Goal: Contribute content: Contribute content

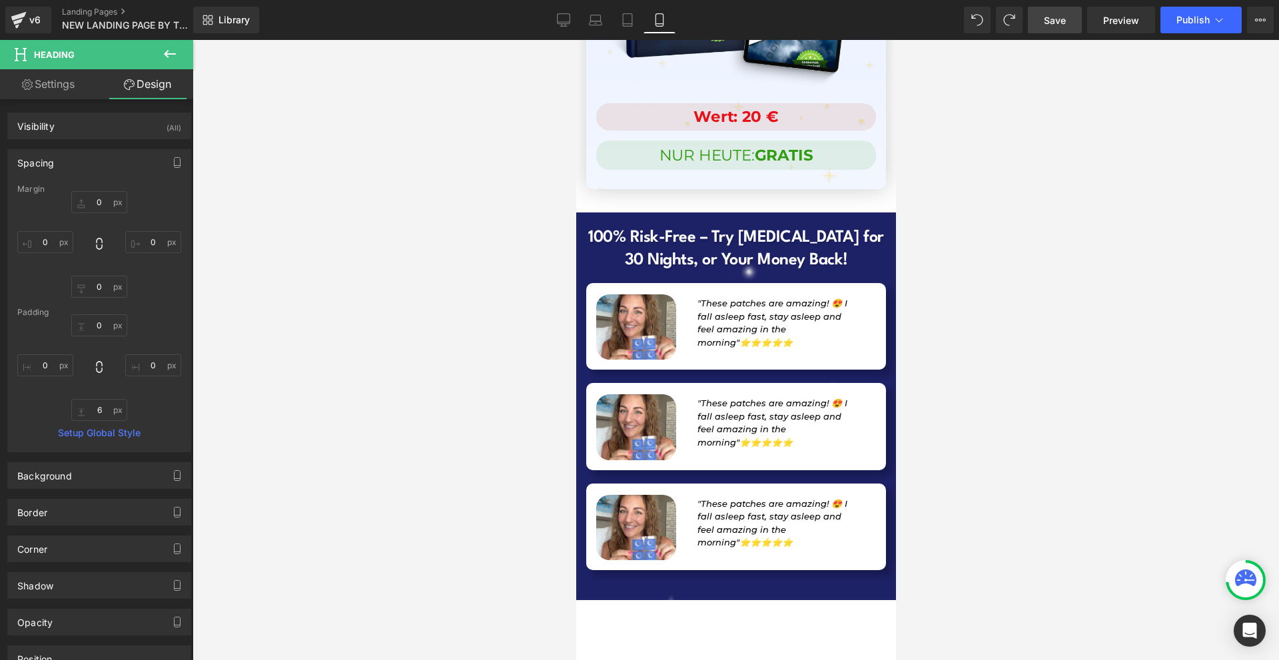
click at [1055, 21] on span "Save" at bounding box center [1055, 20] width 22 height 14
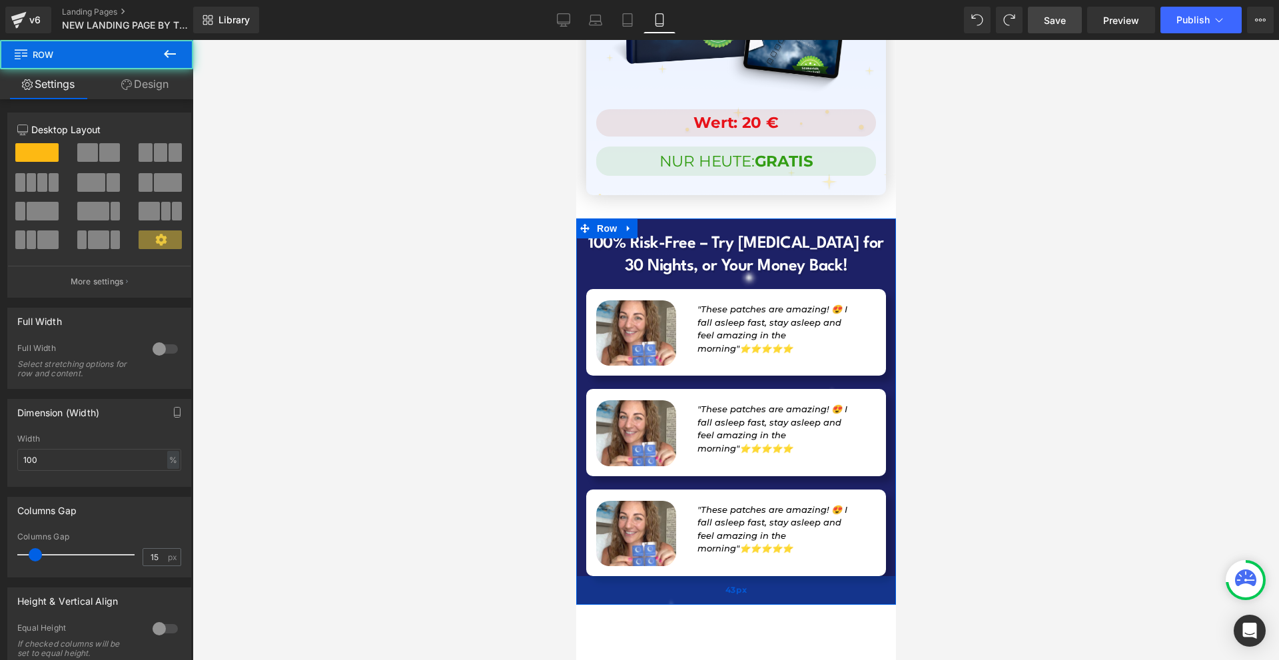
scroll to position [13114, 0]
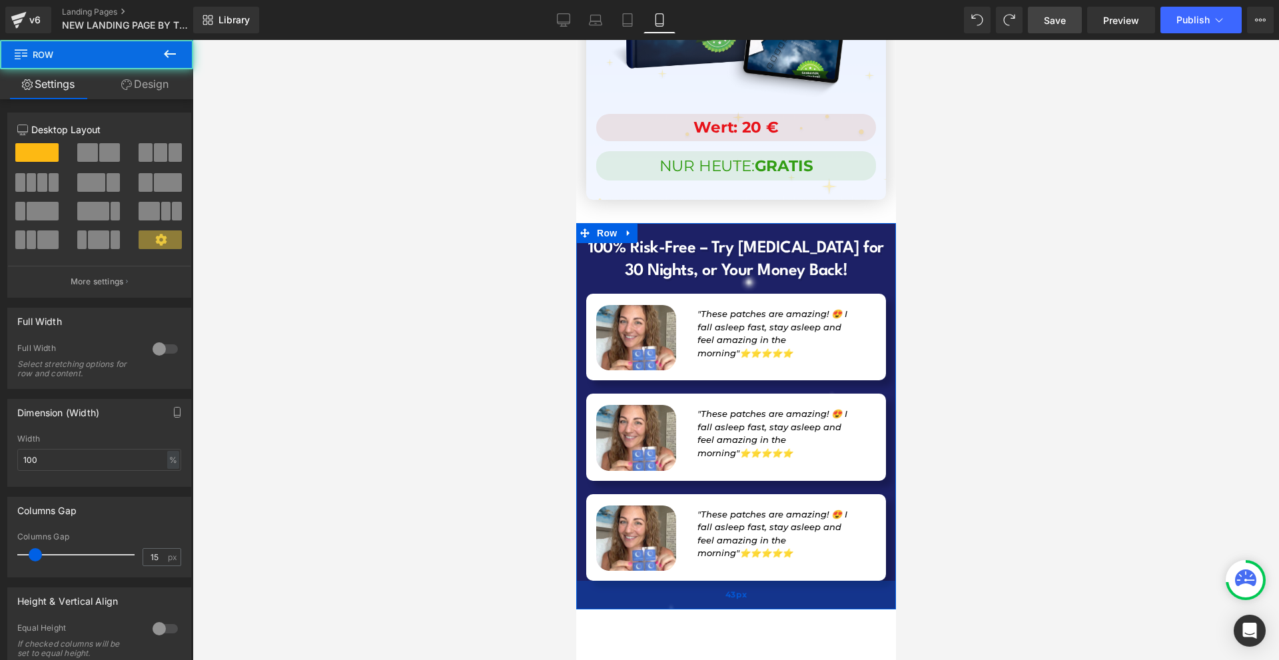
click at [783, 581] on div "43px" at bounding box center [735, 595] width 320 height 29
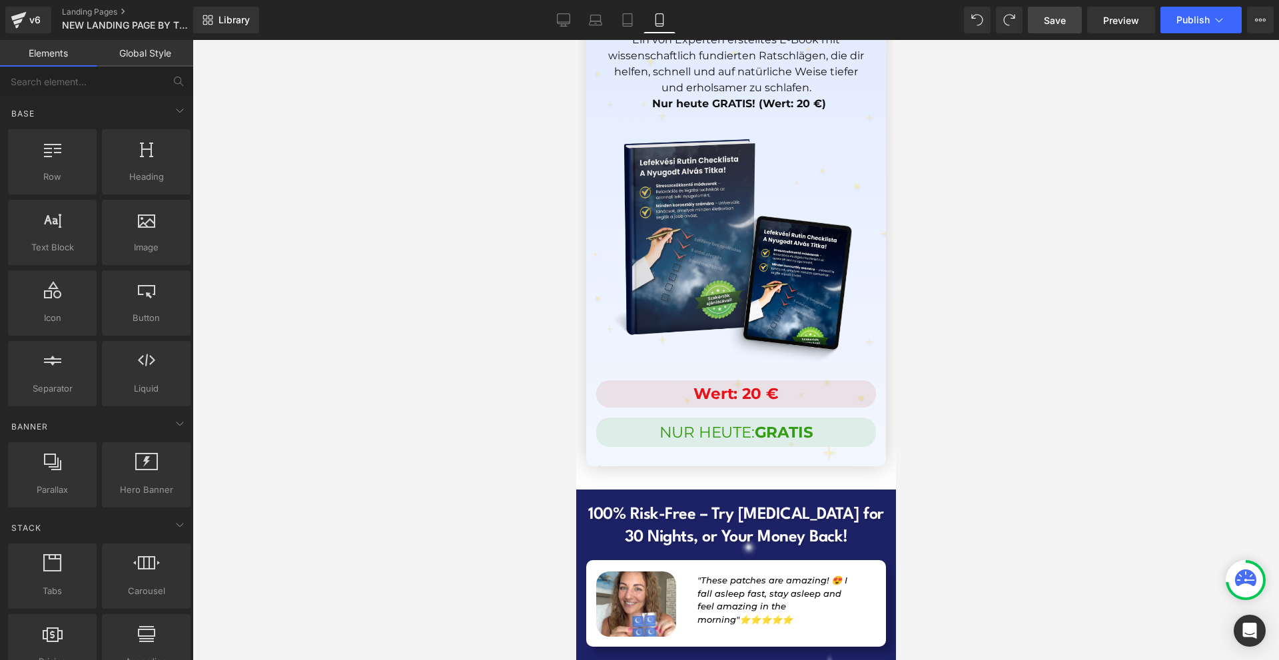
scroll to position [12981, 0]
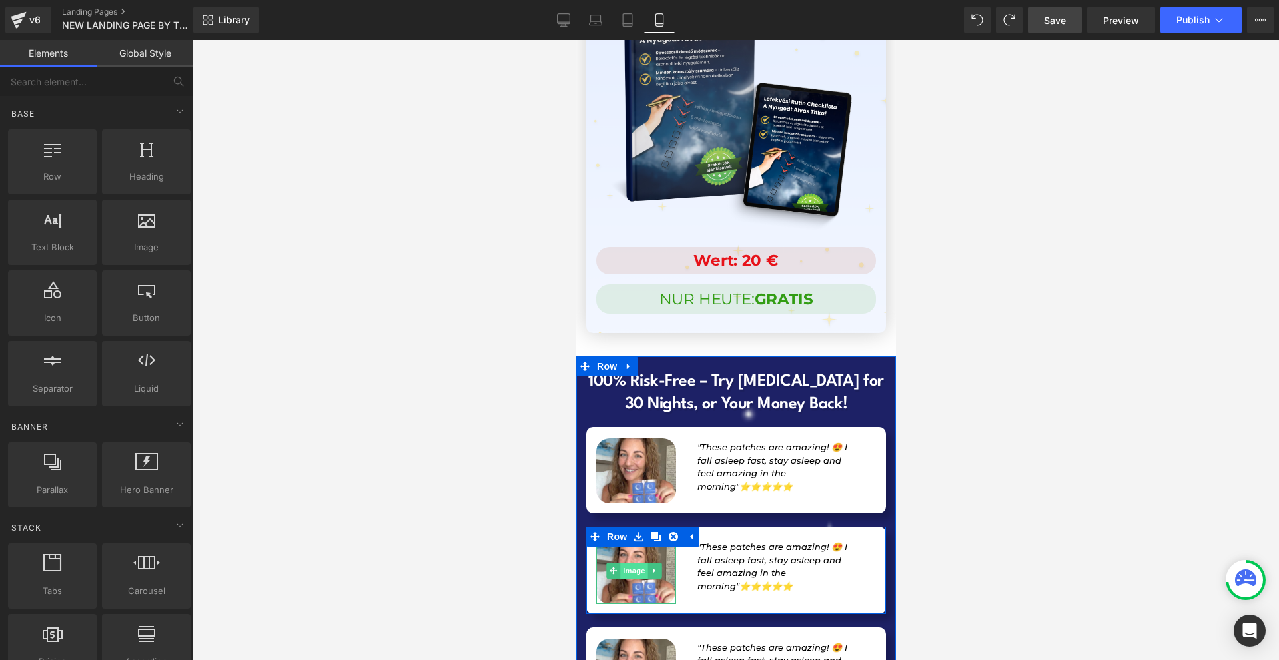
click at [627, 563] on span "Image" at bounding box center [634, 571] width 28 height 16
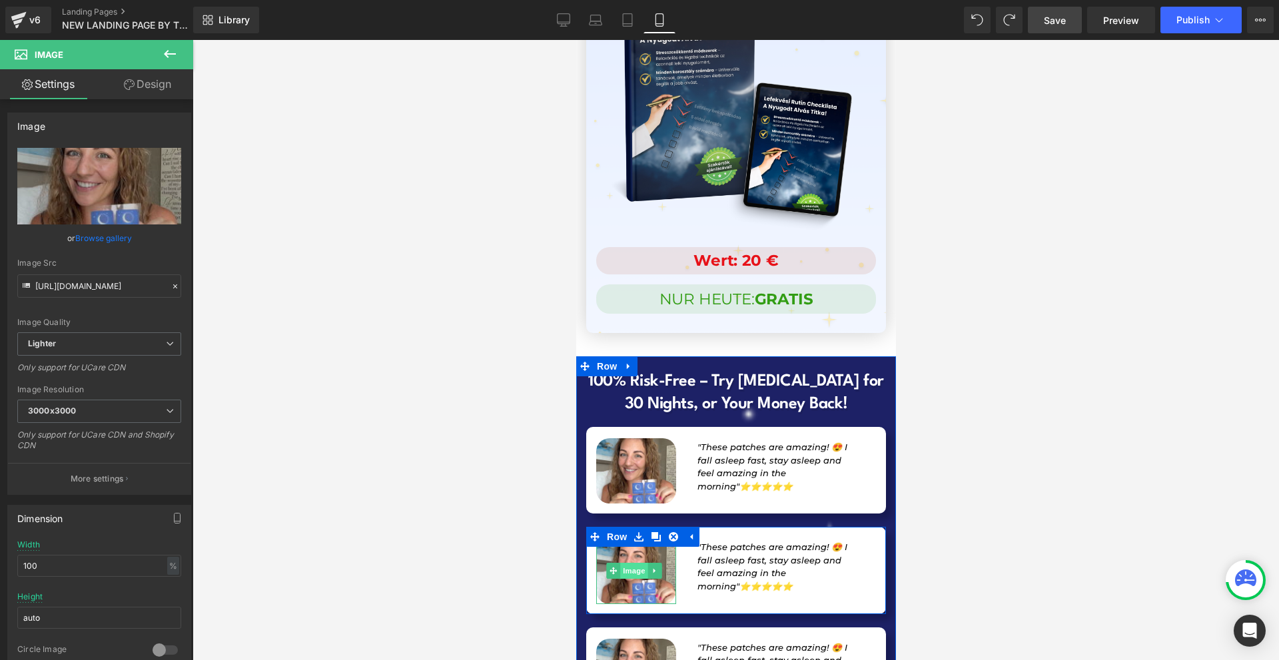
click at [635, 563] on span "Image" at bounding box center [634, 571] width 28 height 16
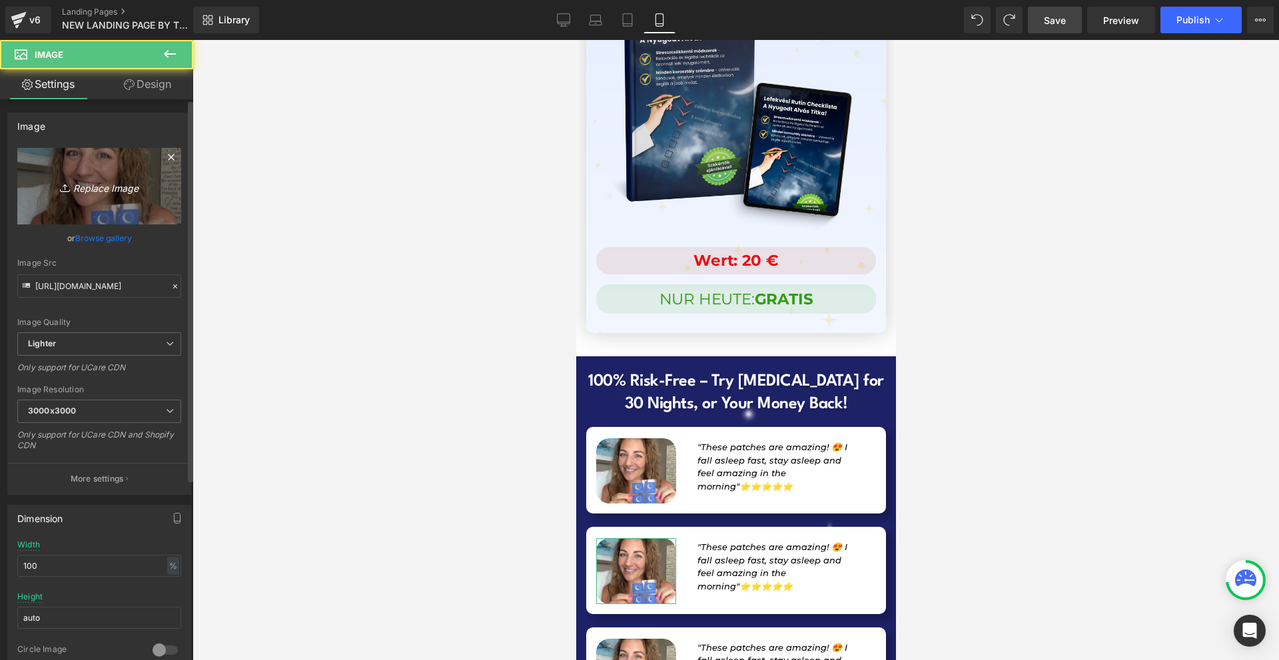
click at [99, 189] on icon "Replace Image" at bounding box center [99, 186] width 107 height 17
type input "C:\fakepath\Gemini_Generated_Image_jhcxmfjhcxmfjhcx (1).png"
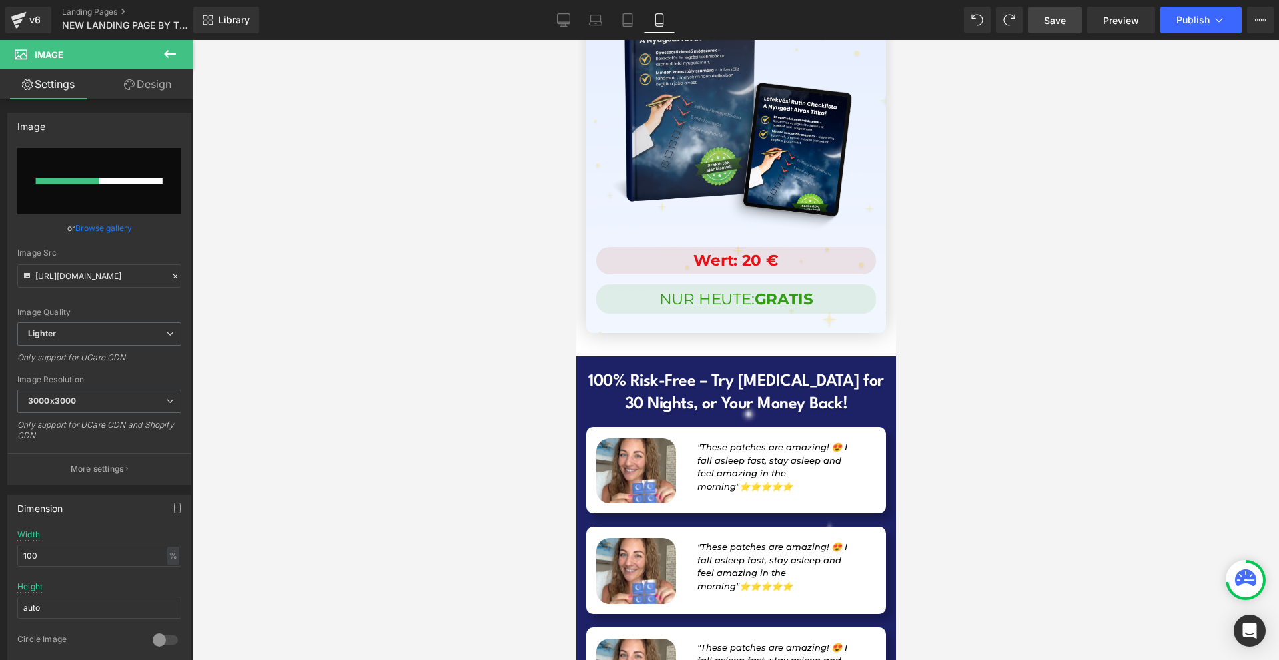
type input "[URL][DOMAIN_NAME]"
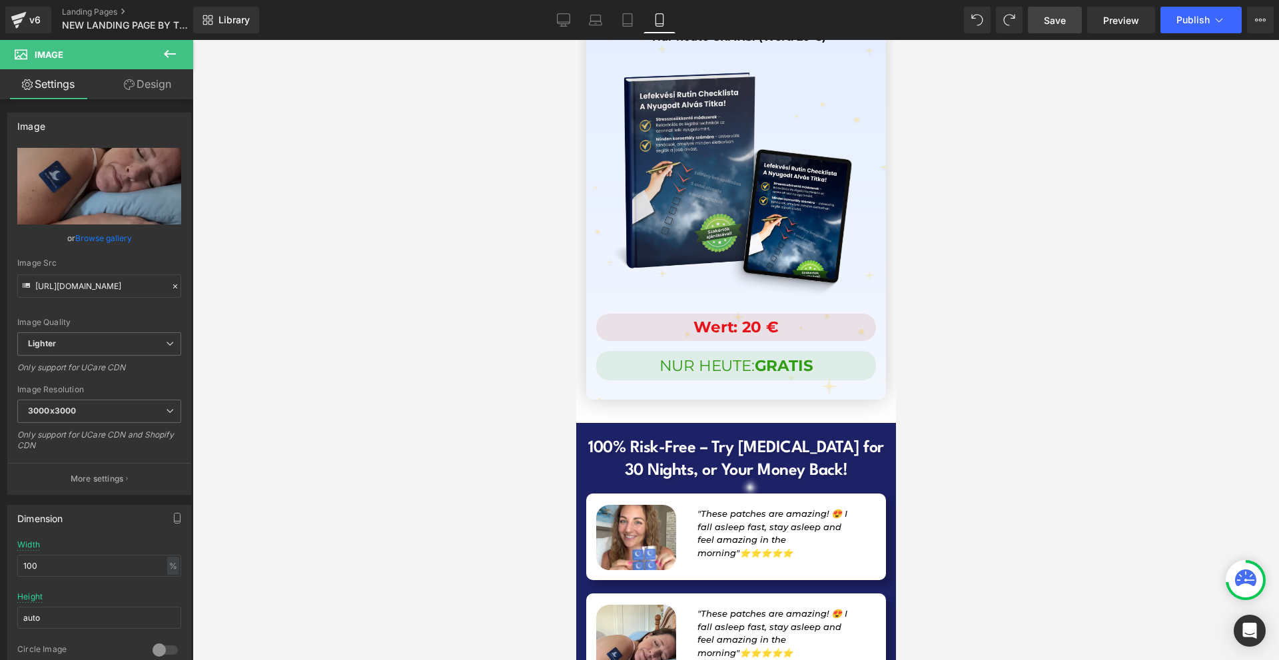
scroll to position [13048, 0]
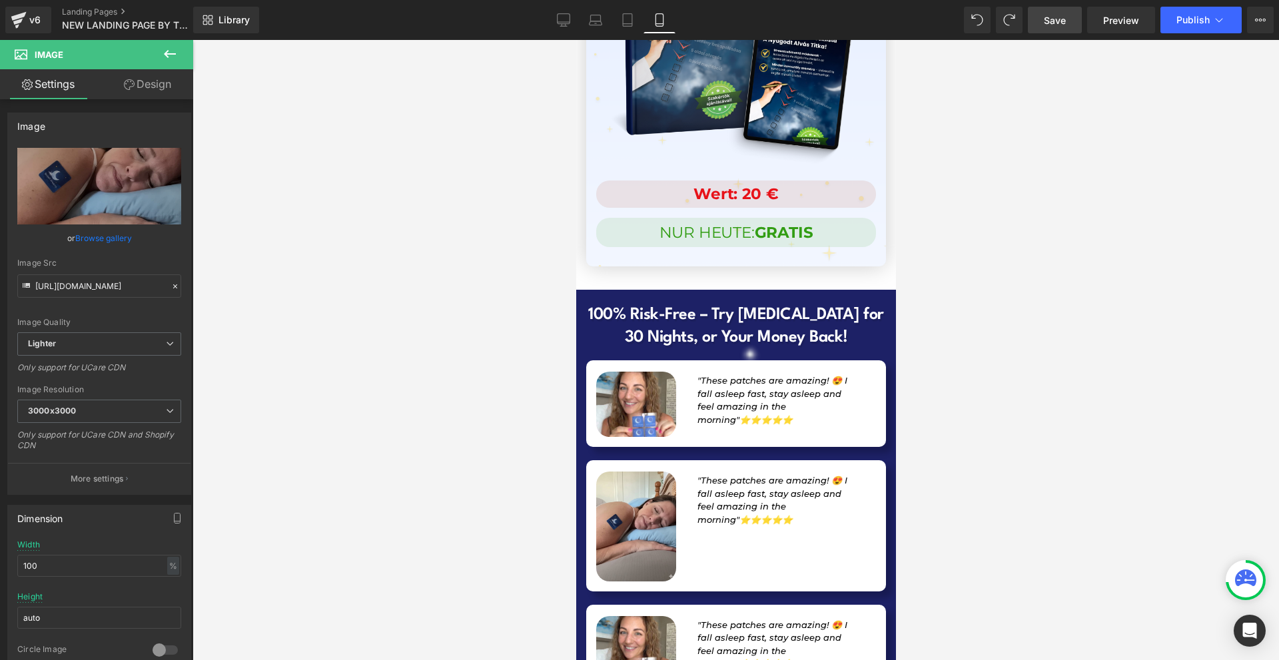
click at [1044, 19] on span "Save" at bounding box center [1055, 20] width 22 height 14
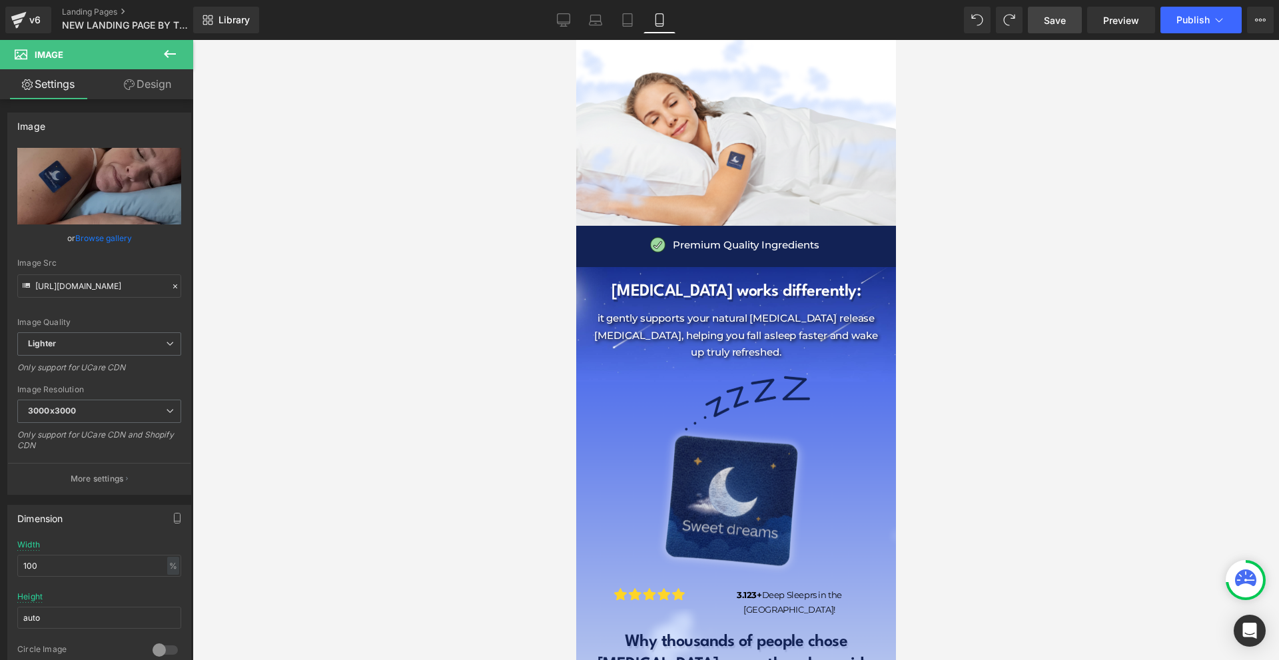
scroll to position [2125, 0]
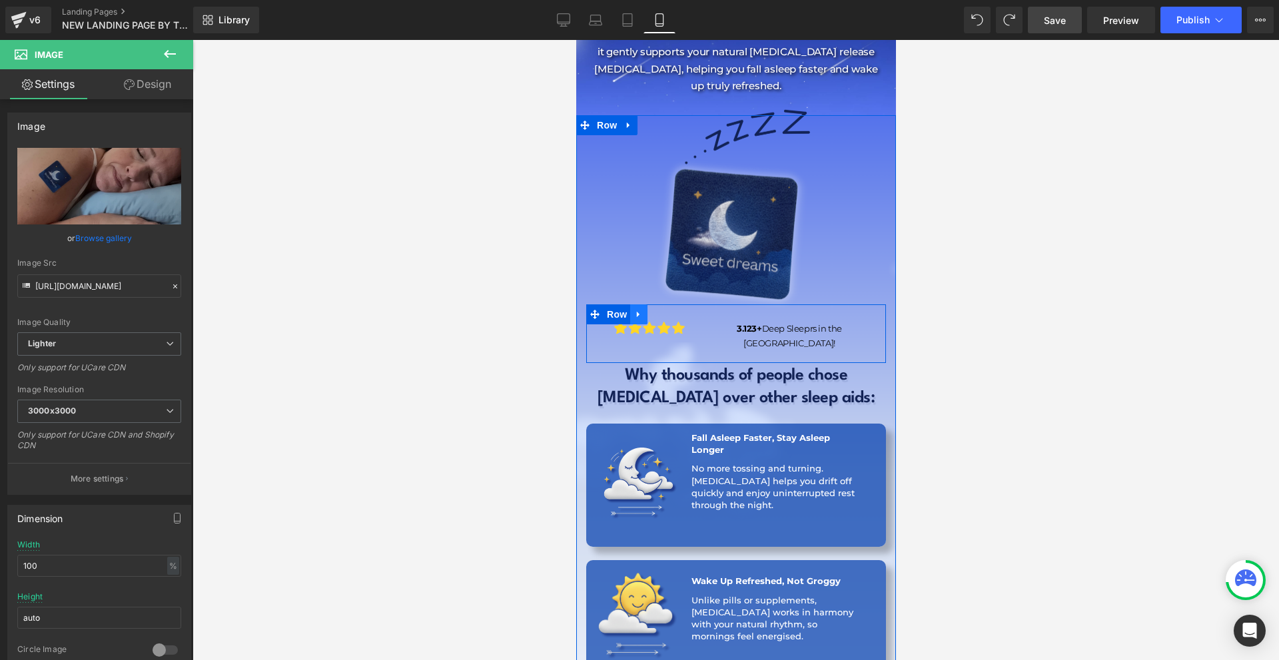
click at [635, 310] on icon at bounding box center [637, 315] width 9 height 10
click at [651, 304] on link at bounding box center [655, 314] width 17 height 20
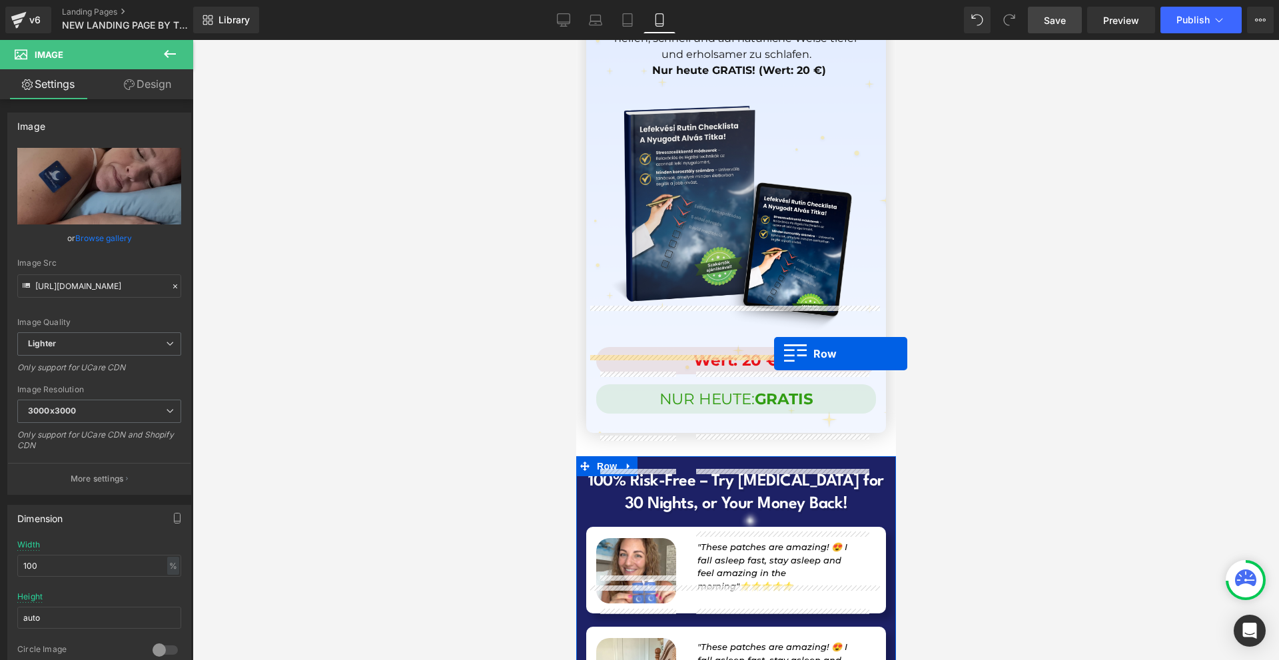
drag, startPoint x: 611, startPoint y: 296, endPoint x: 773, endPoint y: 354, distance: 172.3
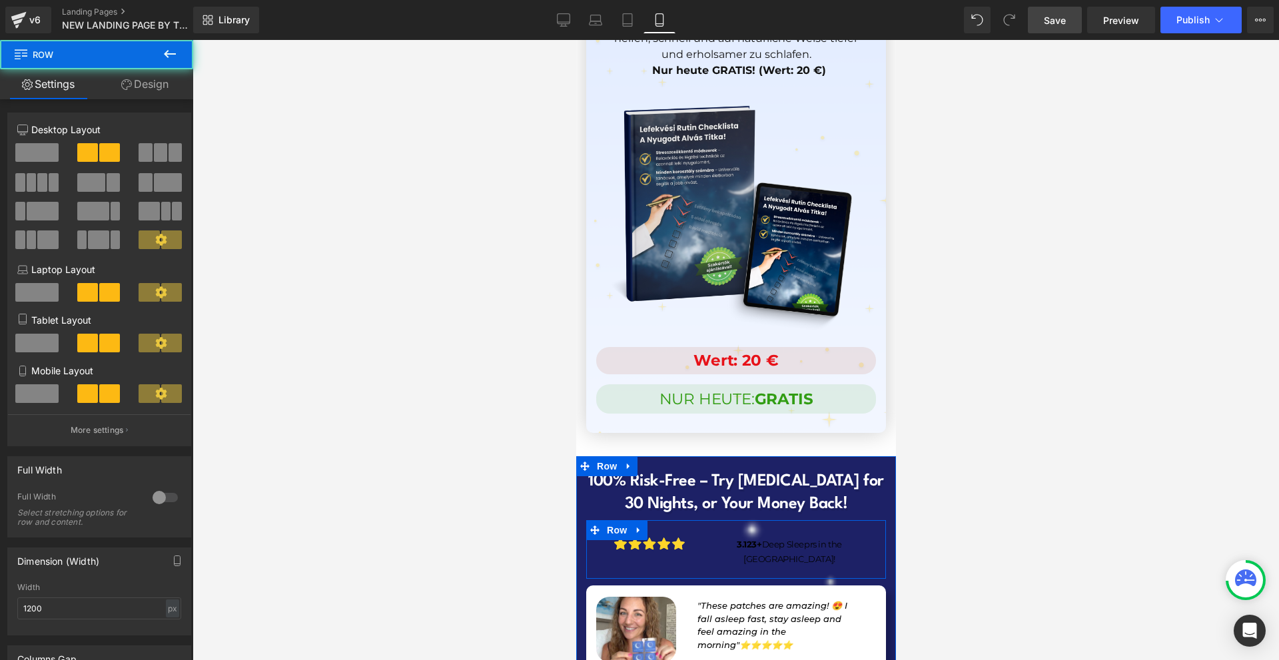
scroll to position [12815, 0]
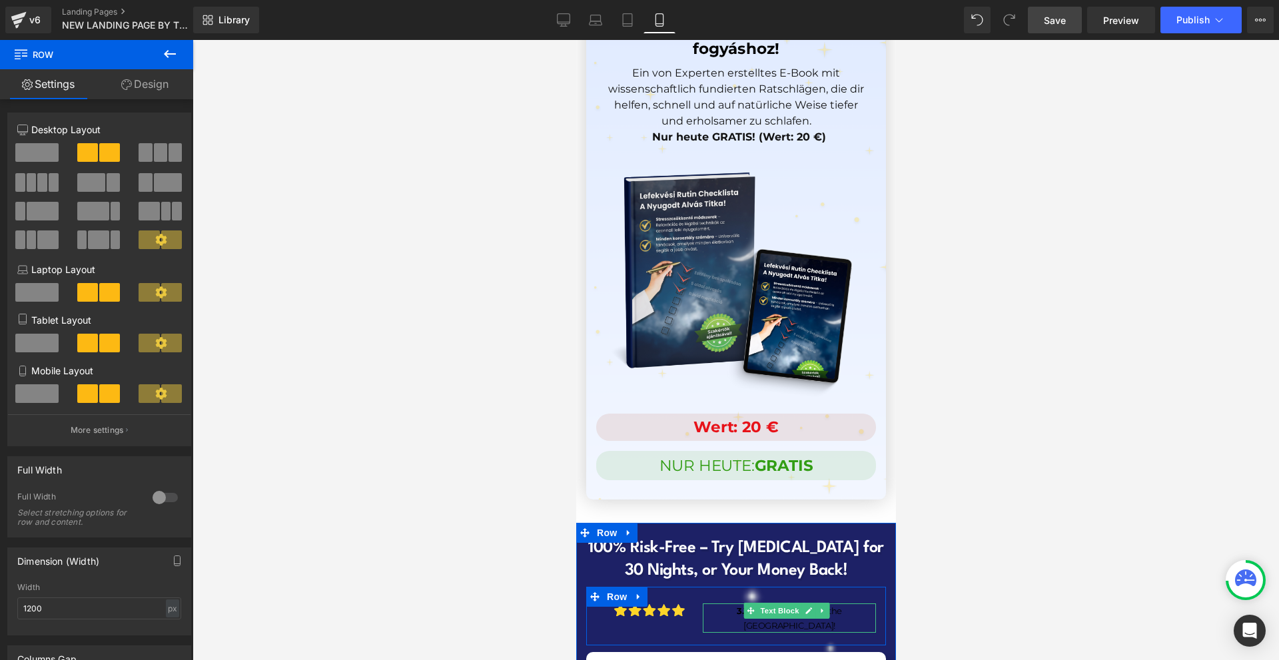
click at [736, 605] on strong "3.123+" at bounding box center [748, 610] width 25 height 11
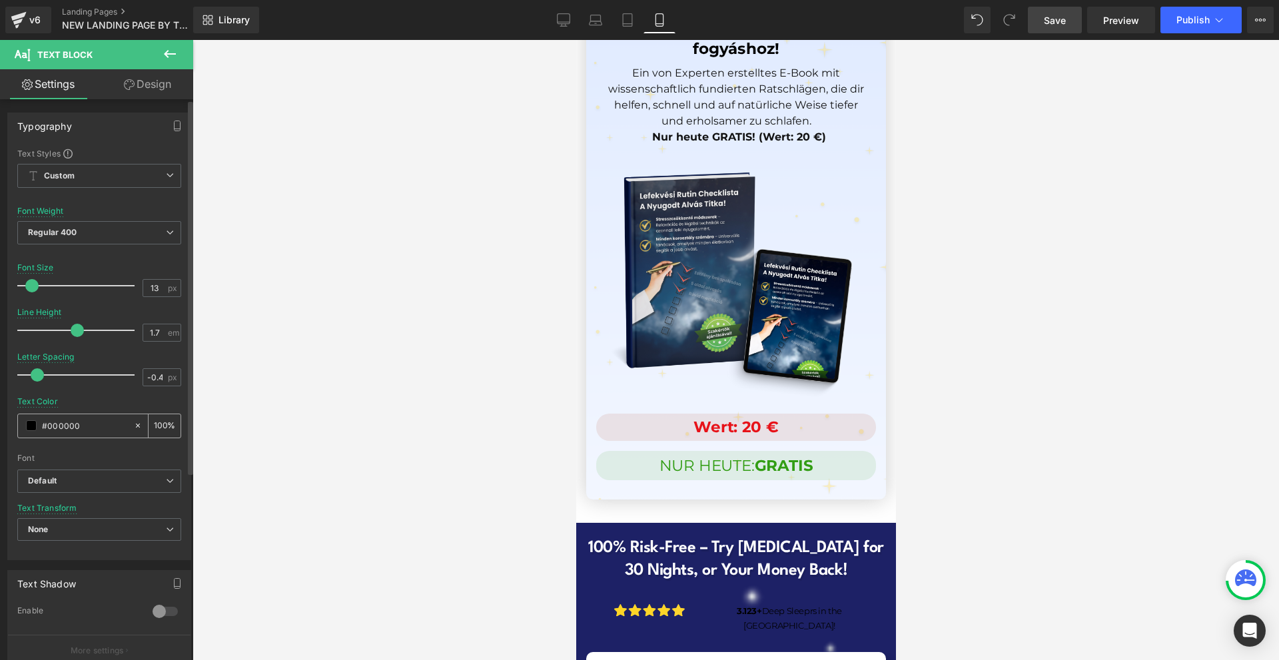
drag, startPoint x: 31, startPoint y: 422, endPoint x: 39, endPoint y: 433, distance: 13.9
click at [31, 422] on div "#000000" at bounding box center [75, 425] width 115 height 23
click at [31, 425] on span at bounding box center [31, 425] width 11 height 11
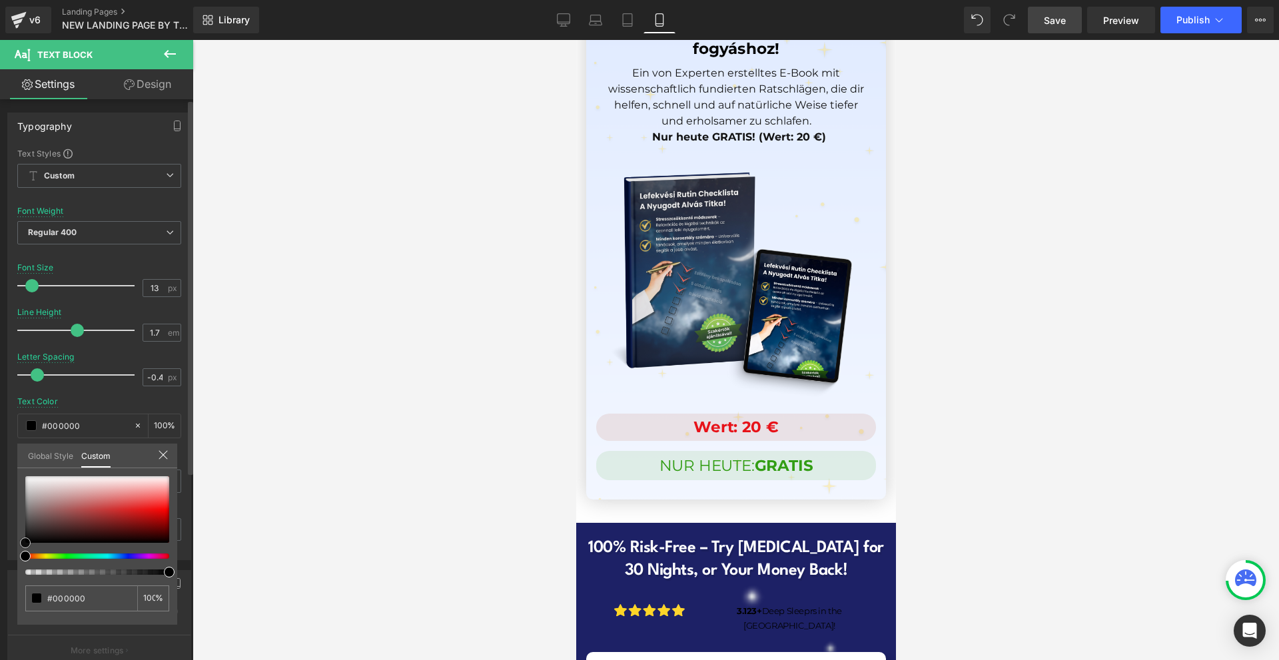
type input "#a44646"
type input "#a74747"
type input "#ba7777"
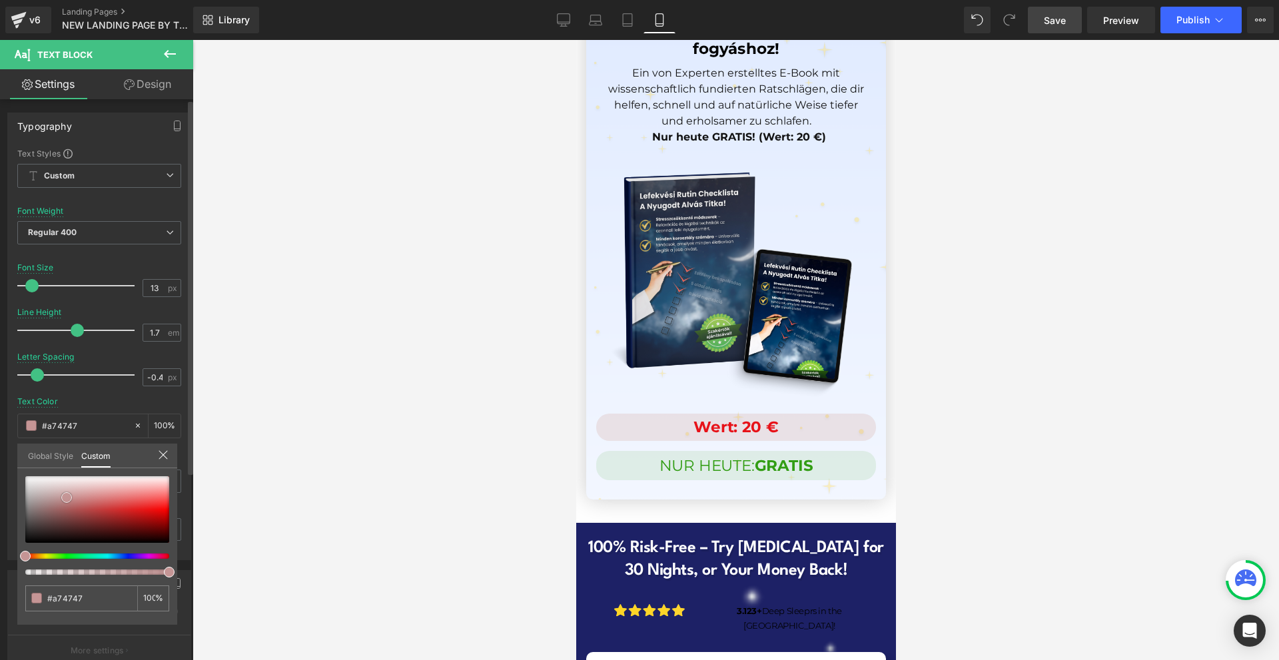
type input "#ba7777"
type input "#f1eeee"
type input "#ffffff"
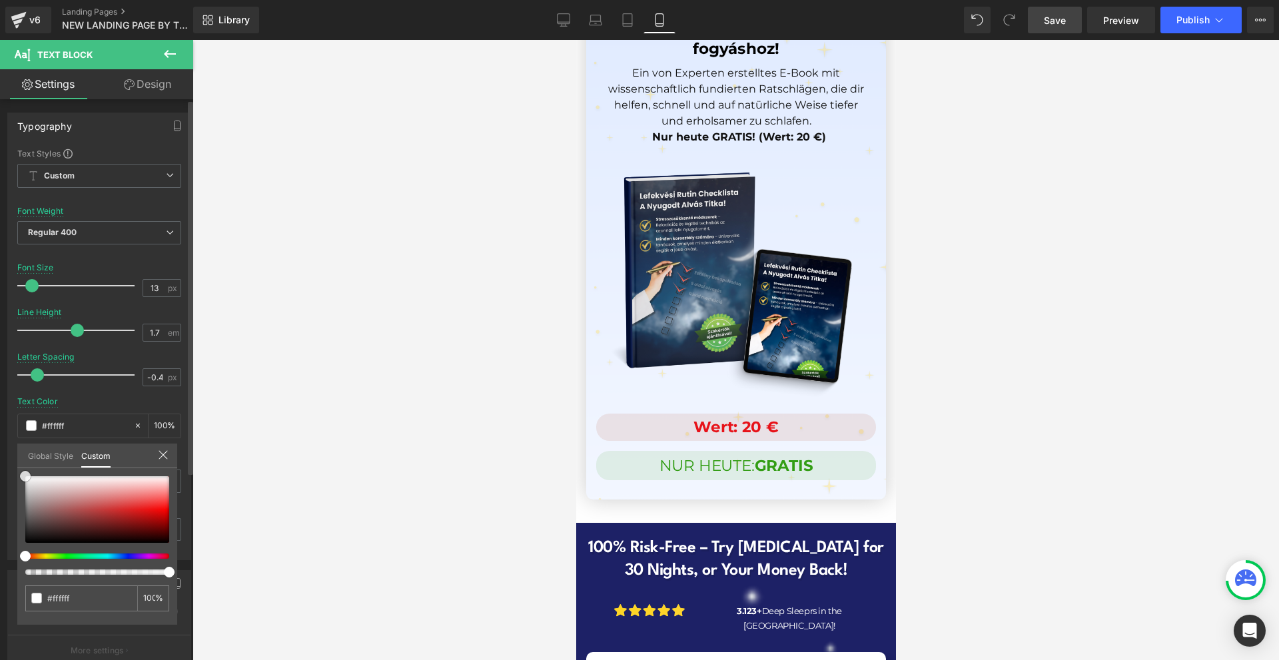
drag, startPoint x: 83, startPoint y: 512, endPoint x: 20, endPoint y: 324, distance: 198.8
click at [0, 321] on div "Typography Text Styles Custom Custom Setup Global Style Custom Setup Global Sty…" at bounding box center [99, 332] width 199 height 458
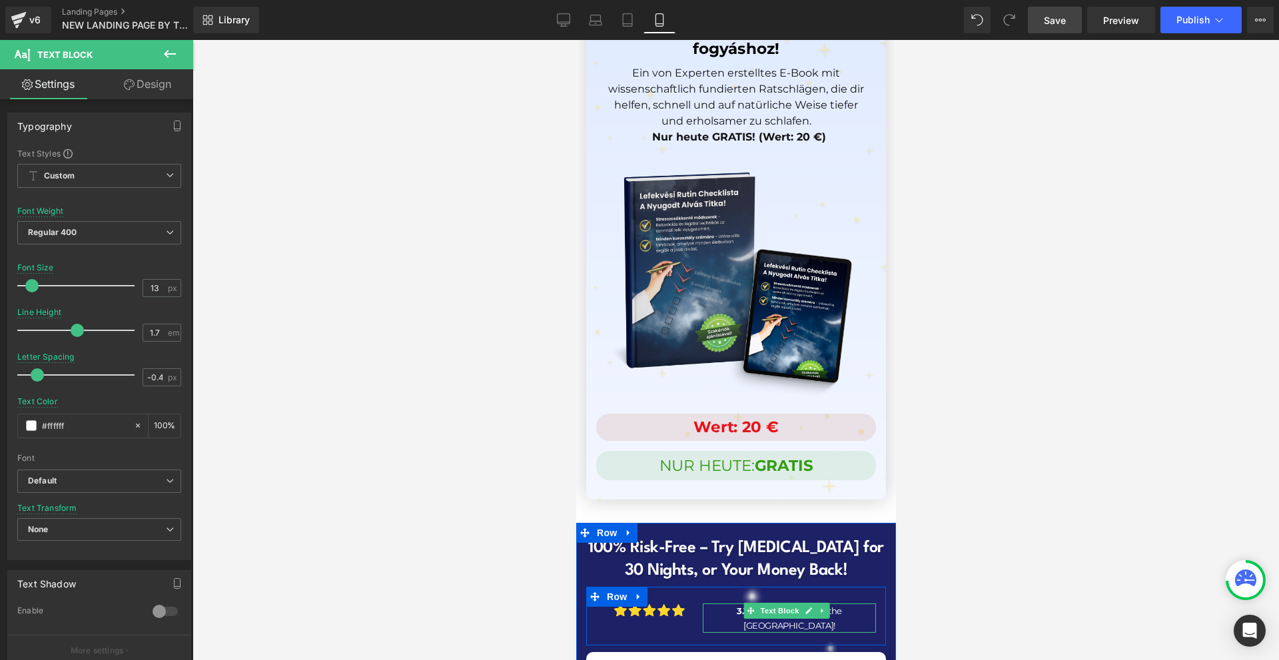
click at [712, 603] on p "3.123+ Deep Sleeprs in the UK!" at bounding box center [788, 617] width 173 height 29
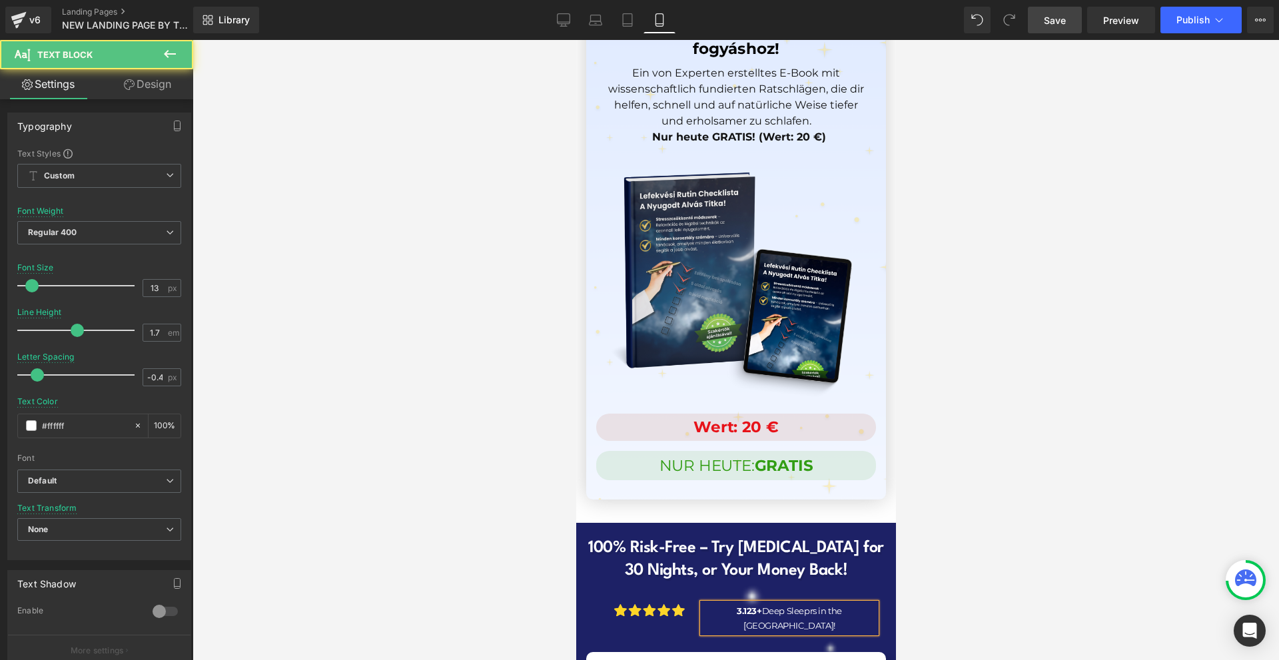
click at [944, 464] on div at bounding box center [735, 350] width 1086 height 620
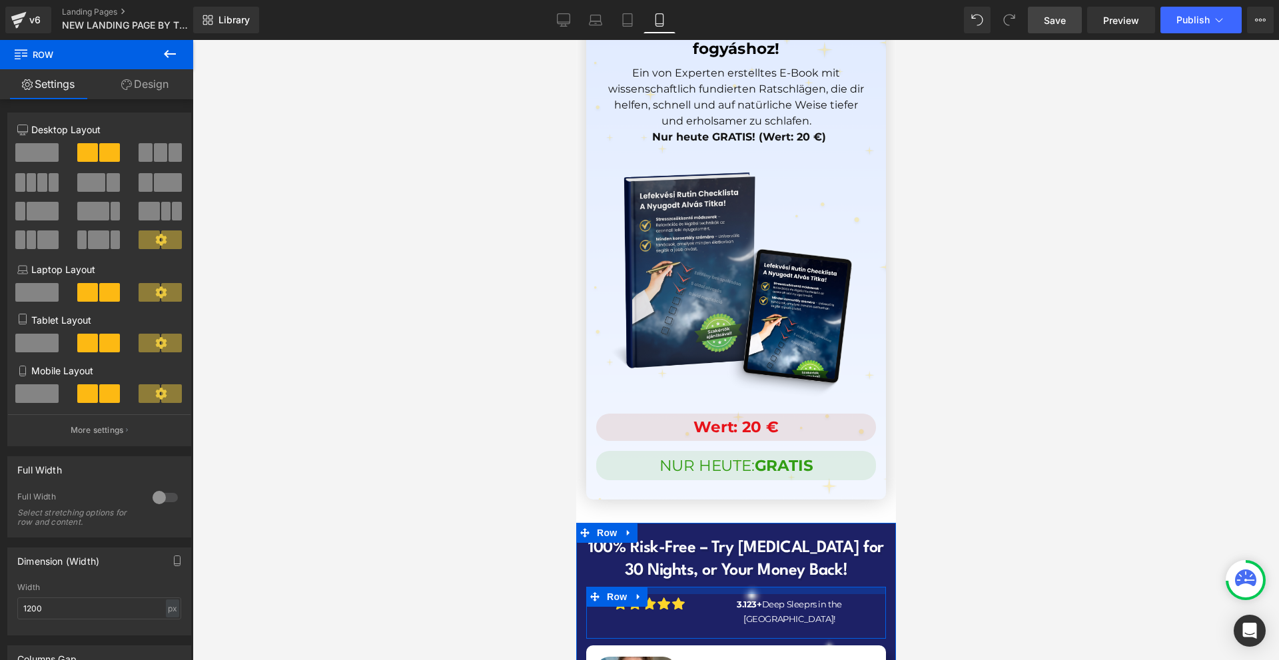
drag, startPoint x: 771, startPoint y: 422, endPoint x: 782, endPoint y: 415, distance: 13.1
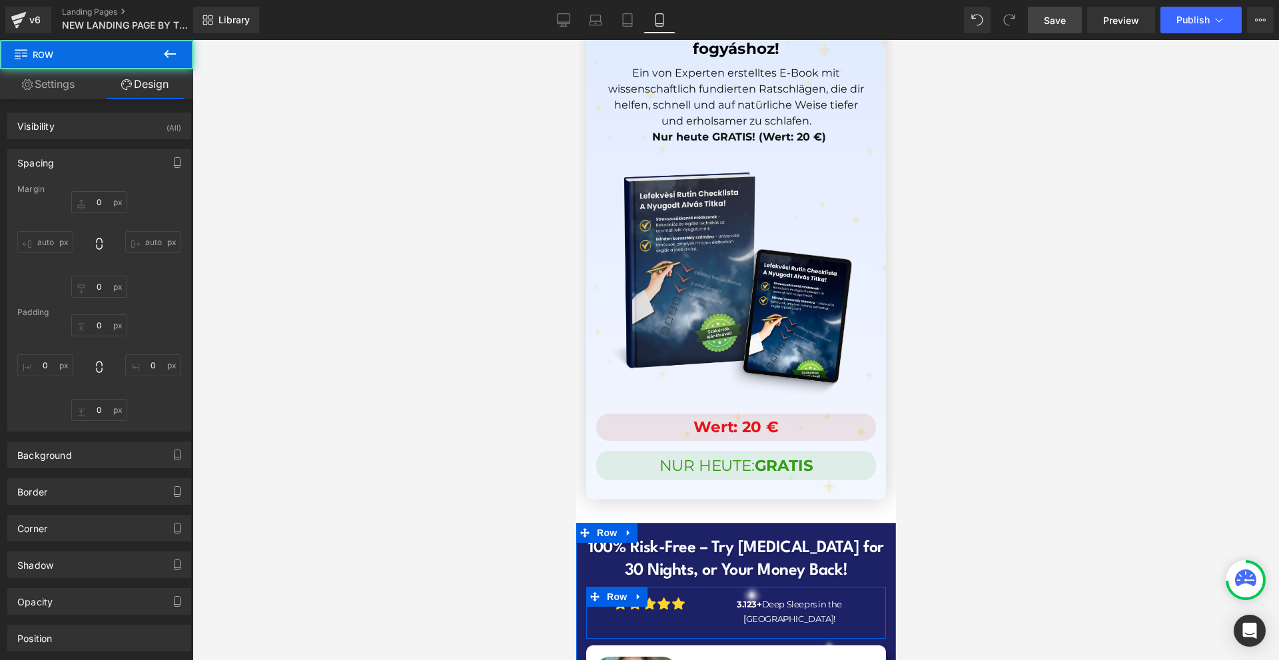
type input "0"
type input "11"
type input "0"
type input "19"
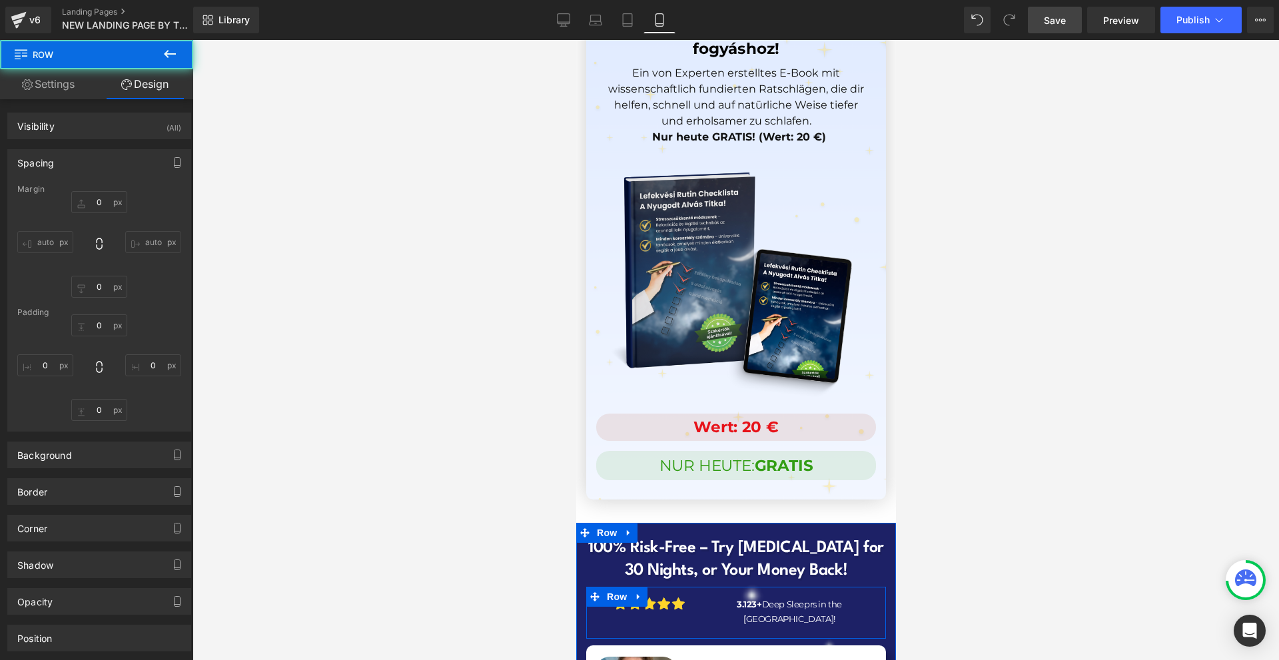
type input "0"
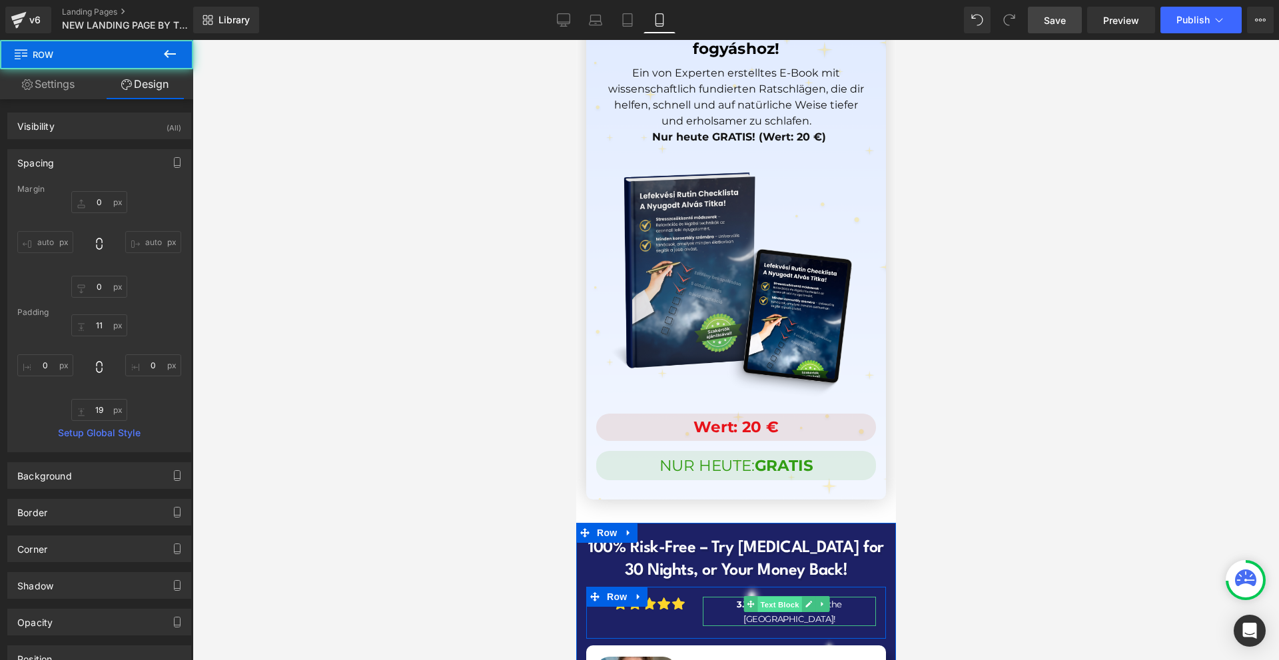
click at [765, 597] on span "Text Block" at bounding box center [779, 605] width 44 height 16
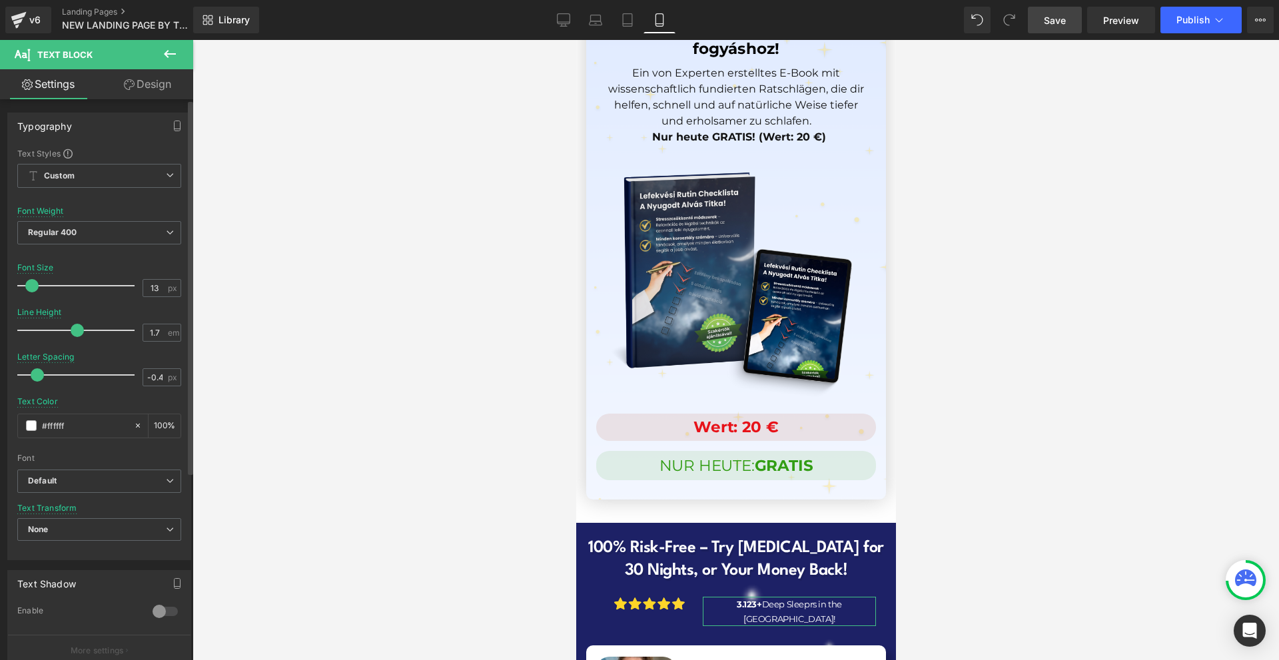
type input "14"
click at [35, 285] on span at bounding box center [33, 285] width 13 height 13
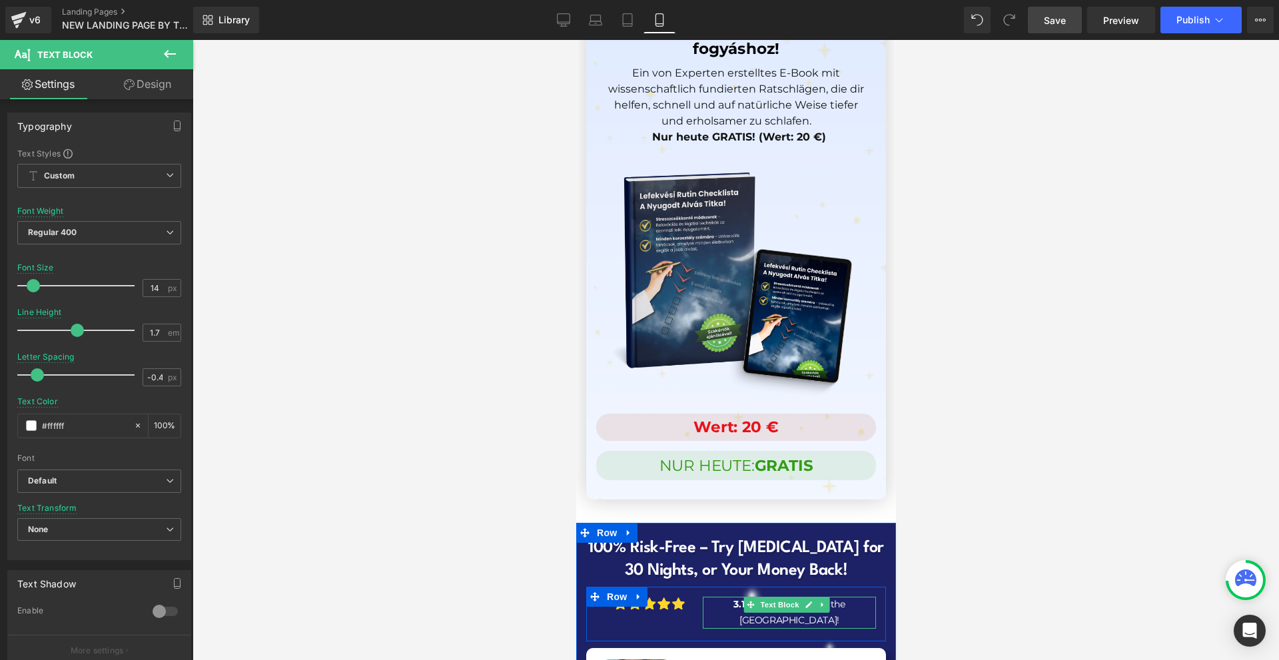
scroll to position [12881, 0]
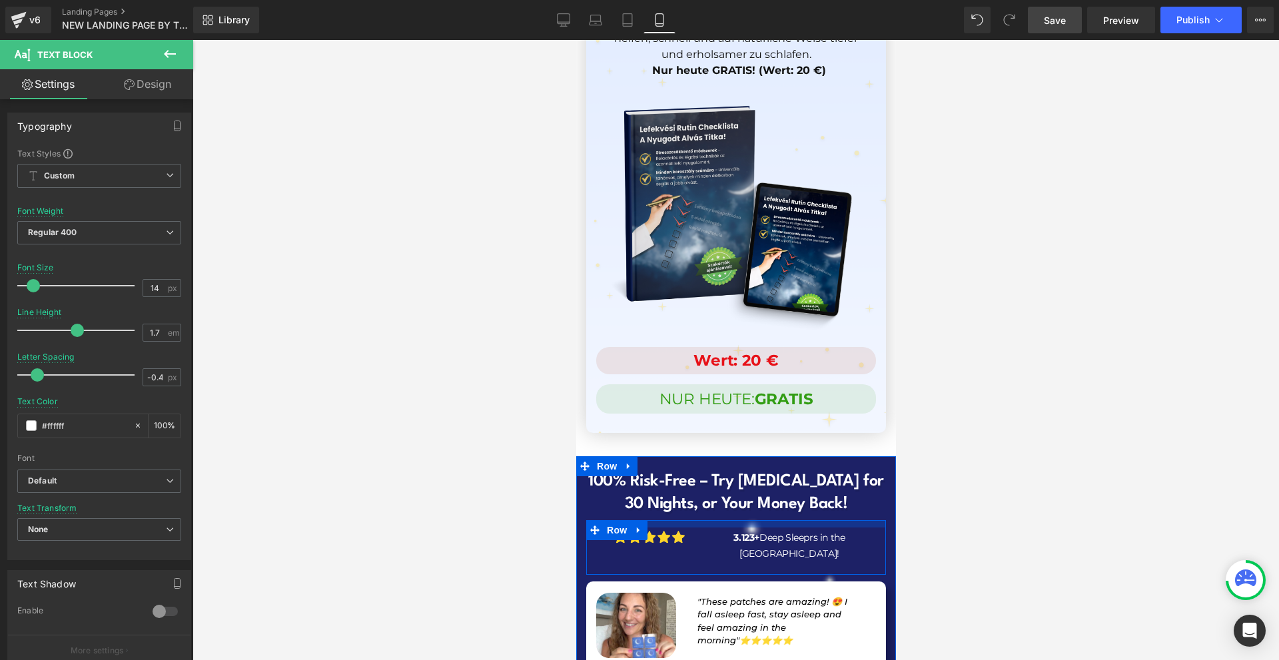
click at [575, 40] on div at bounding box center [575, 40] width 0 height 0
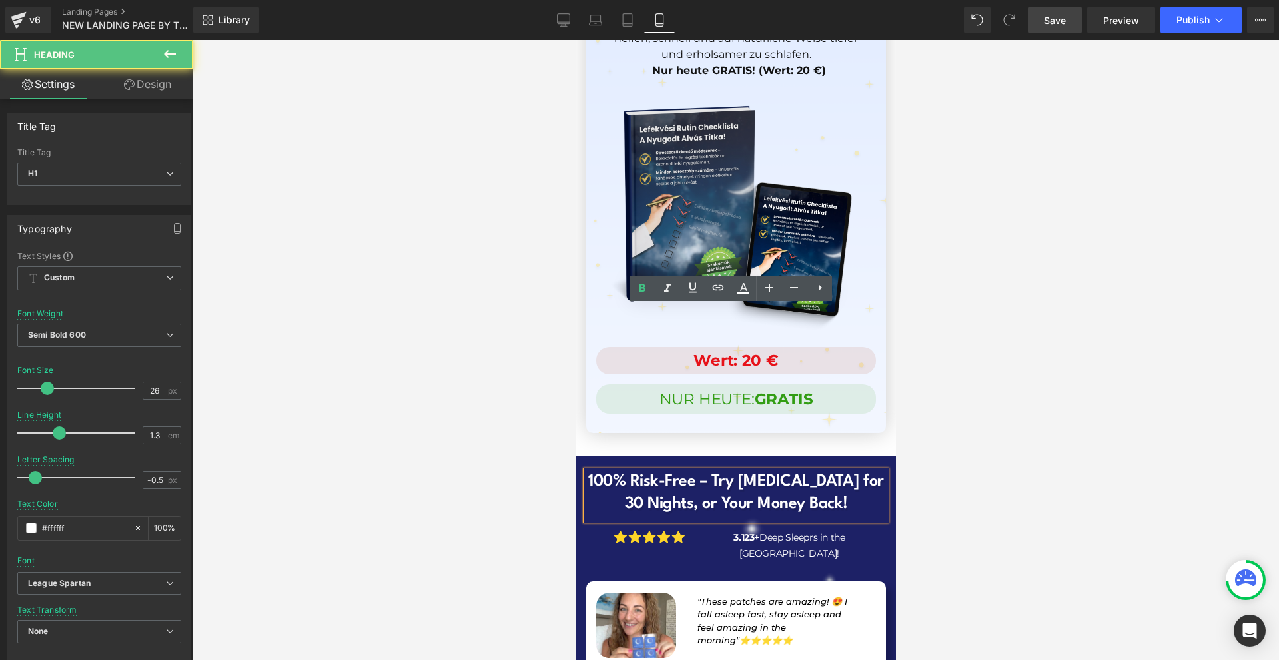
click at [988, 382] on div at bounding box center [735, 350] width 1086 height 620
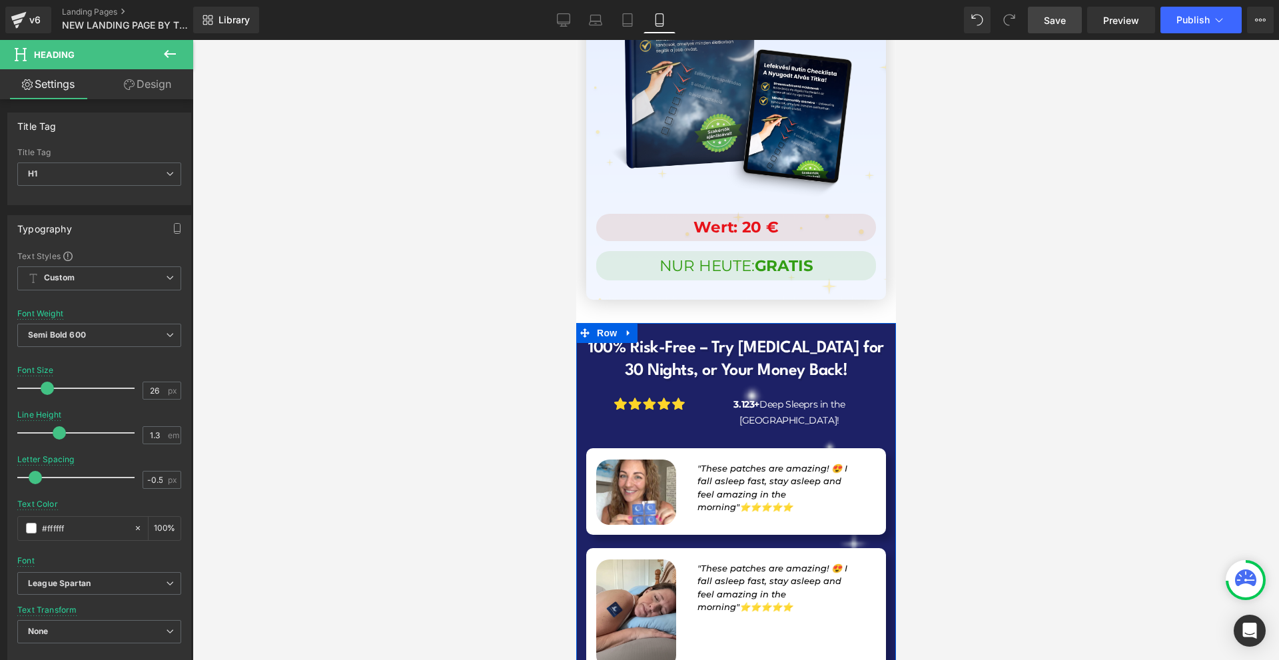
scroll to position [13081, 0]
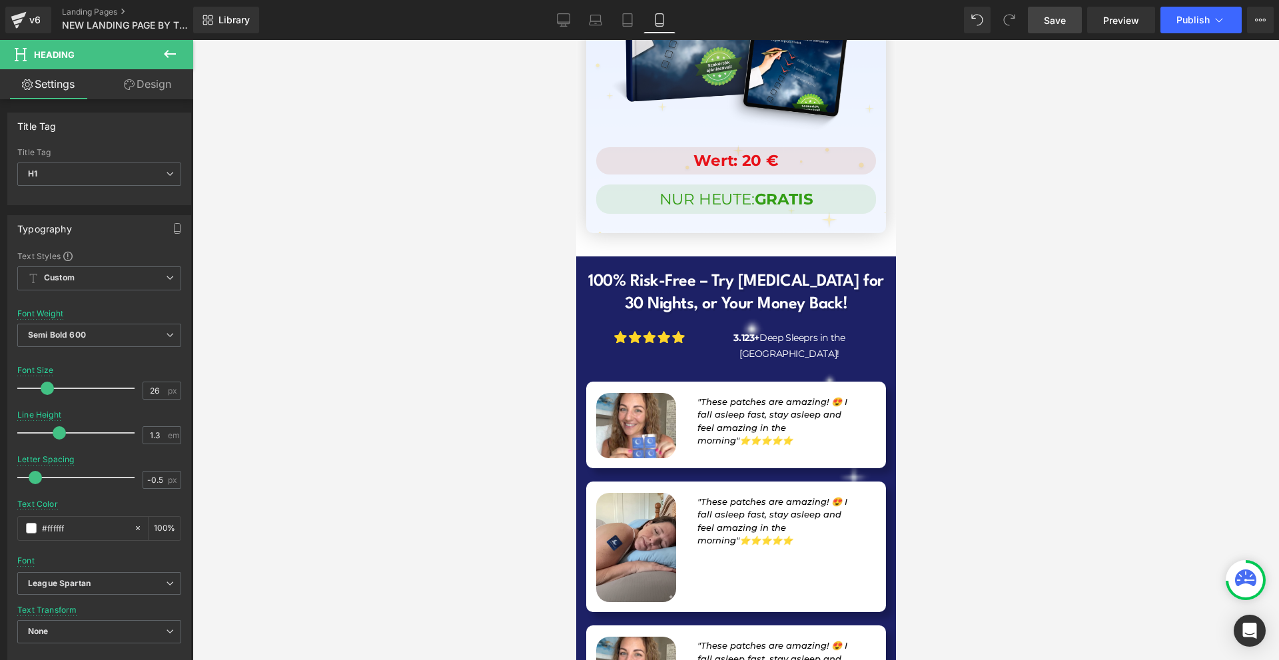
click at [1050, 20] on span "Save" at bounding box center [1055, 20] width 22 height 14
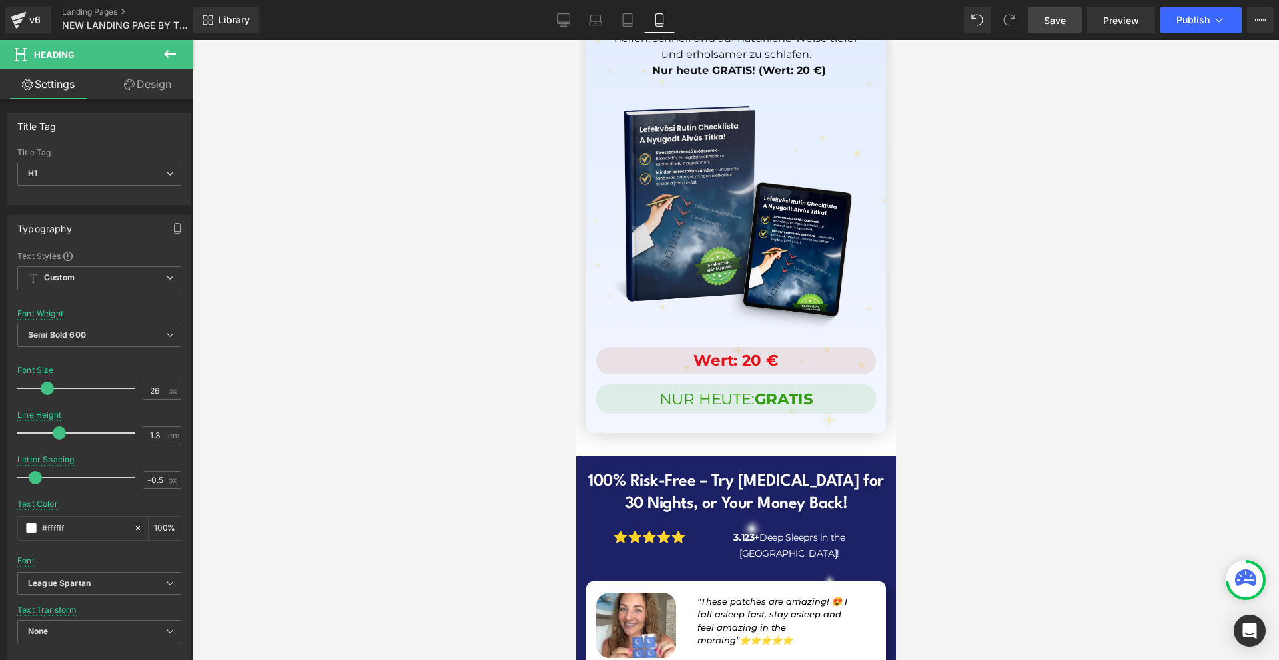
scroll to position [12948, 0]
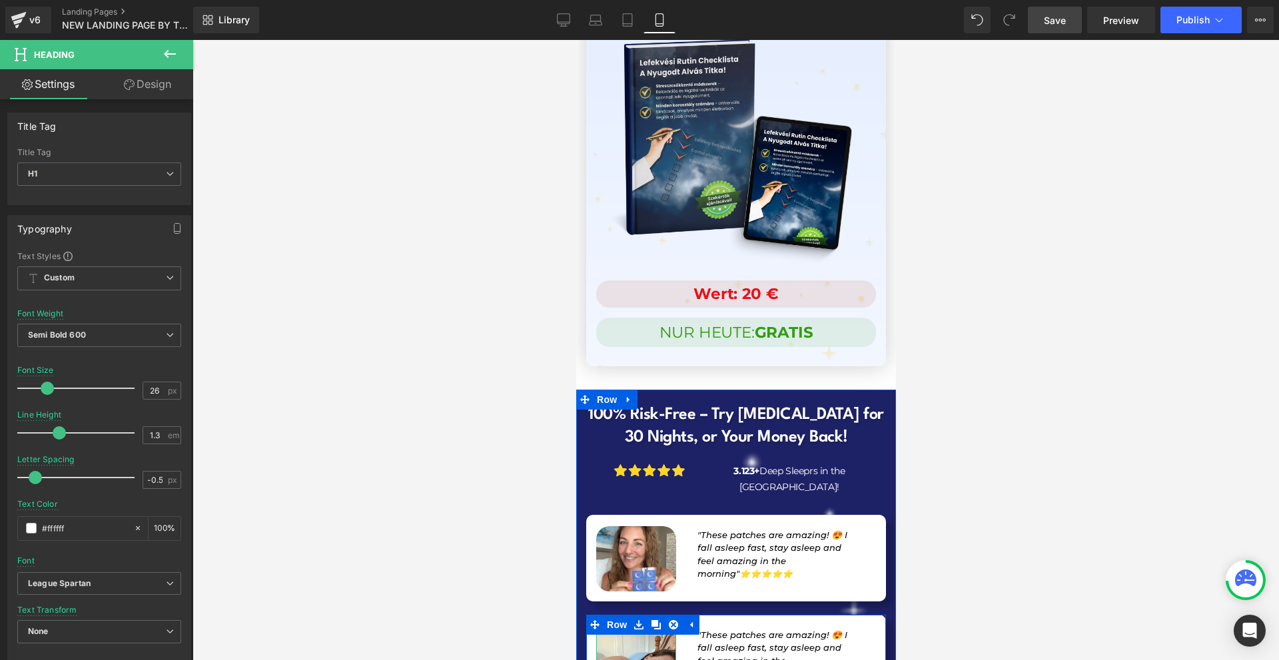
drag, startPoint x: 643, startPoint y: 490, endPoint x: 882, endPoint y: 535, distance: 242.6
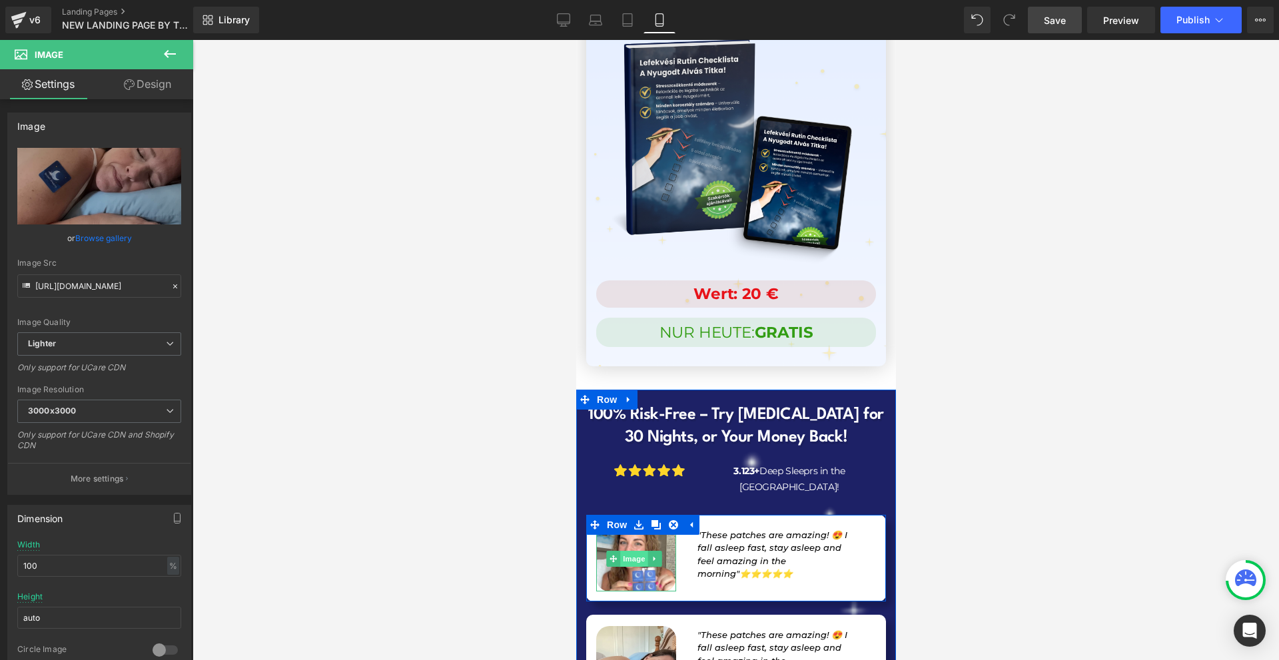
click at [629, 551] on span "Image" at bounding box center [634, 559] width 28 height 16
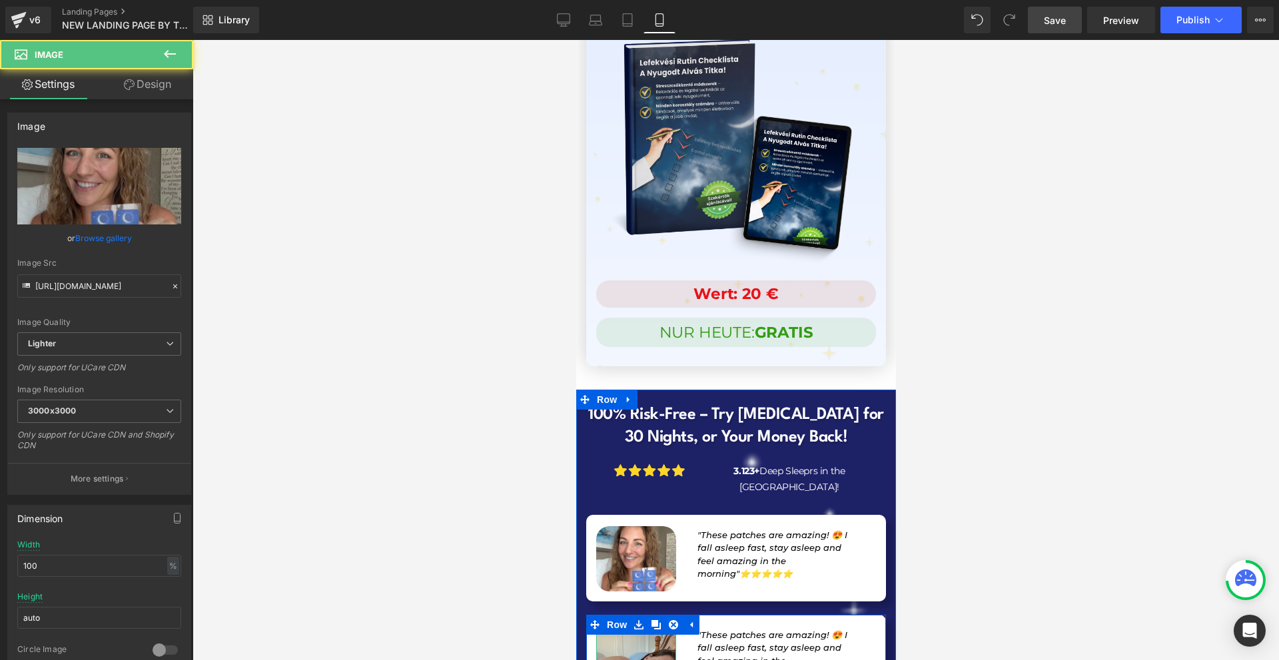
scroll to position [13081, 0]
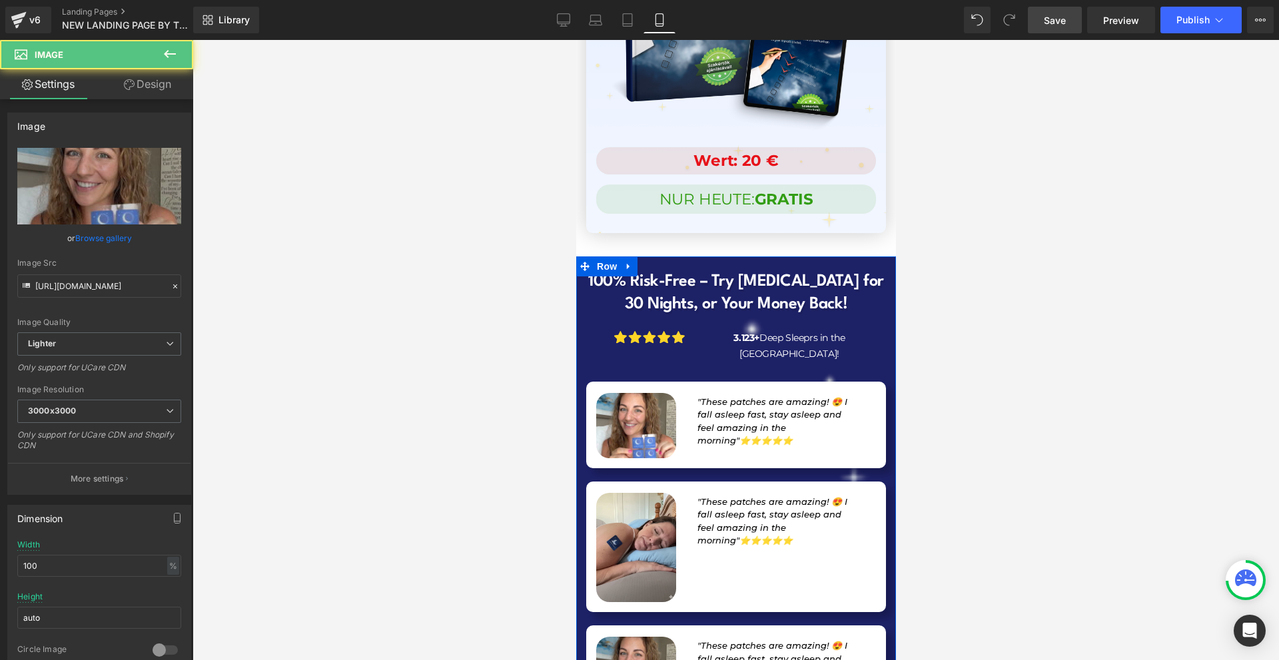
click at [629, 637] on div "Image" at bounding box center [635, 669] width 80 height 65
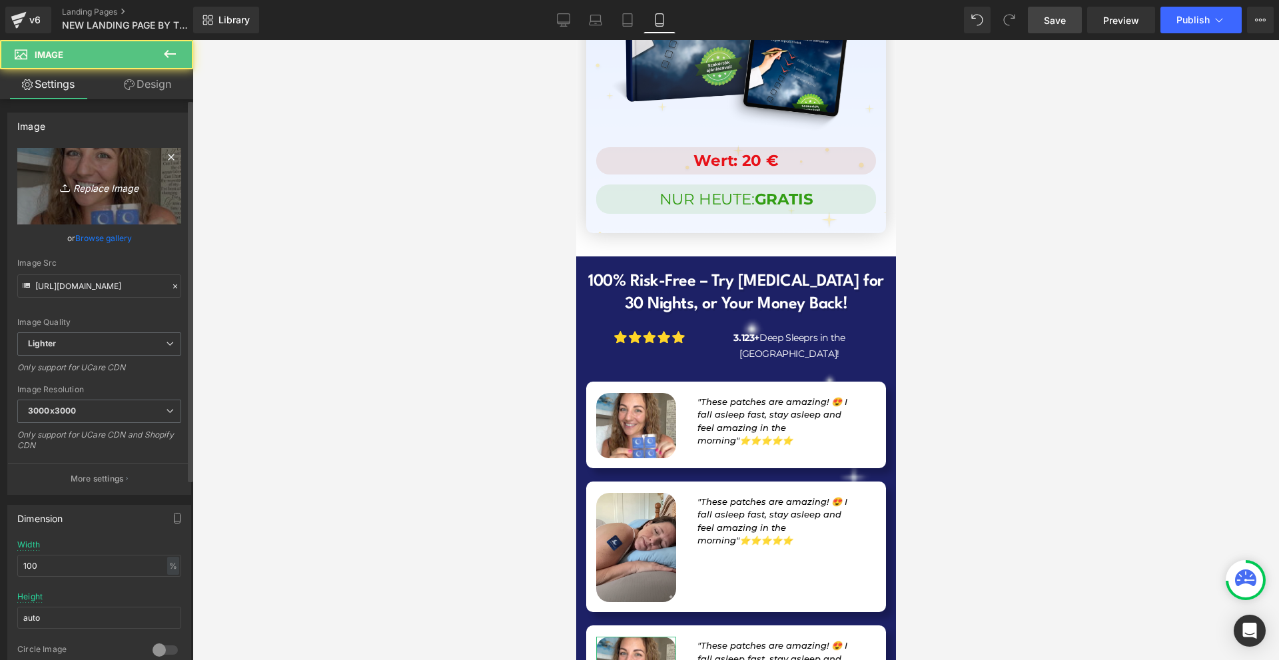
click at [23, 155] on link "Replace Image" at bounding box center [99, 186] width 164 height 77
type input "C:\fakepath\BioPatch NEW LANDER (34).png"
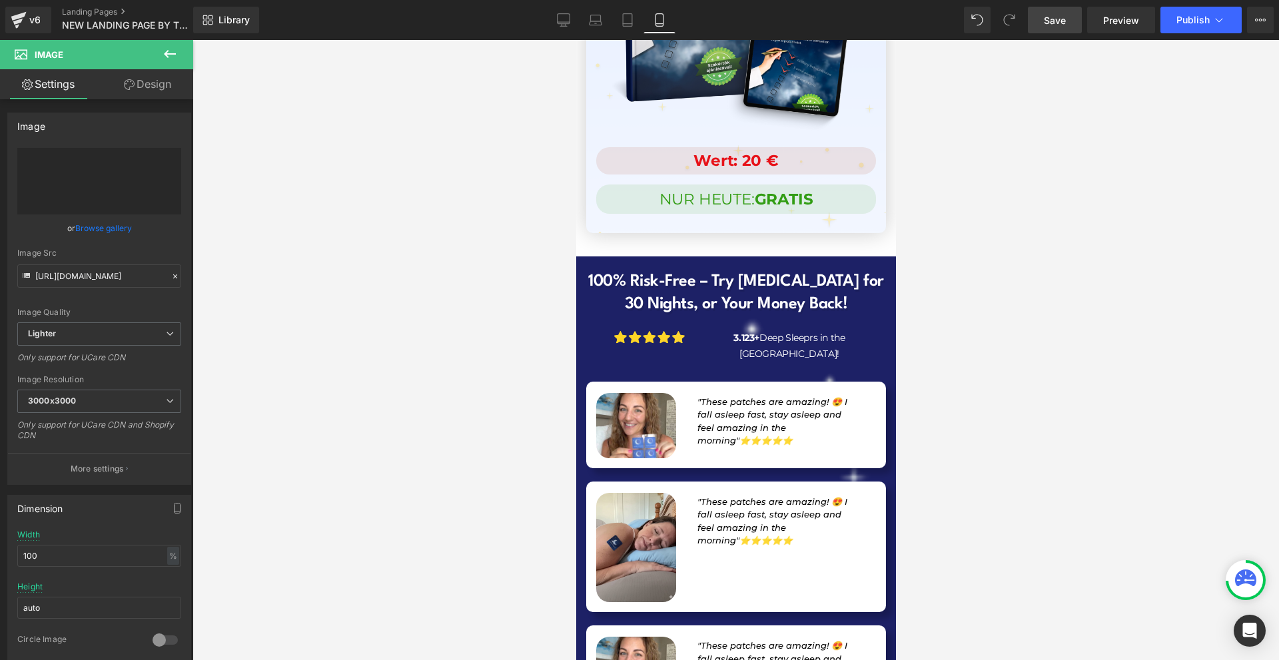
type input "https://ucarecdn.com/7740683a-b754-489a-b8d6-8859887b7a9b/-/format/auto/-/previ…"
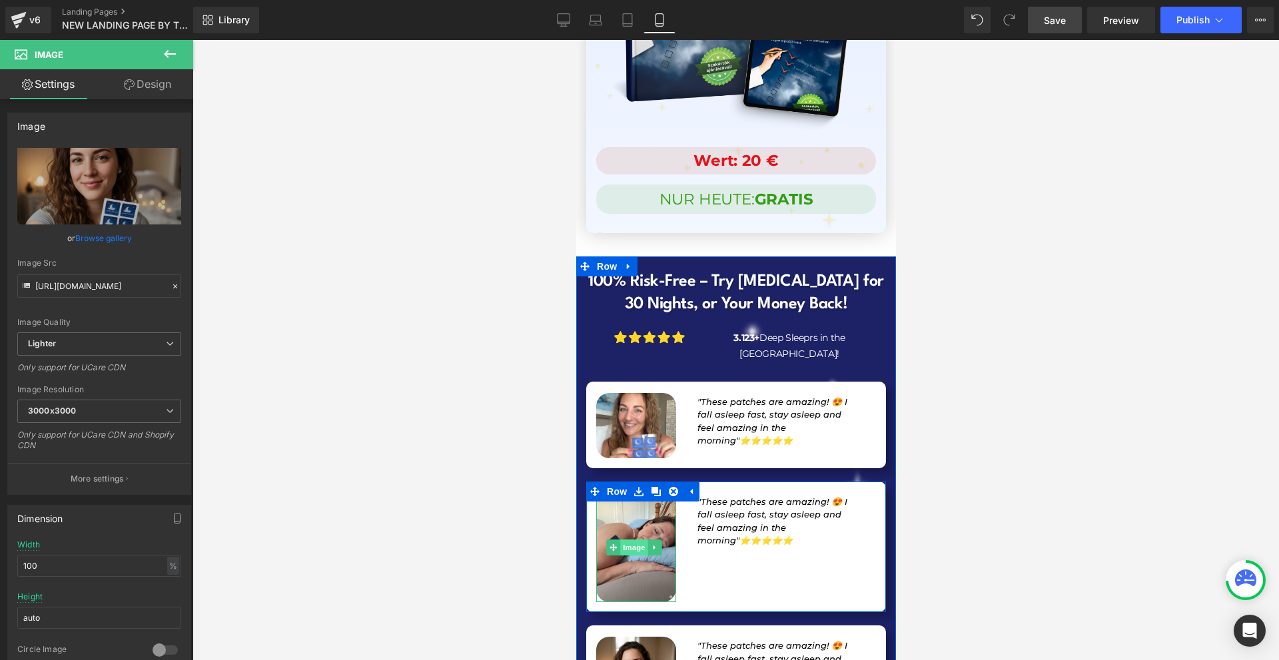
click at [623, 539] on span "Image" at bounding box center [634, 547] width 28 height 16
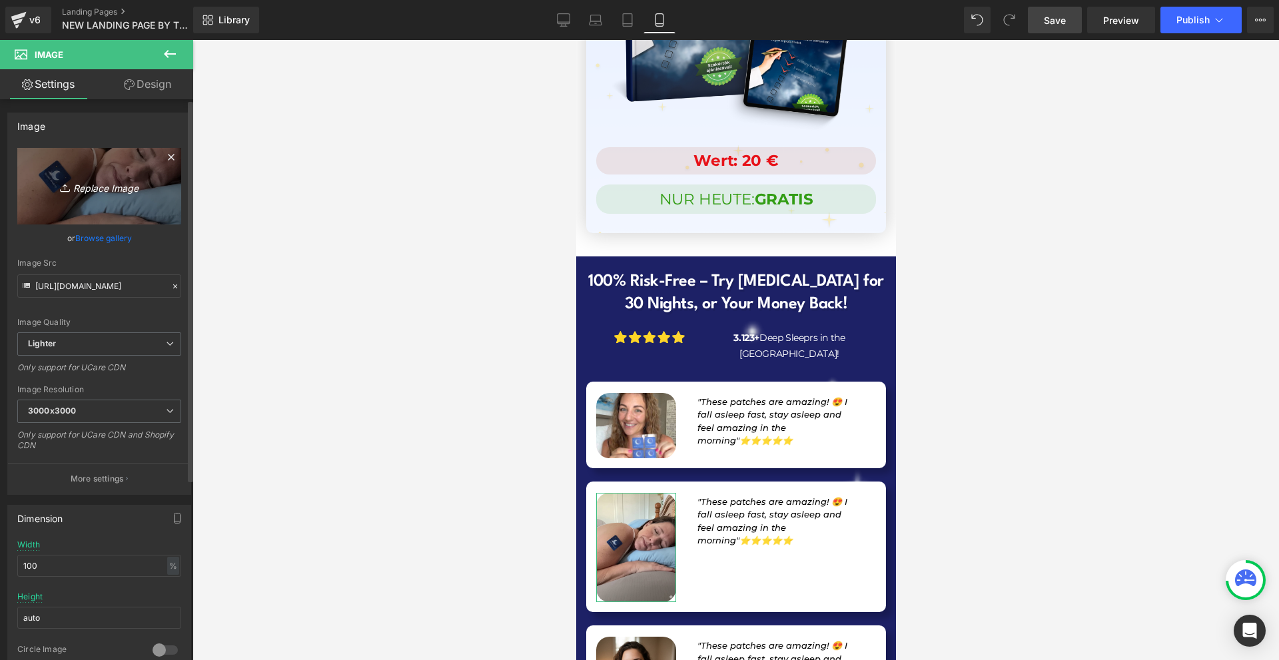
click at [95, 198] on link "Replace Image" at bounding box center [99, 186] width 164 height 77
type input "C:\fakepath\BioPatch NEW LANDER (35).png"
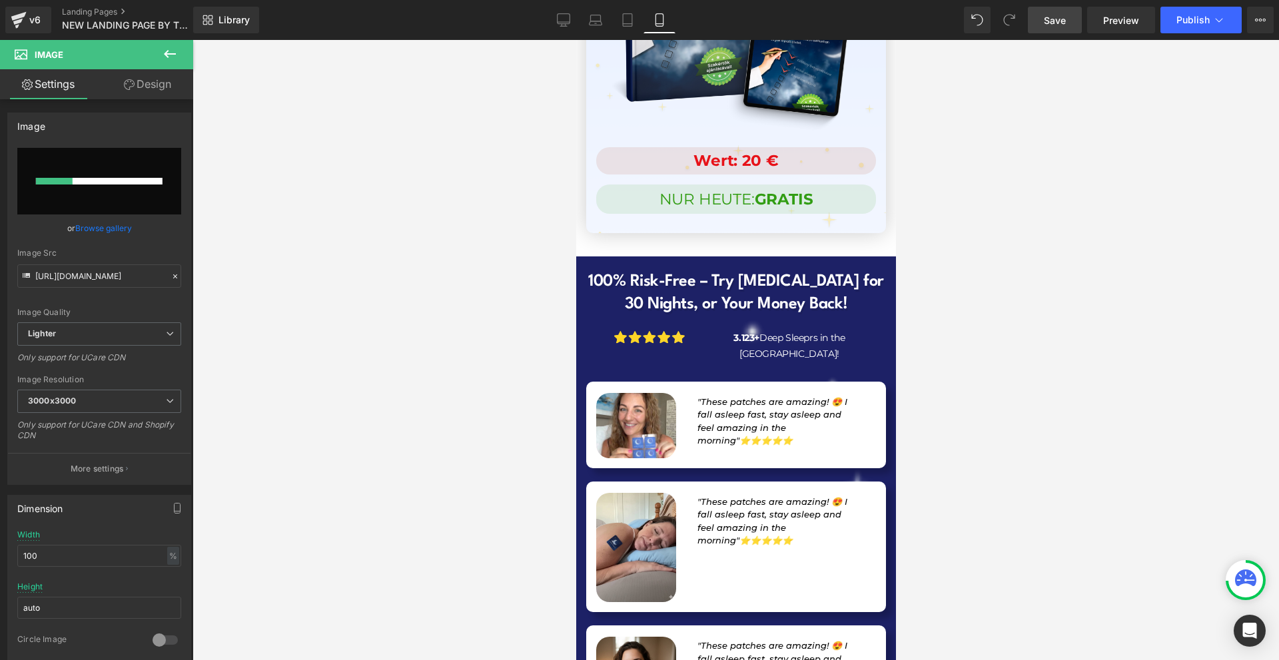
type input "https://ucarecdn.com/bd4196e2-8d46-4b67-9610-b16971a797b8/-/format/auto/-/previ…"
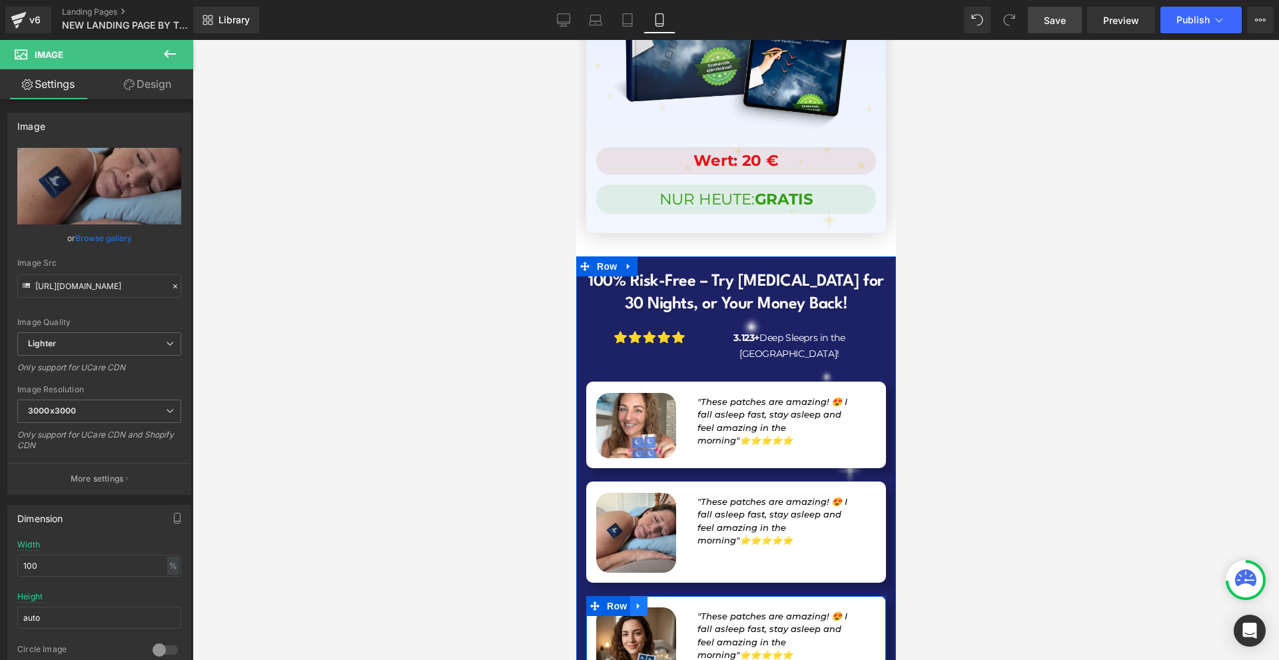
click at [639, 601] on icon at bounding box center [637, 606] width 9 height 10
click at [653, 601] on icon at bounding box center [655, 605] width 9 height 9
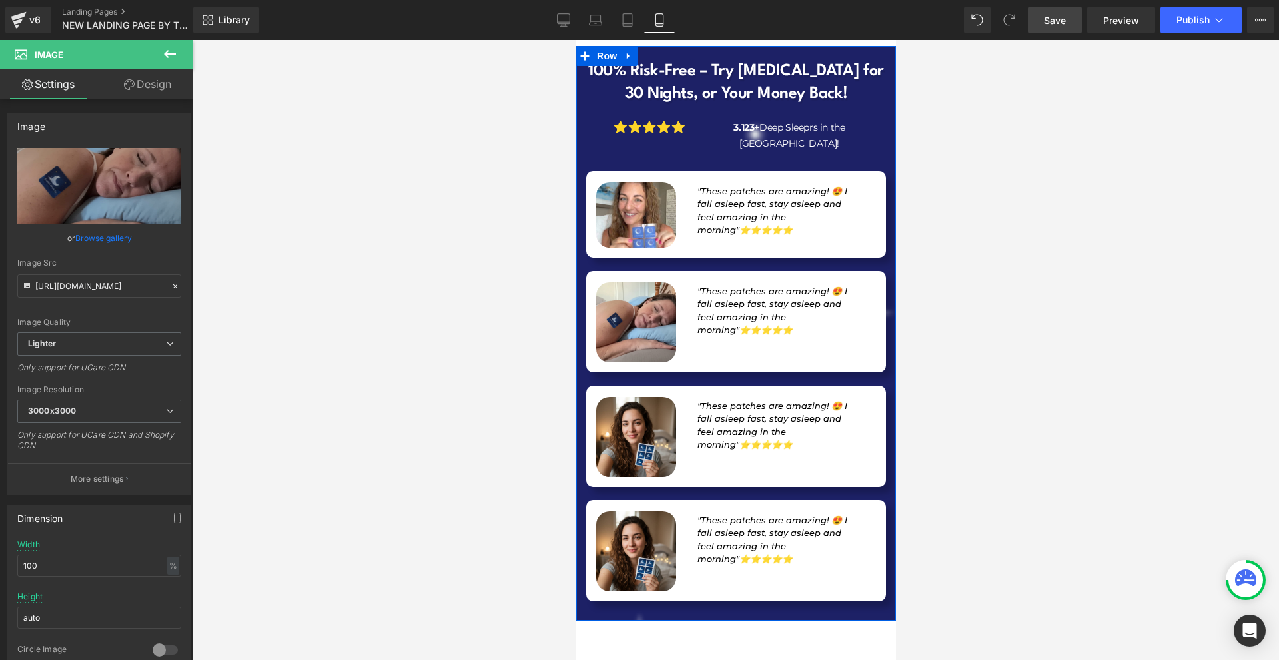
scroll to position [13092, 0]
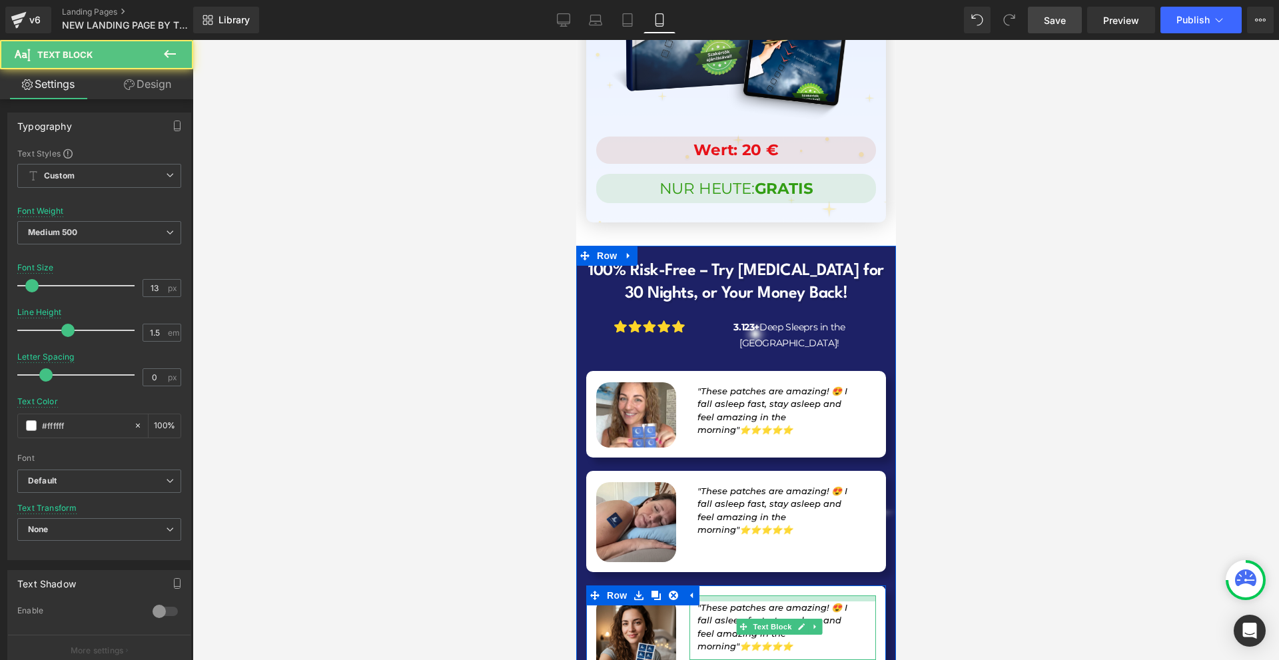
click at [747, 595] on div at bounding box center [782, 598] width 186 height 6
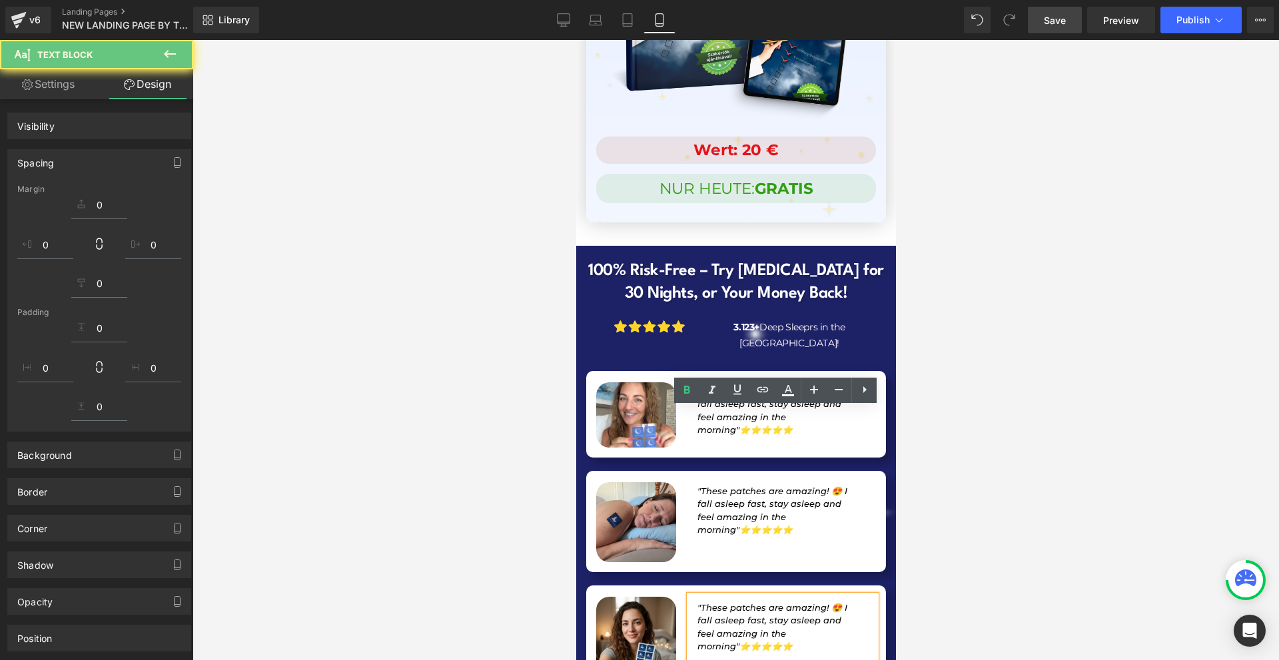
click at [962, 408] on div at bounding box center [735, 350] width 1086 height 620
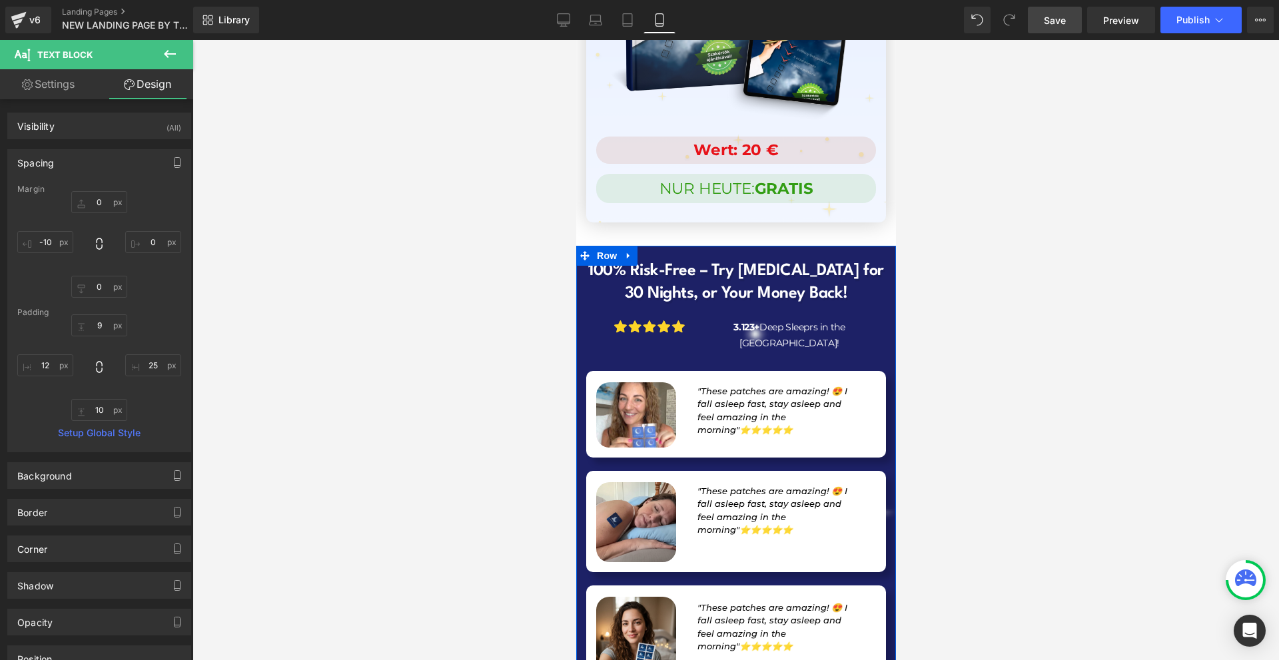
click at [701, 386] on icon ""These patches are amazing! 😍 I fall asleep fast, stay asleep and feel amazing …" at bounding box center [772, 411] width 150 height 50
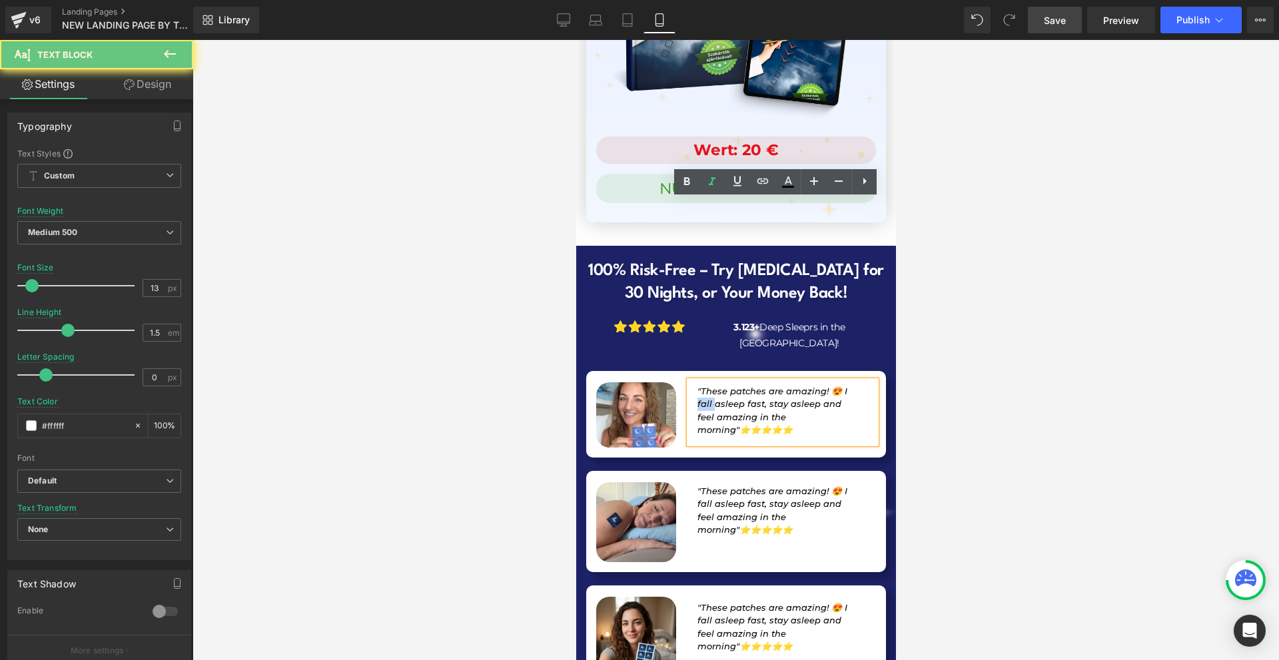
click at [701, 386] on icon ""These patches are amazing! 😍 I fall asleep fast, stay asleep and feel amazing …" at bounding box center [772, 411] width 150 height 50
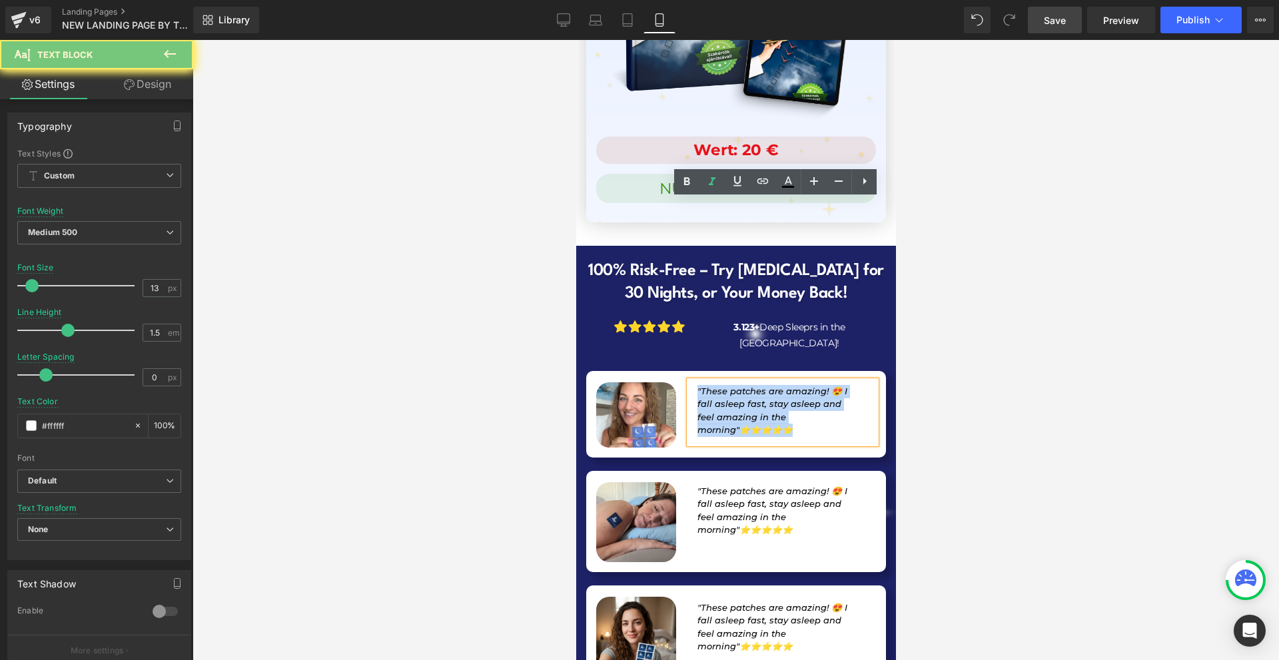
click at [701, 386] on icon ""These patches are amazing! 😍 I fall asleep fast, stay asleep and feel amazing …" at bounding box center [772, 411] width 150 height 50
click at [698, 486] on icon ""These patches are amazing! 😍 I fall asleep fast, stay asleep and feel amazing …" at bounding box center [772, 511] width 150 height 50
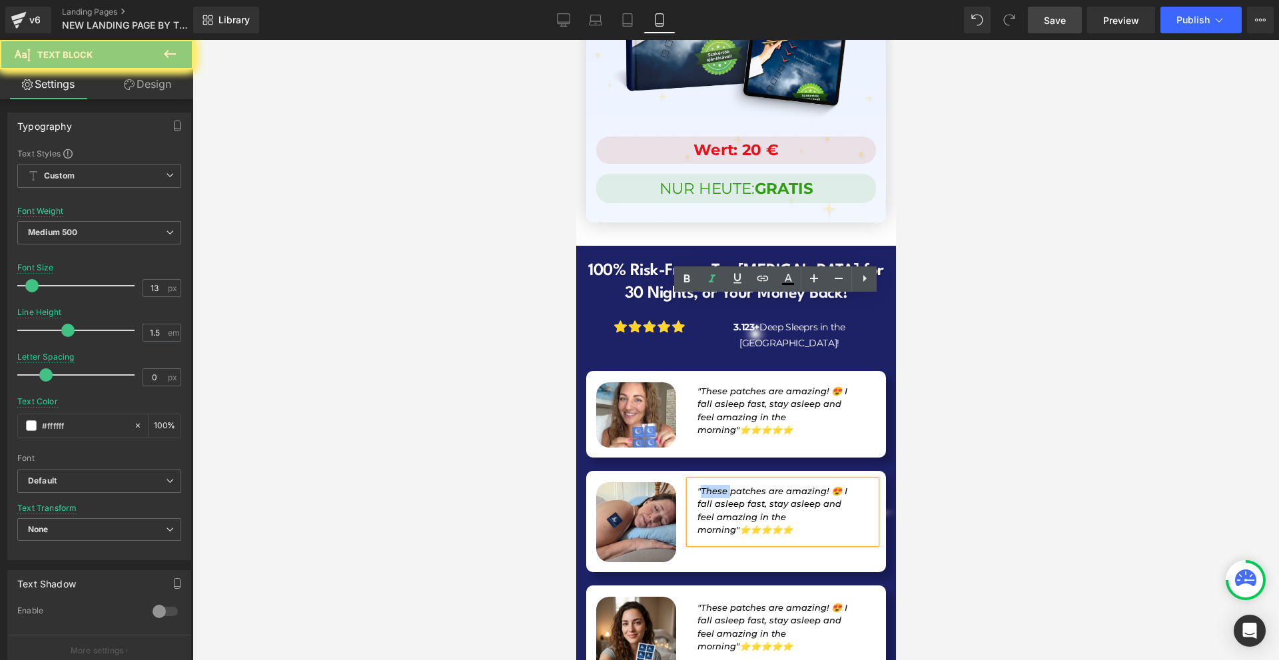
click at [698, 486] on icon ""These patches are amazing! 😍 I fall asleep fast, stay asleep and feel amazing …" at bounding box center [772, 511] width 150 height 50
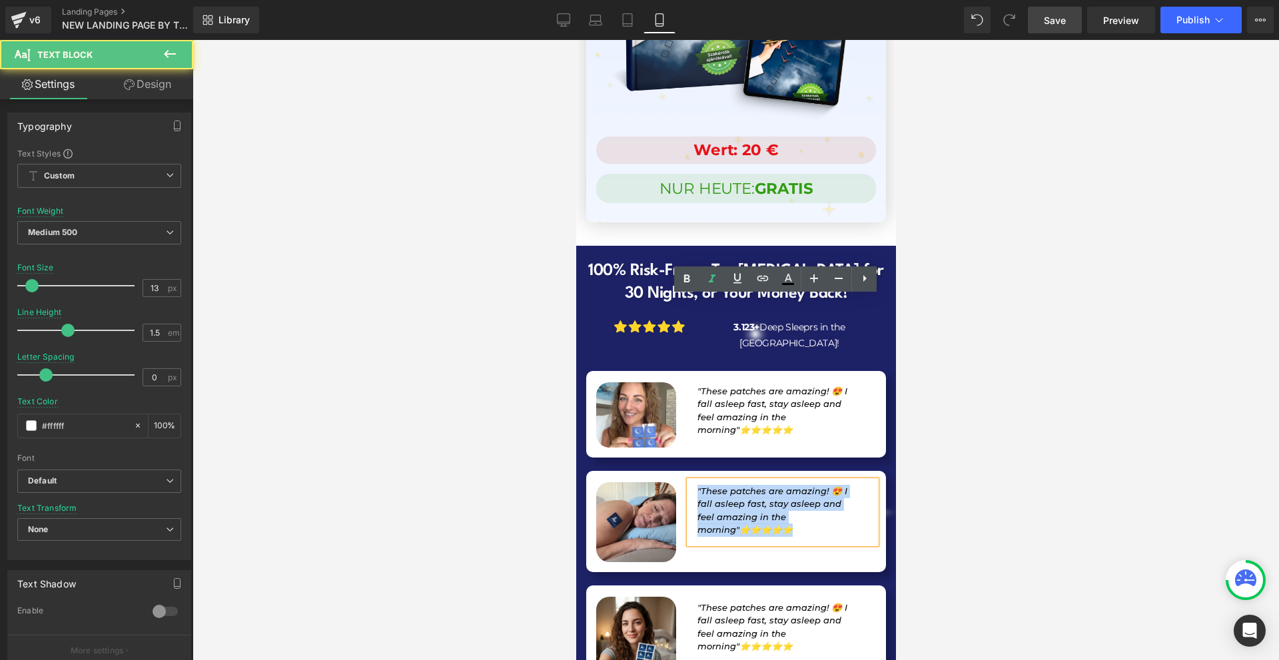
click at [698, 486] on icon ""These patches are amazing! 😍 I fall asleep fast, stay asleep and feel amazing …" at bounding box center [772, 511] width 150 height 50
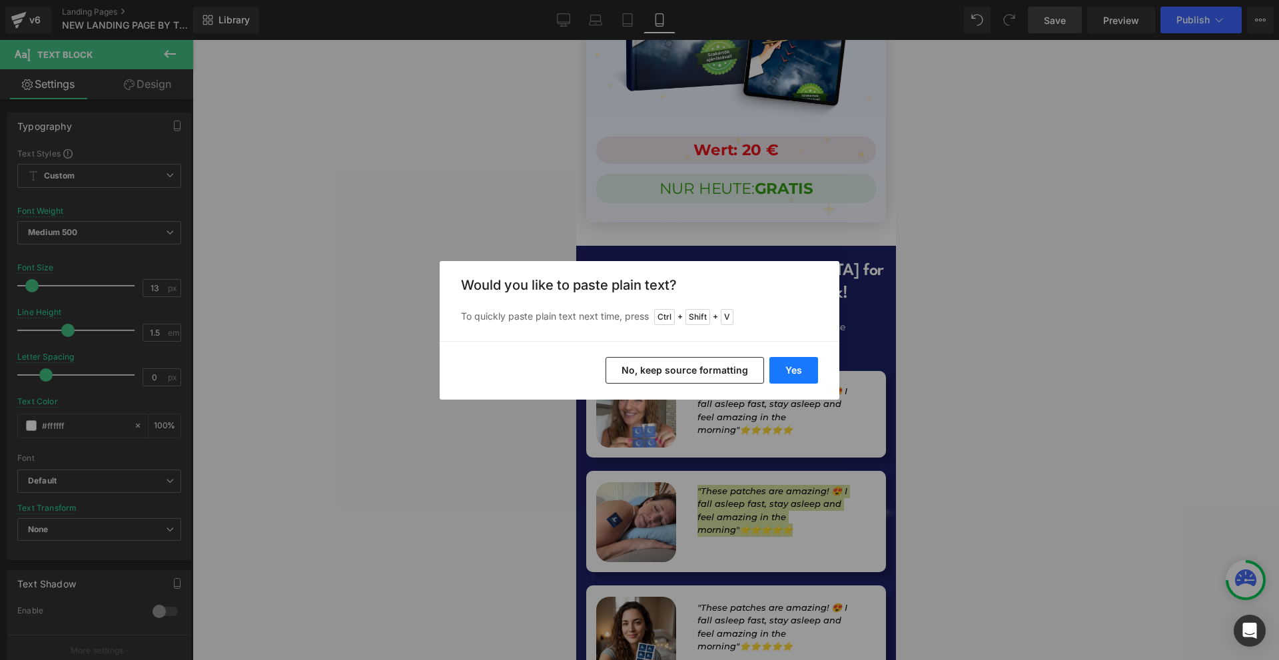
click at [795, 361] on button "Yes" at bounding box center [793, 370] width 49 height 27
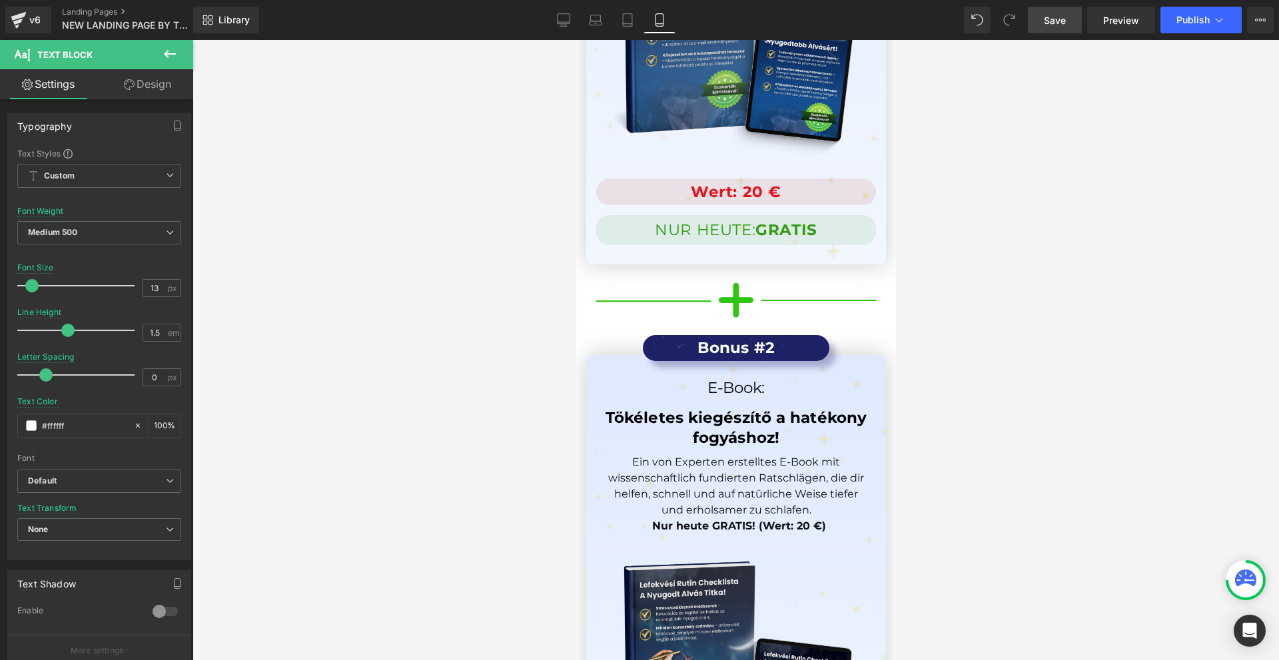
scroll to position [12159, 0]
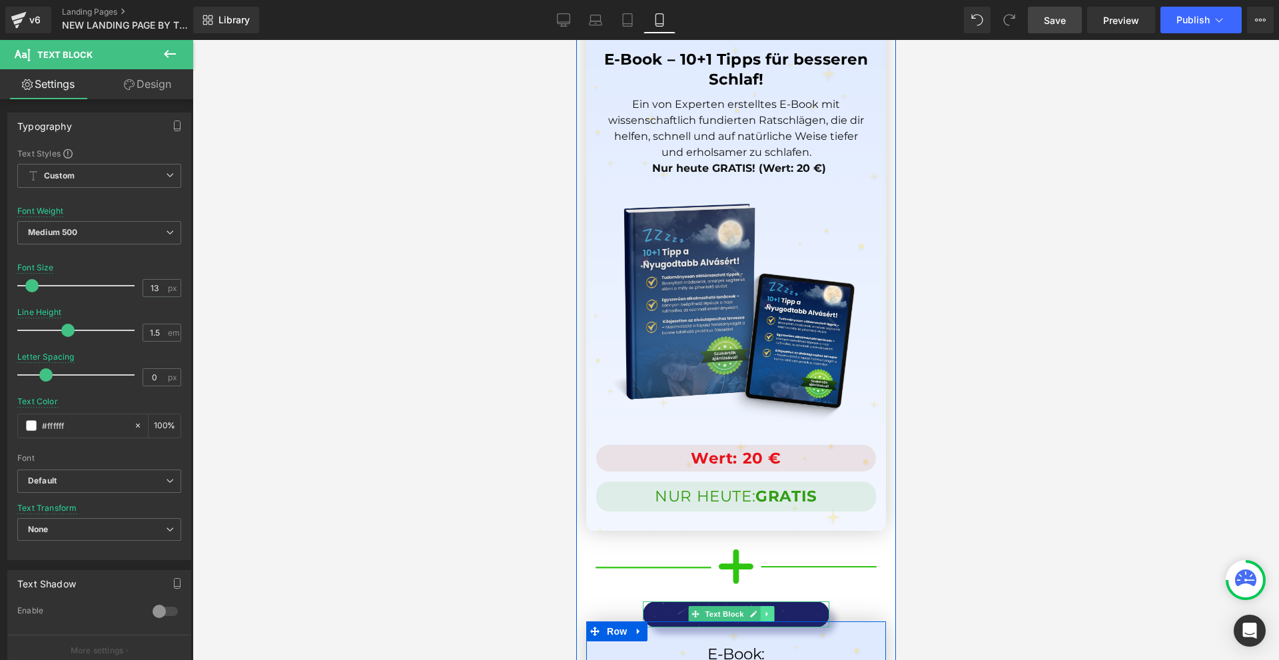
click at [761, 606] on link at bounding box center [766, 614] width 14 height 16
click at [761, 611] on icon at bounding box center [758, 614] width 7 height 7
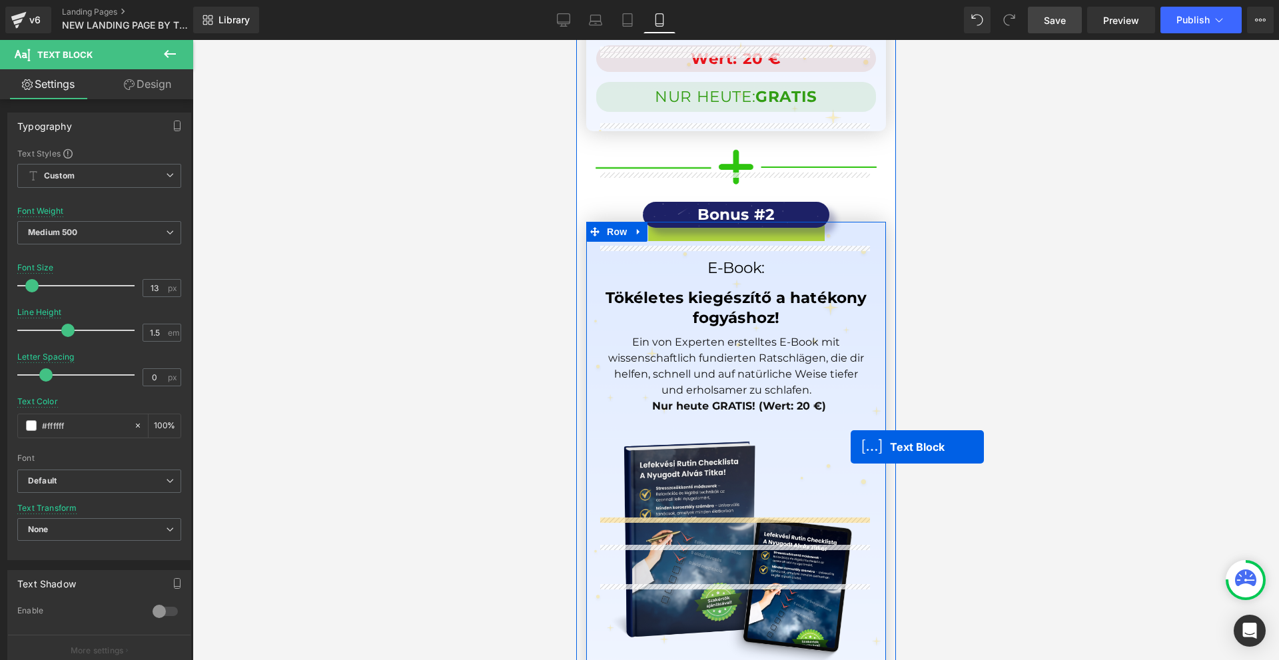
scroll to position [12892, 0]
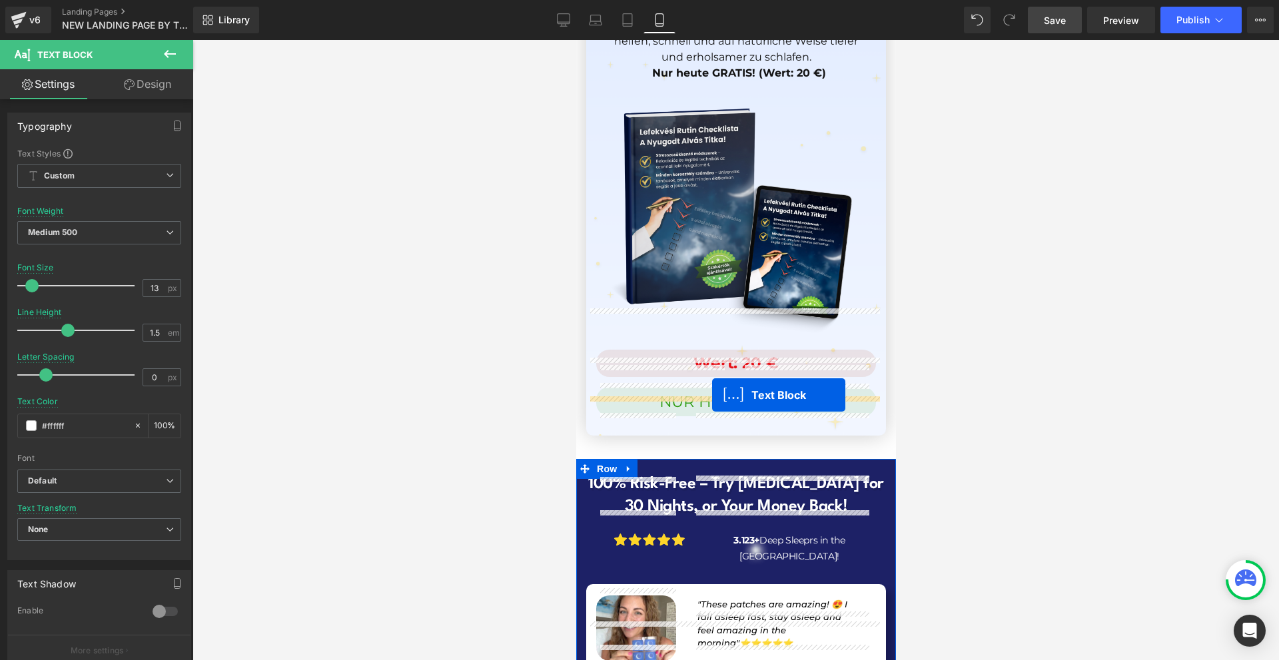
drag, startPoint x: 727, startPoint y: 461, endPoint x: 711, endPoint y: 395, distance: 67.7
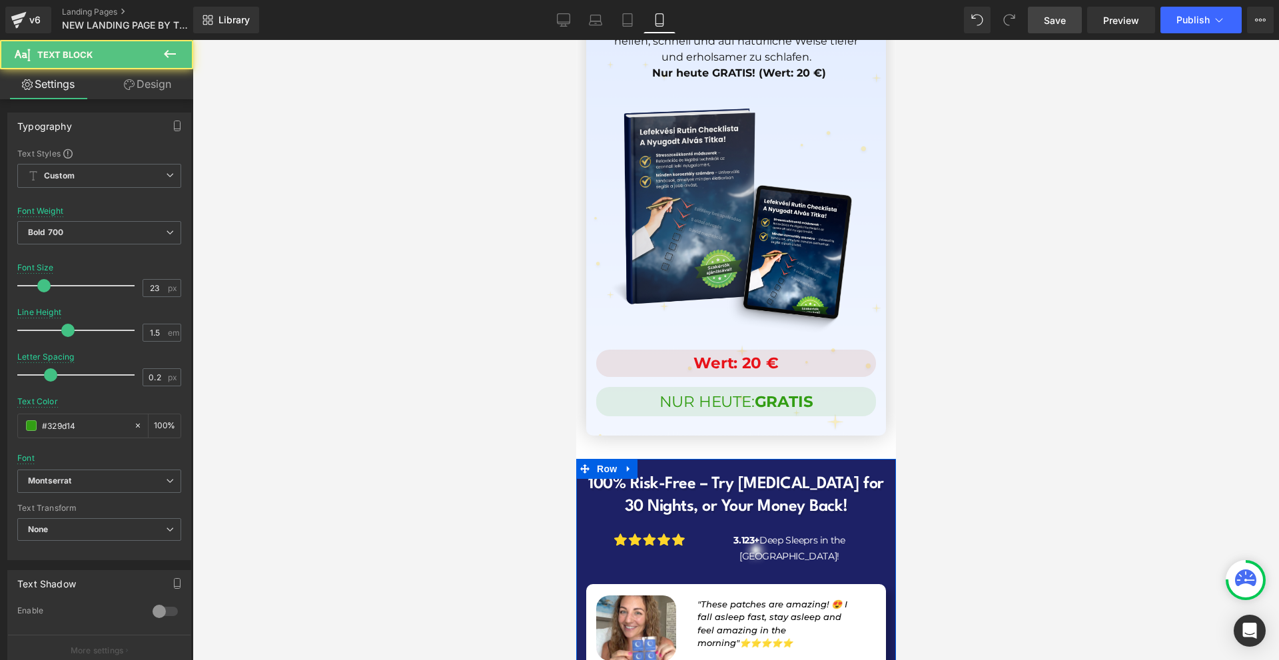
scroll to position [12879, 0]
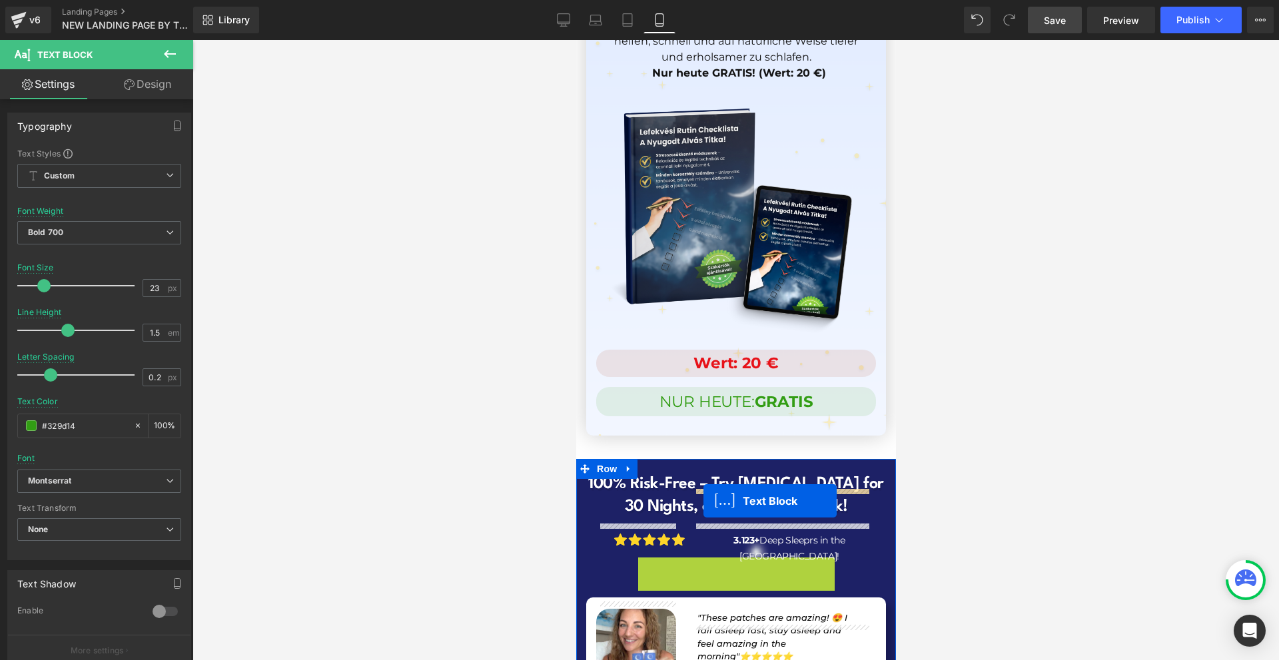
drag, startPoint x: 722, startPoint y: 394, endPoint x: 703, endPoint y: 501, distance: 109.0
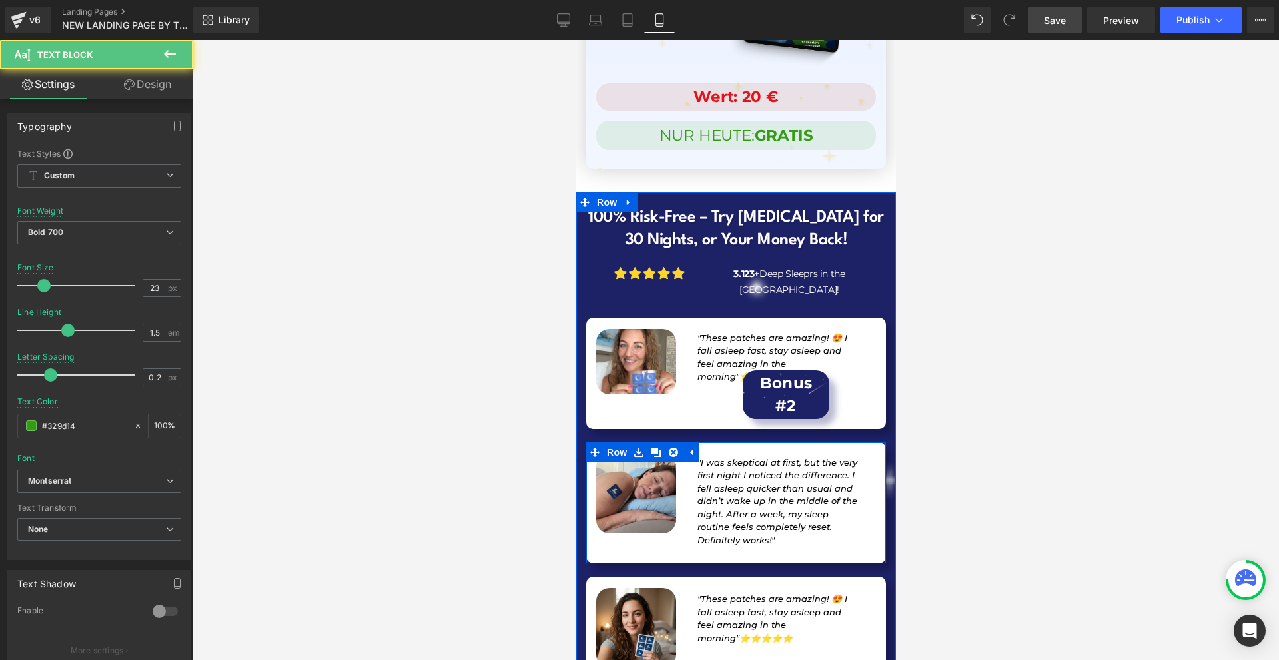
scroll to position [13212, 0]
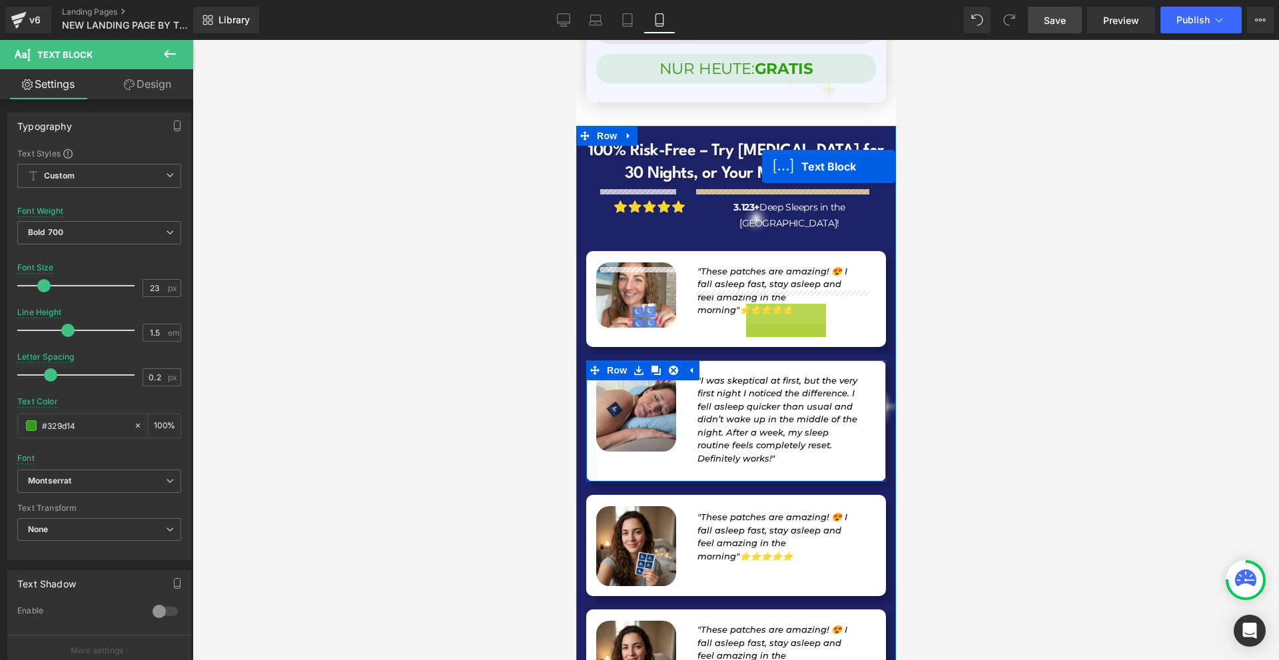
drag, startPoint x: 783, startPoint y: 149, endPoint x: 761, endPoint y: 167, distance: 27.9
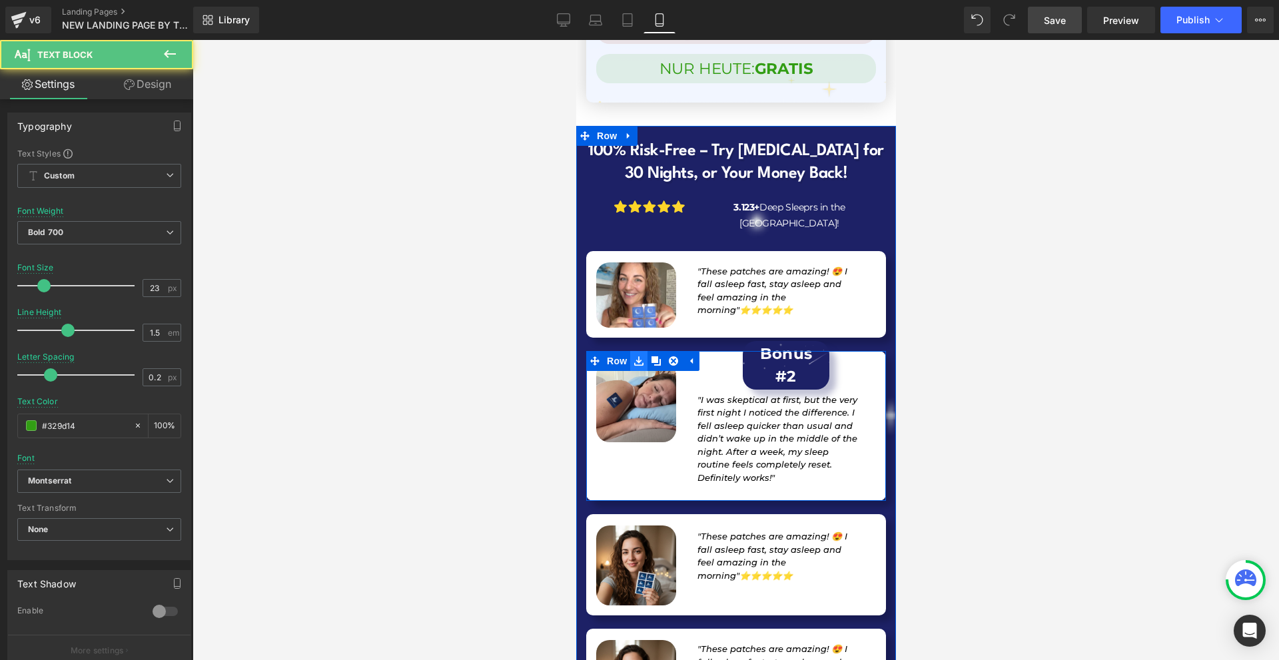
click at [633, 356] on icon at bounding box center [637, 361] width 9 height 10
click at [619, 351] on span "Row" at bounding box center [616, 361] width 27 height 20
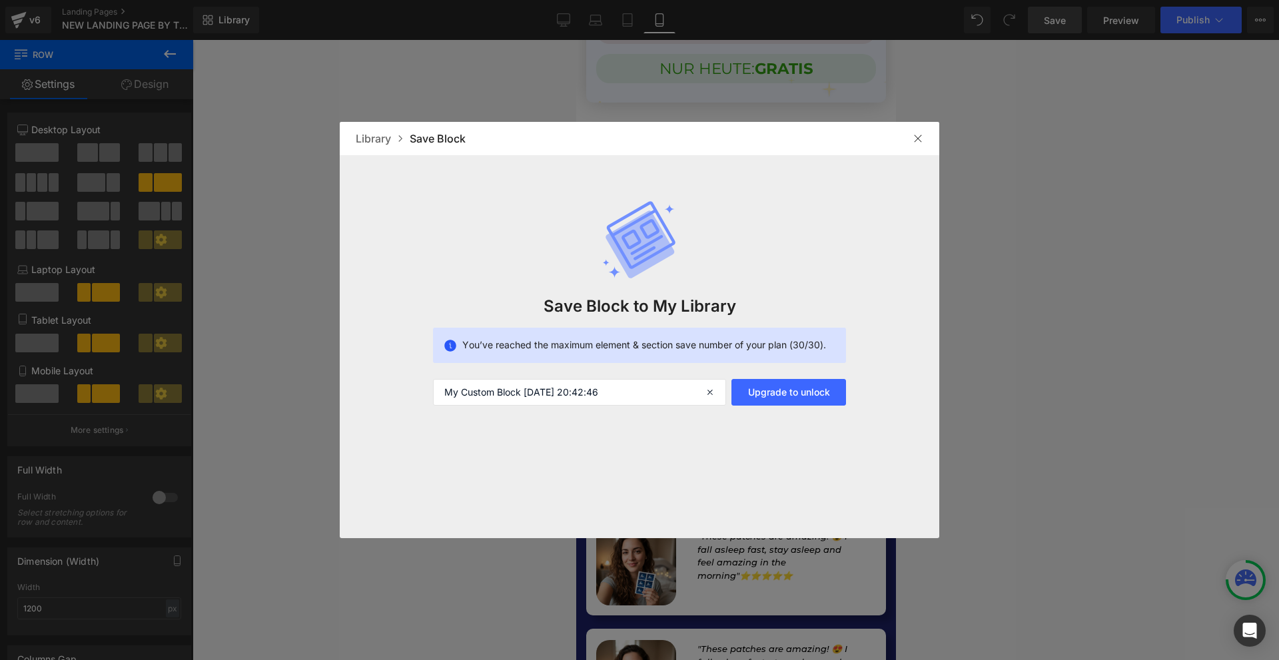
click at [918, 137] on img at bounding box center [917, 138] width 11 height 11
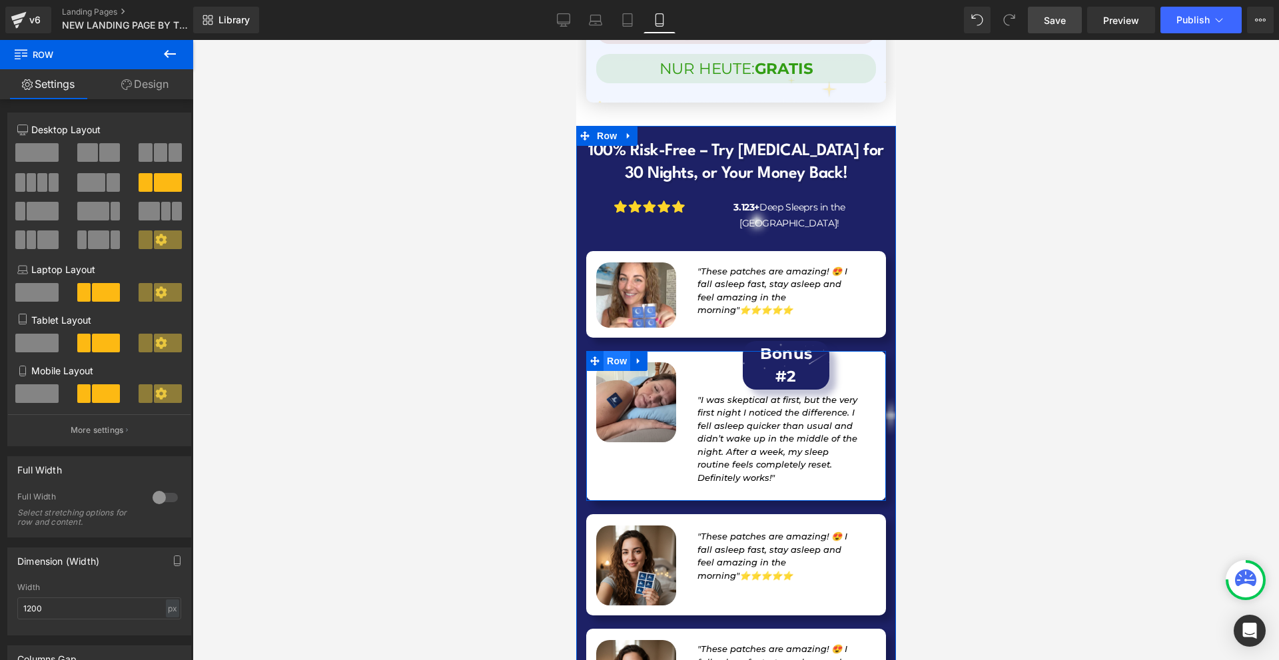
click at [610, 351] on span "Row" at bounding box center [616, 361] width 27 height 20
click at [135, 80] on link "Design" at bounding box center [145, 84] width 97 height 30
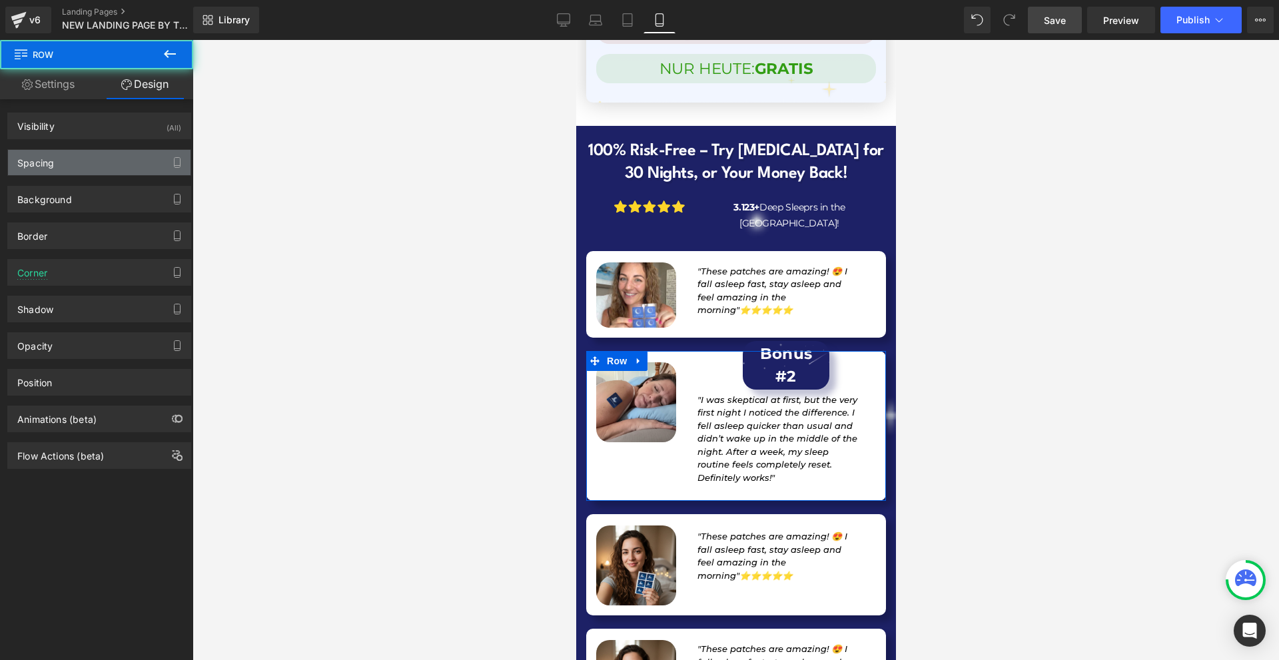
click at [64, 163] on div "Spacing" at bounding box center [99, 162] width 182 height 25
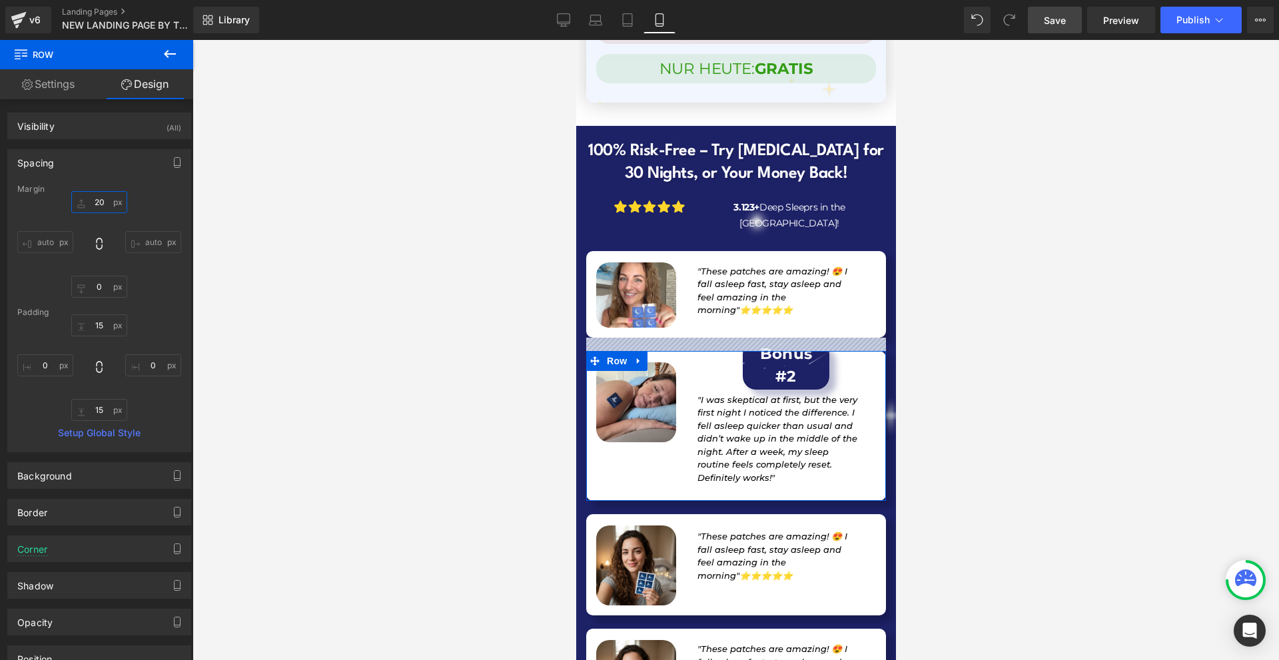
click at [109, 206] on input "20" at bounding box center [99, 202] width 56 height 22
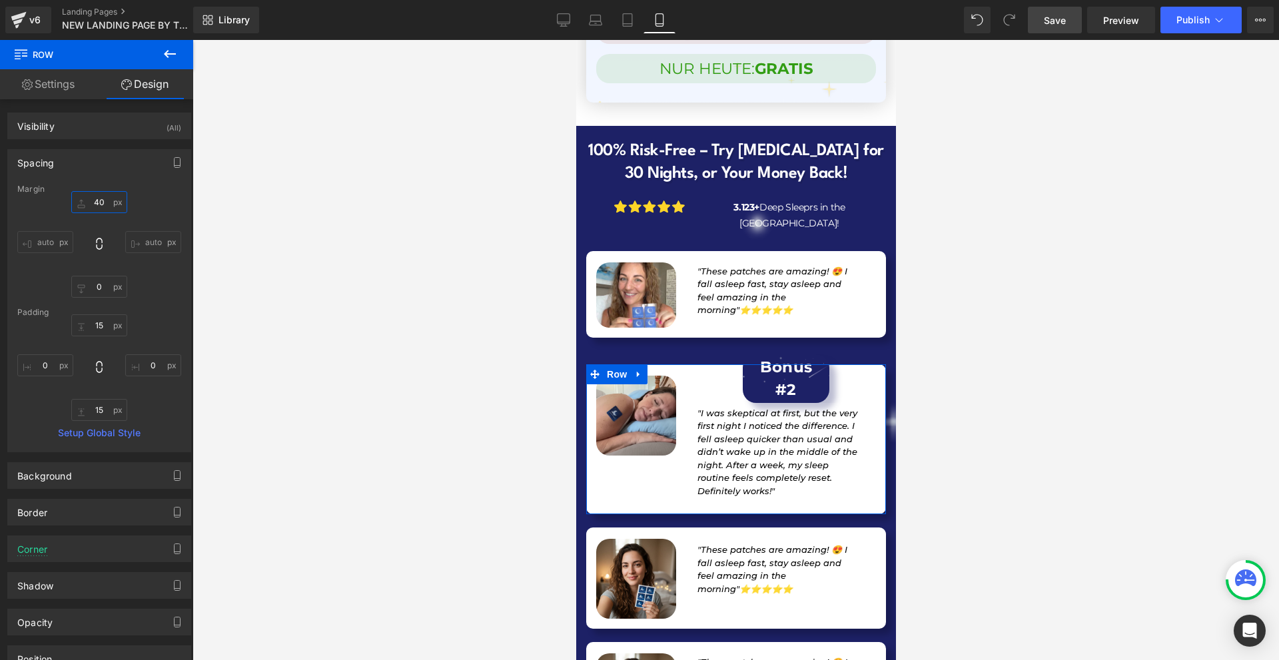
click at [109, 206] on input "40" at bounding box center [99, 202] width 56 height 22
click at [109, 206] on input "1" at bounding box center [99, 202] width 56 height 22
type input "100"
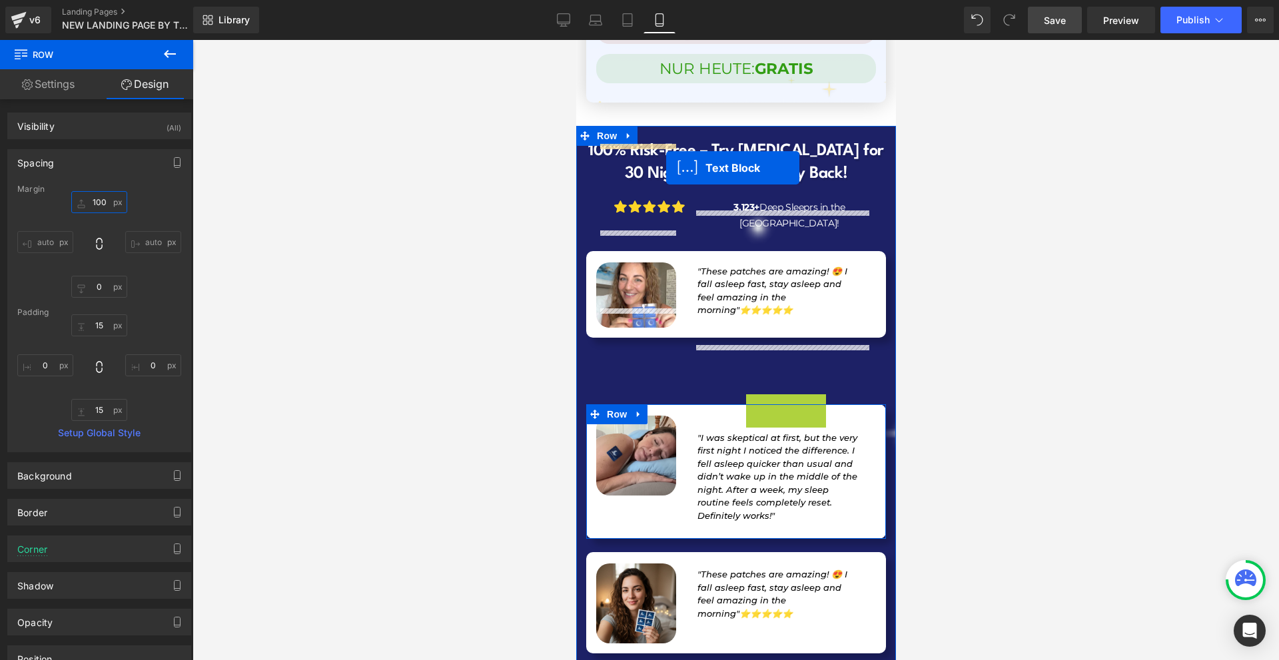
drag, startPoint x: 773, startPoint y: 238, endPoint x: 665, endPoint y: 168, distance: 128.0
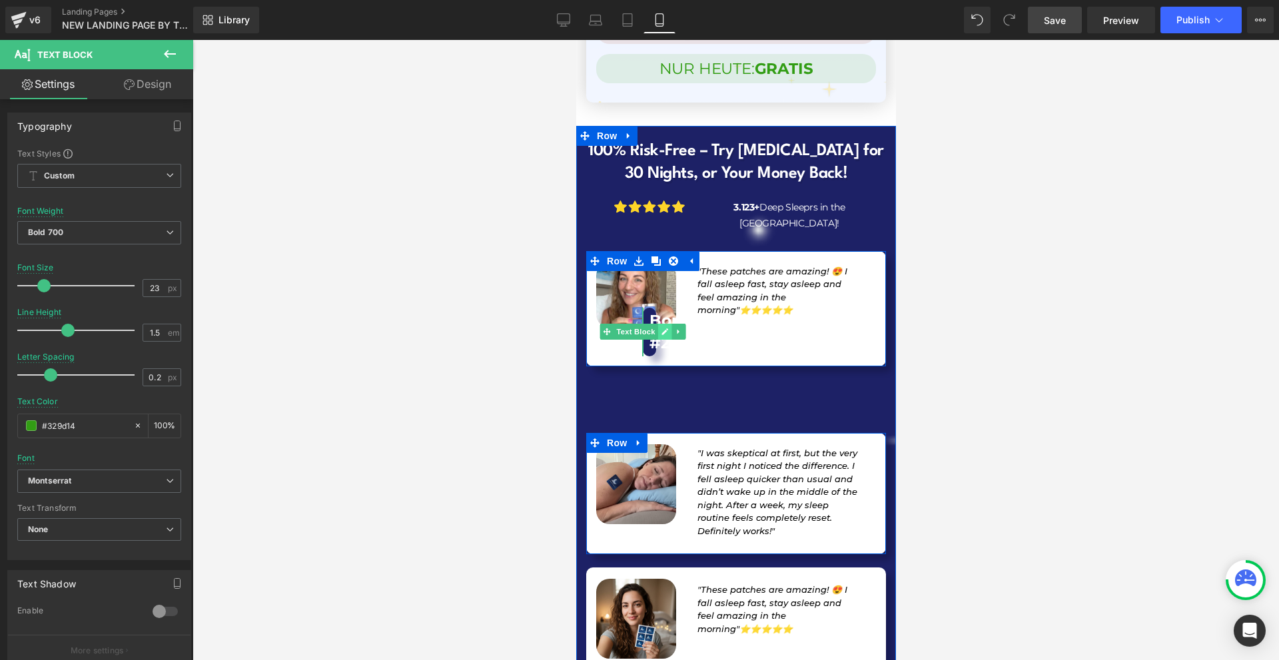
click at [670, 324] on link at bounding box center [664, 332] width 14 height 16
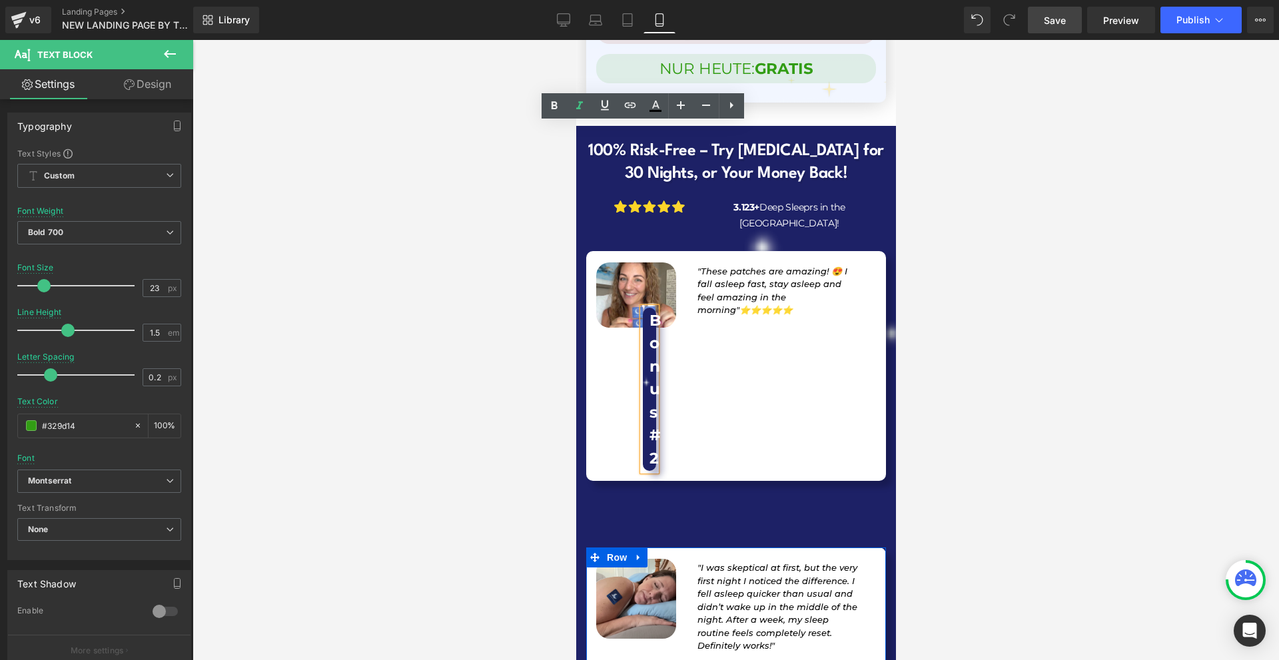
click at [946, 254] on div at bounding box center [735, 350] width 1086 height 620
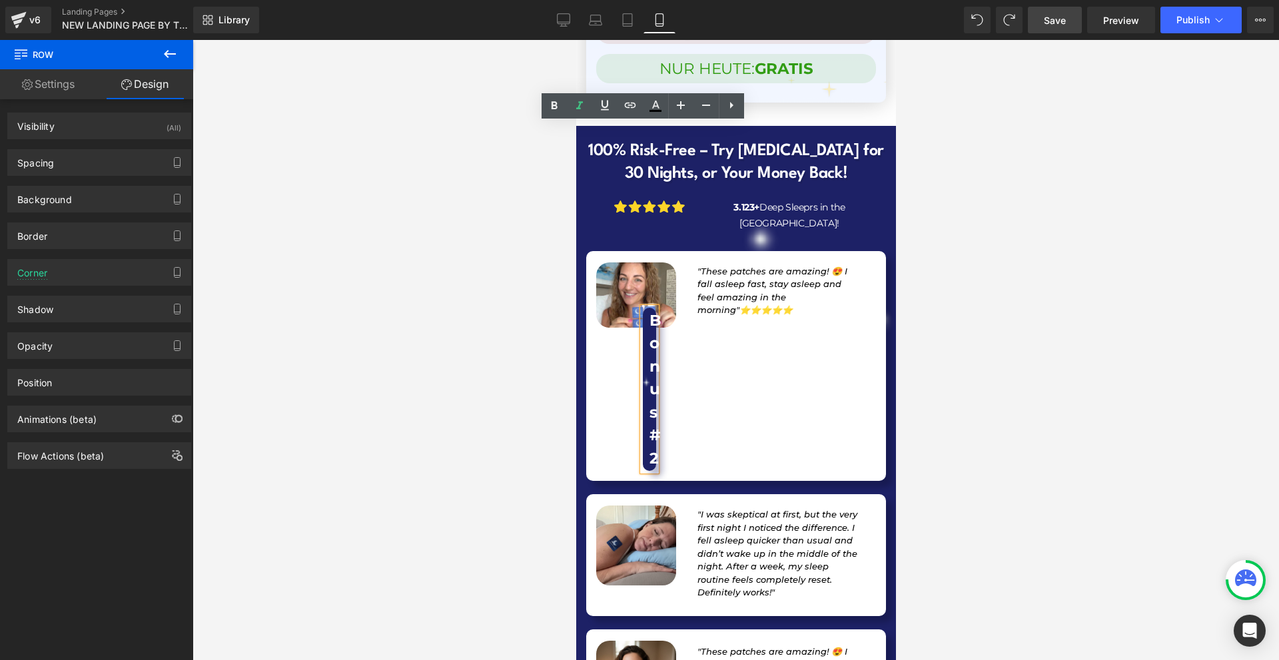
drag, startPoint x: 1034, startPoint y: 240, endPoint x: 311, endPoint y: 165, distance: 726.6
click at [1034, 240] on div at bounding box center [735, 350] width 1086 height 620
click at [1038, 240] on div at bounding box center [735, 350] width 1086 height 620
click at [719, 251] on div "Image Bonus #2 Text Block "These patches are amazing! 😍 I fall asleep fast, sta…" at bounding box center [735, 366] width 300 height 230
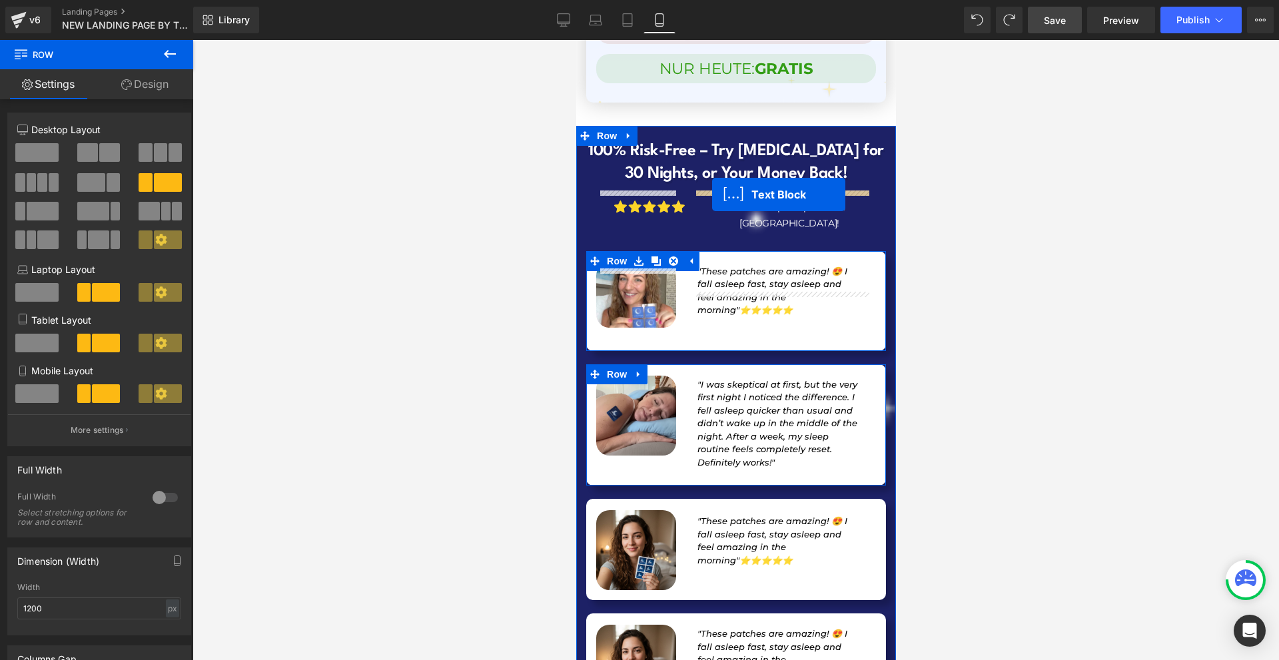
scroll to position [13012, 0]
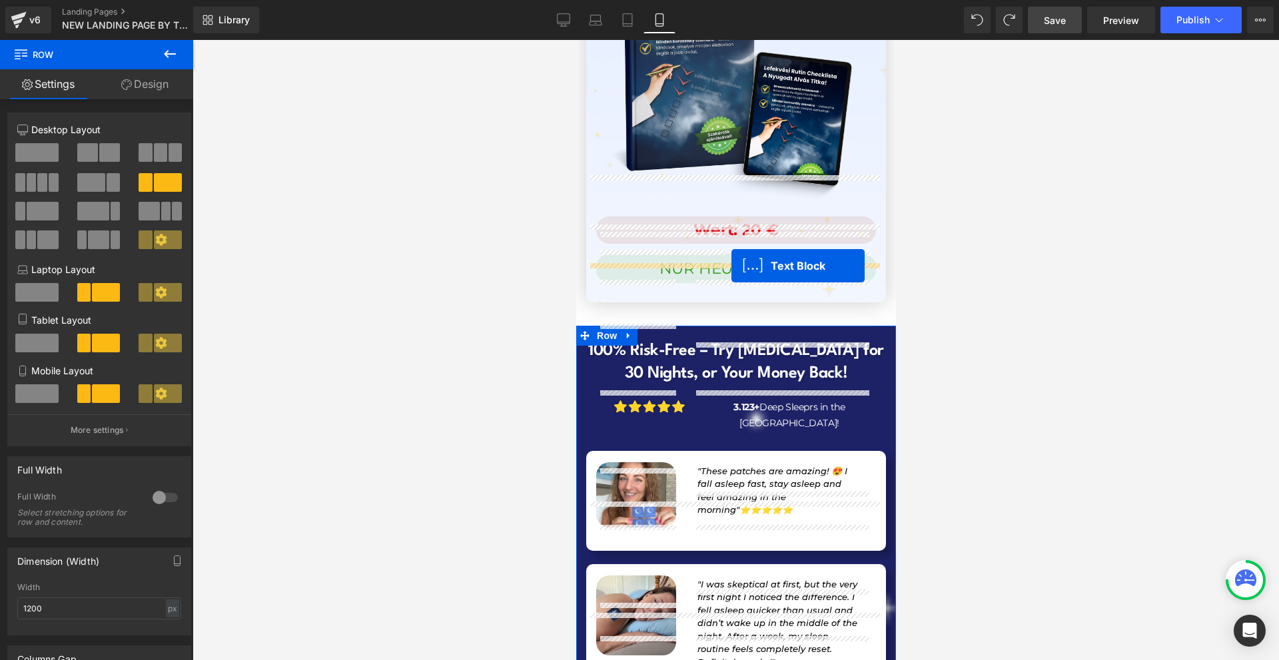
drag, startPoint x: 646, startPoint y: 202, endPoint x: 731, endPoint y: 266, distance: 106.0
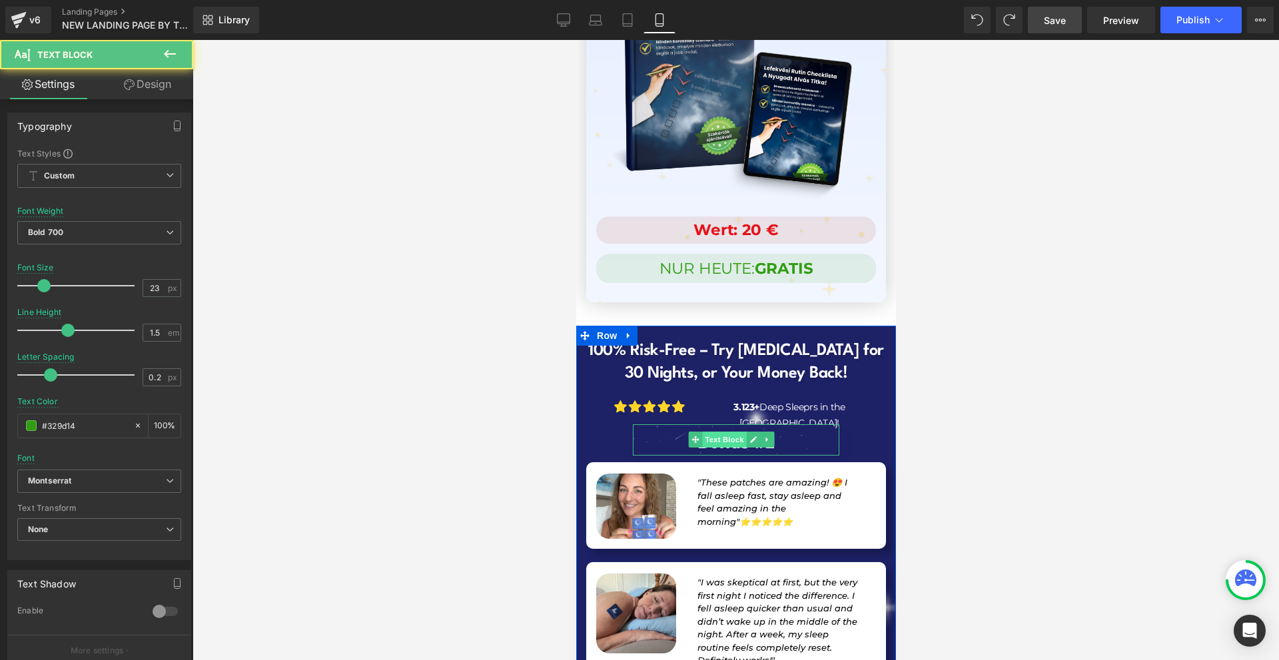
click at [718, 432] on span "Text Block" at bounding box center [723, 440] width 44 height 16
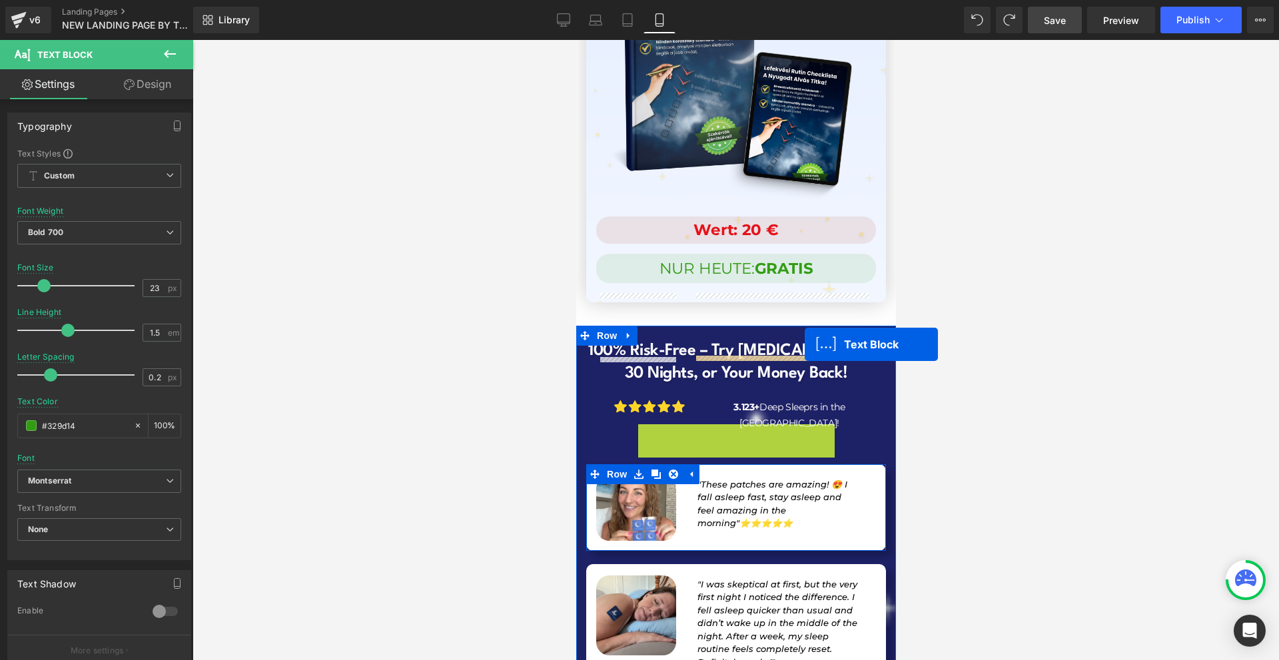
drag, startPoint x: 723, startPoint y: 258, endPoint x: 804, endPoint y: 344, distance: 118.3
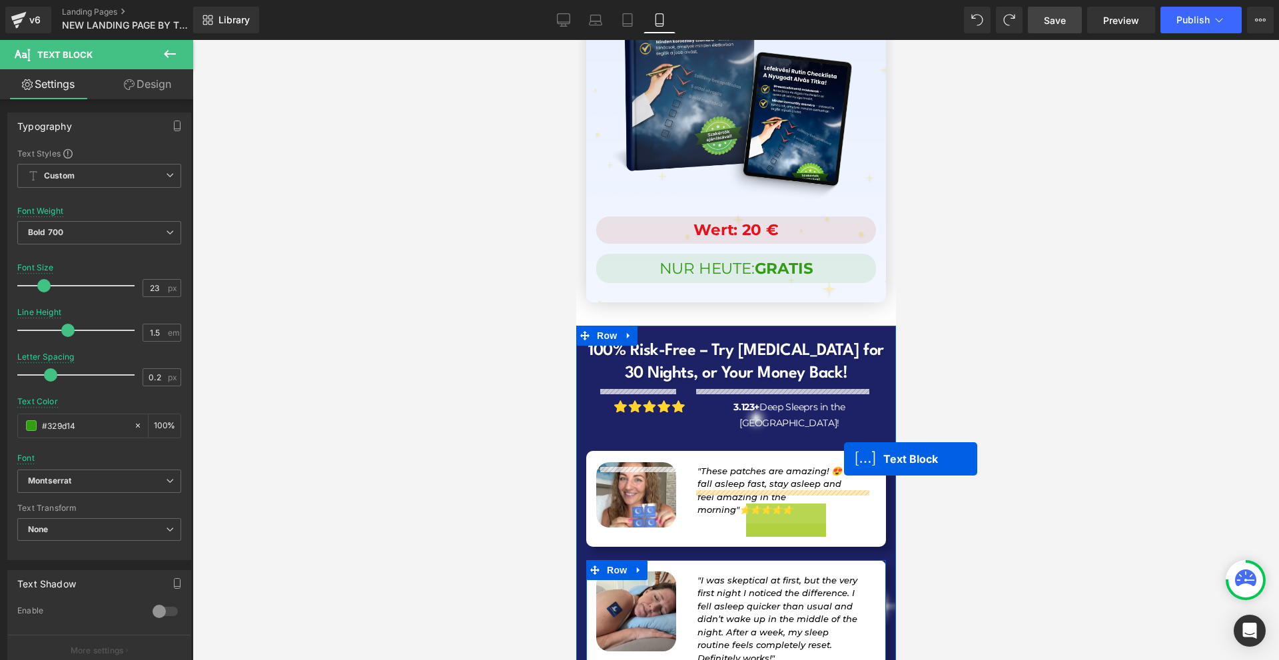
scroll to position [13212, 0]
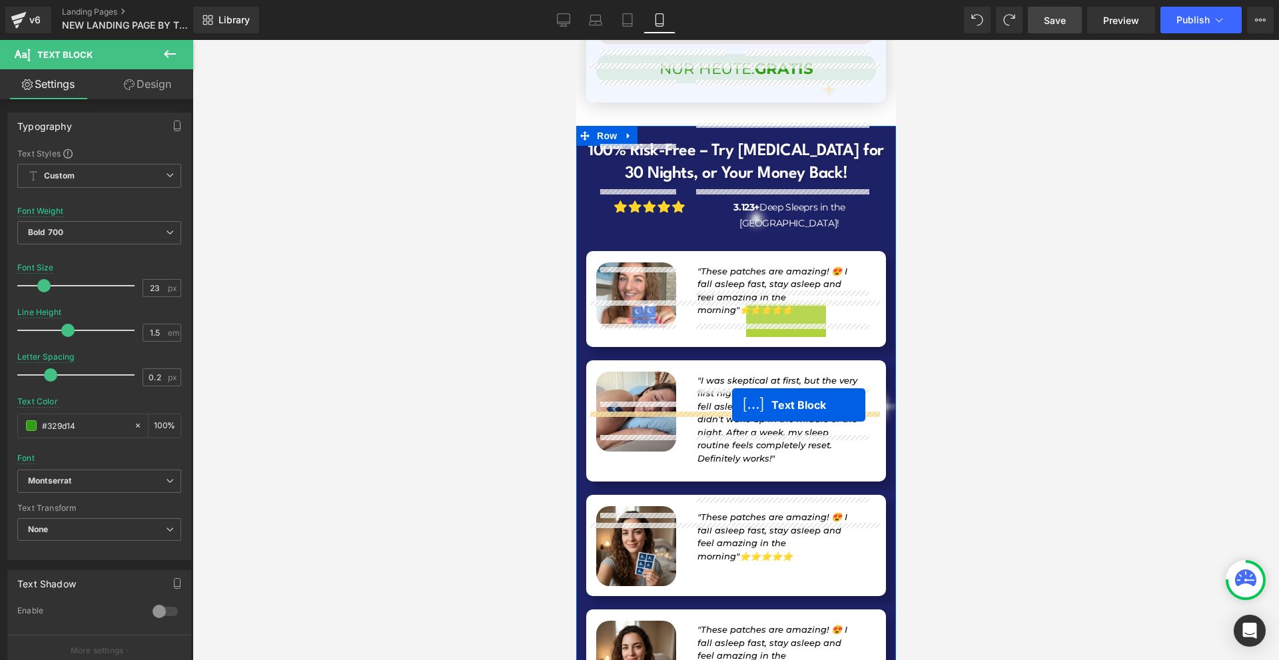
drag, startPoint x: 766, startPoint y: 348, endPoint x: 731, endPoint y: 405, distance: 66.9
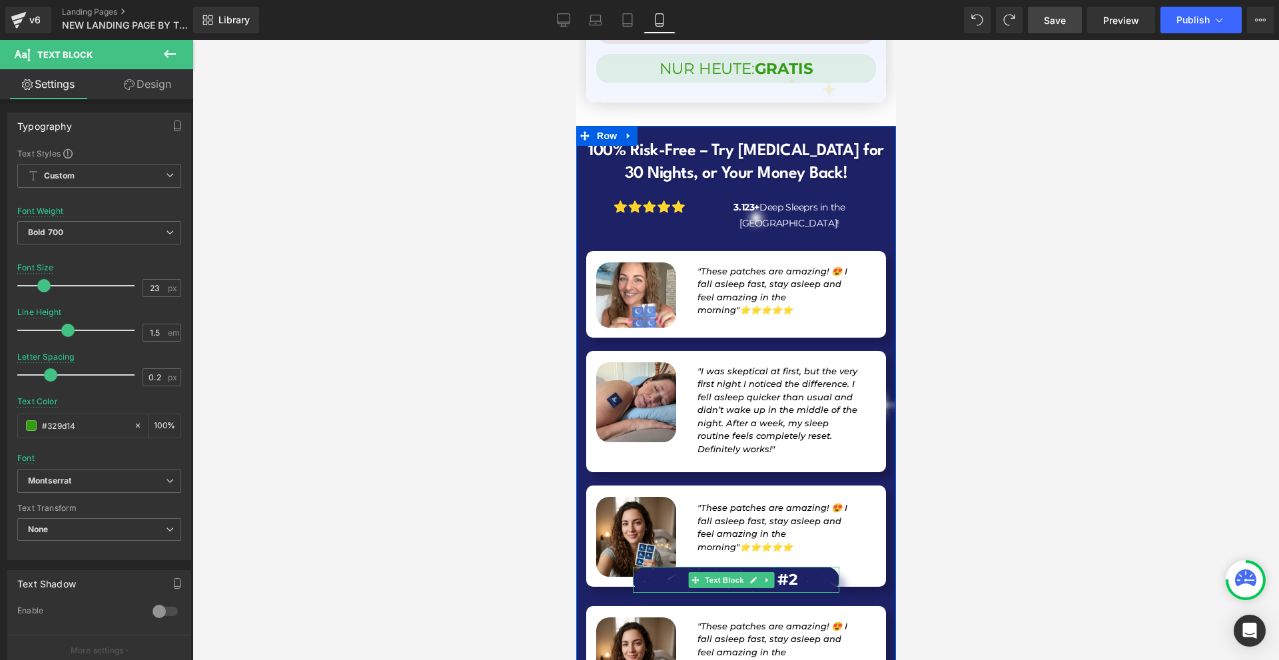
click at [718, 572] on span "Text Block" at bounding box center [723, 580] width 44 height 16
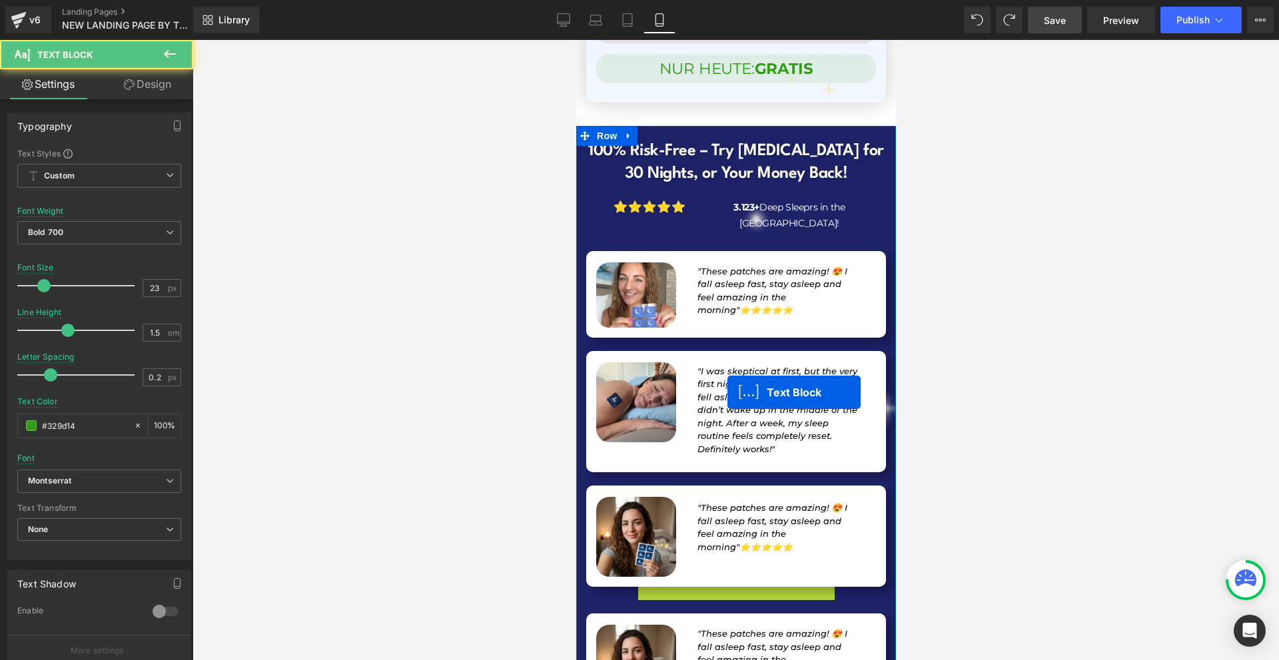
drag, startPoint x: 718, startPoint y: 390, endPoint x: 727, endPoint y: 392, distance: 8.9
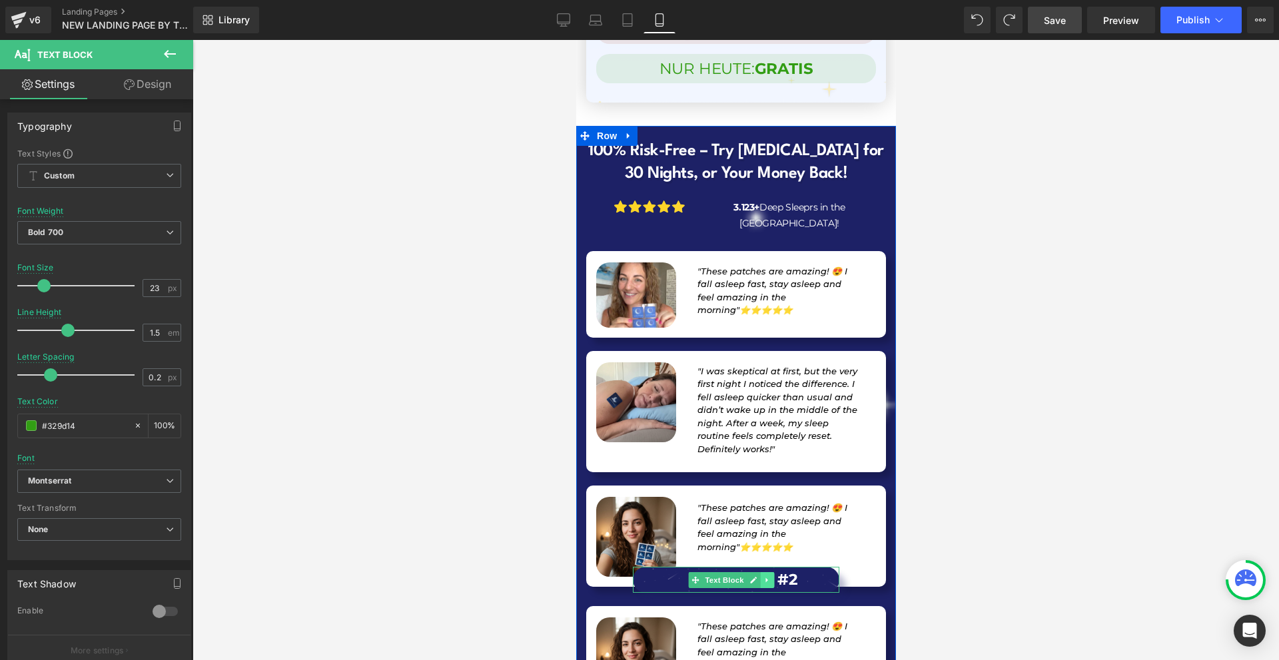
click at [767, 576] on icon at bounding box center [766, 580] width 7 height 8
click at [770, 576] on icon at bounding box center [772, 580] width 7 height 8
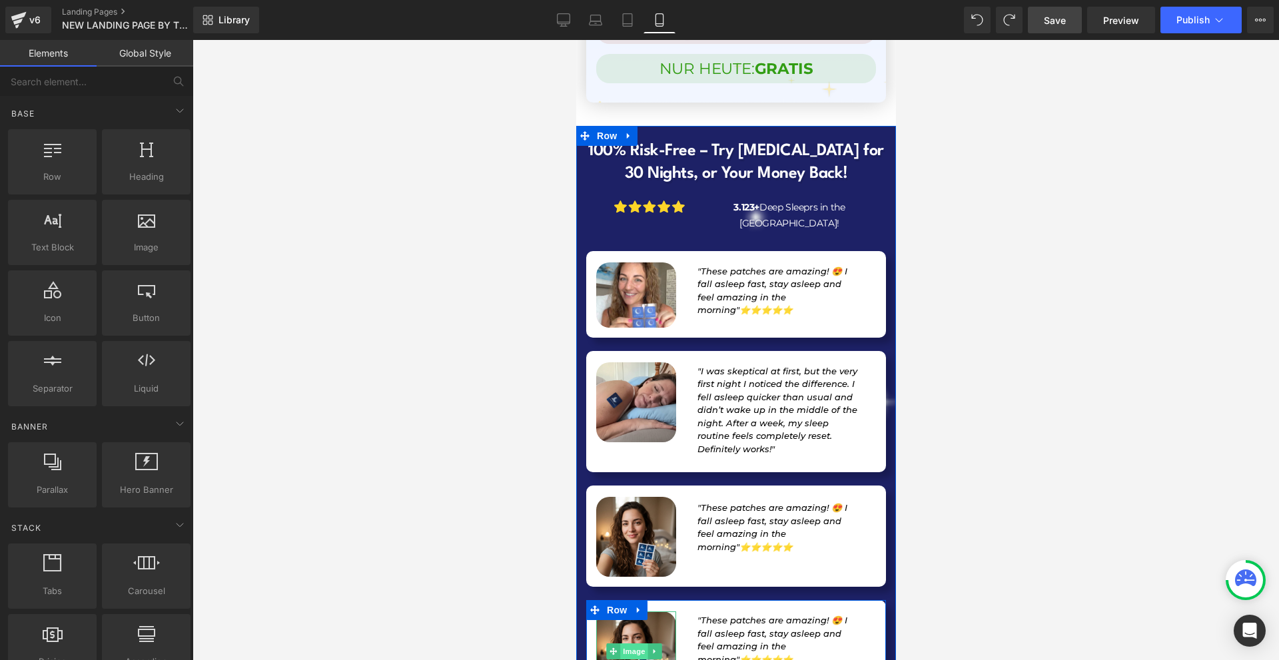
click at [633, 643] on span "Image" at bounding box center [634, 651] width 28 height 16
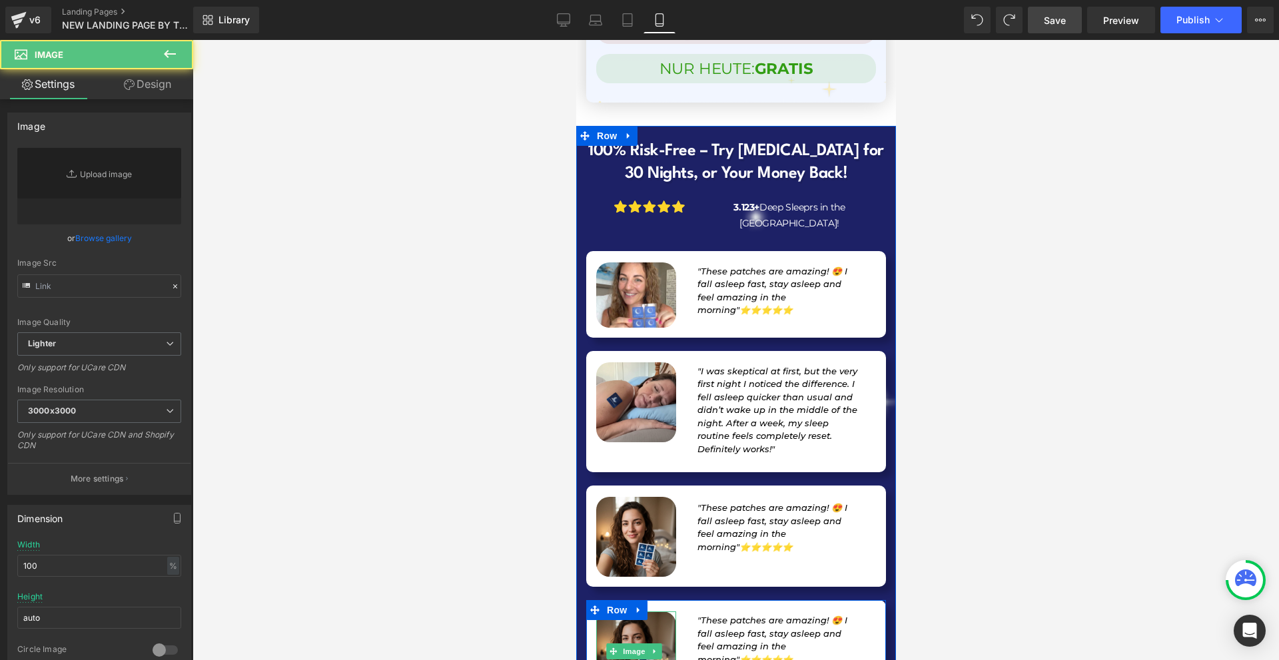
type input "https://ucarecdn.com/7740683a-b754-489a-b8d6-8859887b7a9b/-/format/auto/-/previ…"
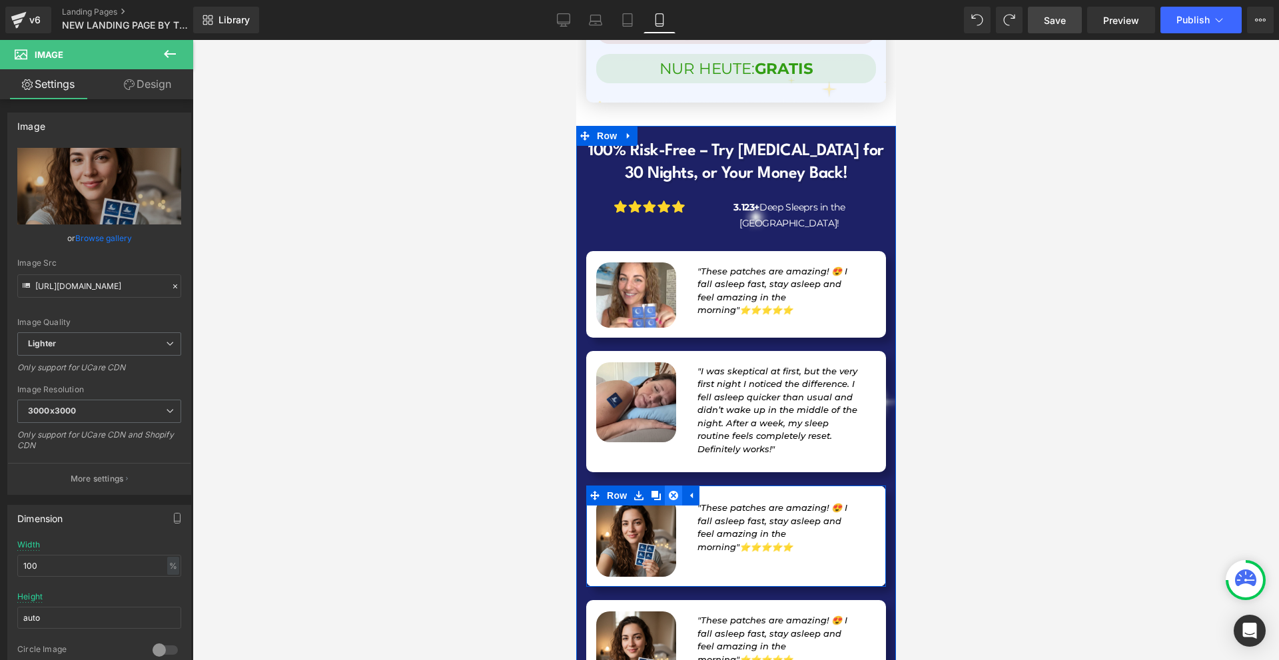
click at [670, 491] on icon at bounding box center [672, 495] width 9 height 9
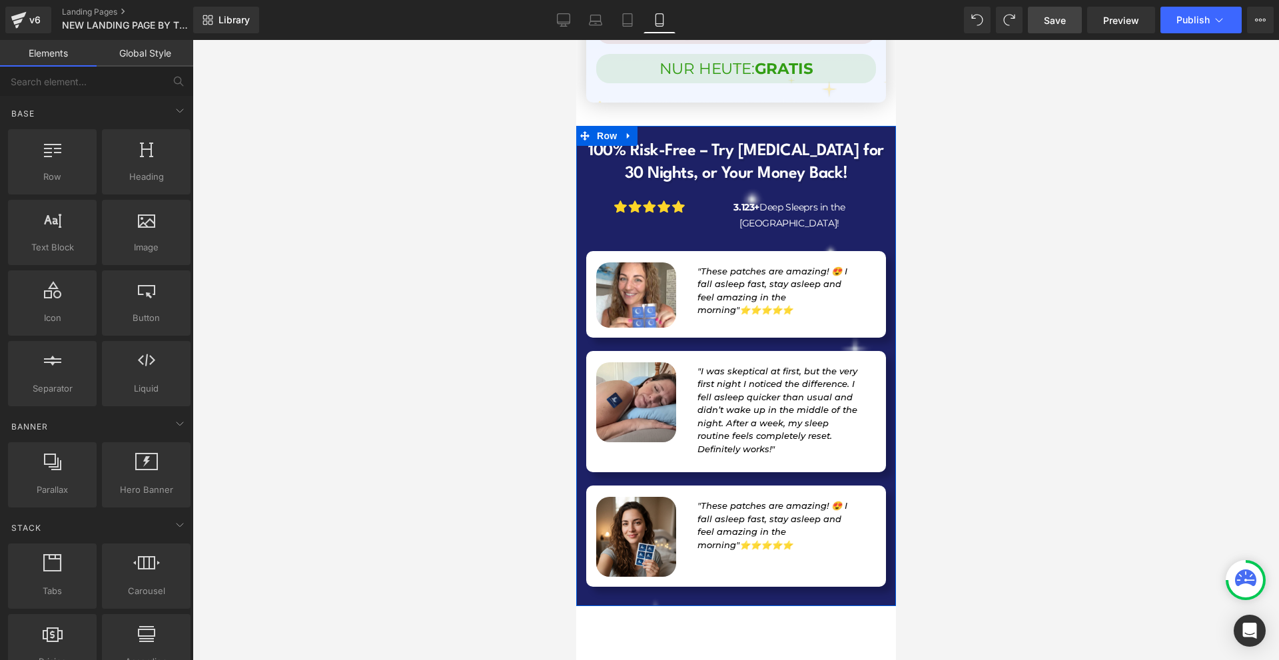
scroll to position [13198, 0]
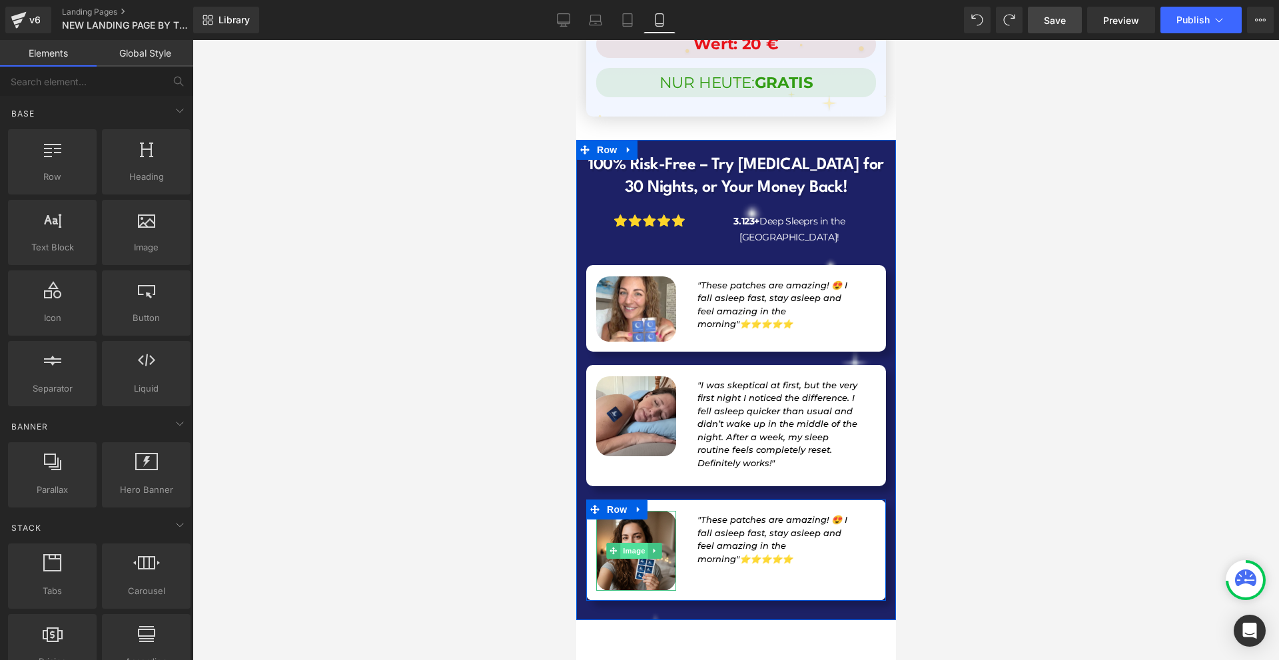
click at [629, 543] on span "Image" at bounding box center [634, 551] width 28 height 16
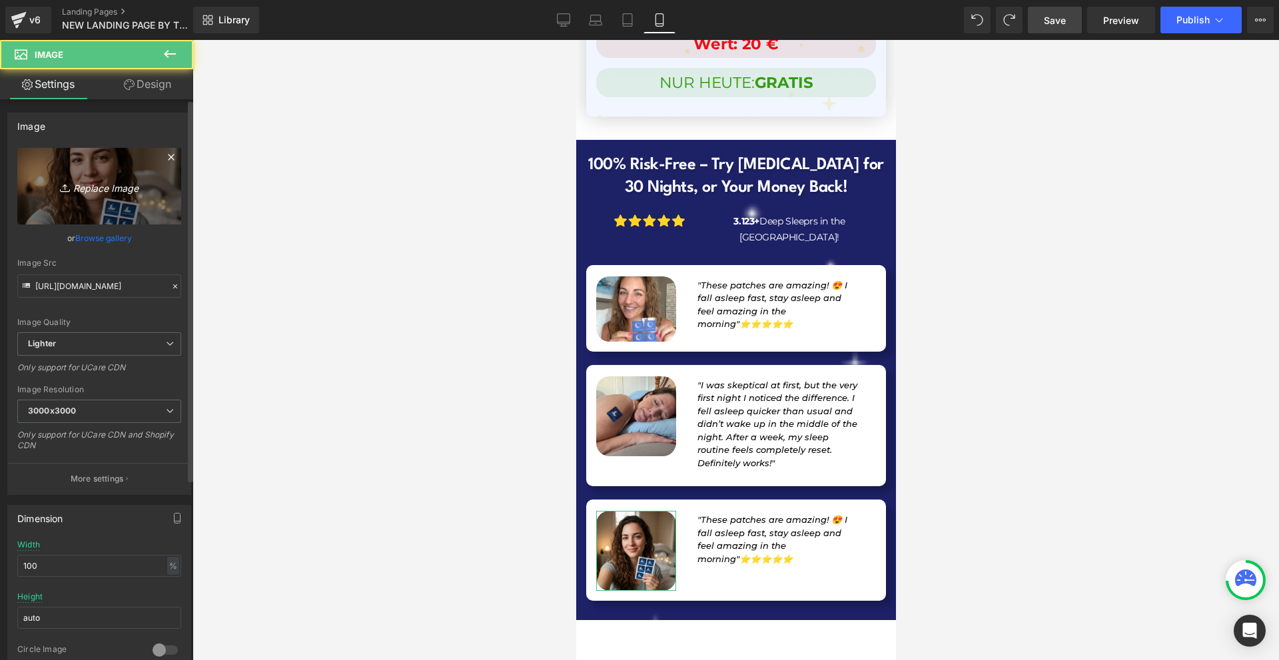
click at [129, 194] on icon "Replace Image" at bounding box center [99, 186] width 107 height 17
type input "C:\fakepath\Gemini_Generated_Image_2z1frl2z1frl2z1f.png"
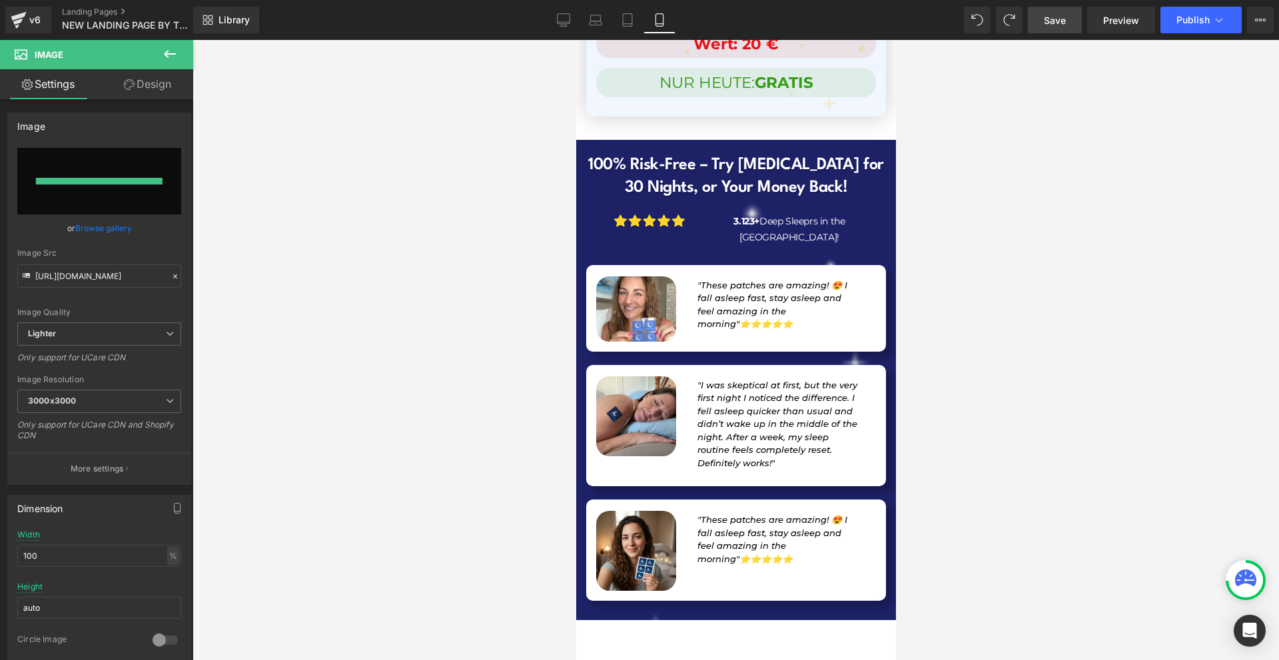
type input "https://ucarecdn.com/db743163-8341-4b5d-8d62-2af4ec393948/-/format/auto/-/previ…"
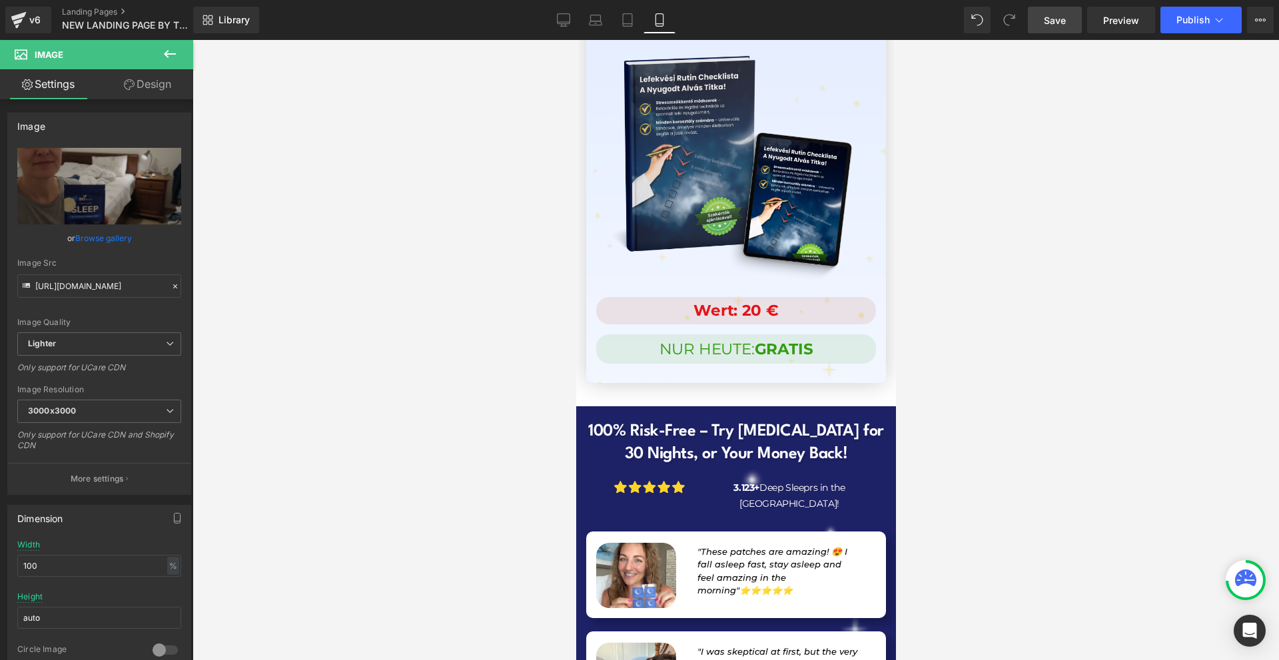
scroll to position [13064, 0]
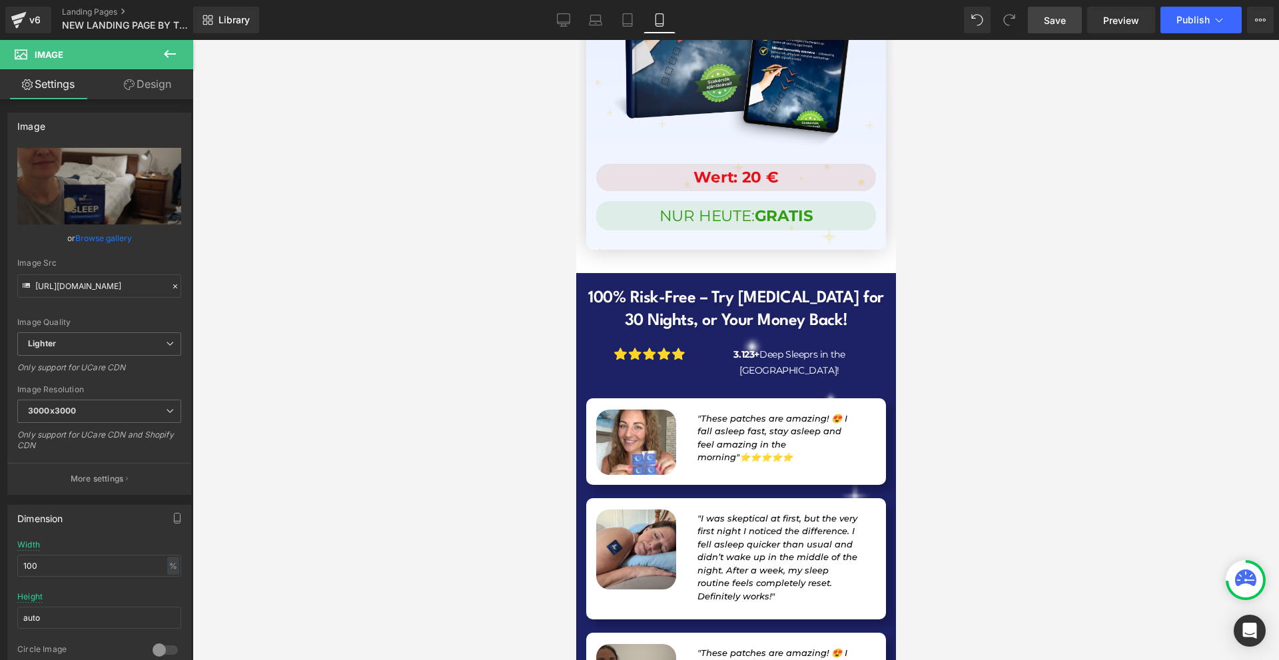
click at [1066, 17] on span "Save" at bounding box center [1055, 20] width 22 height 14
click at [714, 513] on span ""I was skeptical at first, but the very first night I noticed the difference. I…" at bounding box center [777, 557] width 160 height 89
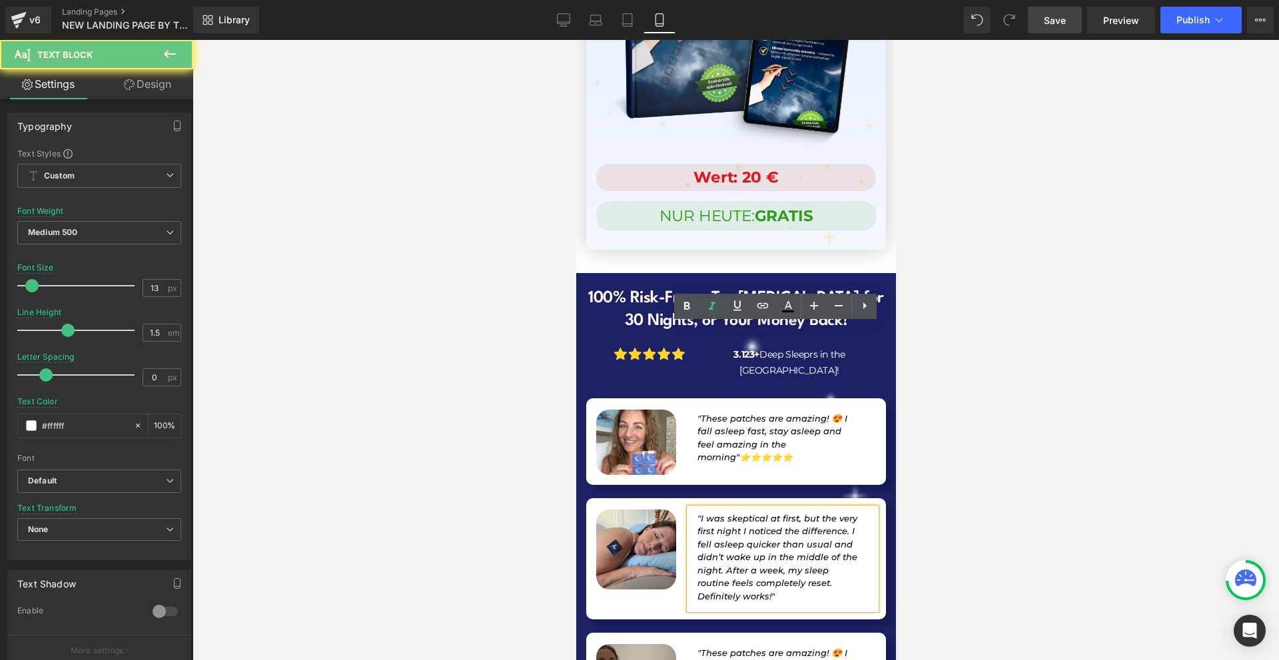
click at [714, 513] on span ""I was skeptical at first, but the very first night I noticed the difference. I…" at bounding box center [777, 557] width 160 height 89
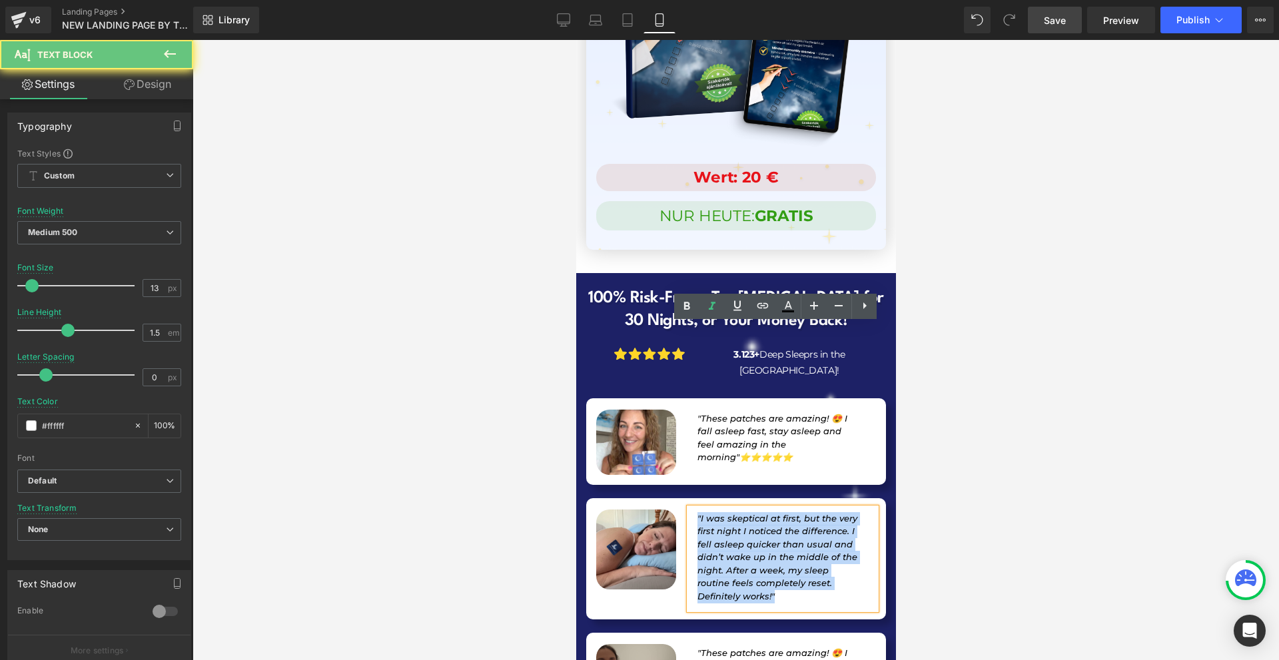
click at [714, 513] on span ""I was skeptical at first, but the very first night I noticed the difference. I…" at bounding box center [777, 557] width 160 height 89
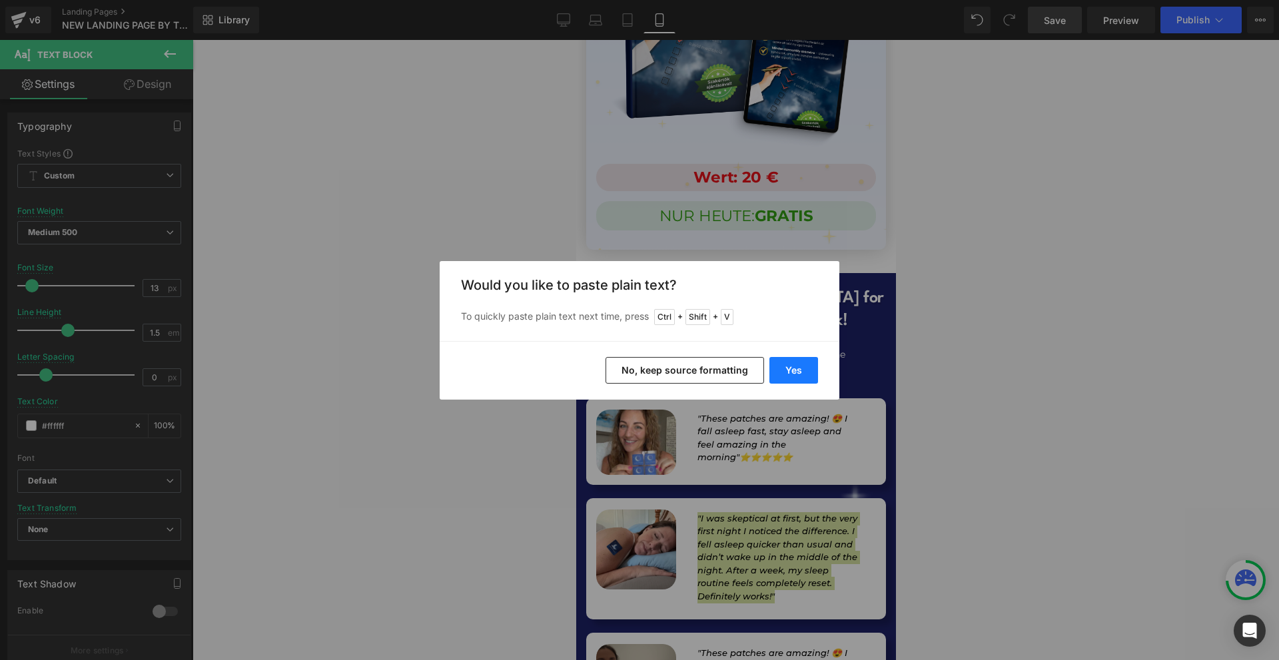
click at [781, 369] on button "Yes" at bounding box center [793, 370] width 49 height 27
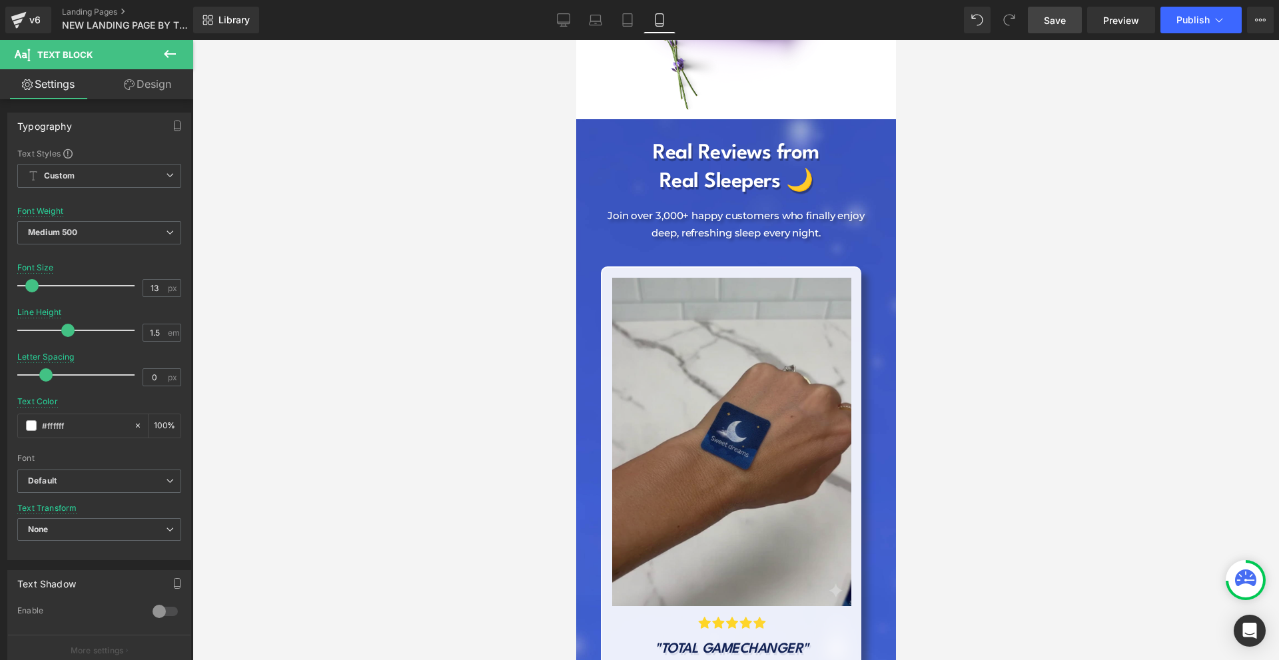
scroll to position [4872, 0]
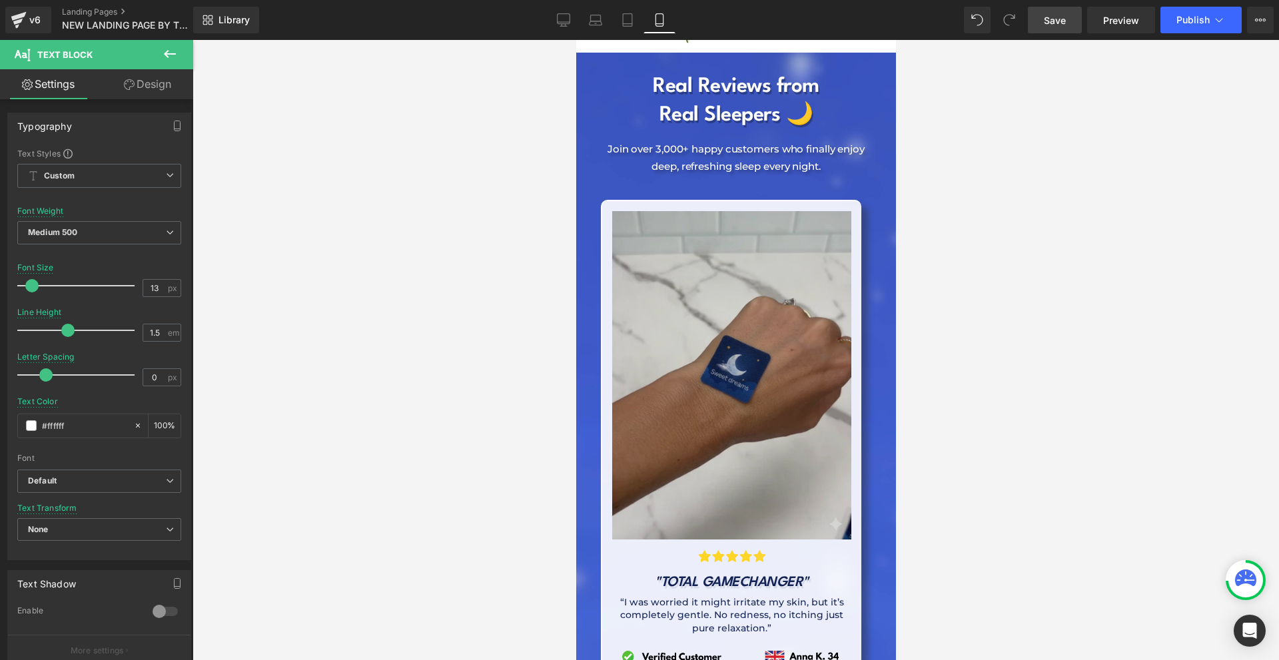
click at [747, 434] on img at bounding box center [731, 375] width 240 height 328
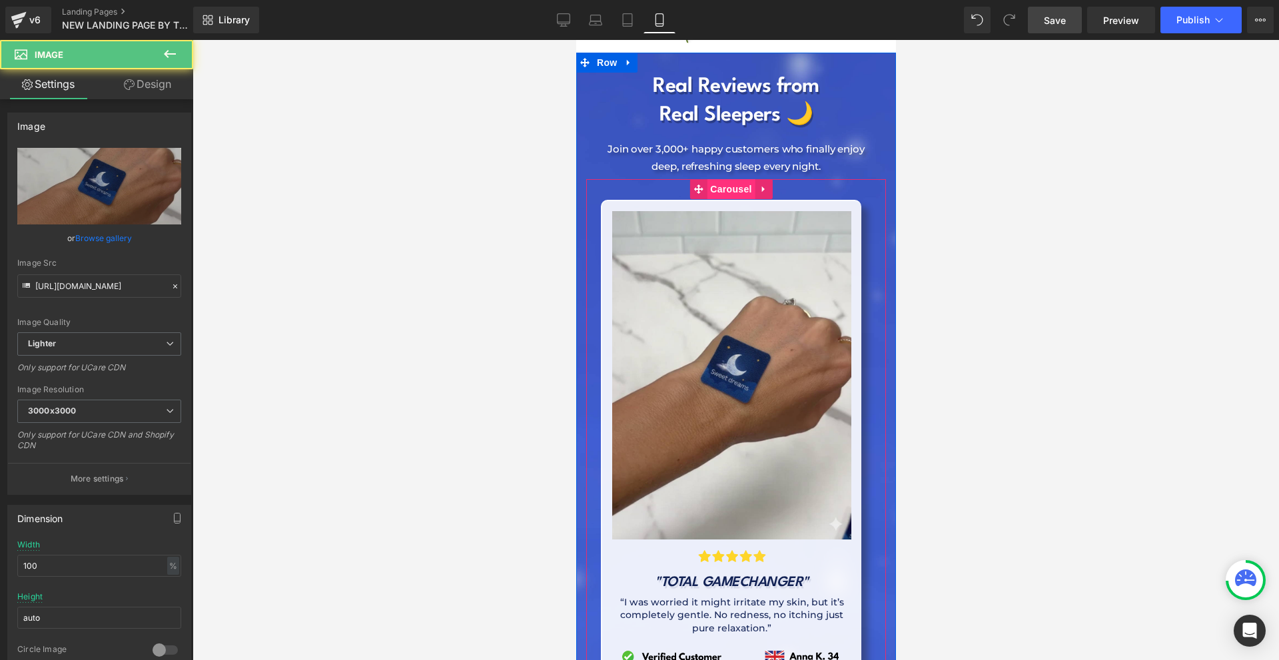
click at [718, 179] on span "Carousel" at bounding box center [730, 189] width 48 height 20
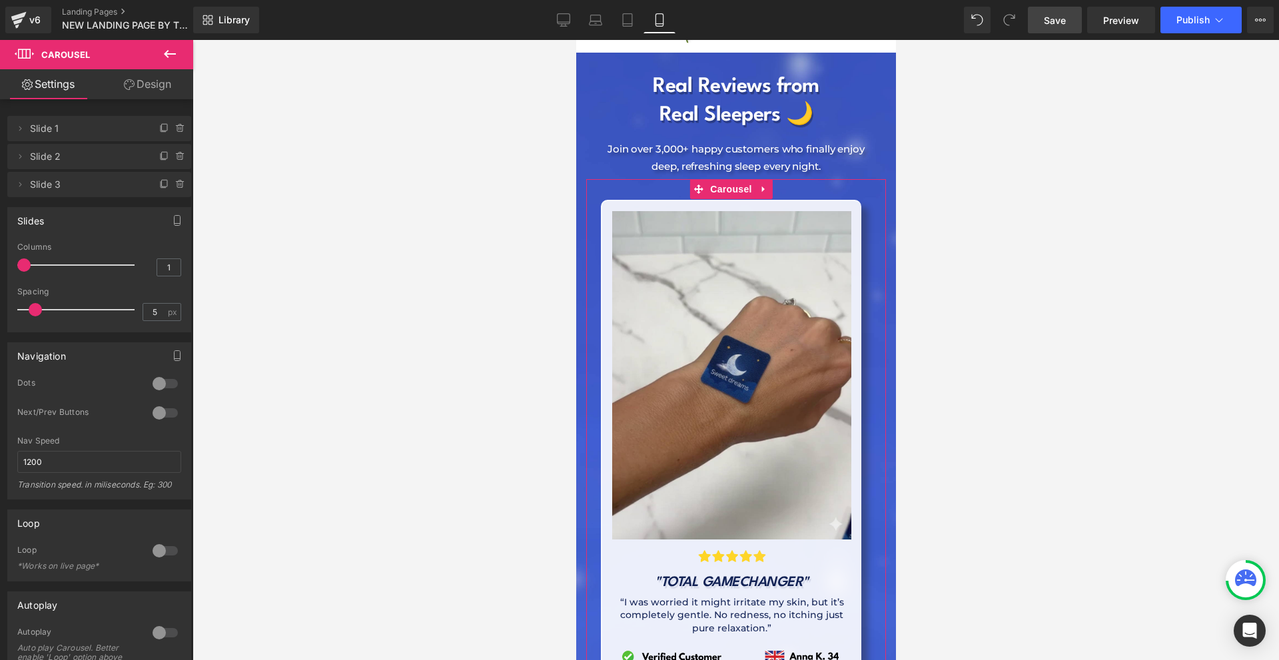
click at [171, 385] on div at bounding box center [165, 383] width 32 height 21
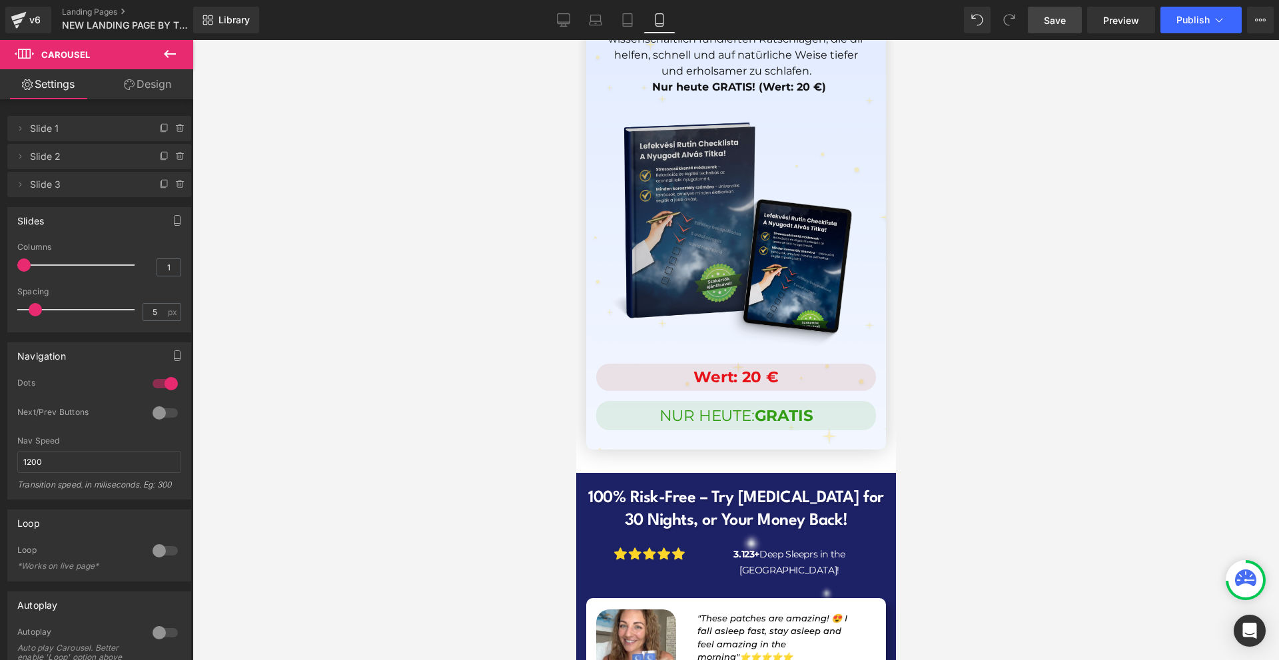
scroll to position [13180, 0]
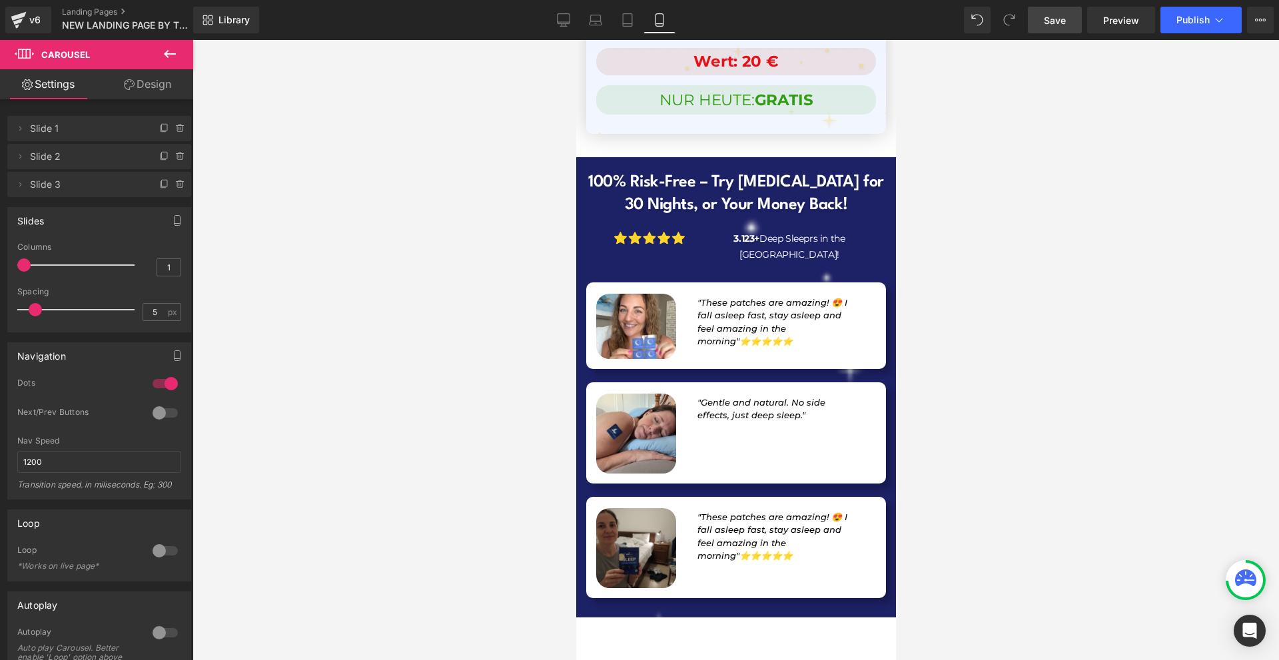
click at [1054, 15] on span "Save" at bounding box center [1055, 20] width 22 height 14
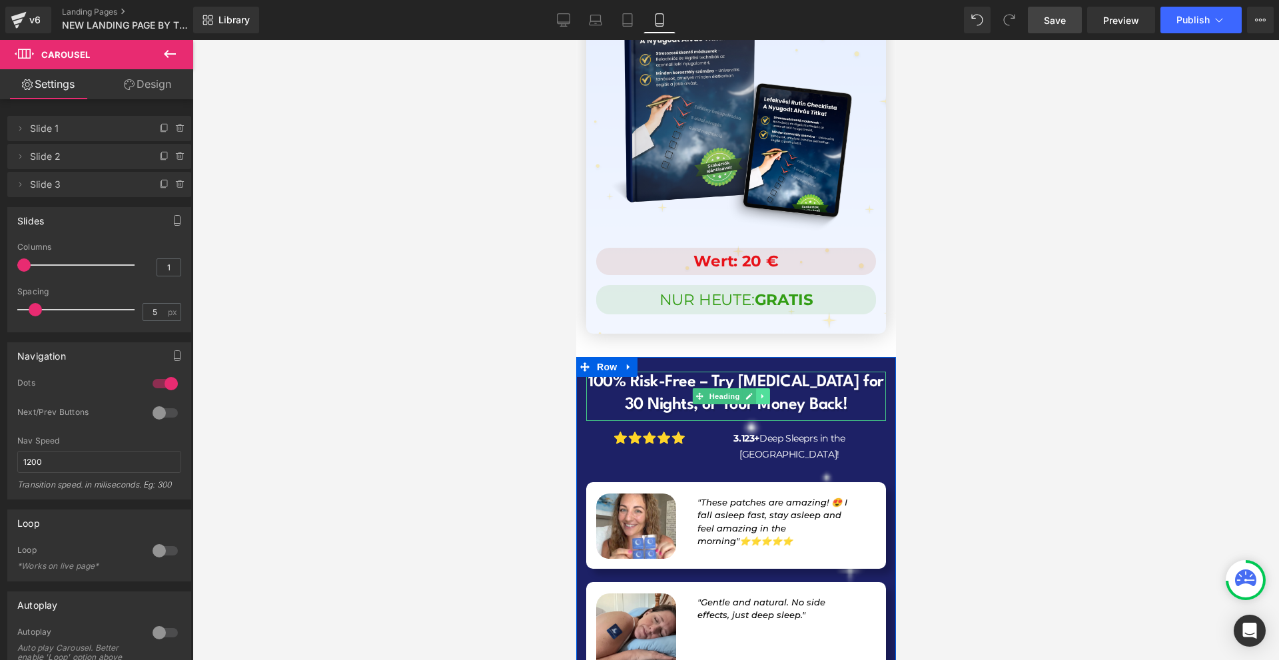
click at [755, 388] on link at bounding box center [762, 396] width 14 height 16
click at [755, 393] on icon at bounding box center [754, 396] width 7 height 7
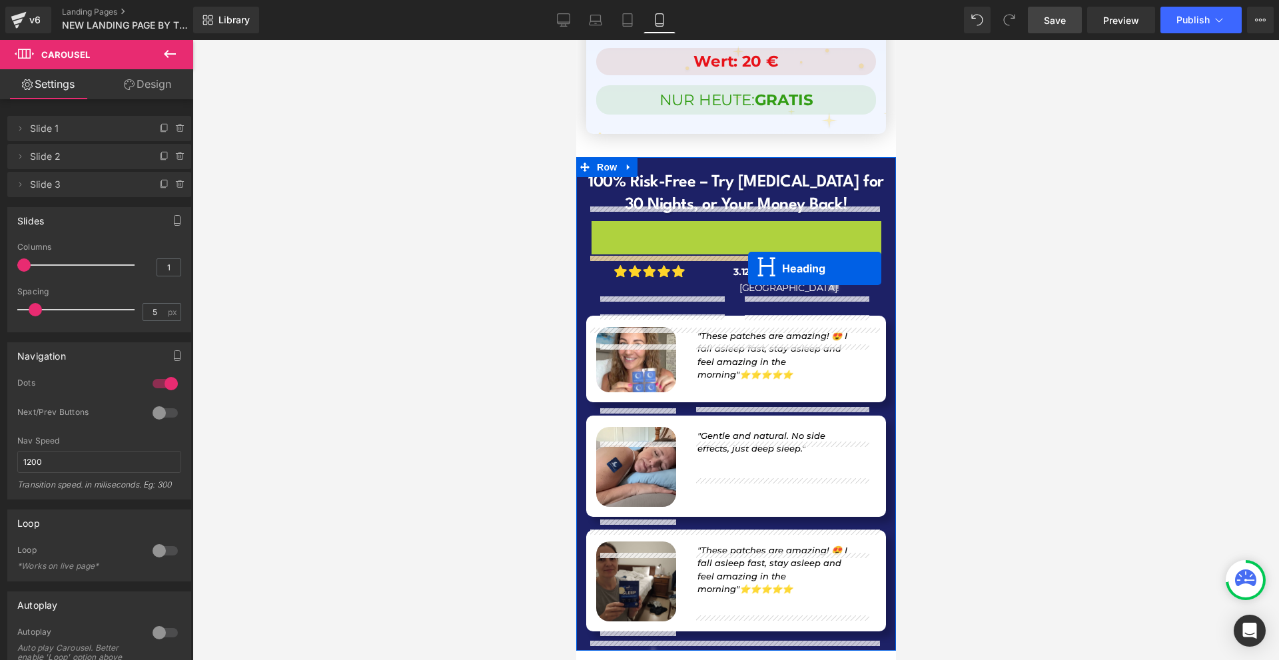
scroll to position [13214, 0]
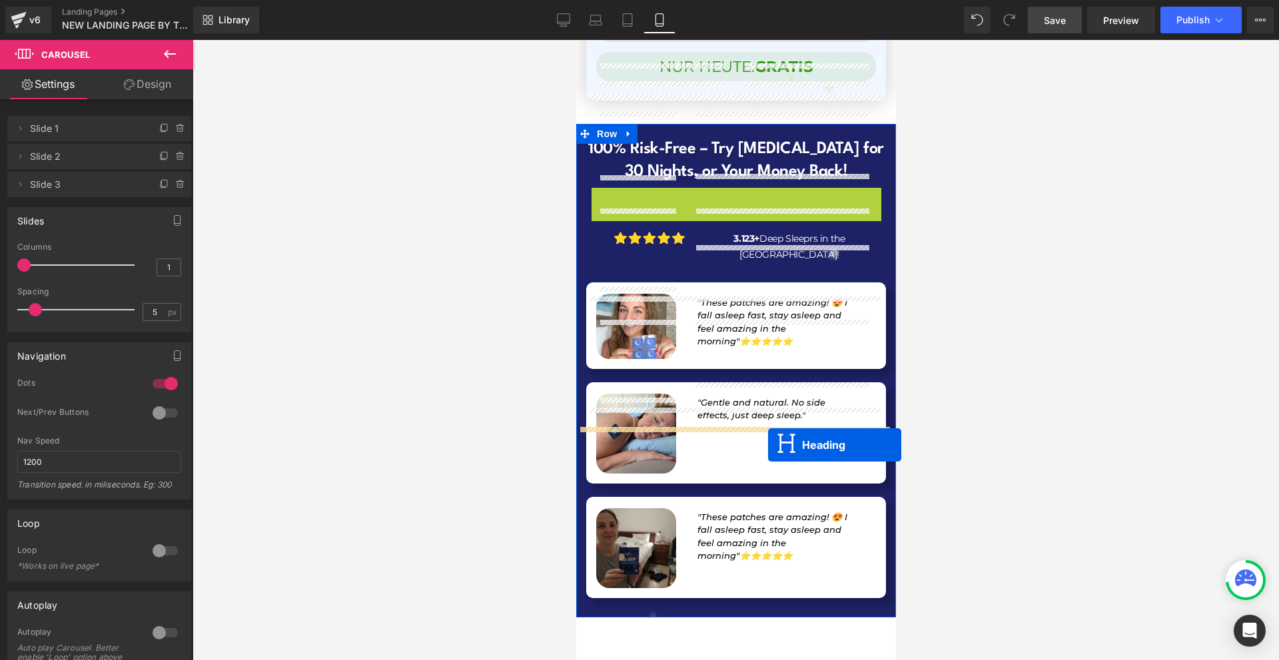
drag, startPoint x: 713, startPoint y: 276, endPoint x: 767, endPoint y: 445, distance: 177.6
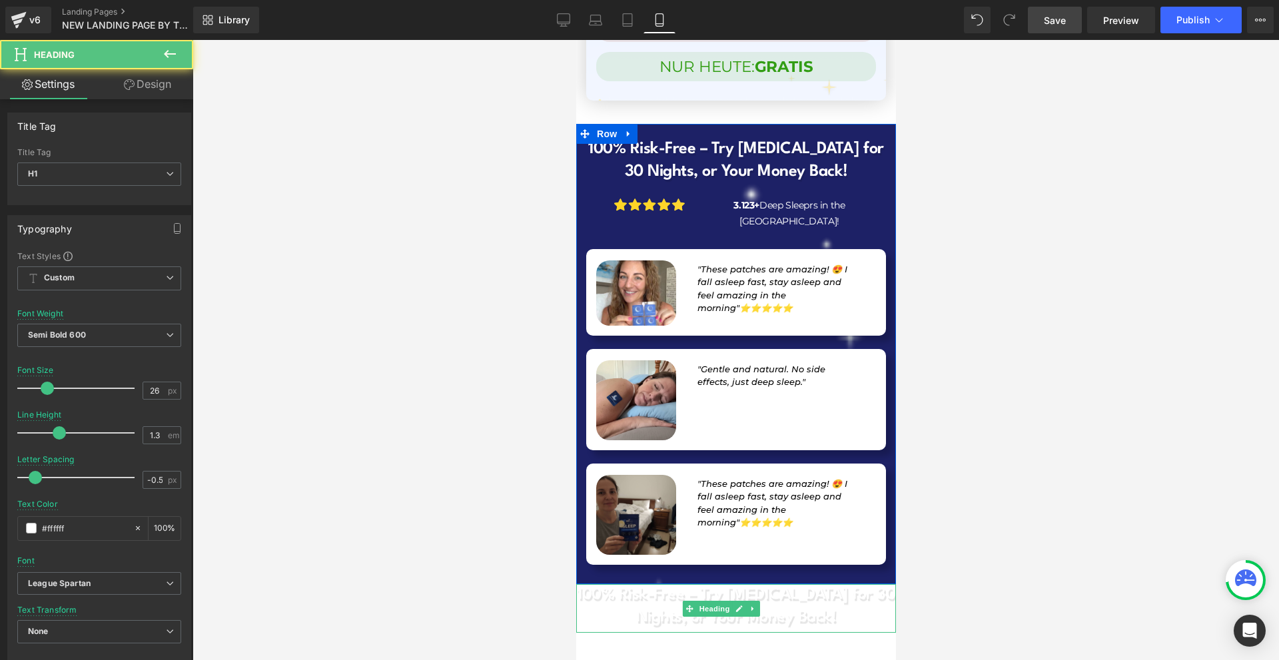
scroll to position [13180, 0]
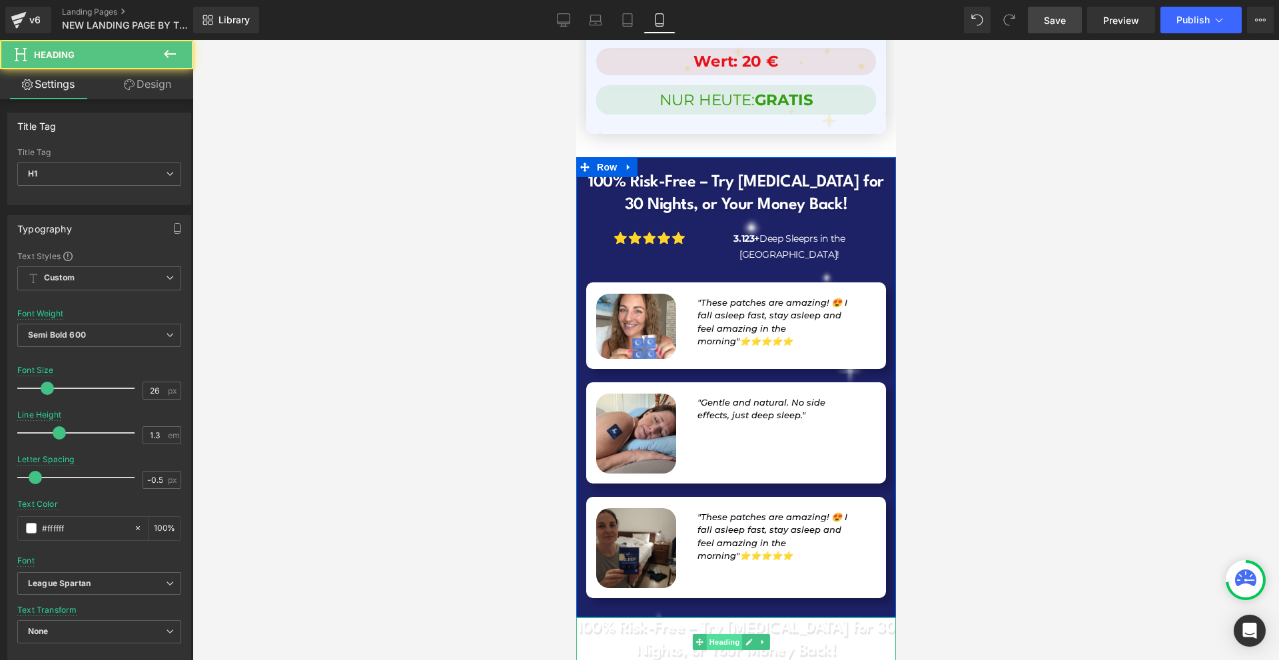
click at [698, 638] on icon at bounding box center [698, 641] width 7 height 7
click at [144, 81] on link "Design" at bounding box center [147, 84] width 97 height 30
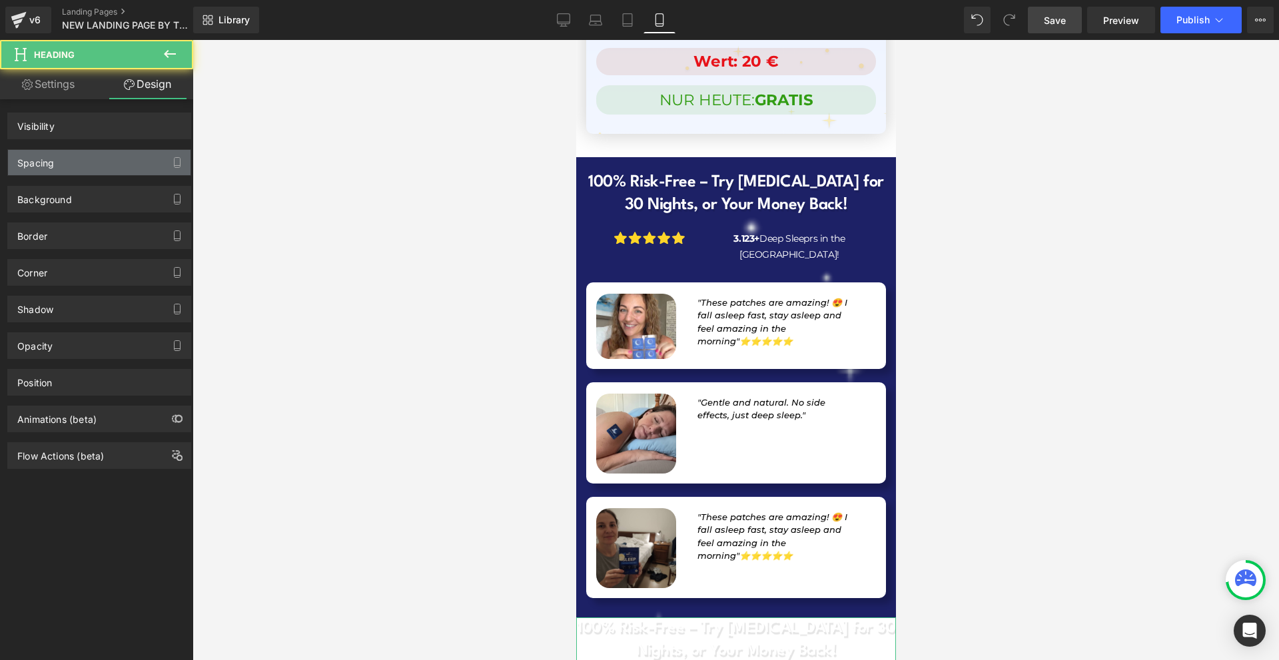
click at [94, 170] on div "Spacing" at bounding box center [99, 162] width 182 height 25
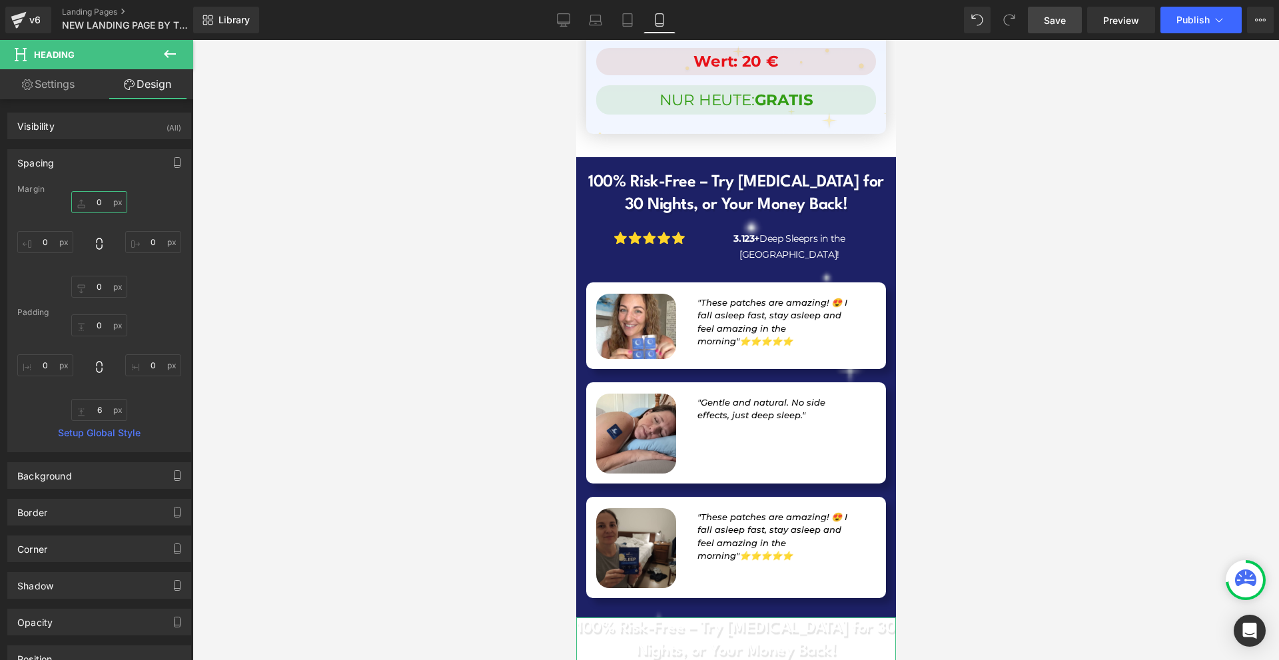
click at [107, 204] on input "0" at bounding box center [99, 202] width 56 height 22
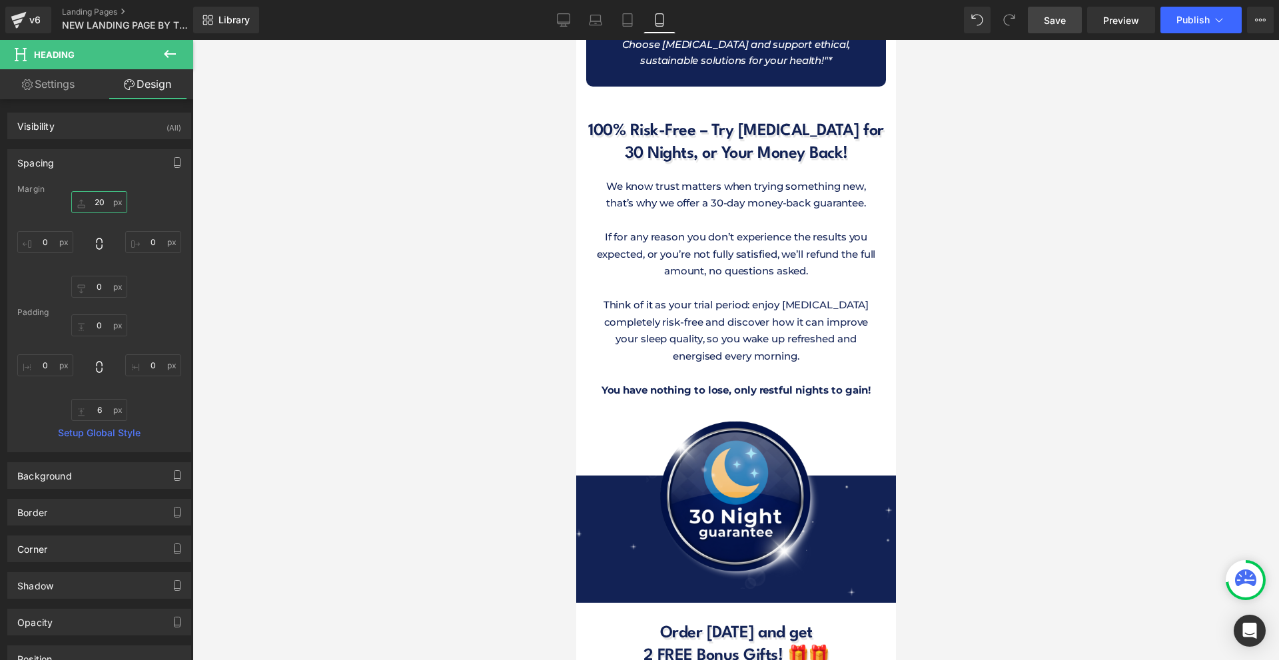
scroll to position [11715, 0]
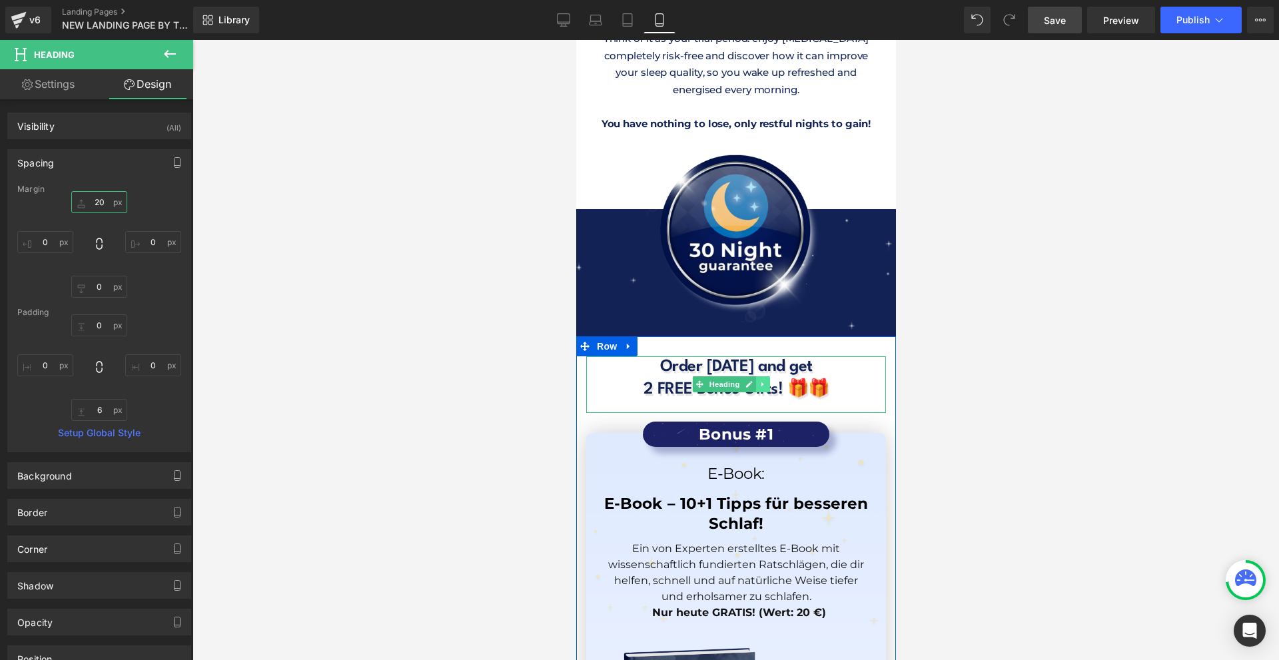
type input "20"
click at [759, 380] on icon at bounding box center [762, 384] width 7 height 8
click at [757, 380] on icon at bounding box center [754, 384] width 7 height 8
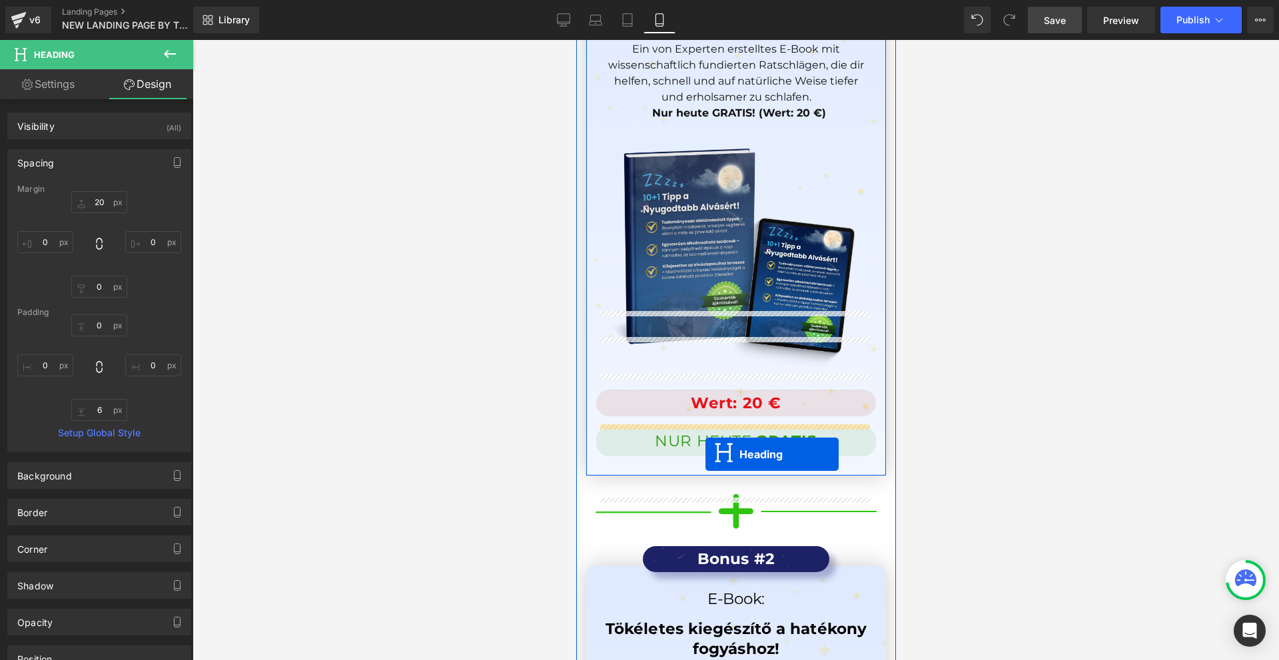
scroll to position [13276, 0]
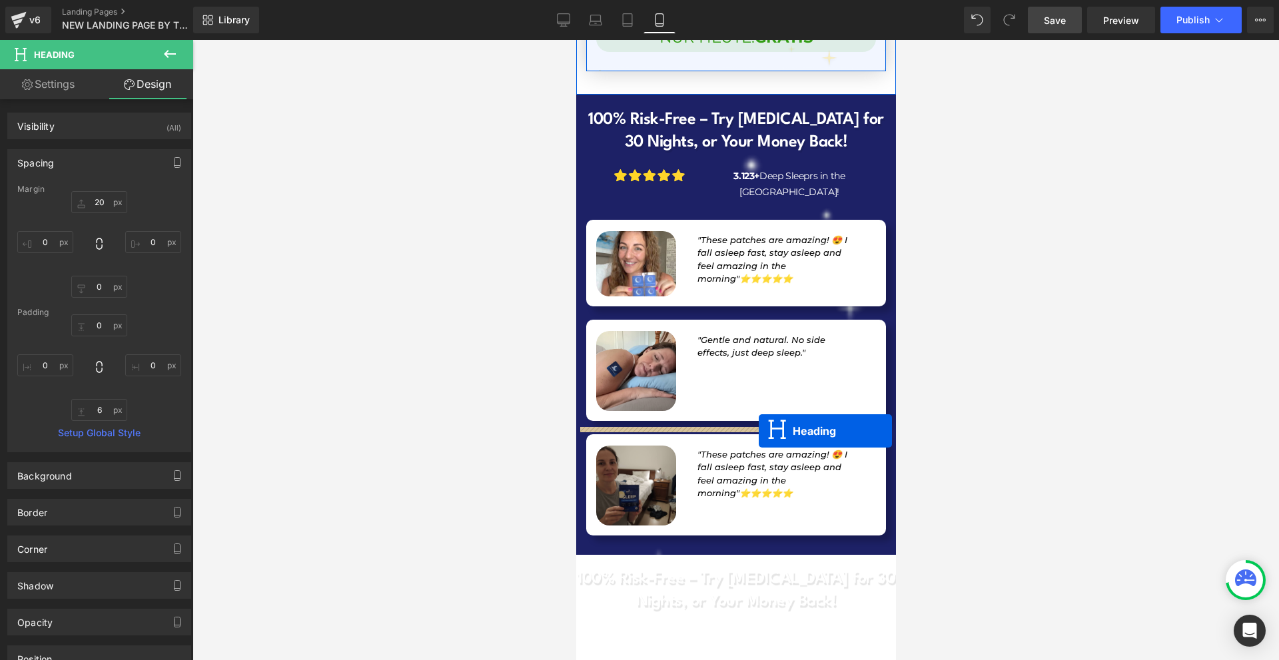
drag, startPoint x: 721, startPoint y: 296, endPoint x: 757, endPoint y: 429, distance: 138.0
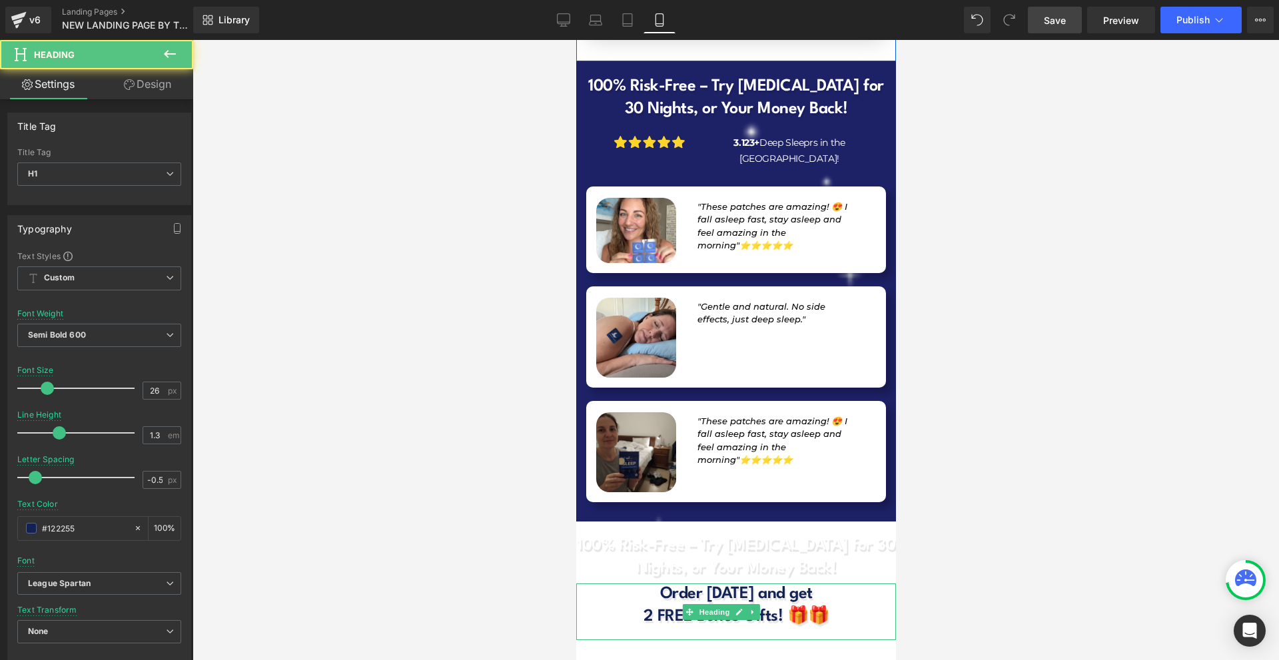
scroll to position [13243, 0]
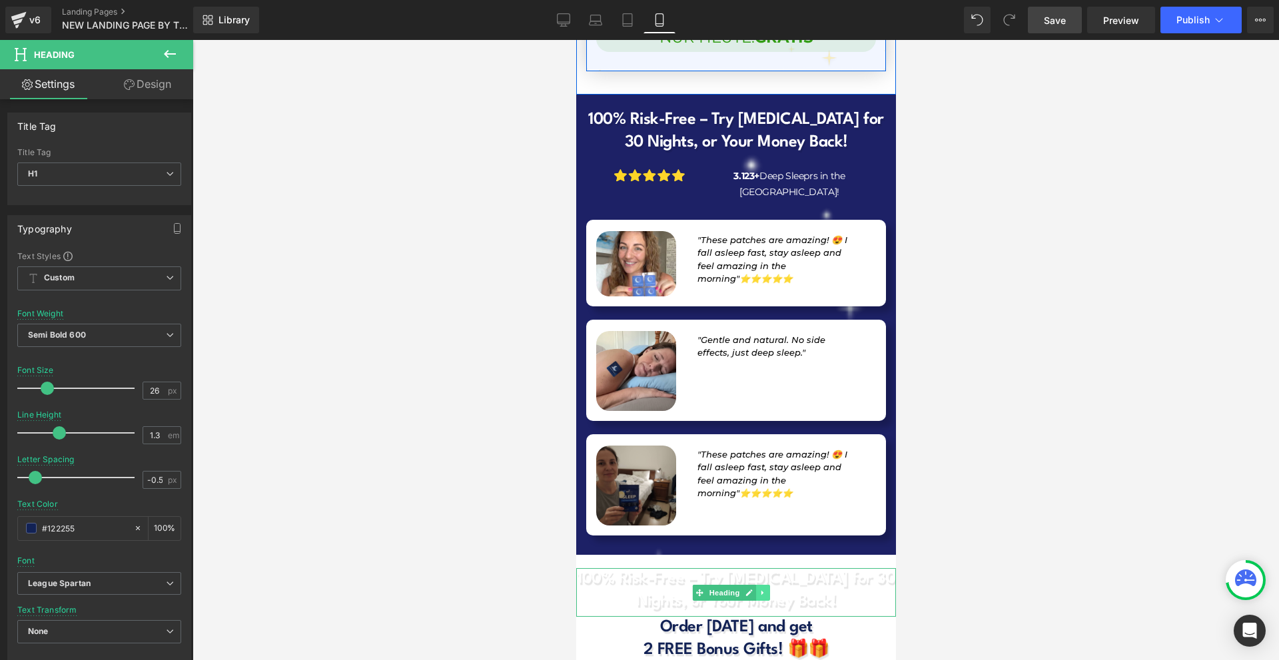
click at [759, 589] on icon at bounding box center [762, 593] width 7 height 8
click at [765, 589] on icon at bounding box center [768, 593] width 7 height 8
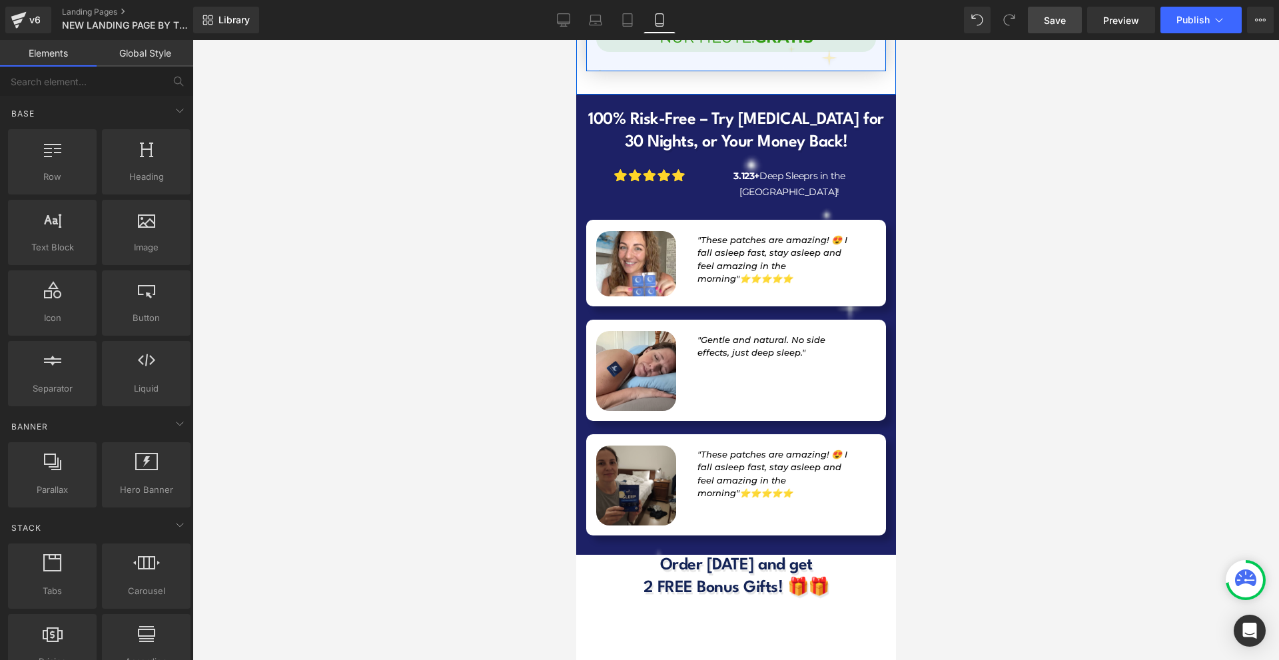
scroll to position [13230, 0]
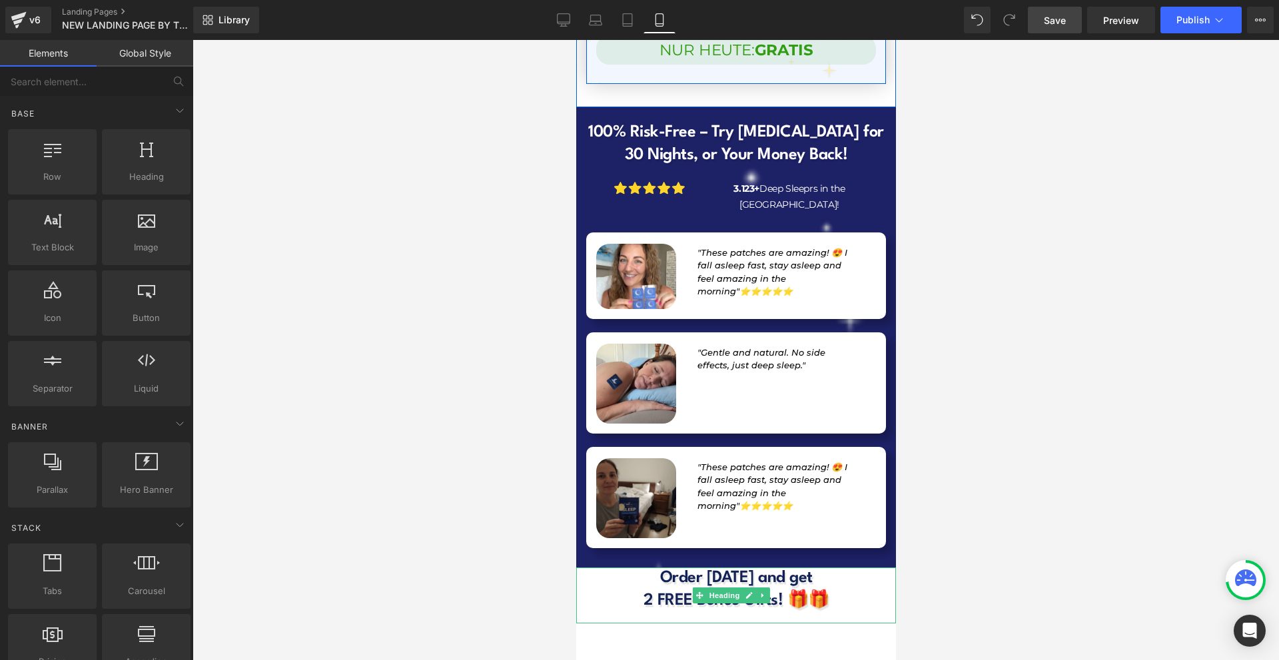
click at [709, 567] on h1 "Order today and get" at bounding box center [735, 578] width 320 height 23
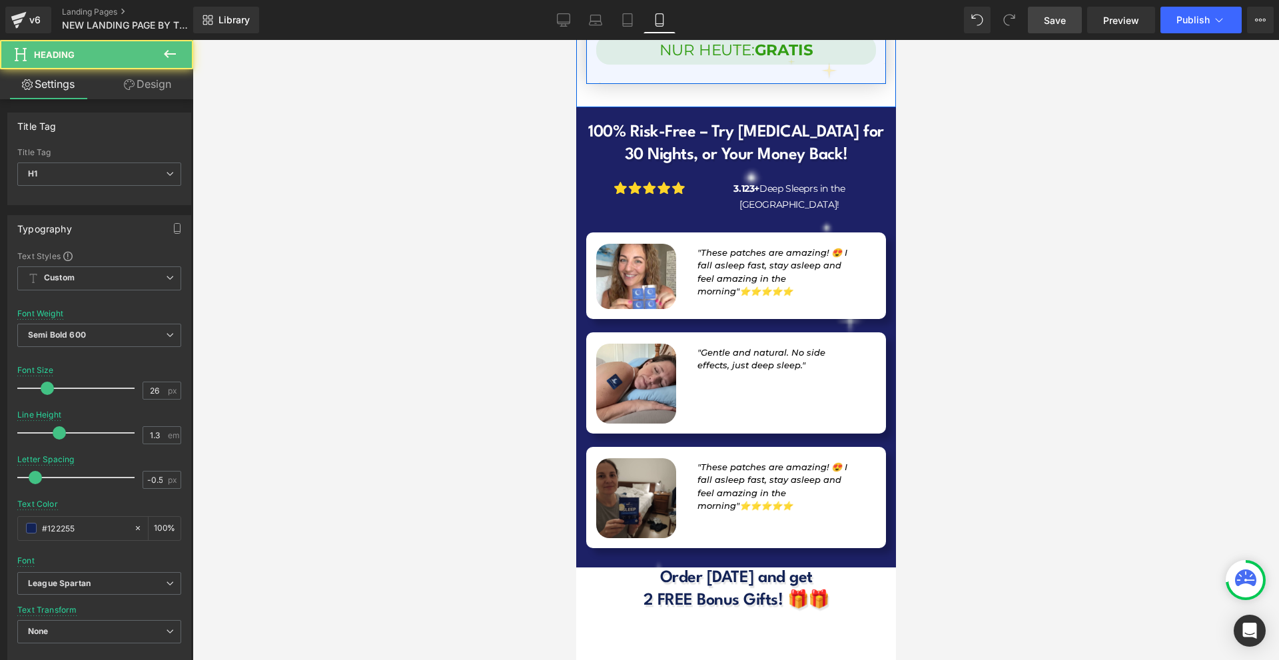
click at [121, 84] on link "Design" at bounding box center [147, 84] width 97 height 30
click at [0, 0] on div "Spacing" at bounding box center [0, 0] width 0 height 0
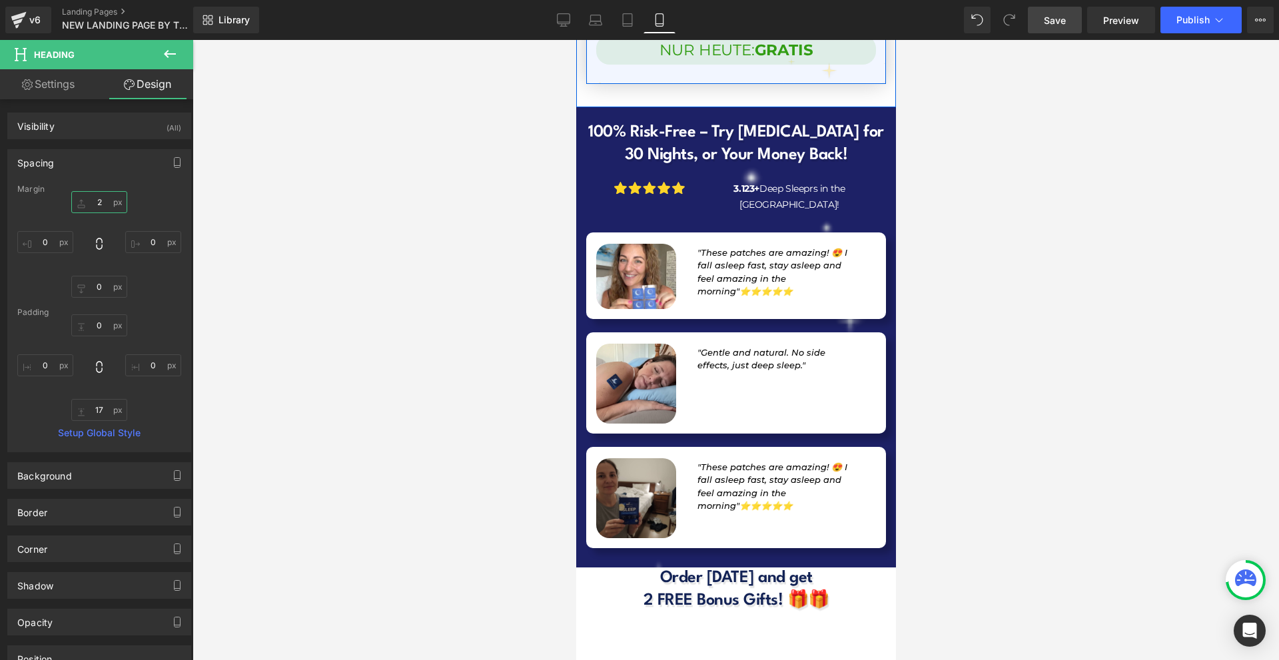
click at [103, 202] on input "2" at bounding box center [99, 202] width 56 height 22
type input "20"
click at [671, 581] on h1 "Order today and get" at bounding box center [735, 592] width 320 height 23
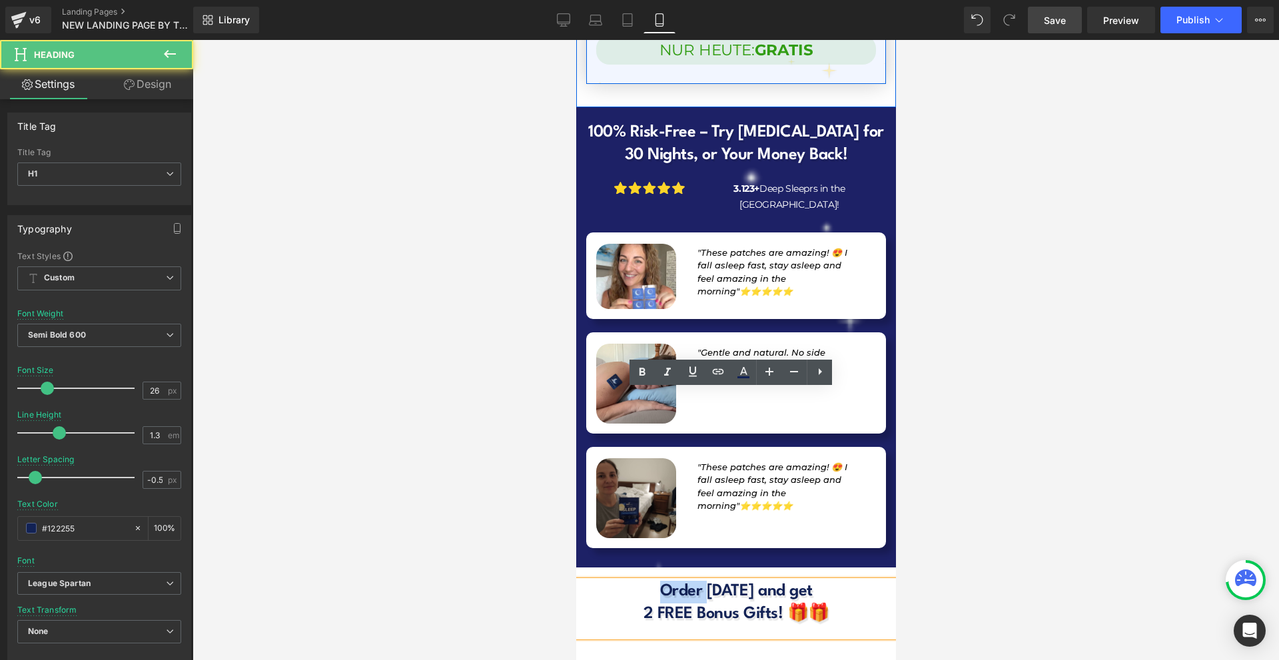
click at [671, 581] on h1 "Order today and get" at bounding box center [735, 592] width 320 height 23
click at [811, 603] on h1 "2 FREE Bonus Gifts! 🎁🎁" at bounding box center [735, 614] width 320 height 23
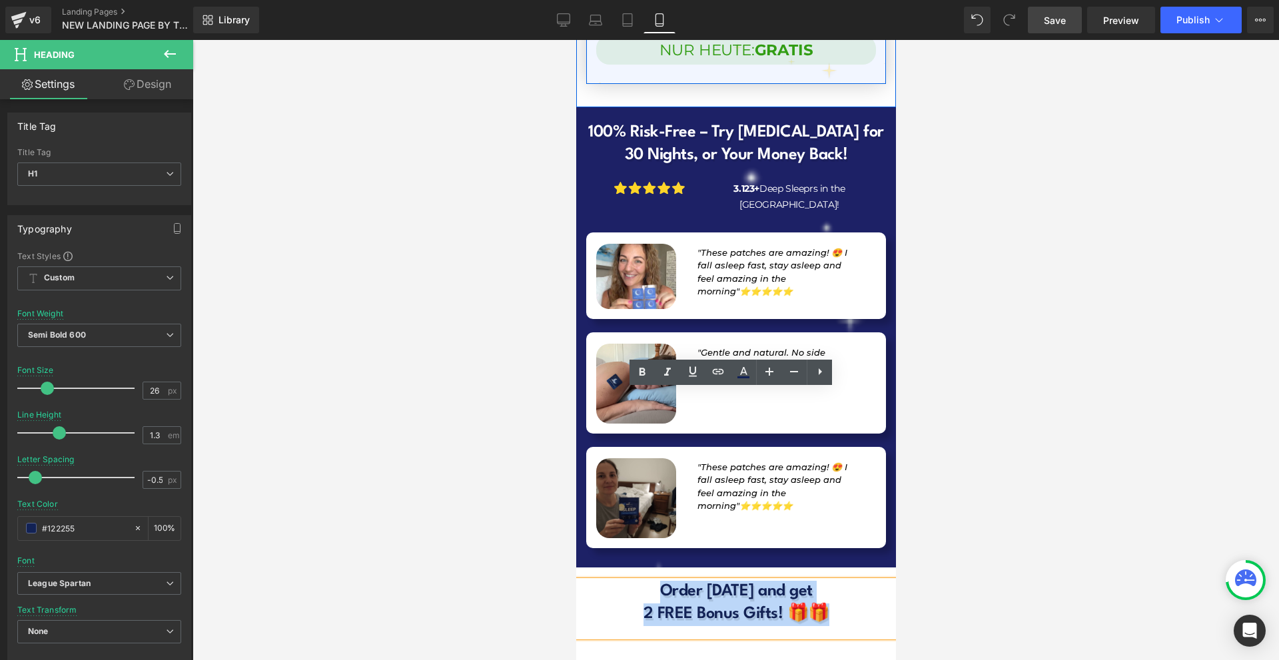
drag, startPoint x: 829, startPoint y: 427, endPoint x: 1238, endPoint y: 400, distance: 409.2
click at [640, 581] on div "Order today and get 2 FREE Bonus Gifts! 🎁🎁" at bounding box center [735, 609] width 320 height 57
paste div
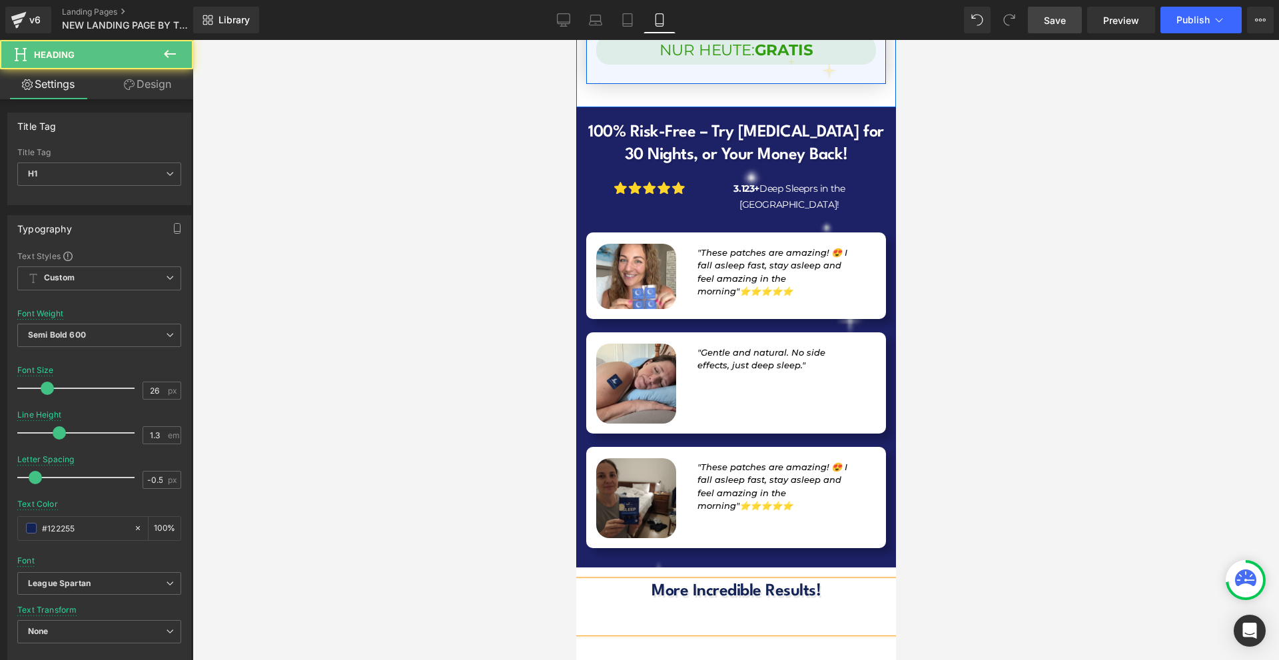
click at [793, 603] on div at bounding box center [735, 612] width 320 height 18
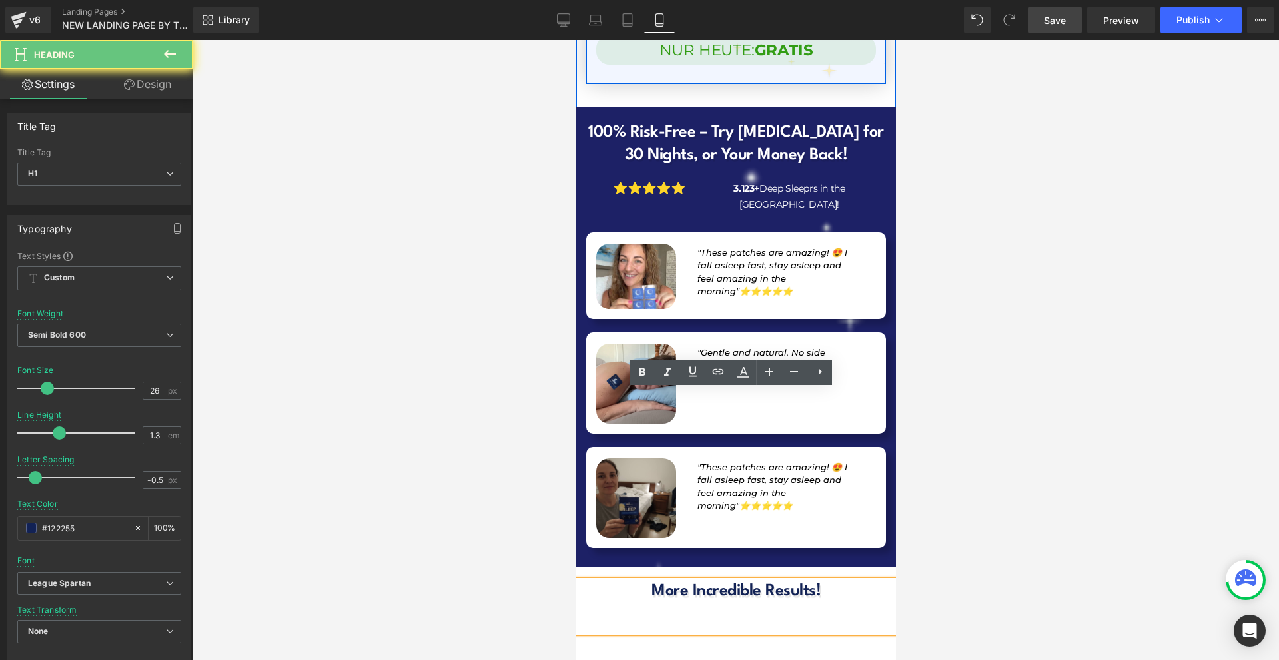
click at [793, 603] on div at bounding box center [735, 612] width 320 height 18
click at [849, 581] on h1 "More Incredible Results!" at bounding box center [735, 592] width 320 height 23
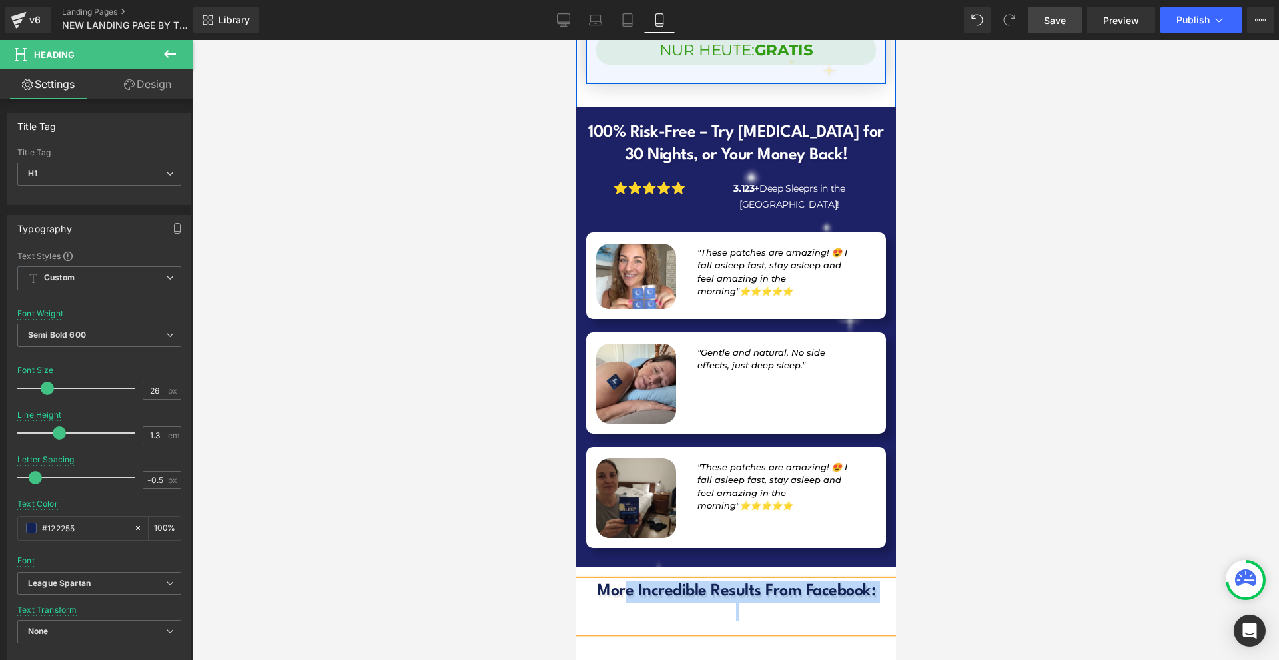
drag, startPoint x: 737, startPoint y: 433, endPoint x: 623, endPoint y: 413, distance: 115.0
click at [623, 581] on div "More Incredible Results From Facebook:" at bounding box center [735, 607] width 320 height 52
click at [668, 603] on div at bounding box center [735, 612] width 320 height 18
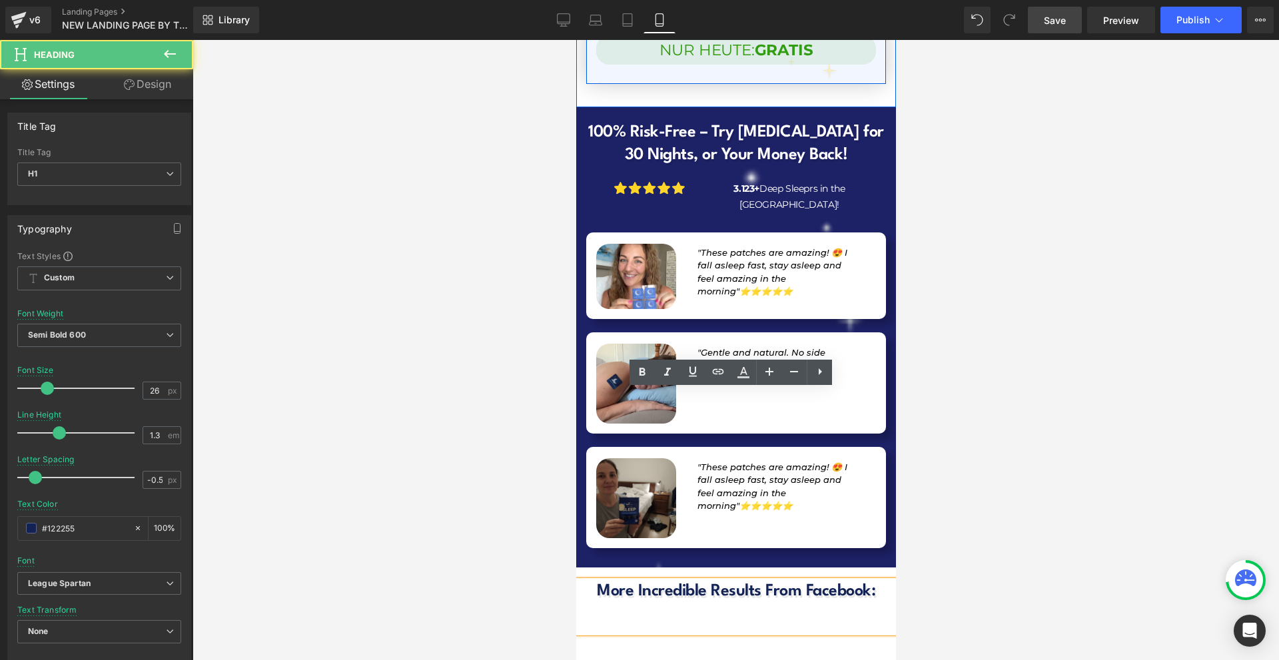
click at [808, 603] on div at bounding box center [735, 612] width 320 height 18
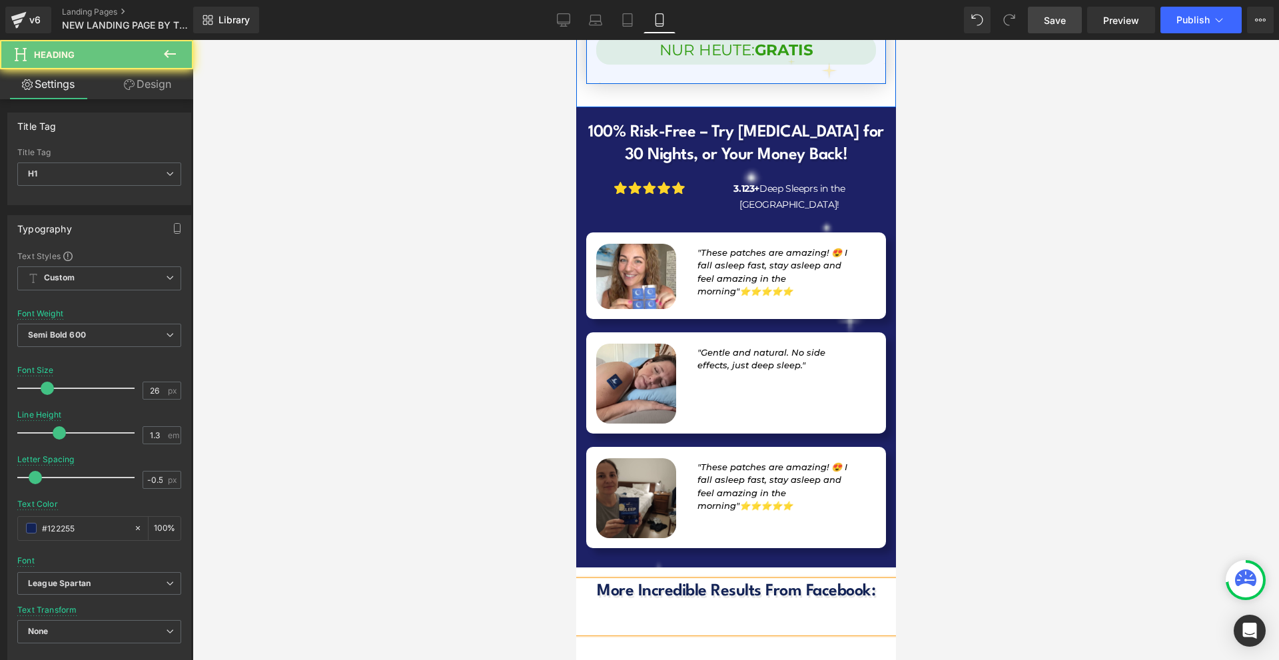
drag, startPoint x: 912, startPoint y: 460, endPoint x: 315, endPoint y: 415, distance: 599.1
click at [912, 460] on div at bounding box center [735, 350] width 1086 height 620
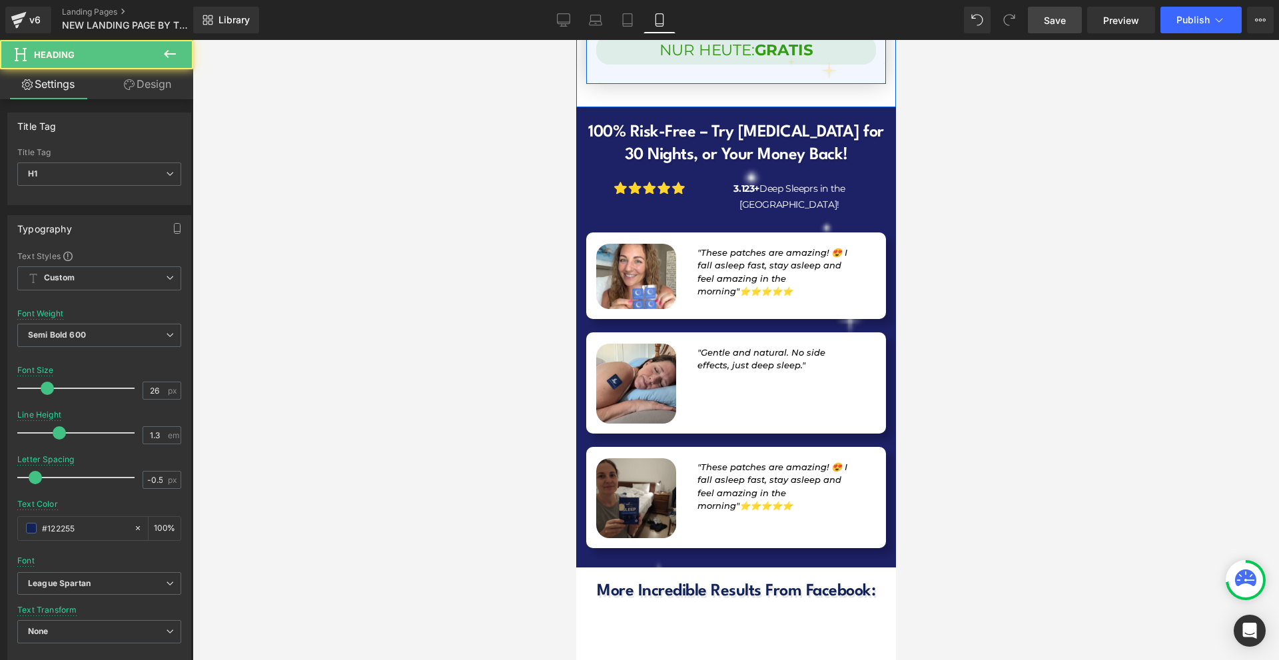
click at [723, 603] on div at bounding box center [735, 612] width 320 height 18
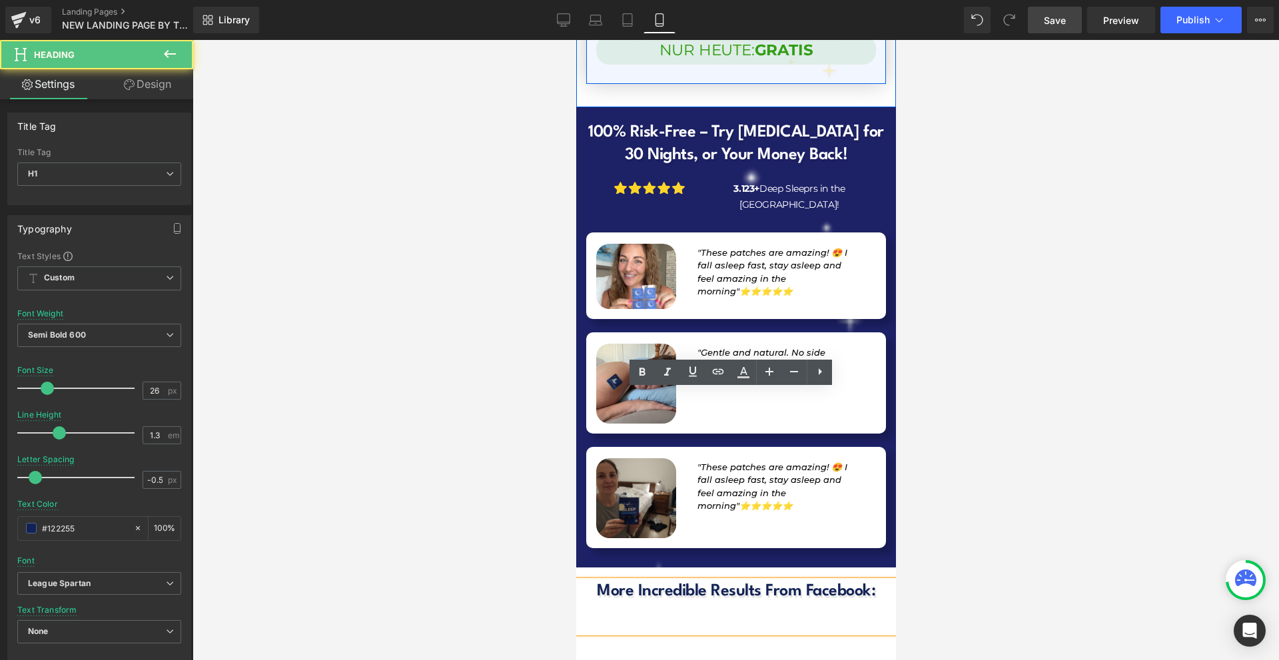
click at [723, 603] on div at bounding box center [735, 612] width 320 height 18
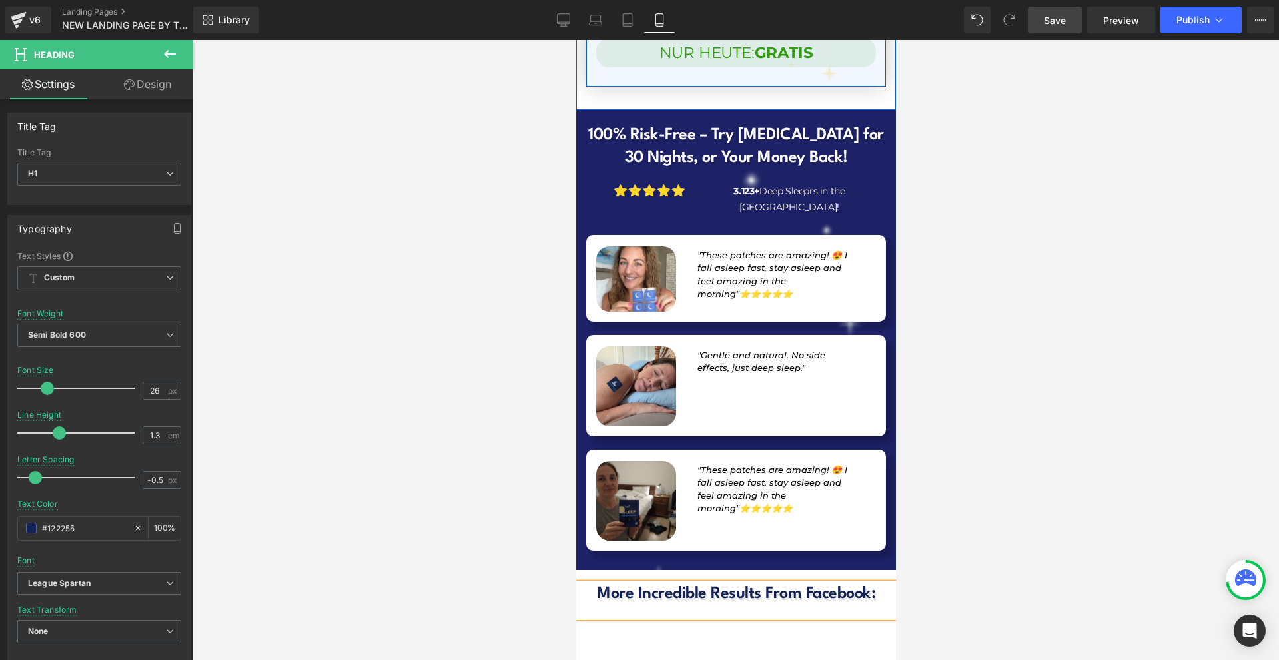
click at [768, 583] on h1 "More Incredible Results From Facebook:" at bounding box center [735, 594] width 320 height 23
click at [989, 433] on div at bounding box center [735, 350] width 1086 height 620
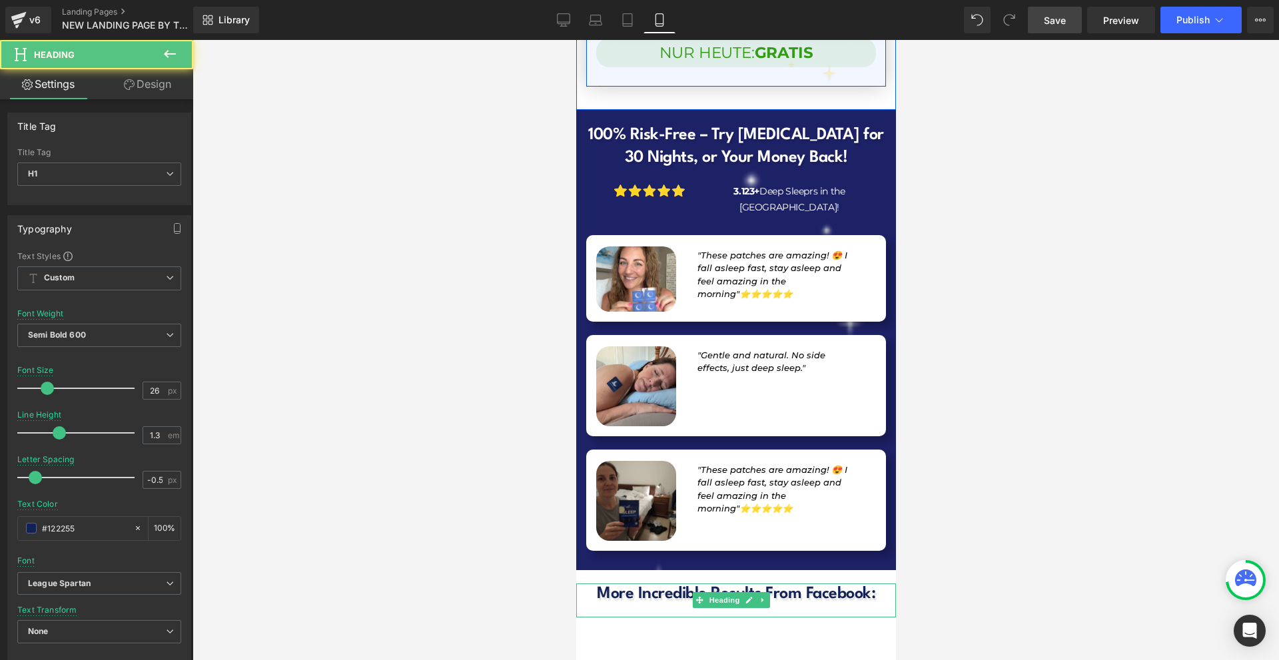
click at [761, 583] on h1 "More Incredible Results From Facebook:" at bounding box center [735, 594] width 320 height 23
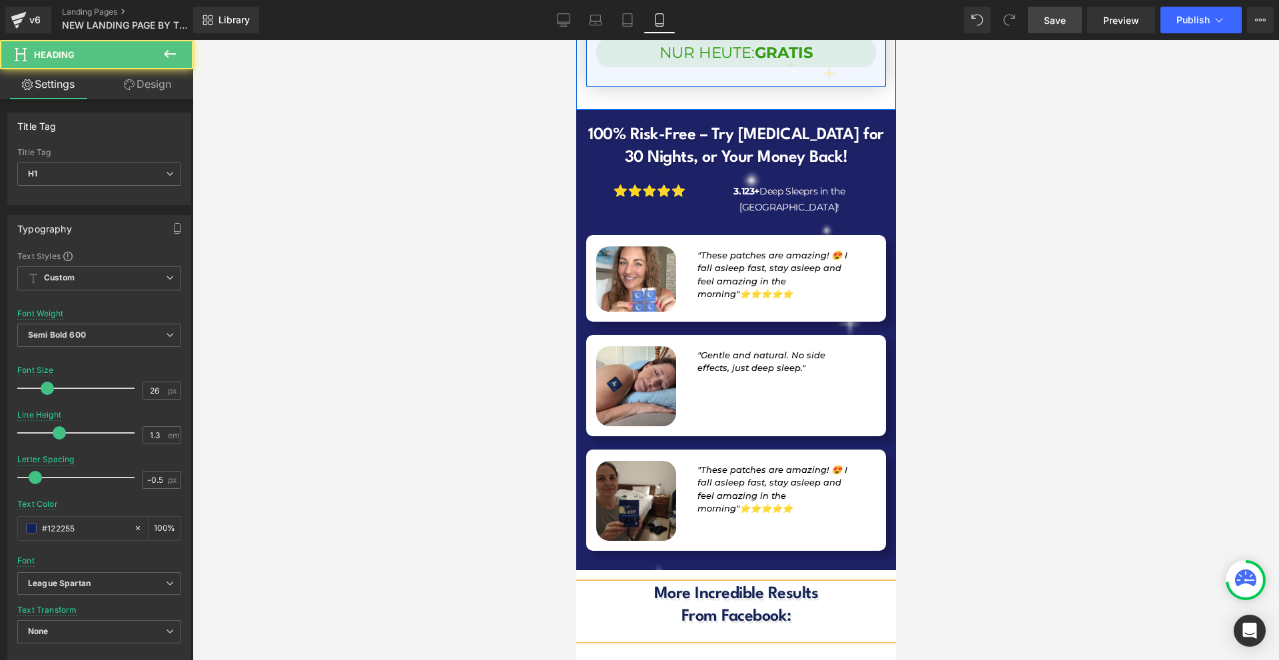
click at [913, 418] on div at bounding box center [735, 350] width 1086 height 620
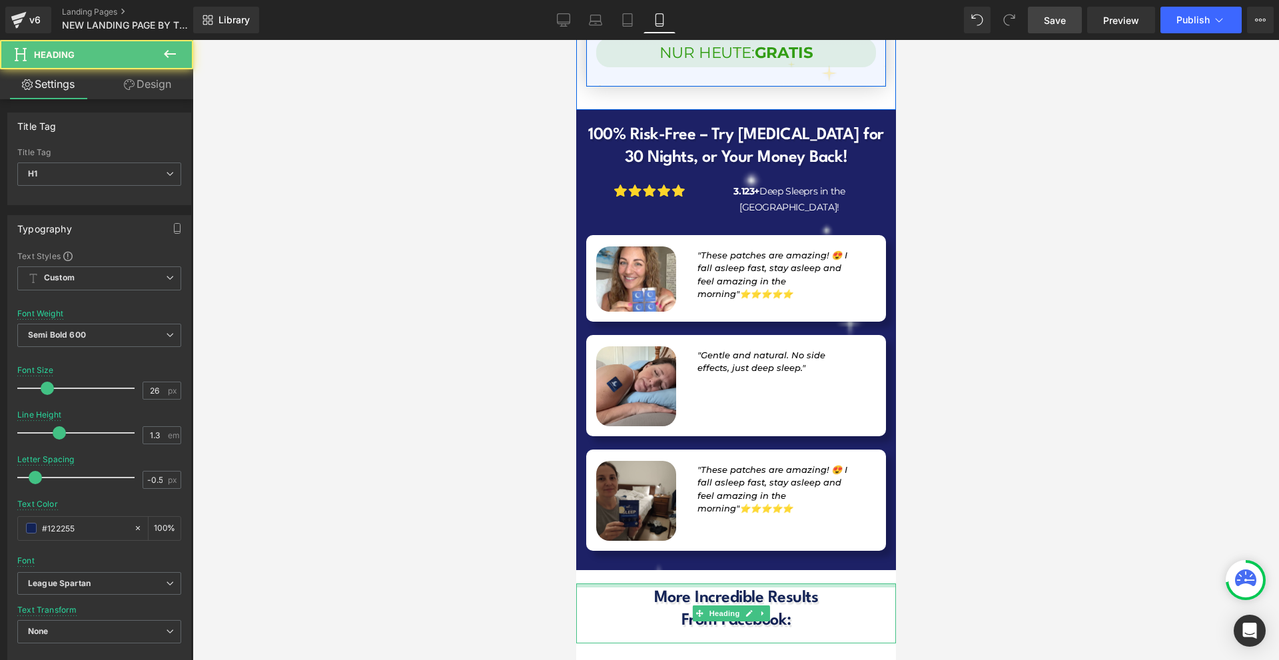
click at [746, 583] on div at bounding box center [735, 585] width 320 height 4
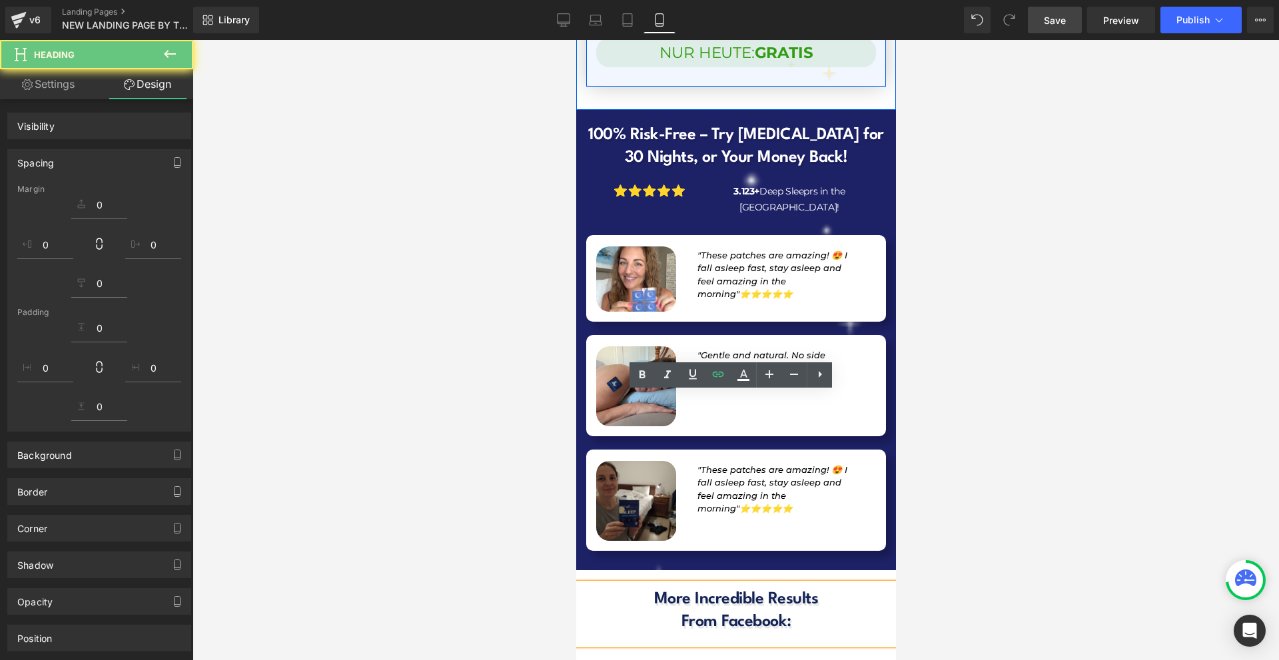
click at [961, 452] on div at bounding box center [735, 350] width 1086 height 620
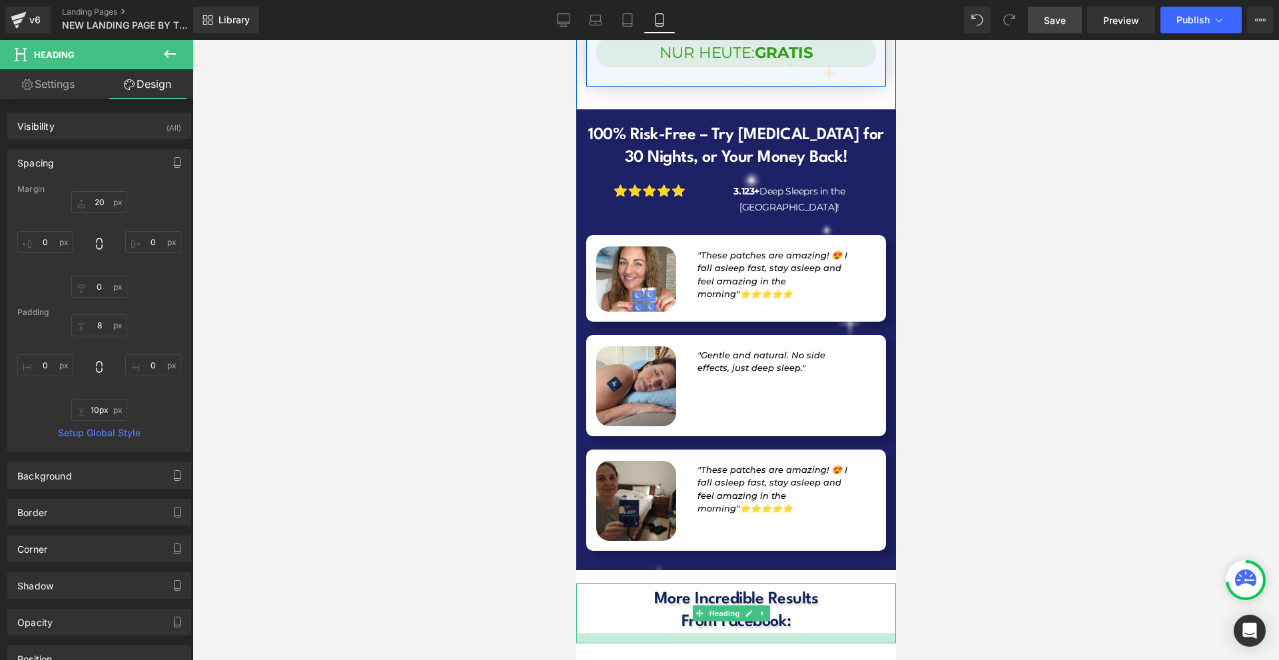
type input "9px"
drag, startPoint x: 790, startPoint y: 454, endPoint x: 796, endPoint y: 448, distance: 8.0
click at [796, 633] on div at bounding box center [735, 636] width 320 height 6
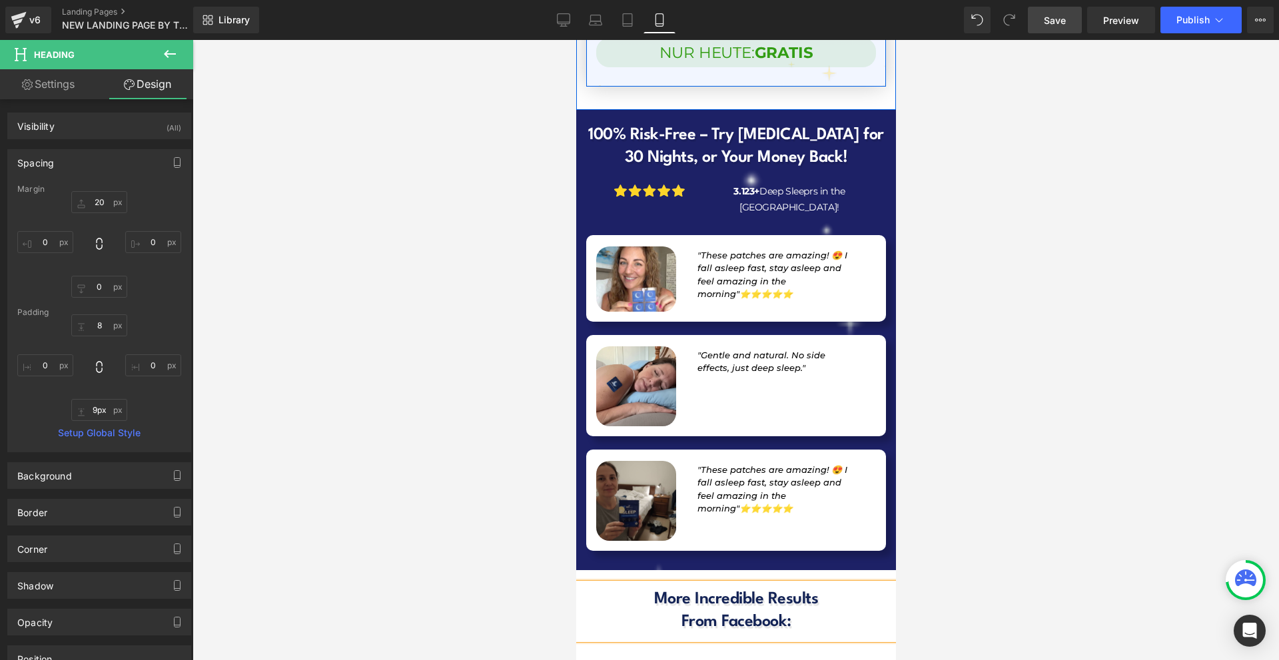
click at [954, 452] on div at bounding box center [735, 350] width 1086 height 620
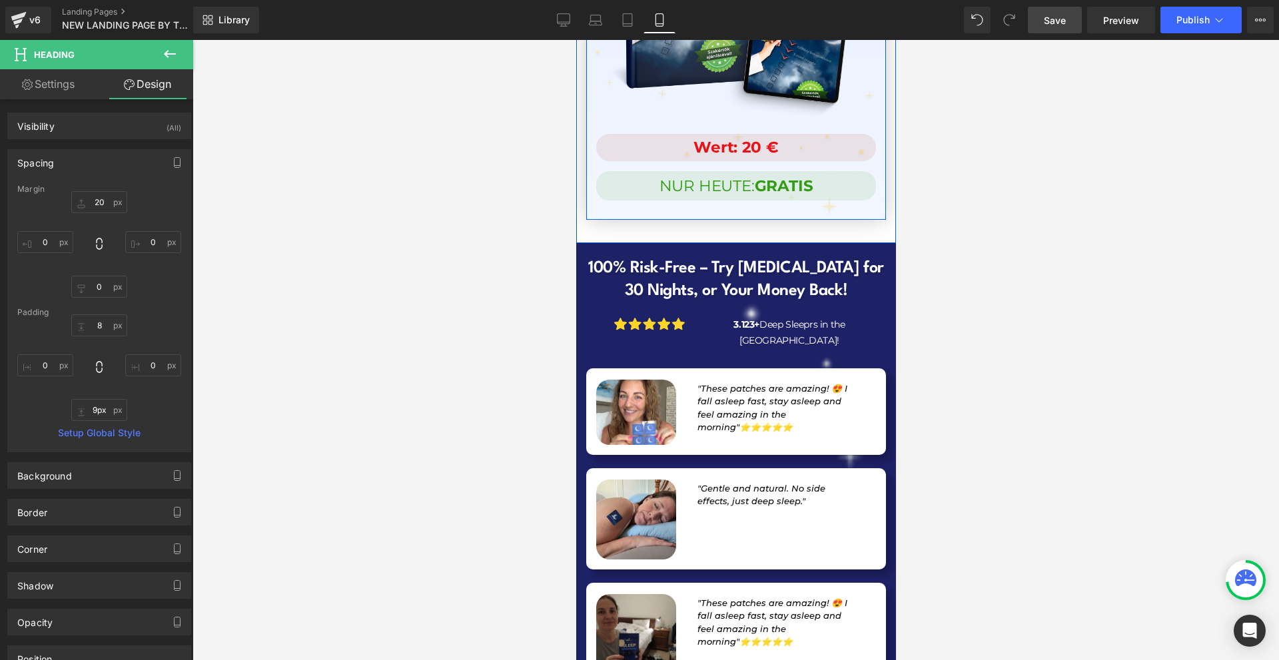
click at [1050, 23] on span "Save" at bounding box center [1055, 20] width 22 height 14
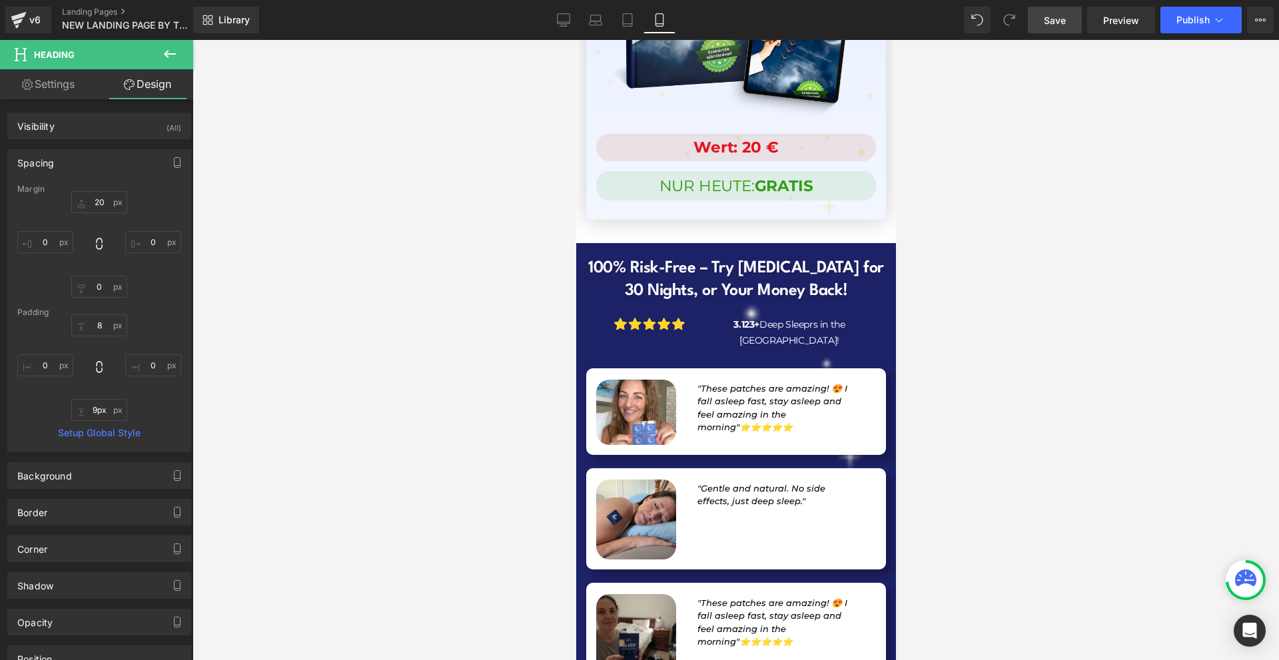
click at [1036, 19] on link "Save" at bounding box center [1055, 20] width 54 height 27
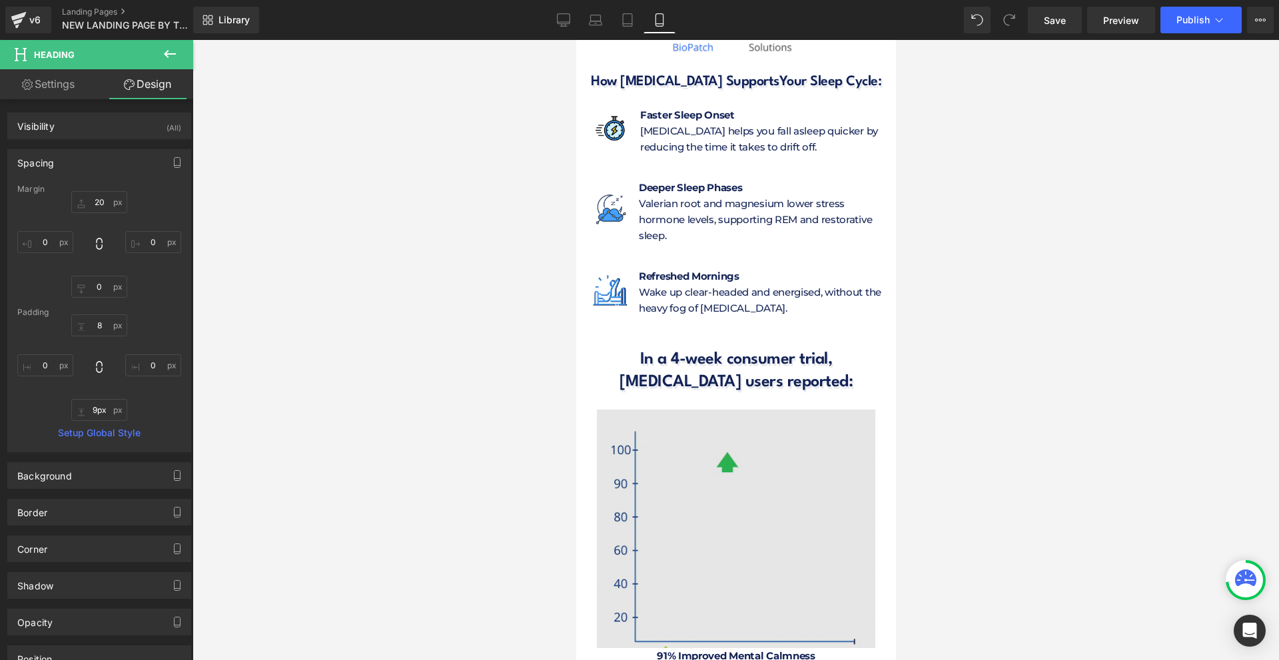
scroll to position [6034, 0]
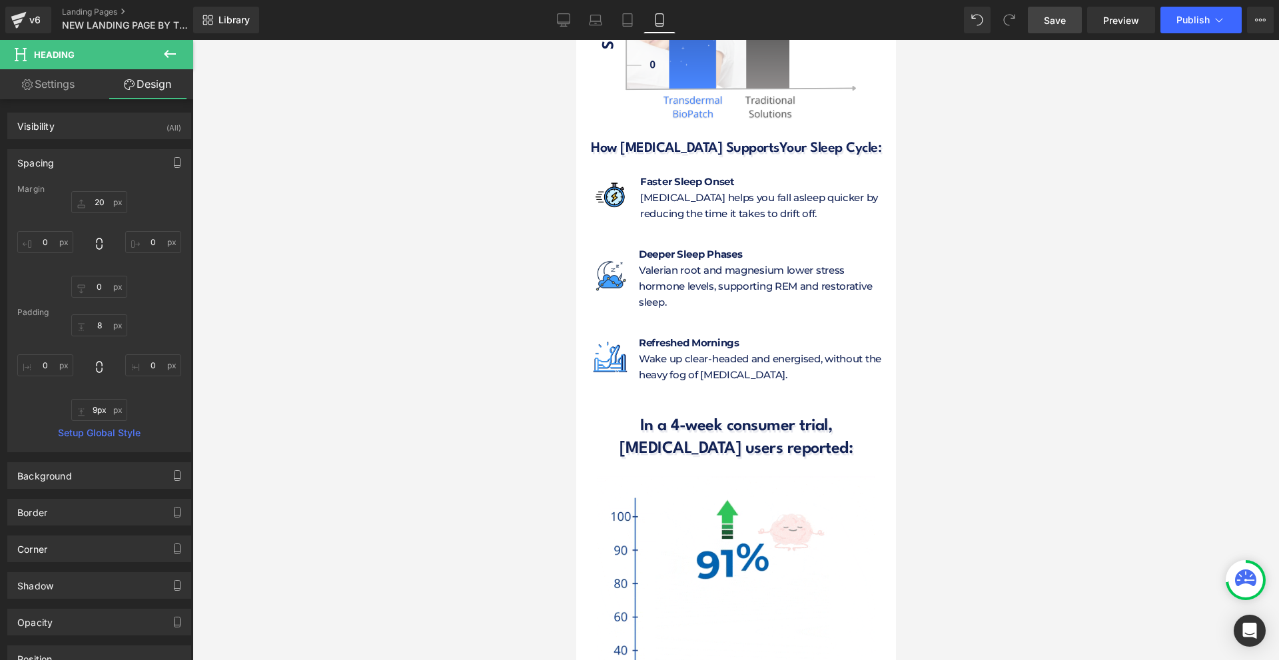
click at [1072, 17] on link "Save" at bounding box center [1055, 20] width 54 height 27
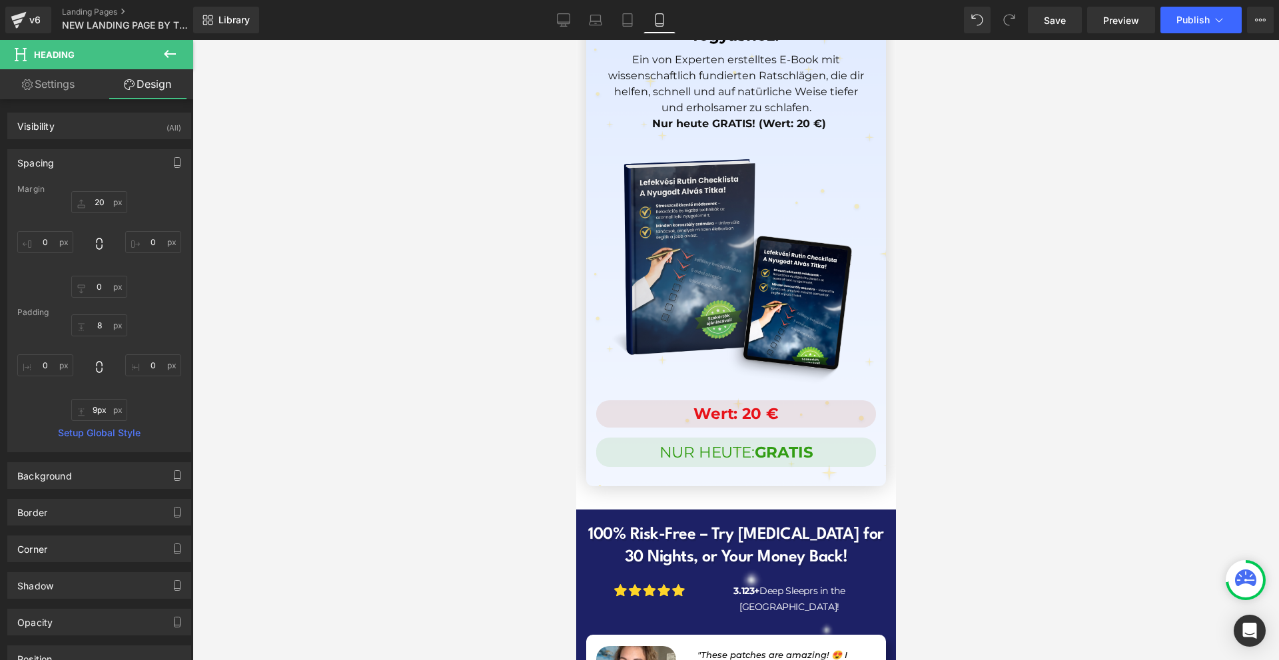
scroll to position [13094, 0]
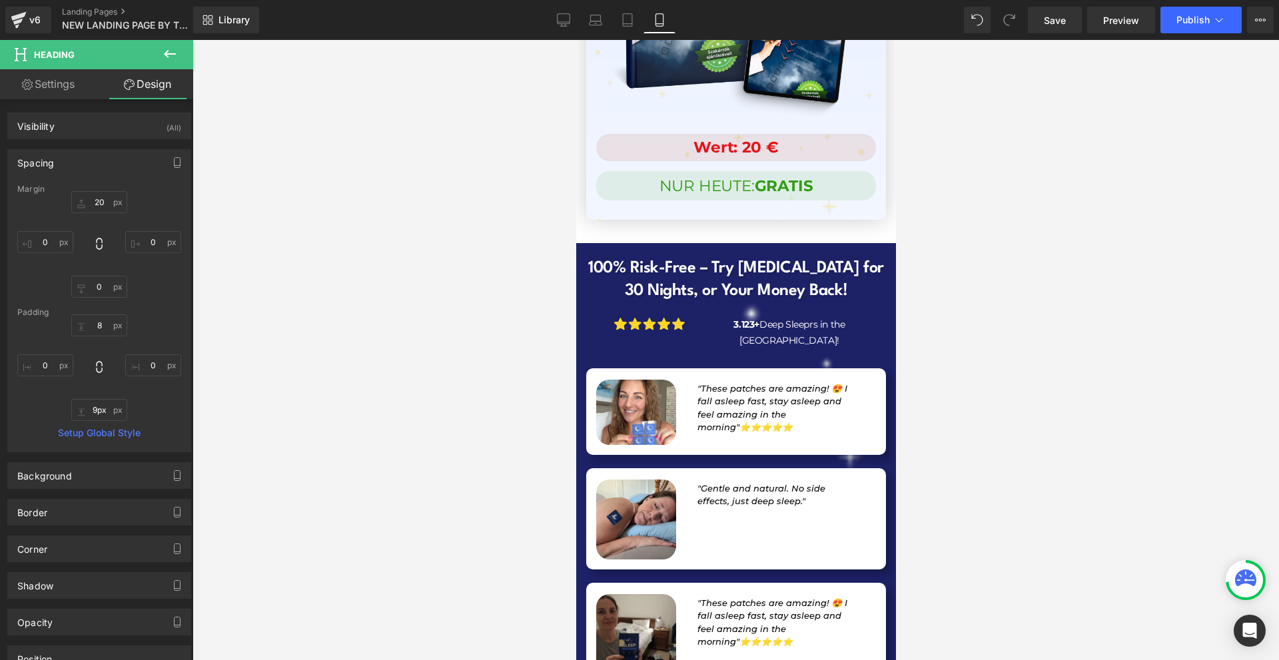
click at [710, 383] on icon ""These patches are amazing! 😍 I fall asleep fast, stay asleep and feel amazing …" at bounding box center [772, 408] width 150 height 50
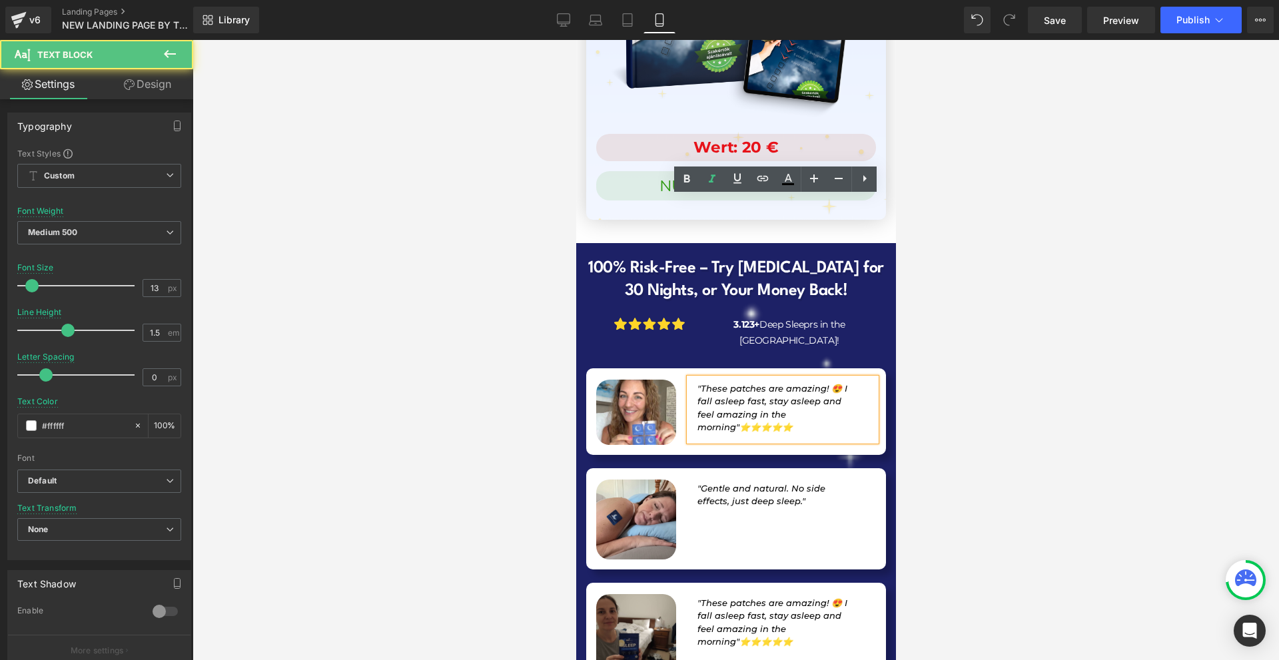
click at [715, 478] on div ""Gentle and natural. No side effects, just deep sleep." Text Block" at bounding box center [782, 496] width 186 height 37
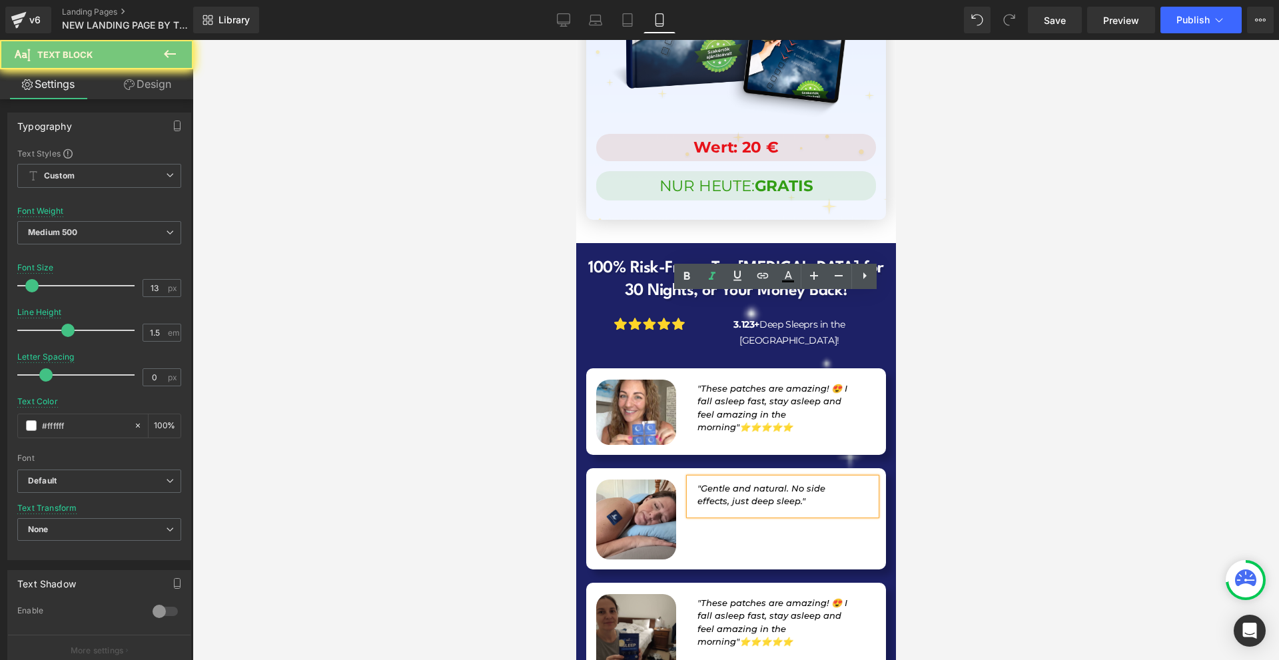
click at [711, 483] on span ""Gentle and natural. No side effects, just deep sleep."" at bounding box center [761, 495] width 128 height 24
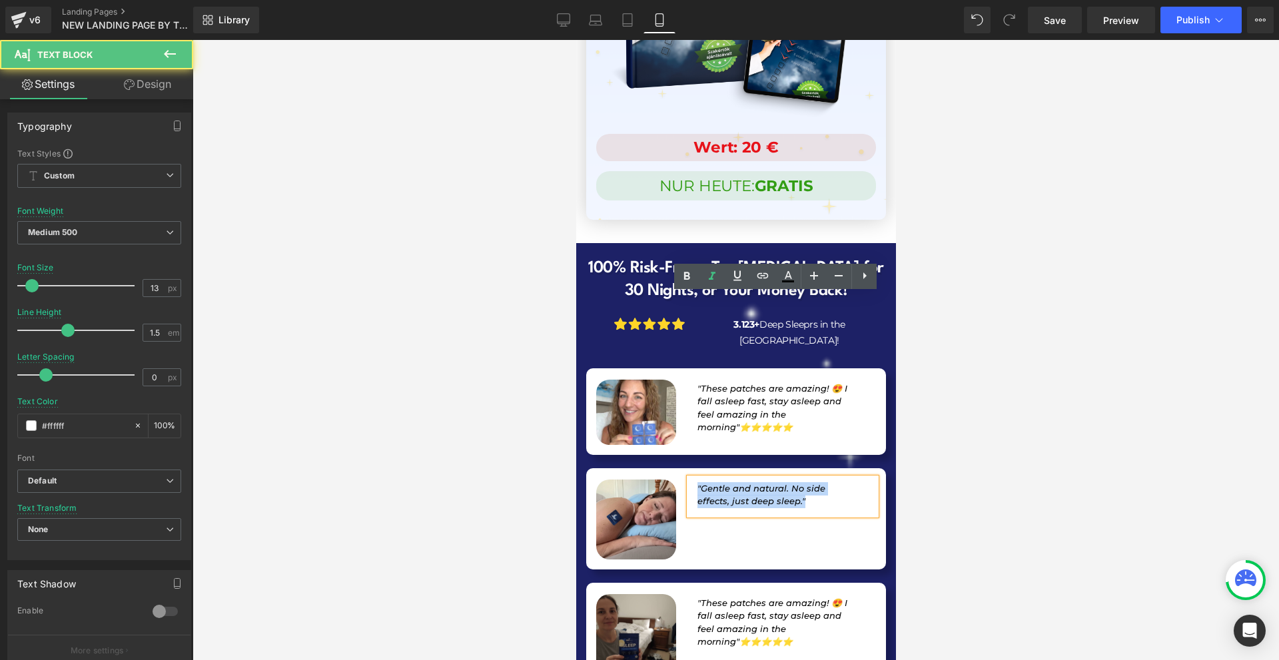
click at [711, 483] on span ""Gentle and natural. No side effects, just deep sleep."" at bounding box center [761, 495] width 128 height 24
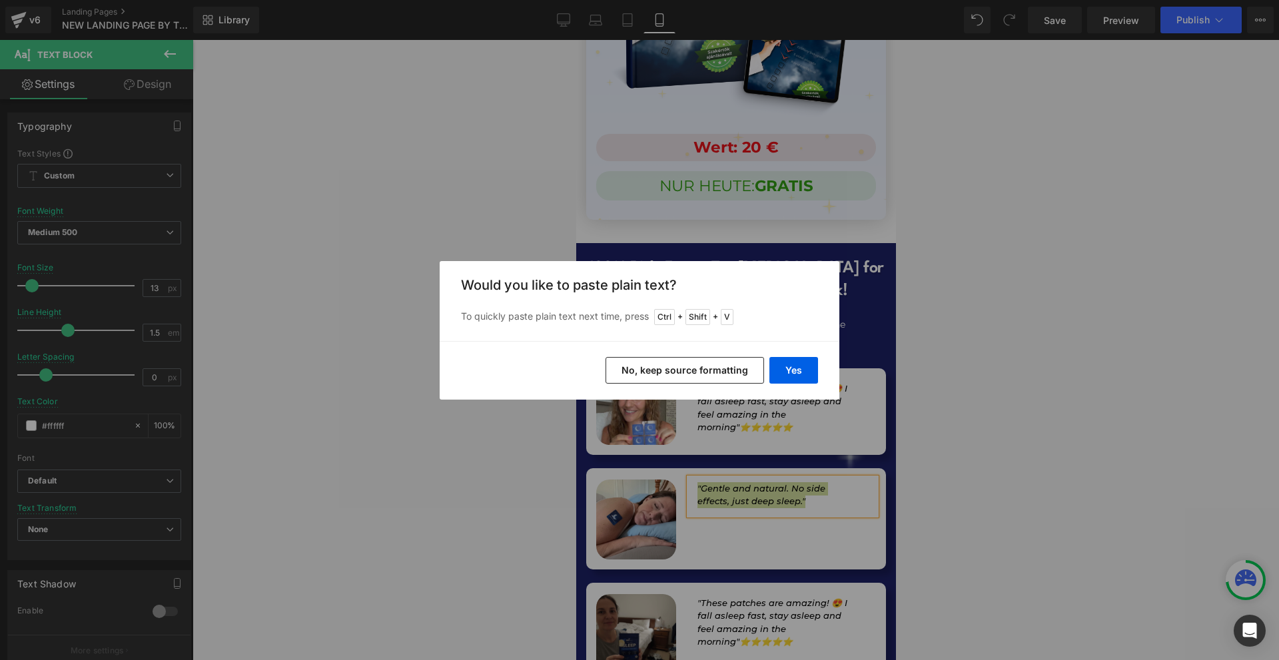
drag, startPoint x: 810, startPoint y: 395, endPoint x: 805, endPoint y: 385, distance: 11.0
click at [809, 395] on div "Yes No, keep source formatting" at bounding box center [640, 370] width 400 height 59
click at [801, 376] on button "Yes" at bounding box center [793, 370] width 49 height 27
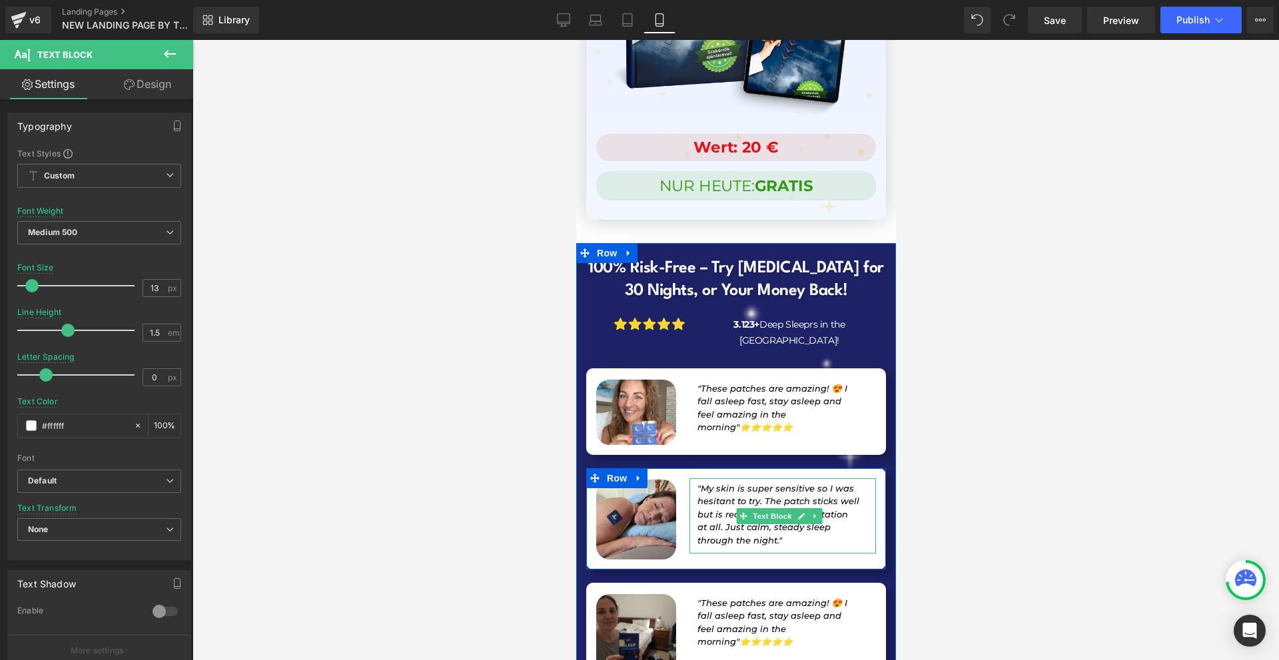
click at [827, 482] on p ""My skin is super sensitive so I was hesitant to try. The patch sticks well but…" at bounding box center [778, 514] width 162 height 65
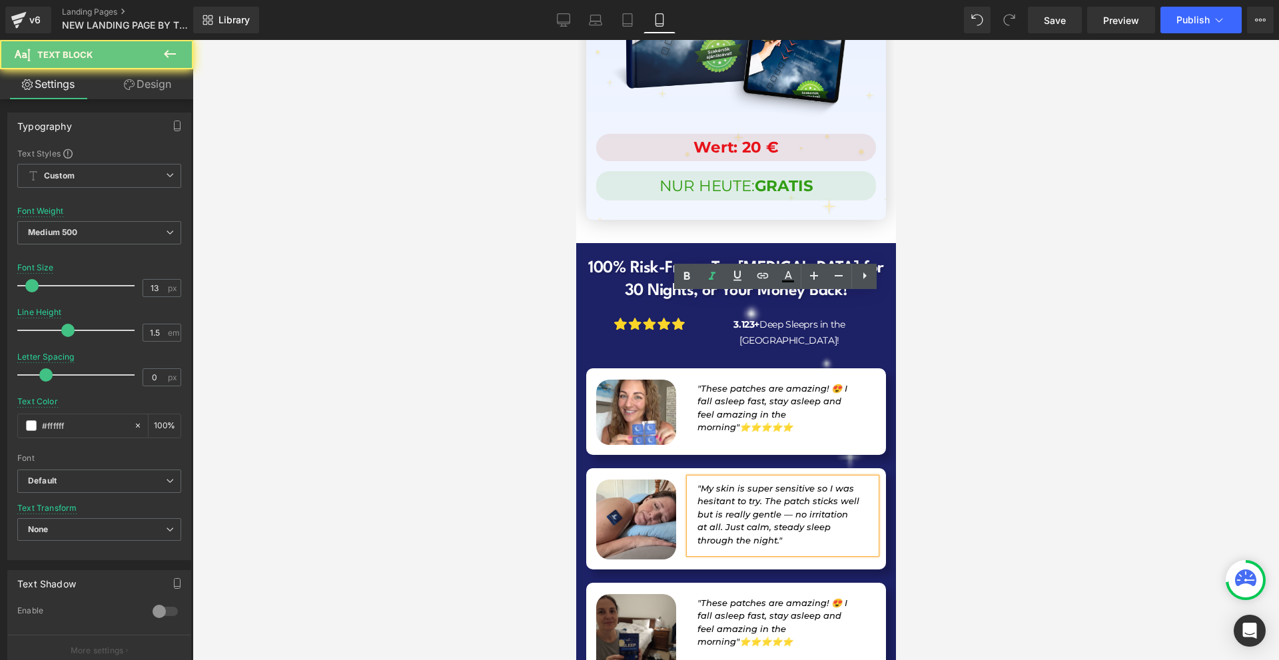
click at [810, 483] on span ""My skin is super sensitive so I was hesitant to try. The patch sticks well but…" at bounding box center [778, 514] width 162 height 63
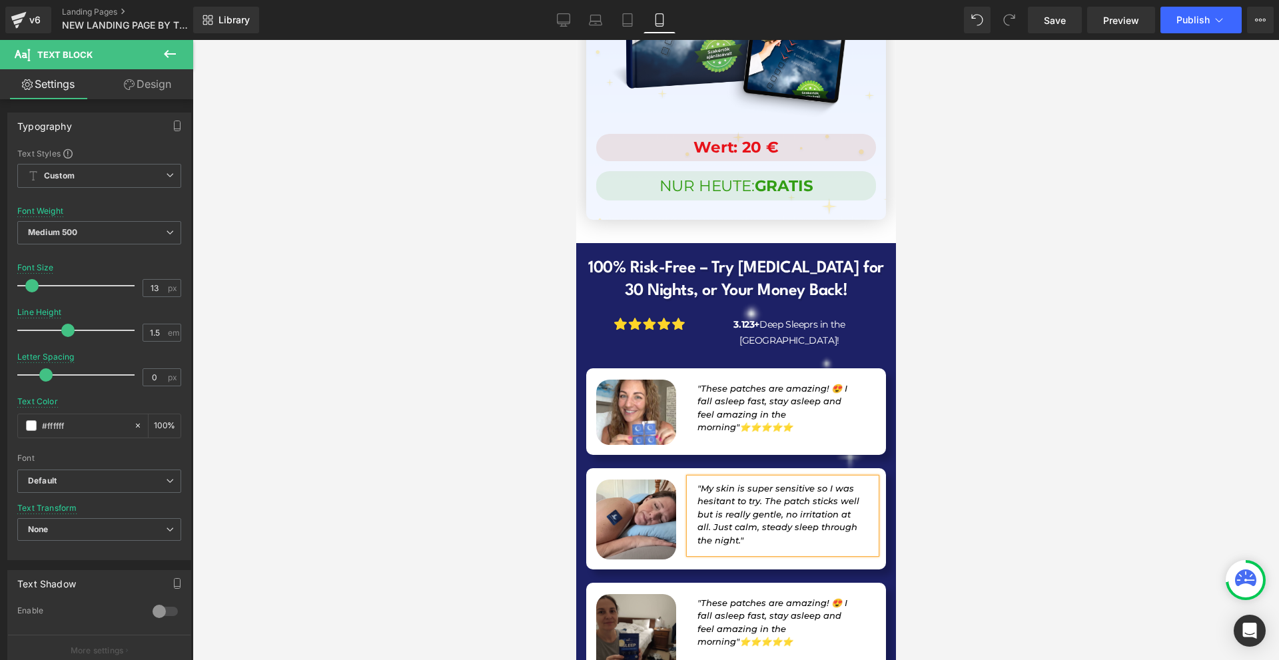
click at [952, 354] on div at bounding box center [735, 350] width 1086 height 620
click at [783, 382] on p ""These patches are amazing! 😍 I fall asleep fast, stay asleep and feel amazing …" at bounding box center [778, 408] width 162 height 52
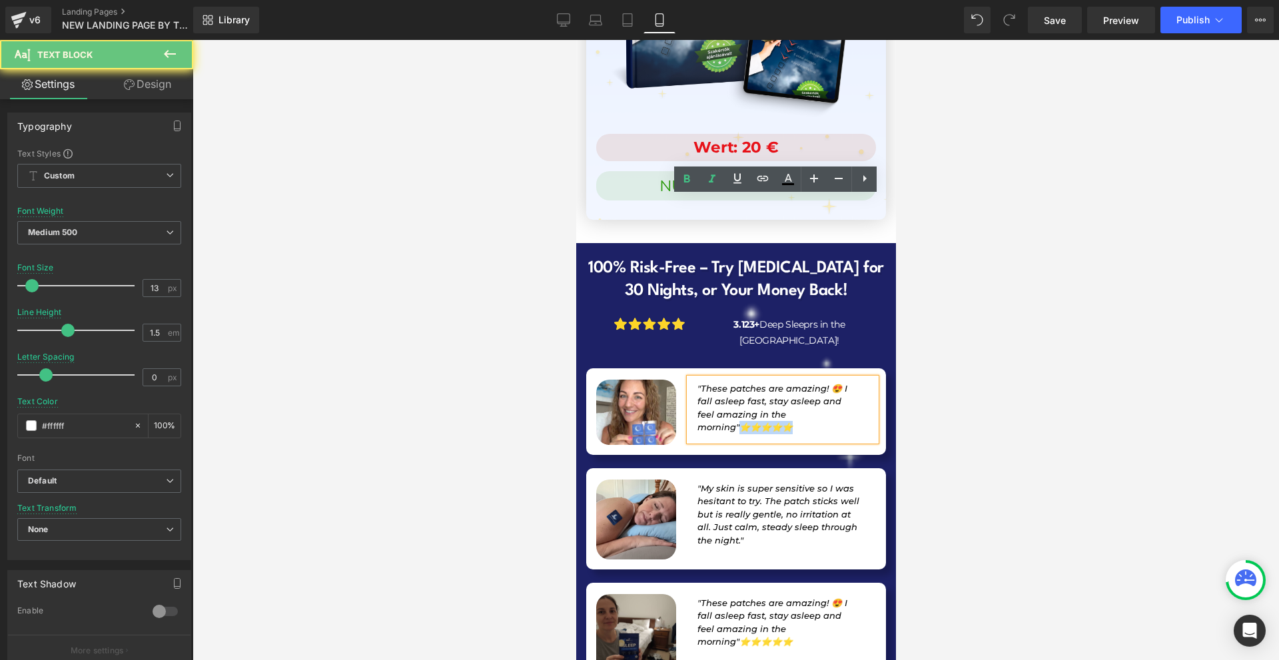
drag, startPoint x: 758, startPoint y: 248, endPoint x: 691, endPoint y: 250, distance: 67.3
click at [691, 378] on div ""These patches are amazing! 😍 I fall asleep fast, stay asleep and feel amazing …" at bounding box center [782, 409] width 186 height 63
copy span "⭐⭐⭐⭐⭐"
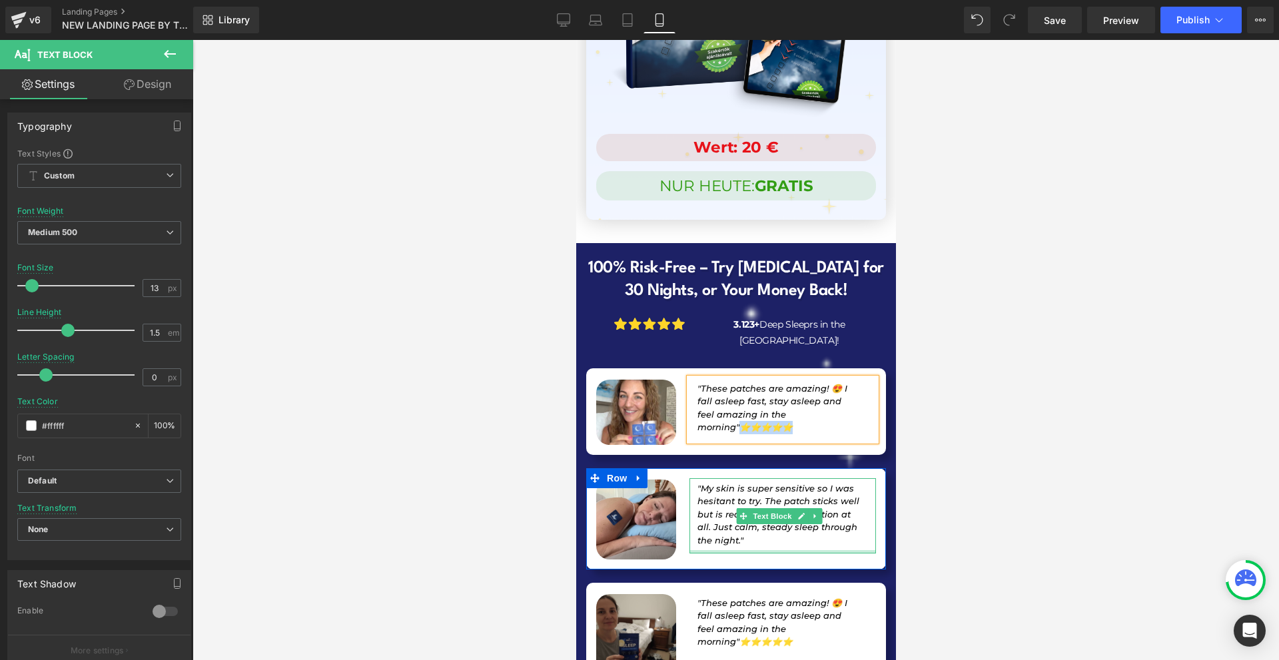
click at [829, 550] on div at bounding box center [782, 551] width 186 height 3
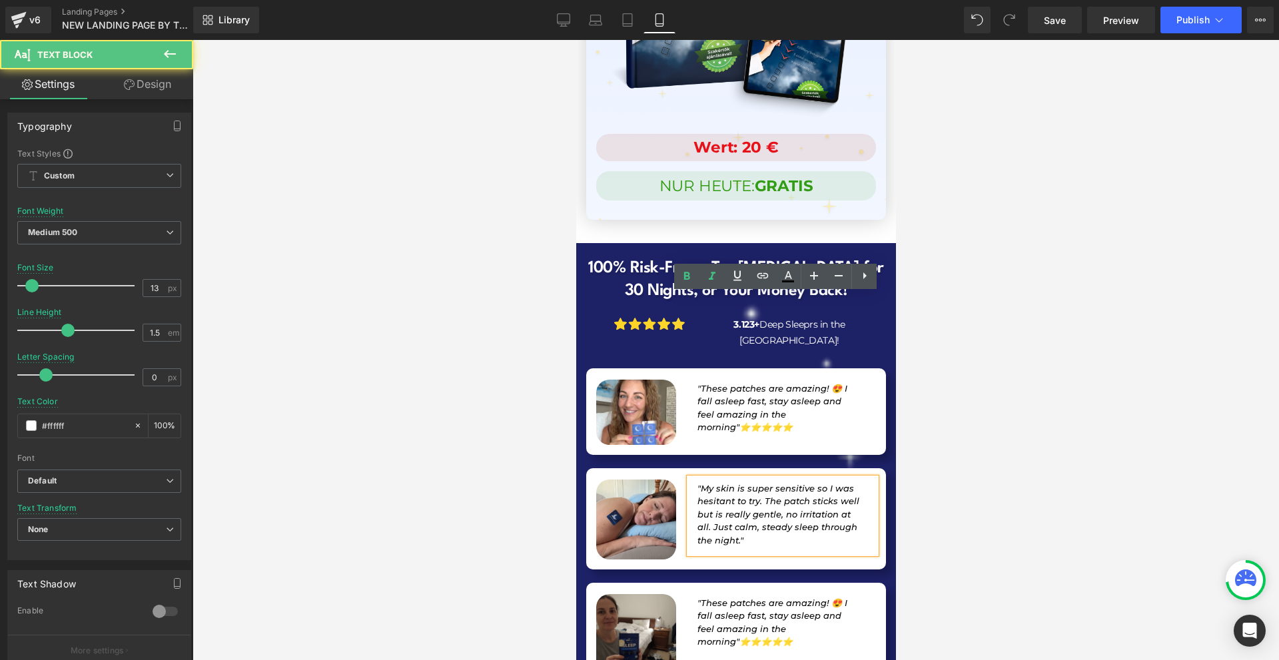
click at [840, 482] on p ""My skin is super sensitive so I was hesitant to try. The patch sticks well but…" at bounding box center [778, 514] width 162 height 65
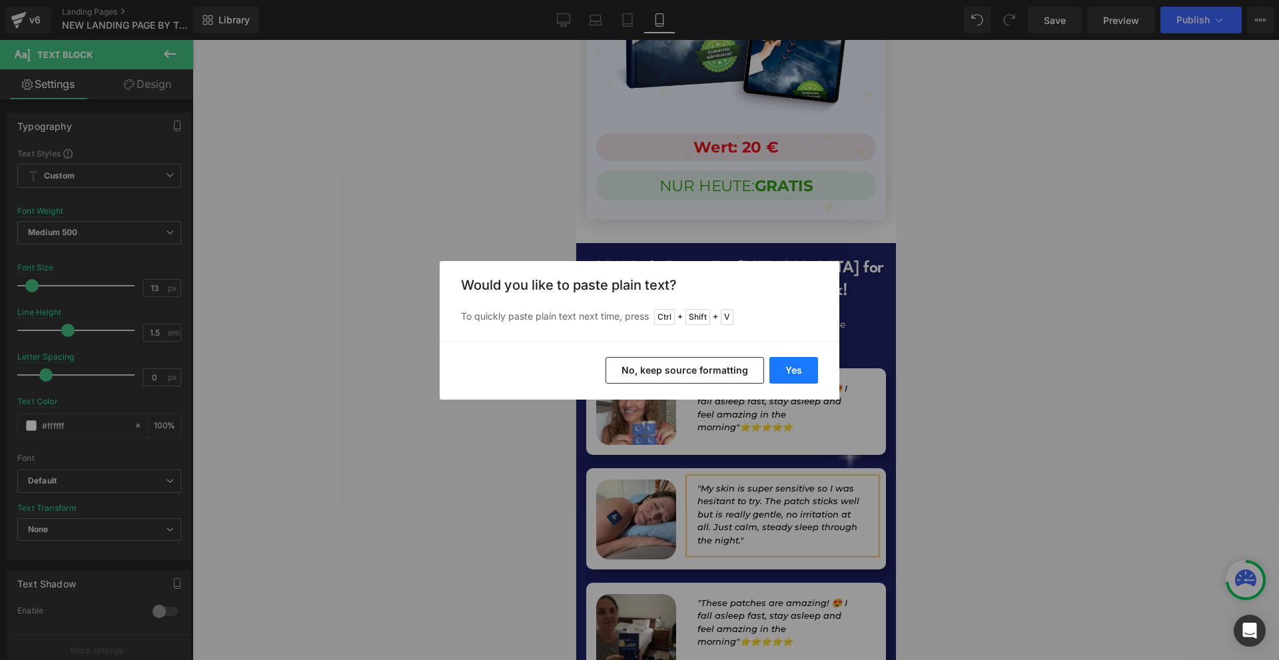
click at [801, 367] on button "Yes" at bounding box center [793, 370] width 49 height 27
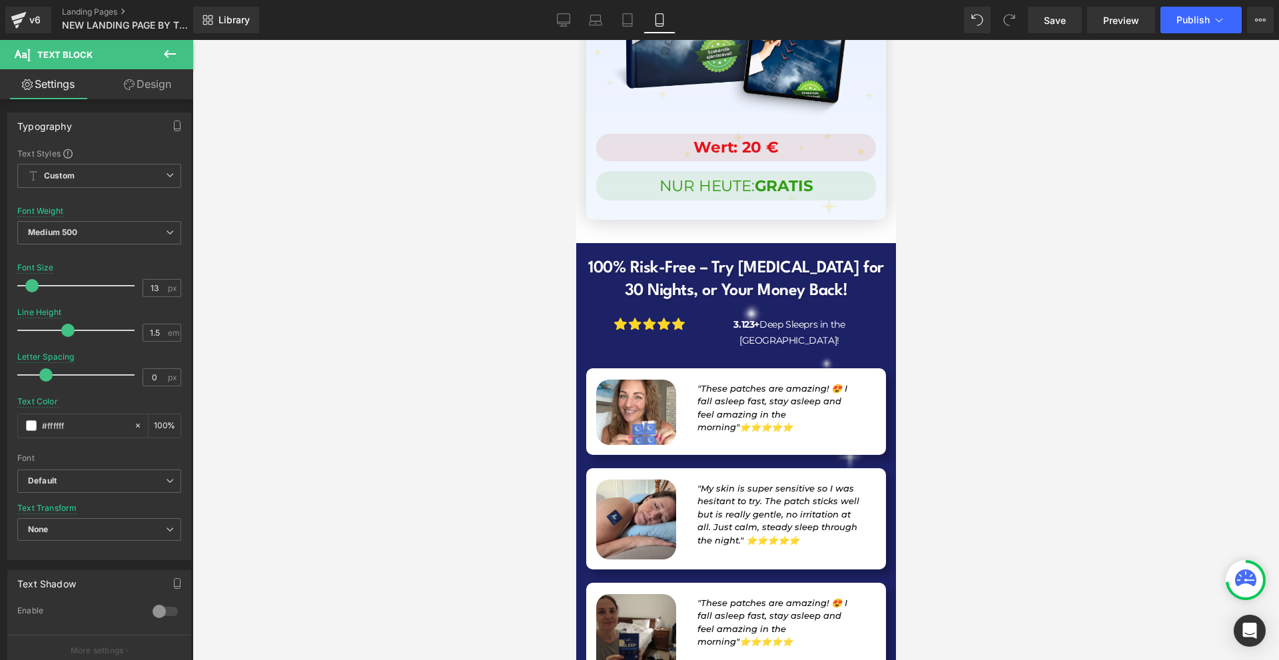
scroll to position [13028, 0]
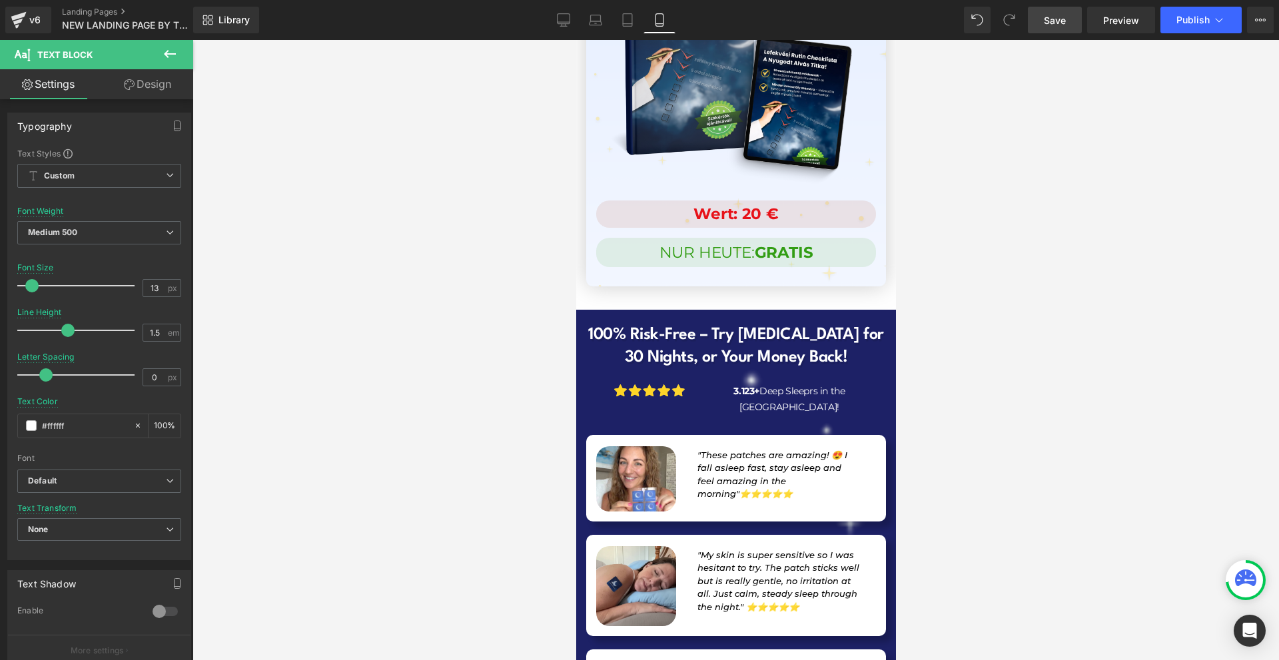
click at [1068, 31] on link "Save" at bounding box center [1055, 20] width 54 height 27
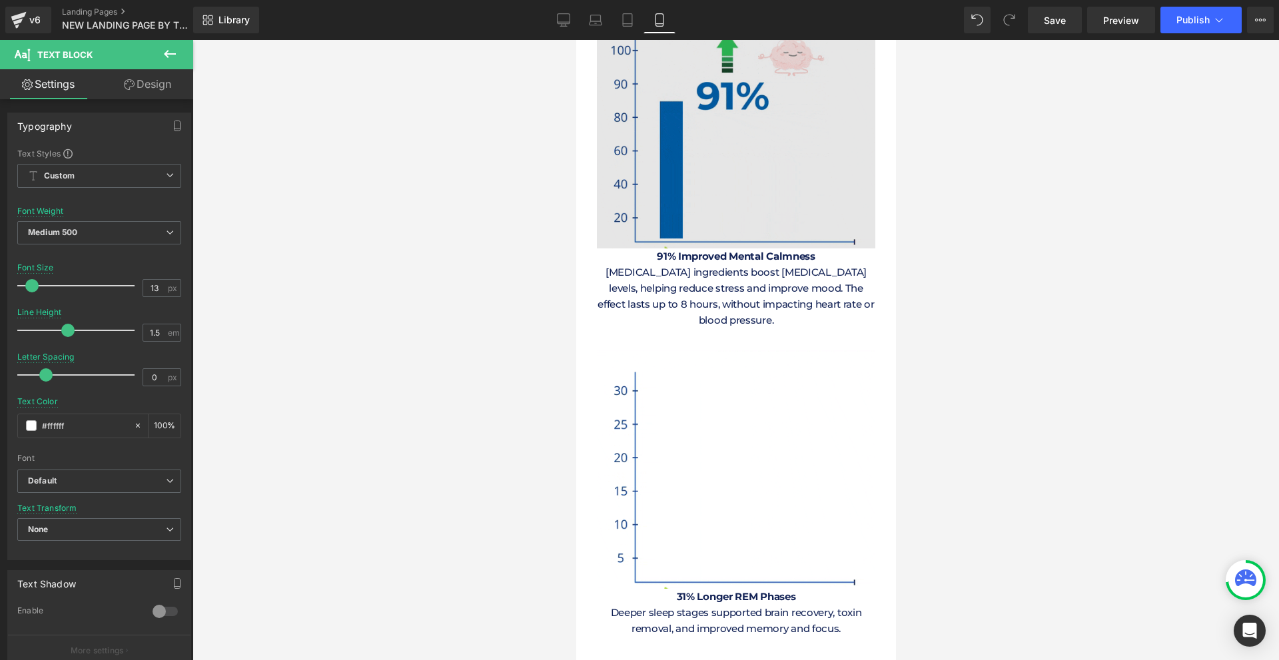
scroll to position [6234, 0]
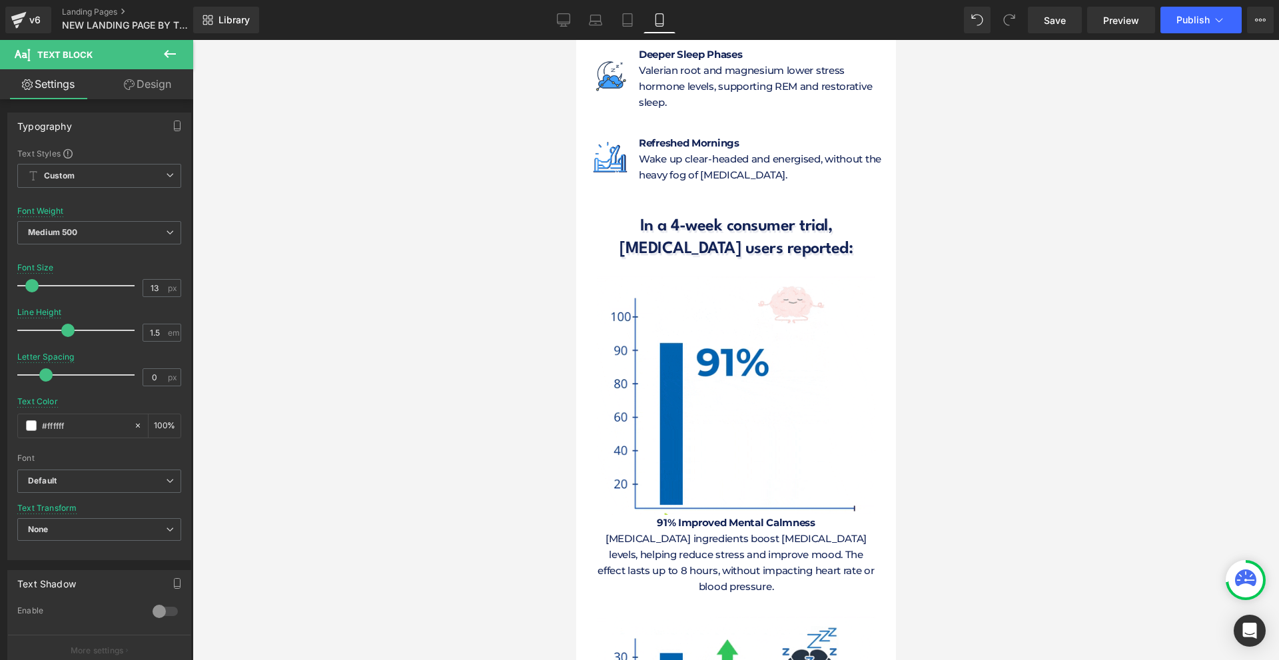
click at [183, 54] on button at bounding box center [170, 54] width 47 height 29
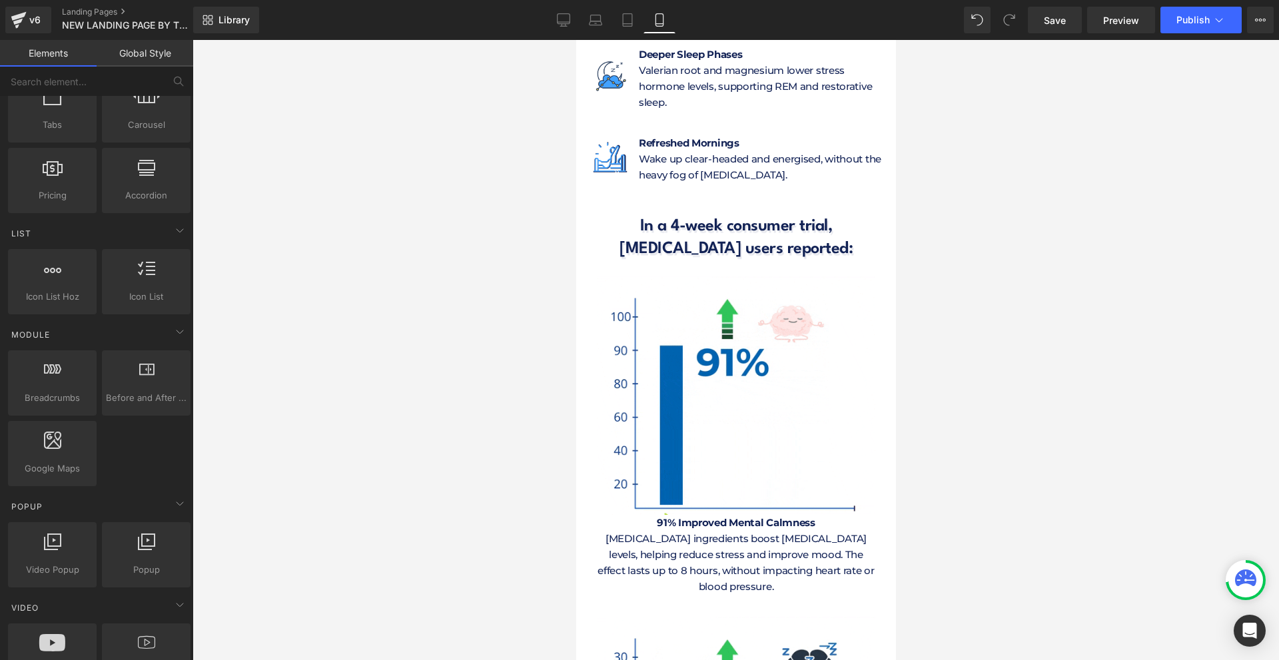
scroll to position [67, 0]
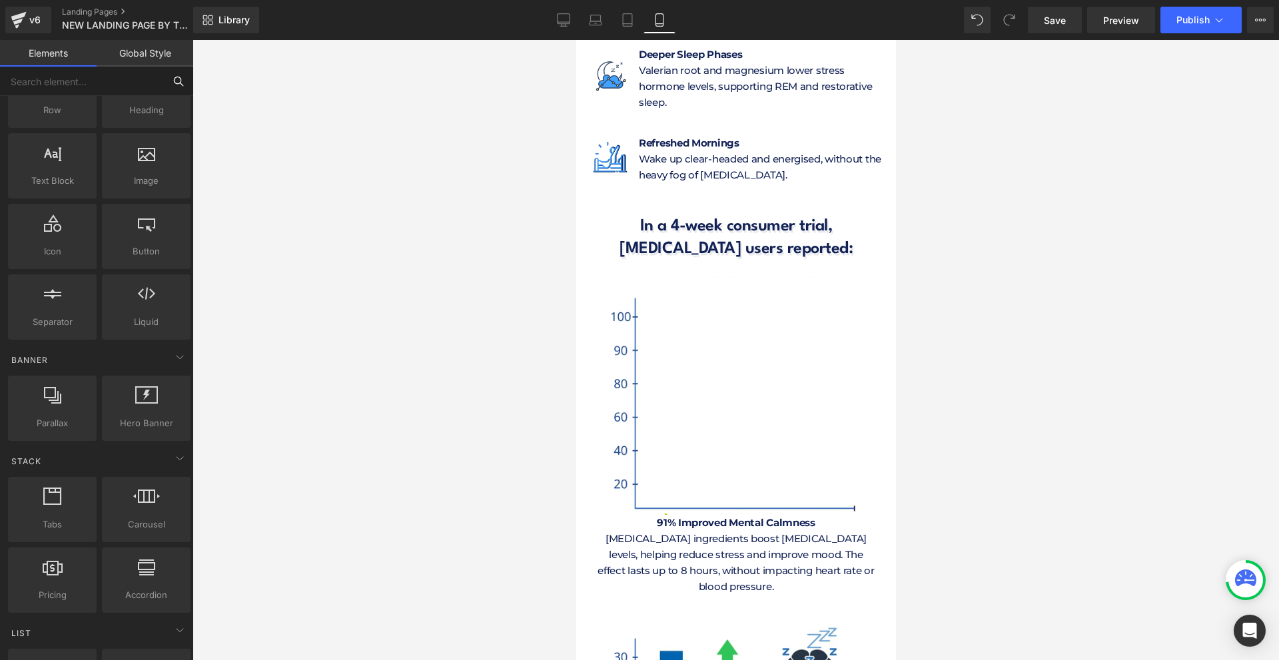
click at [75, 92] on input "text" at bounding box center [82, 81] width 164 height 29
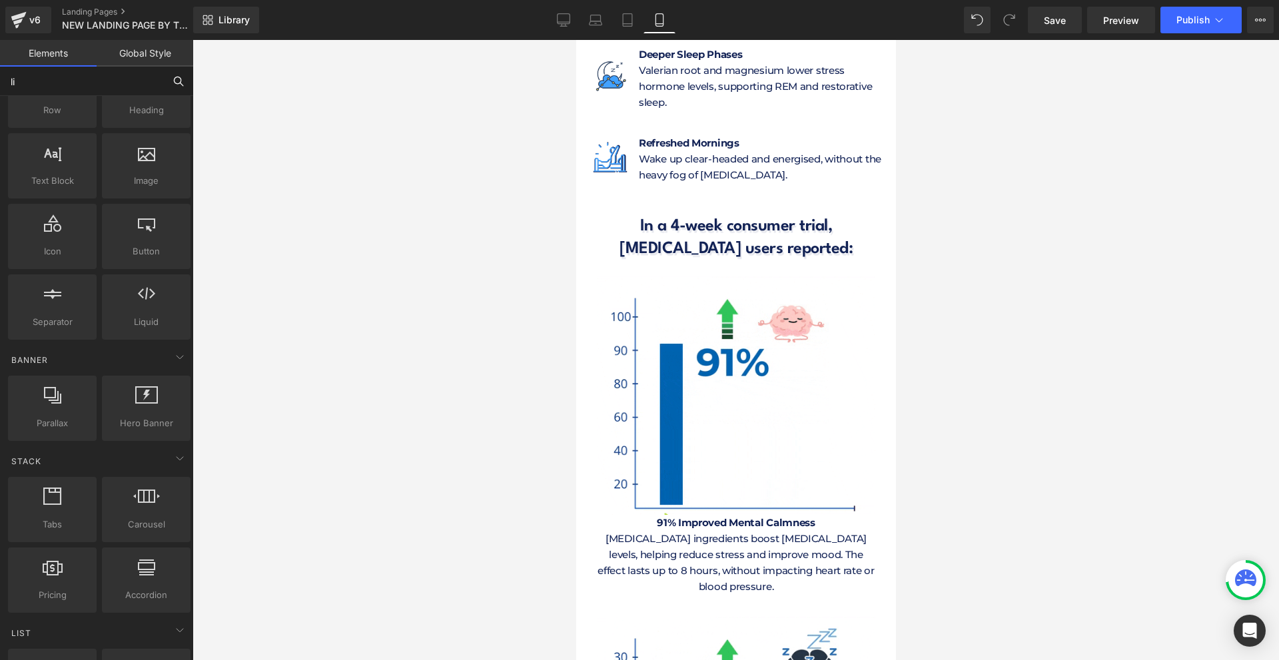
scroll to position [324, 0]
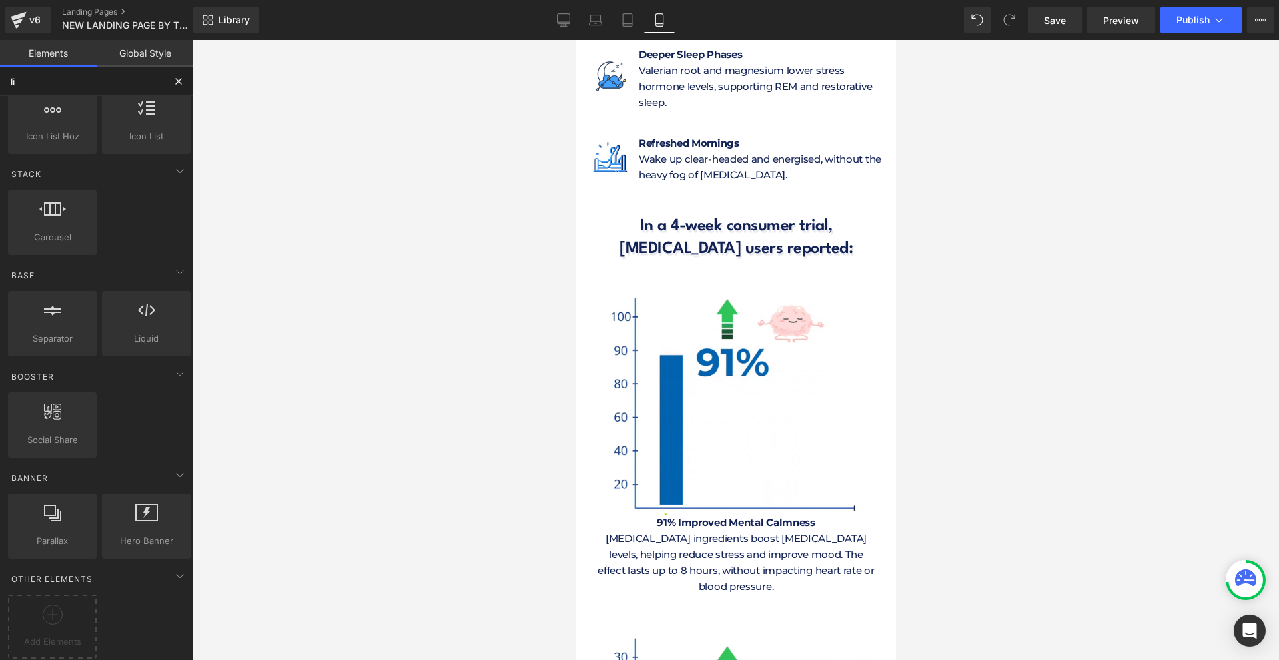
type input "liq"
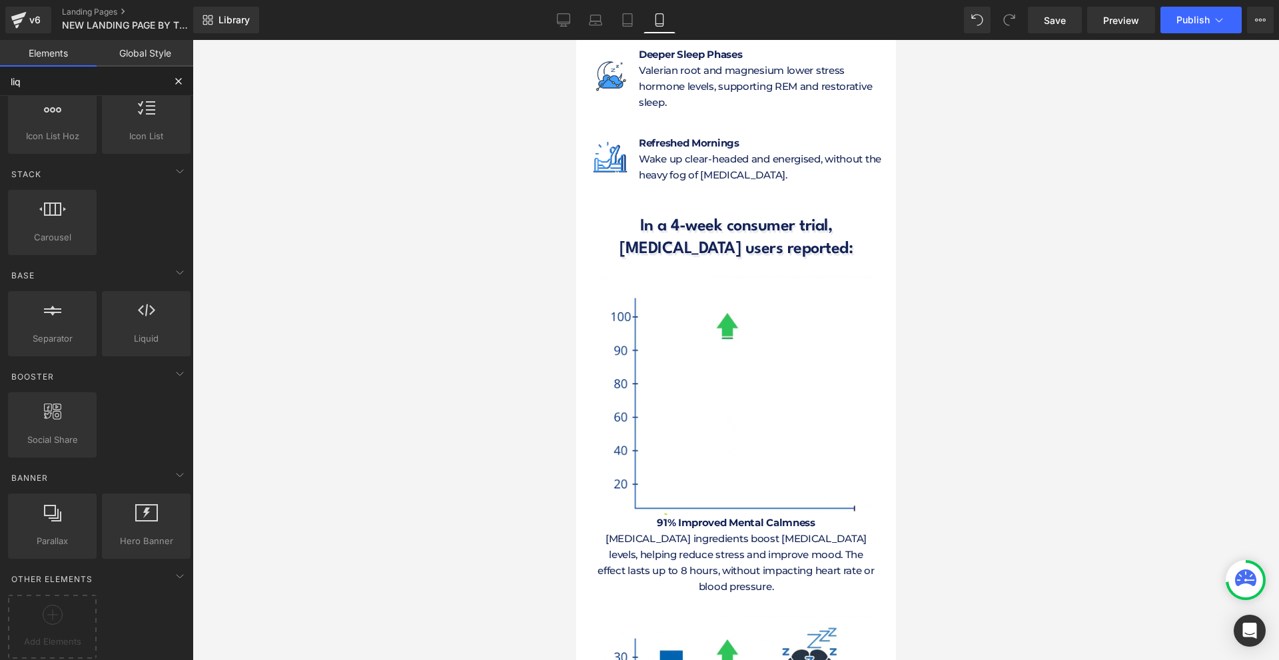
scroll to position [0, 0]
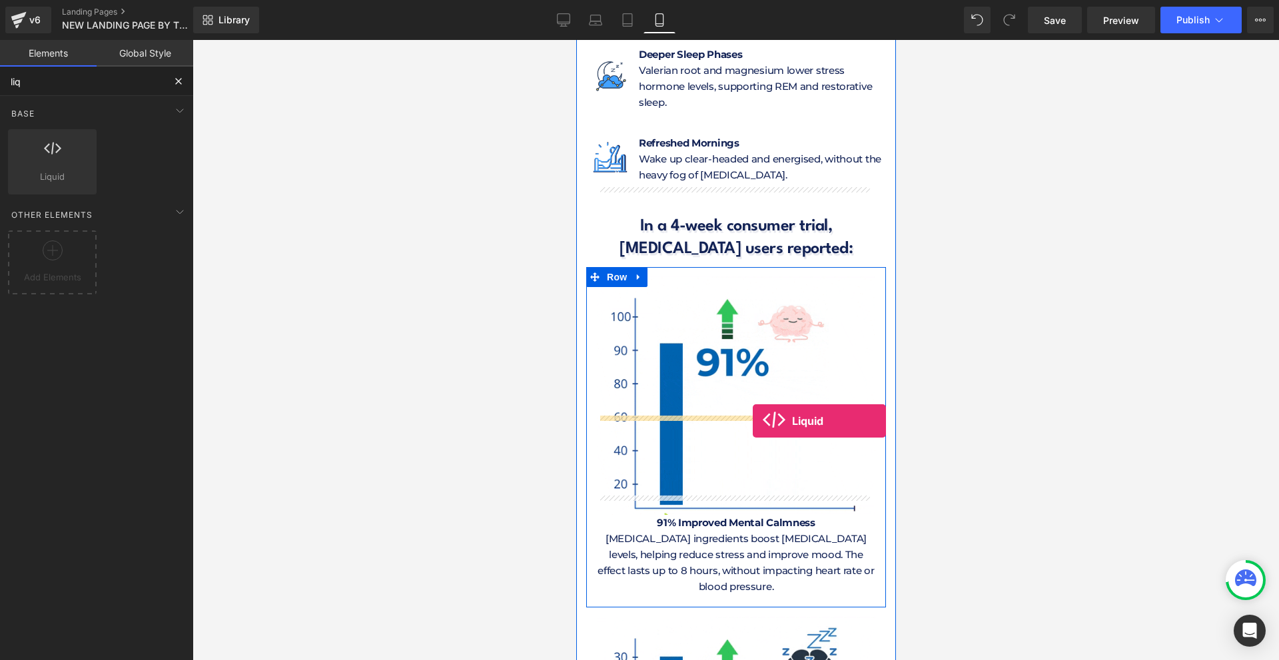
drag, startPoint x: 664, startPoint y: 204, endPoint x: 752, endPoint y: 421, distance: 234.3
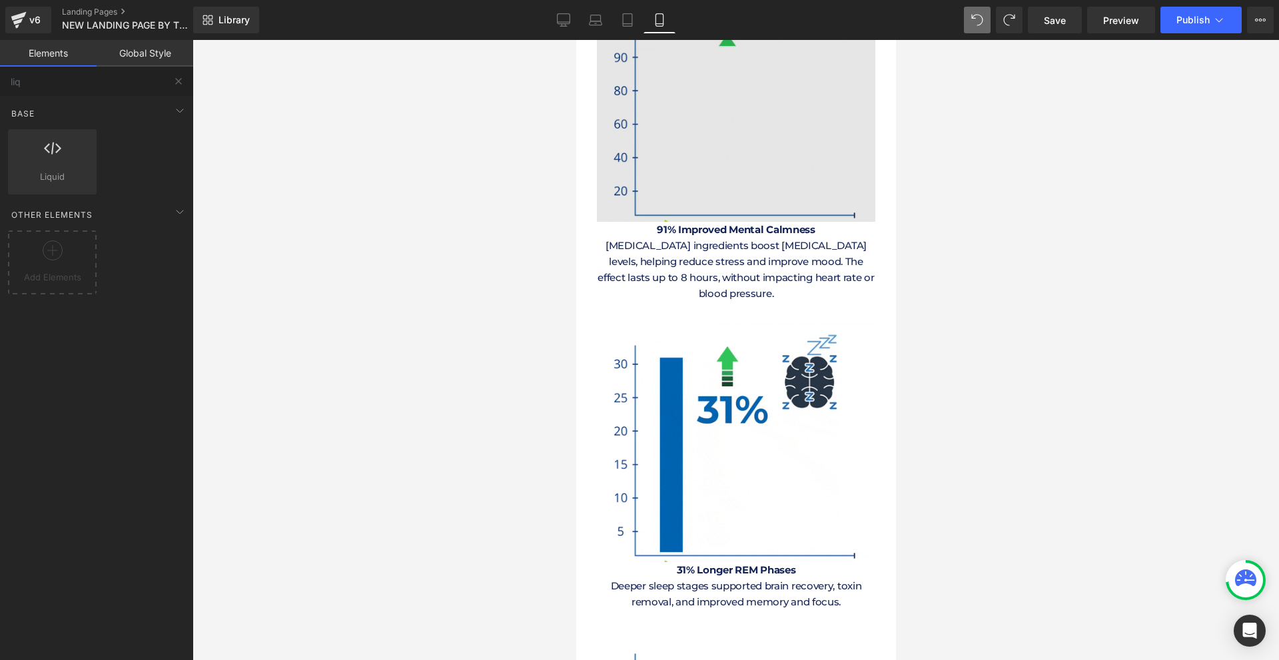
scroll to position [6261, 0]
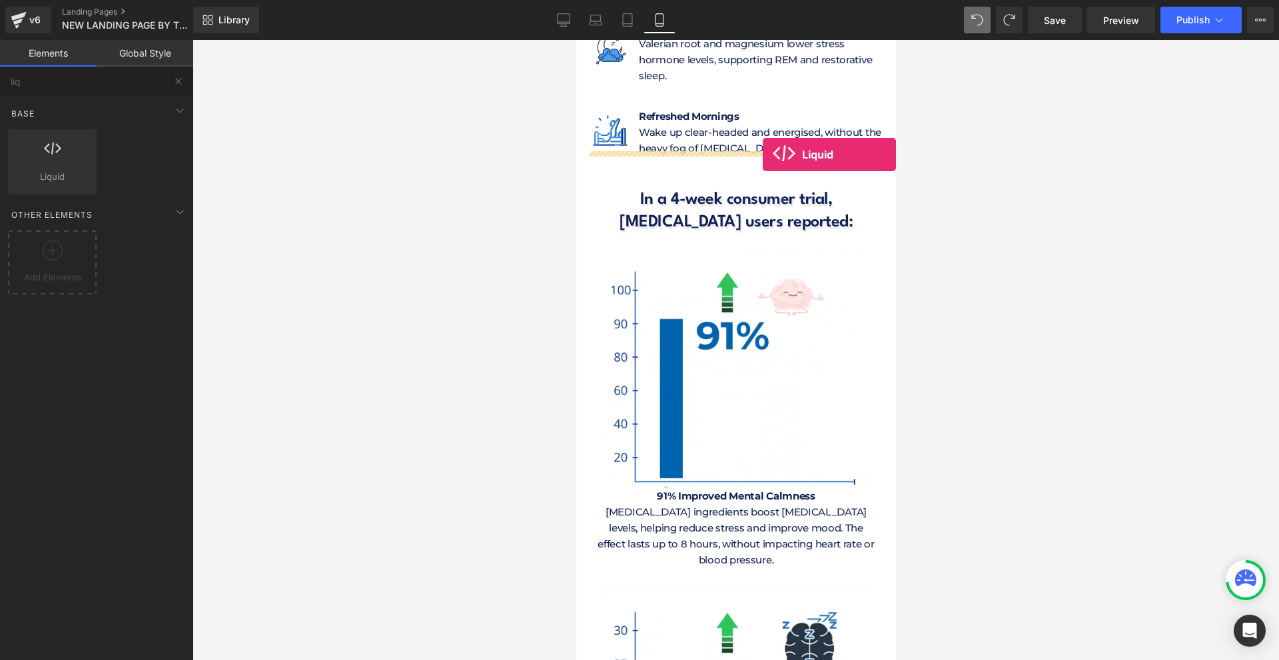
drag, startPoint x: 723, startPoint y: 221, endPoint x: 762, endPoint y: 155, distance: 77.0
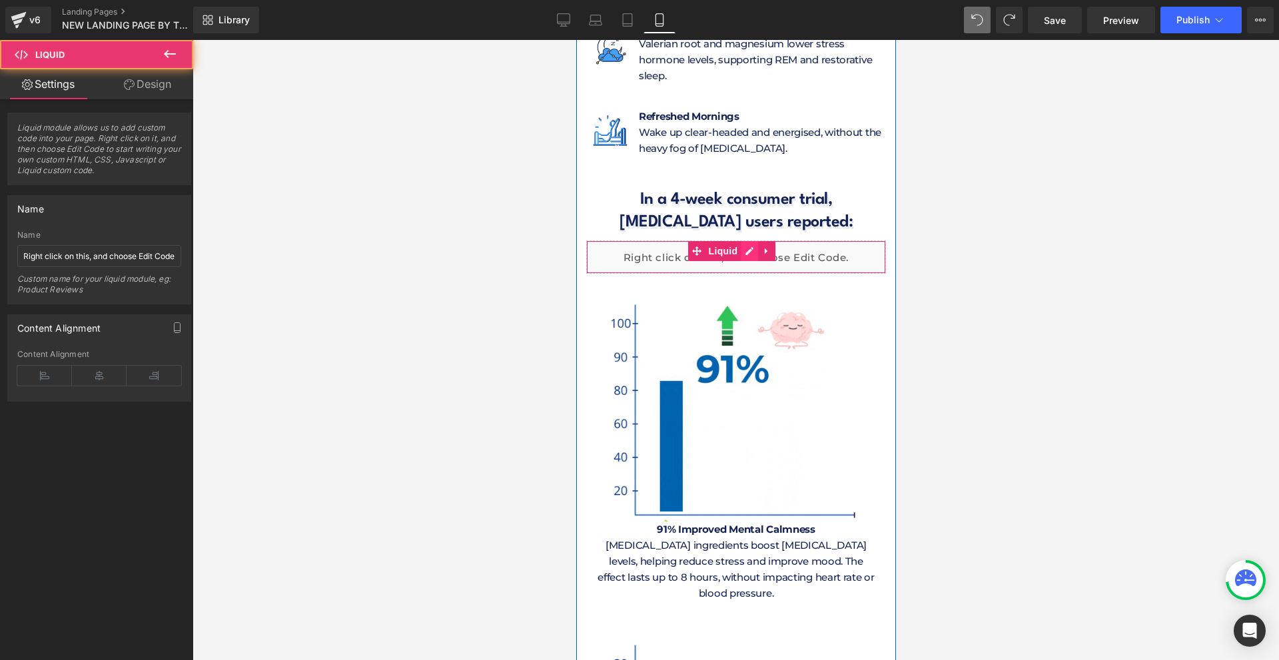
click at [753, 240] on div "Liquid" at bounding box center [735, 256] width 300 height 33
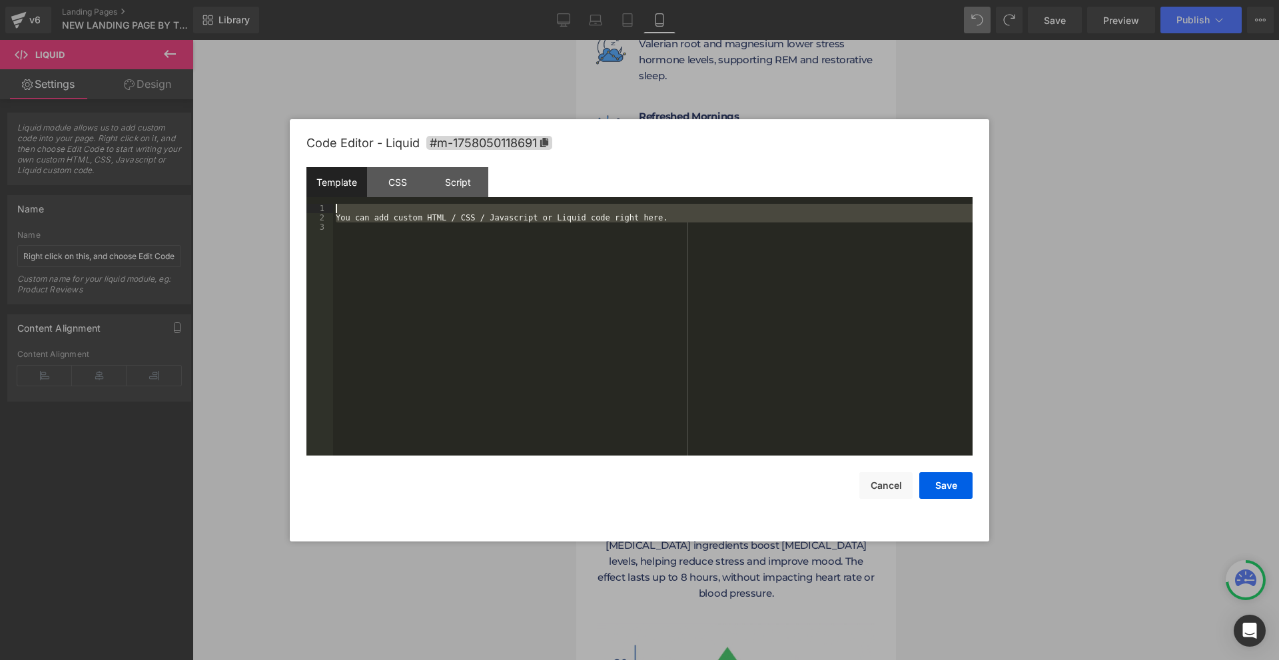
drag, startPoint x: 349, startPoint y: 234, endPoint x: 351, endPoint y: 200, distance: 34.0
click at [351, 200] on div "Template CSS Script Data 1 2 3 You can add custom HTML / CSS / Javascript or Li…" at bounding box center [639, 311] width 666 height 288
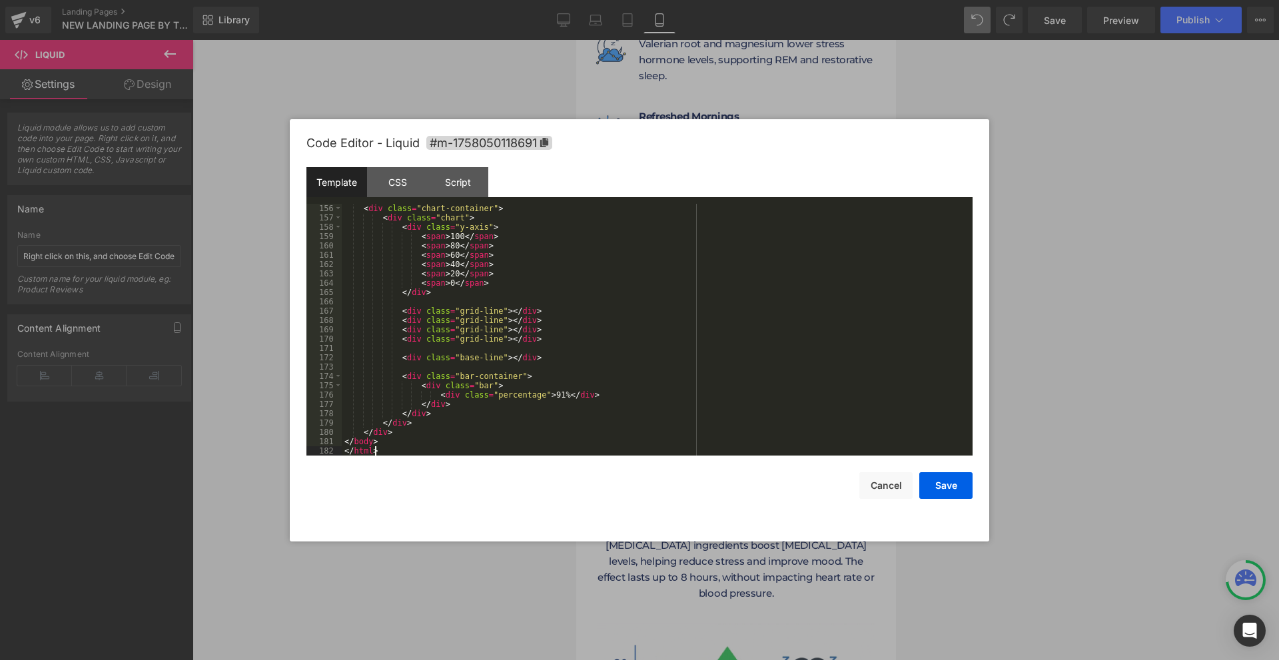
scroll to position [1445, 0]
click at [937, 482] on button "Save" at bounding box center [945, 485] width 53 height 27
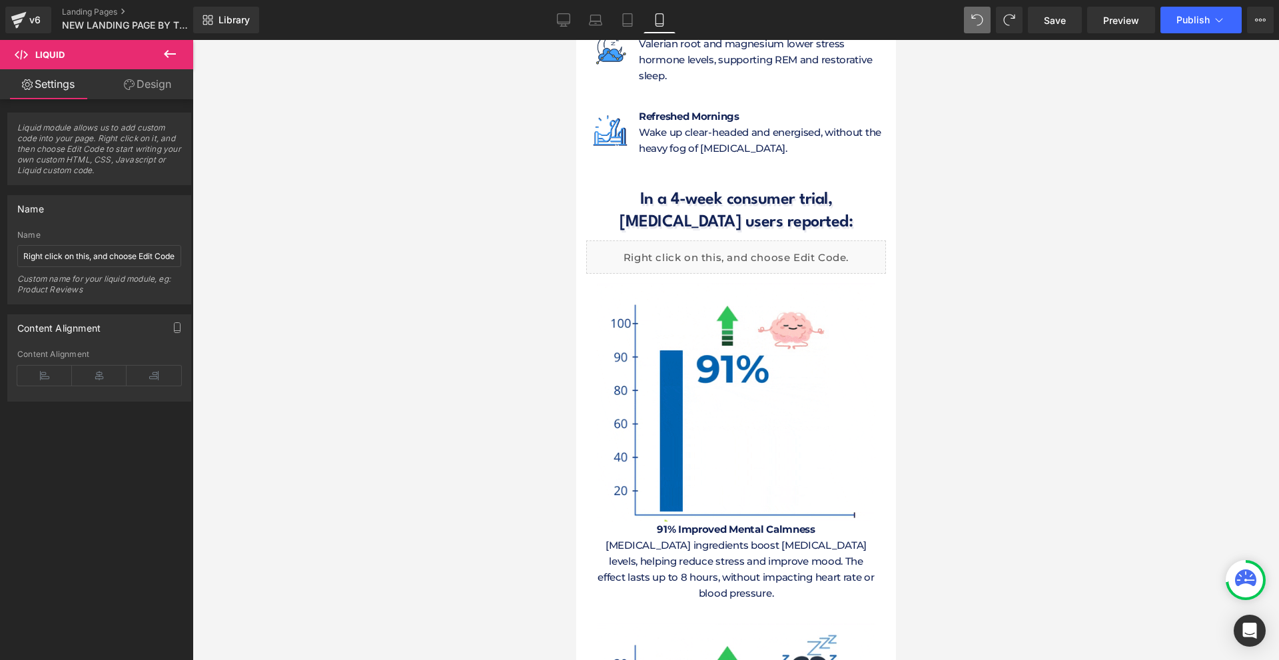
click at [1056, 36] on div "Library Mobile Desktop Laptop Tablet Mobile Save Preview Publish Scheduled View…" at bounding box center [736, 20] width 1086 height 40
click at [1061, 23] on span "Save" at bounding box center [1055, 20] width 22 height 14
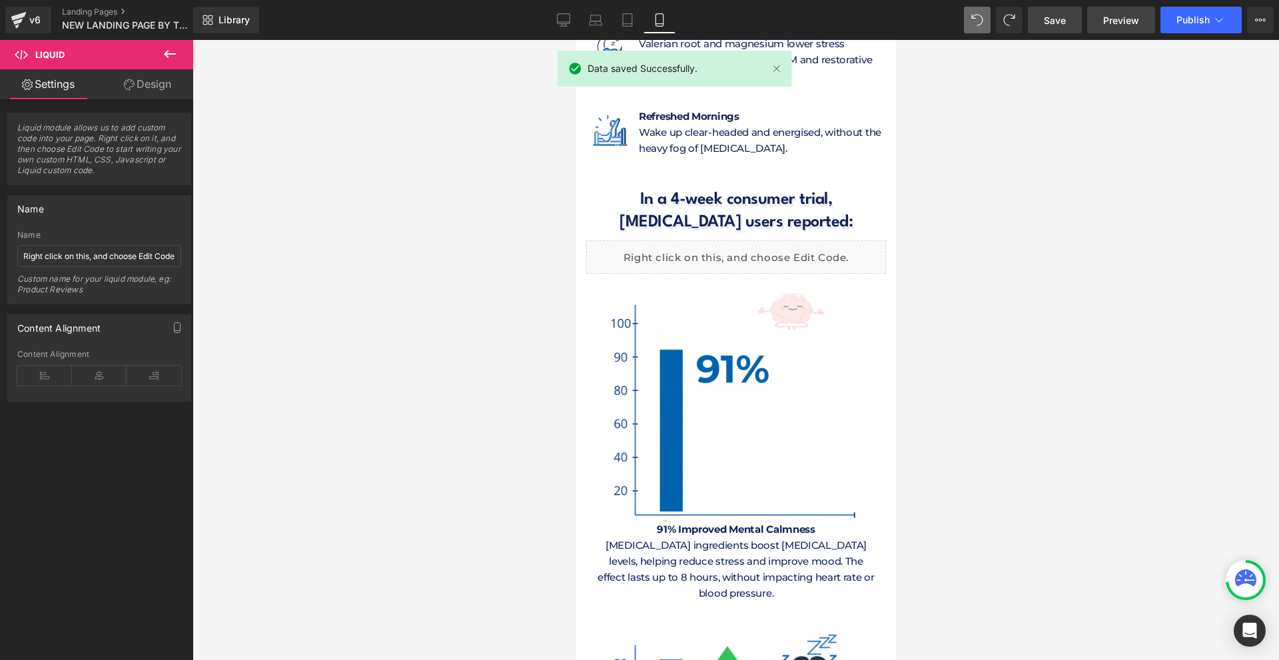
click at [1136, 25] on span "Preview" at bounding box center [1121, 20] width 36 height 14
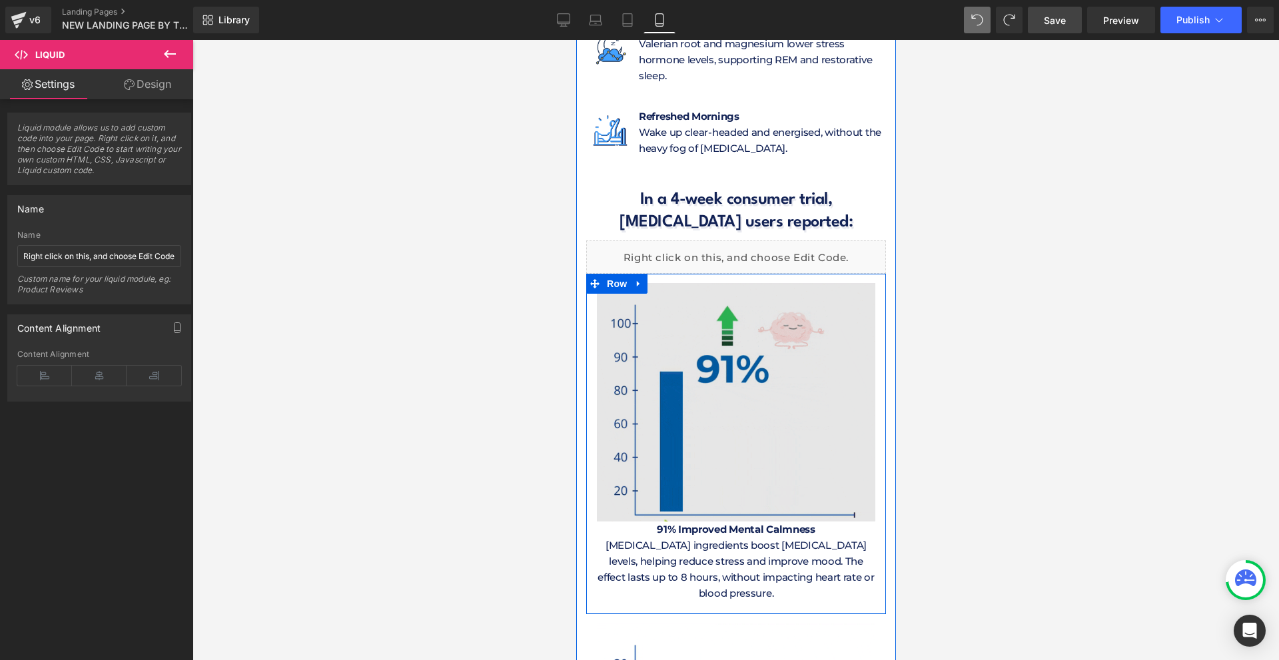
scroll to position [6061, 0]
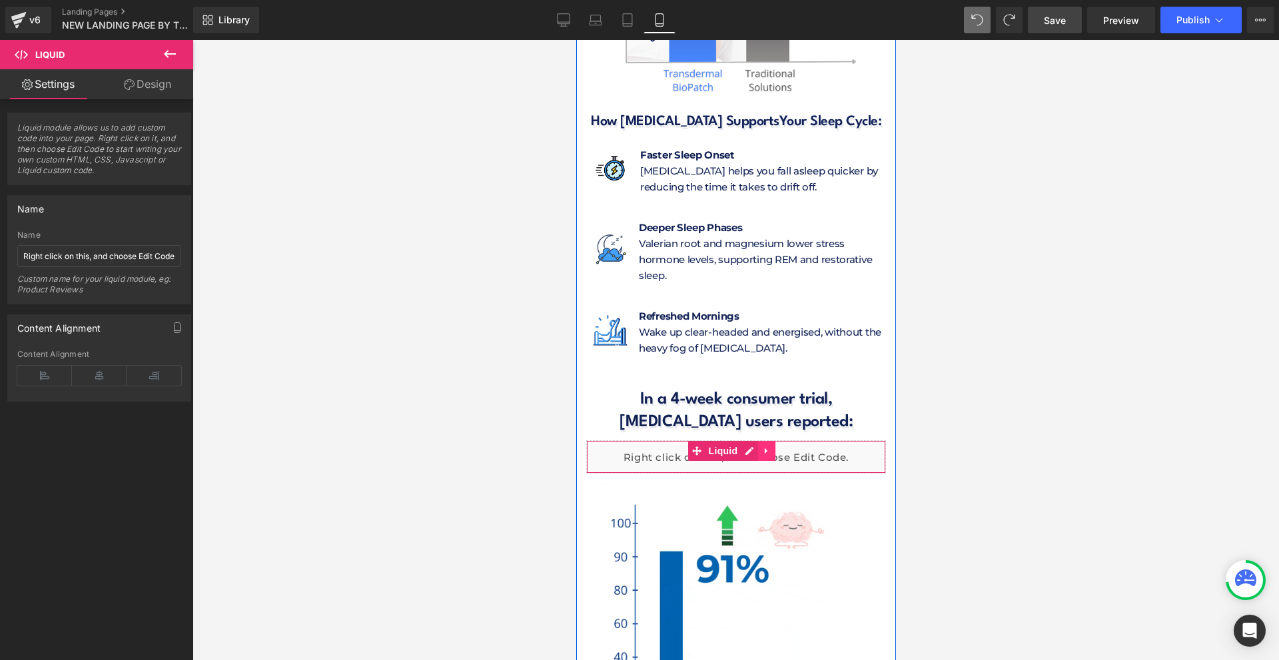
click at [765, 441] on link at bounding box center [765, 451] width 17 height 20
click at [723, 440] on div "Liquid" at bounding box center [735, 456] width 300 height 33
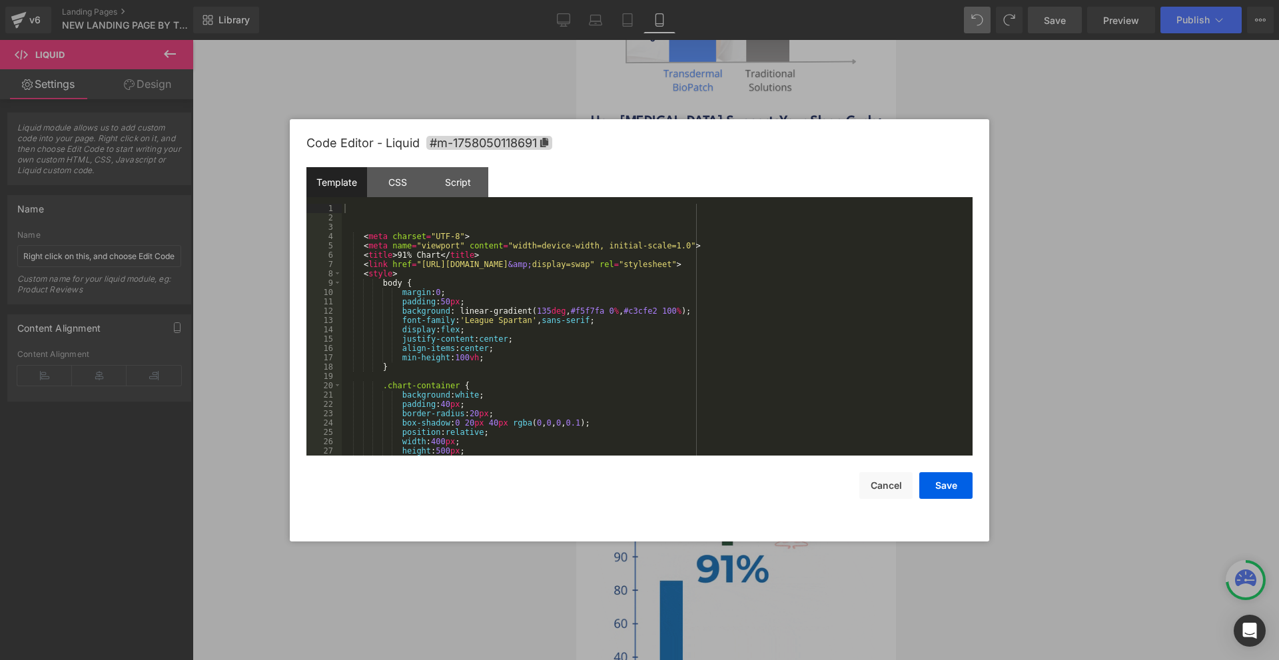
drag, startPoint x: 364, startPoint y: 201, endPoint x: 471, endPoint y: 232, distance: 110.9
click at [471, 232] on div "Template CSS Script Data 1 2 3 4 5 6 7 8 9 10 11 12 13 14 15 16 17 18 19 20 21 …" at bounding box center [639, 311] width 666 height 288
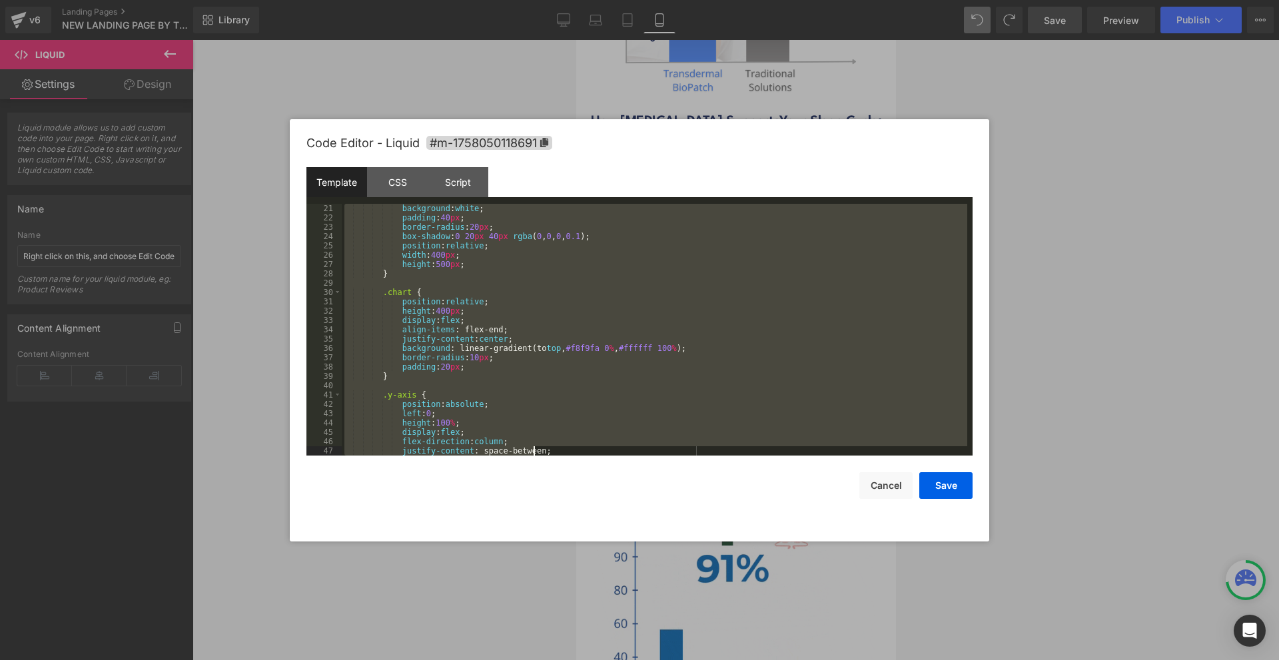
scroll to position [1445, 0]
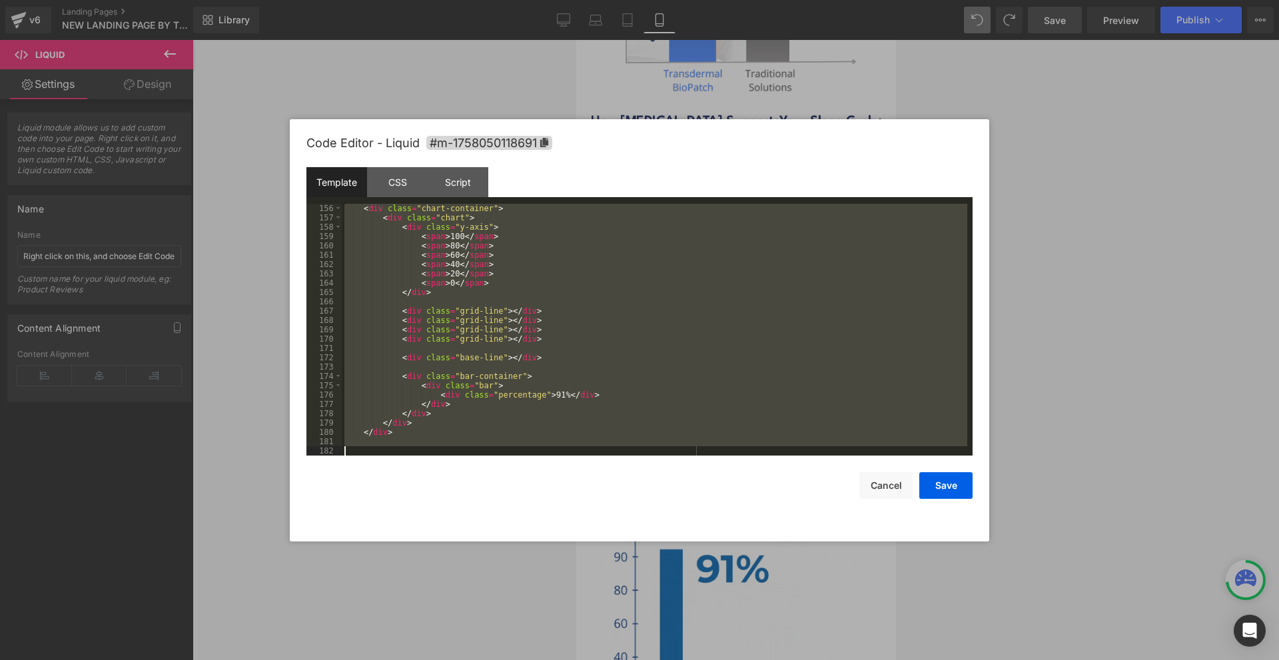
drag, startPoint x: 362, startPoint y: 205, endPoint x: 668, endPoint y: 592, distance: 493.6
click at [668, 592] on body "Liquid You are previewing how the will restyle your page. You can not edit Elem…" at bounding box center [639, 330] width 1279 height 660
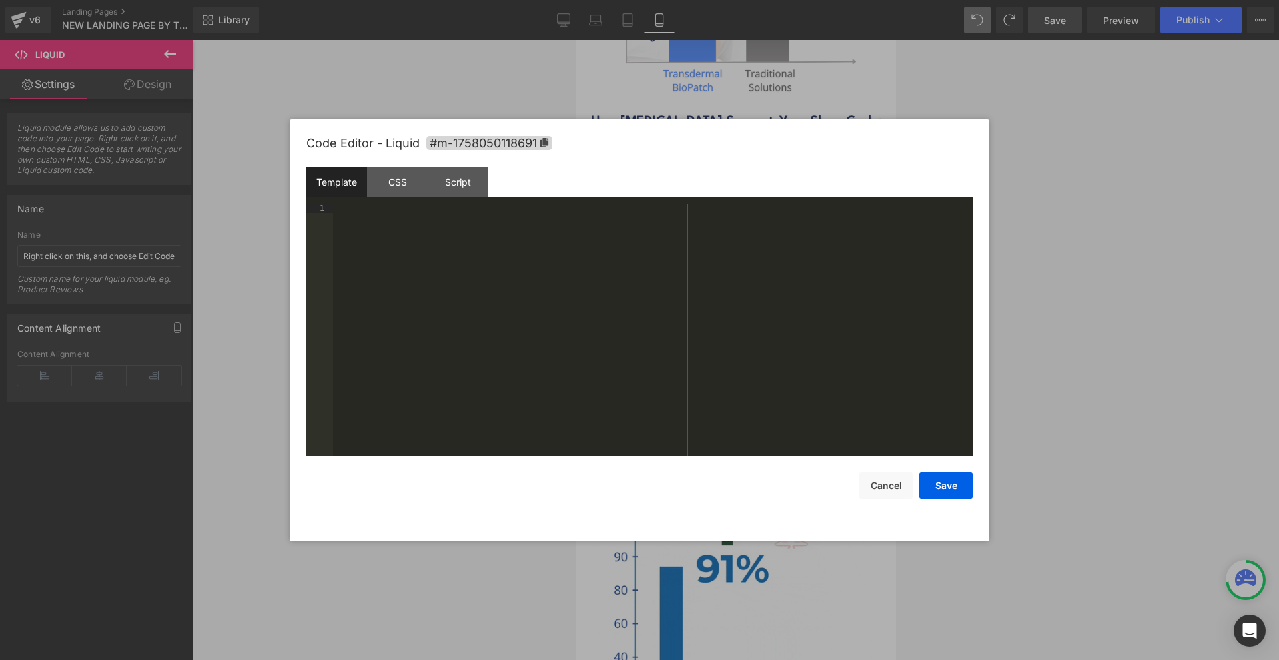
scroll to position [1650, 0]
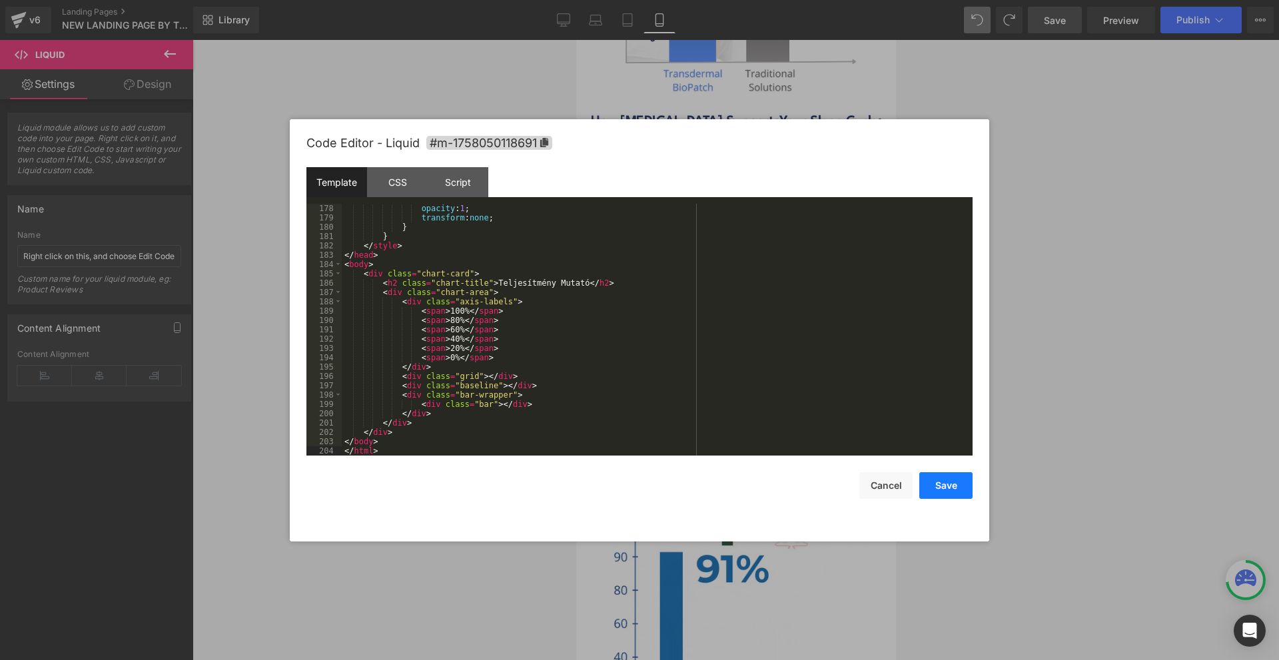
click at [964, 492] on button "Save" at bounding box center [945, 485] width 53 height 27
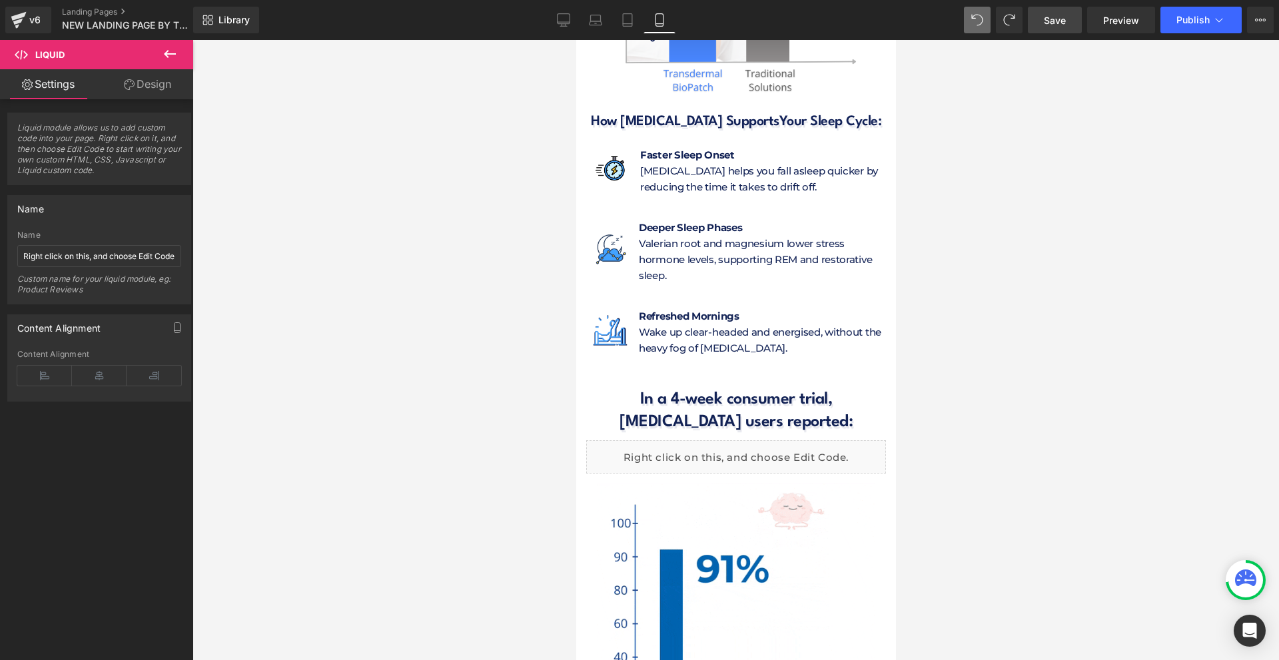
click at [1074, 29] on link "Save" at bounding box center [1055, 20] width 54 height 27
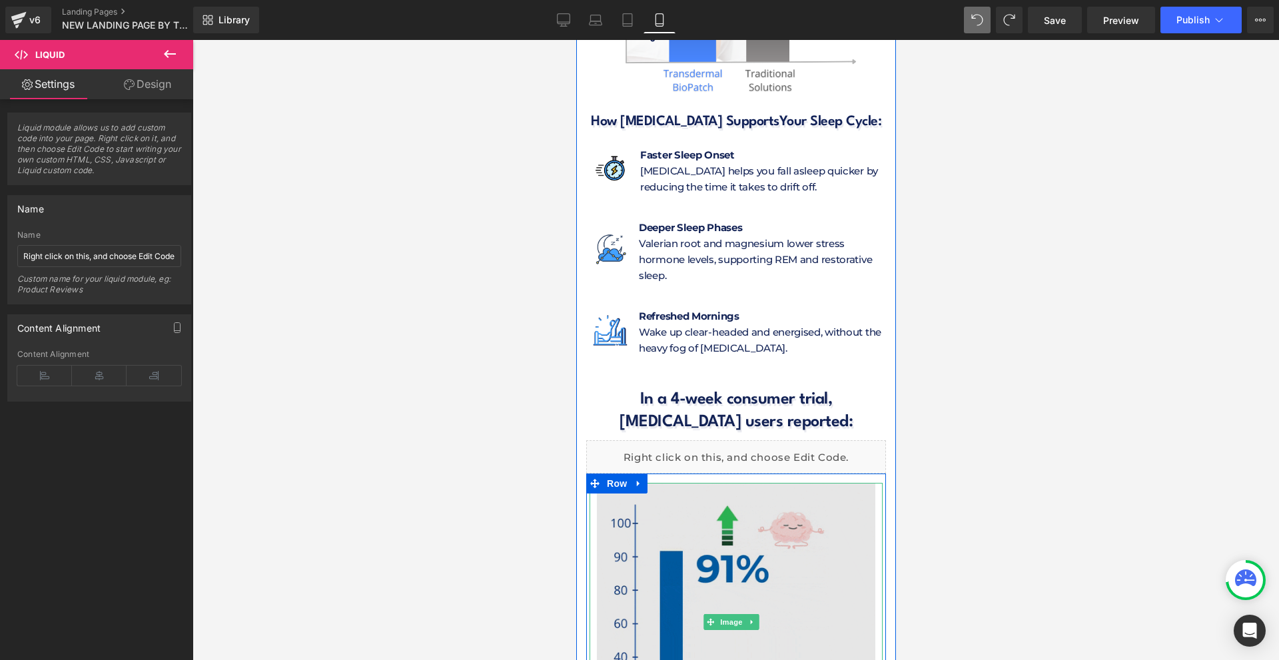
scroll to position [6128, 0]
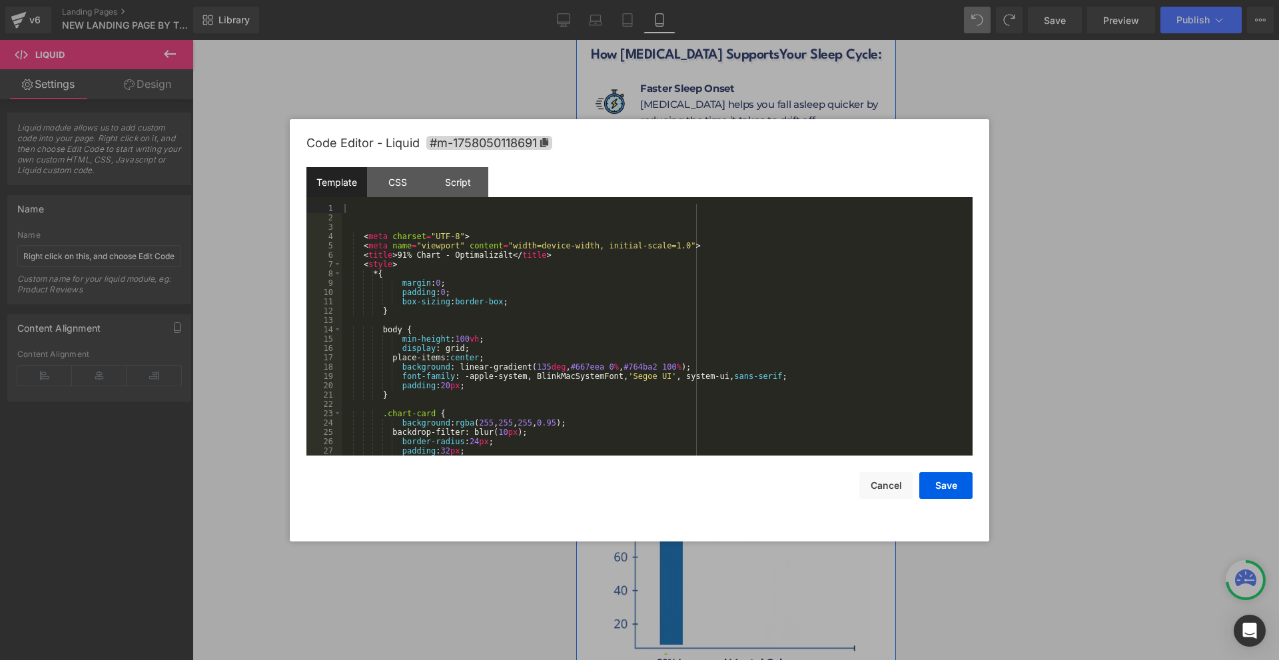
click at [746, 374] on div "Liquid" at bounding box center [735, 390] width 300 height 33
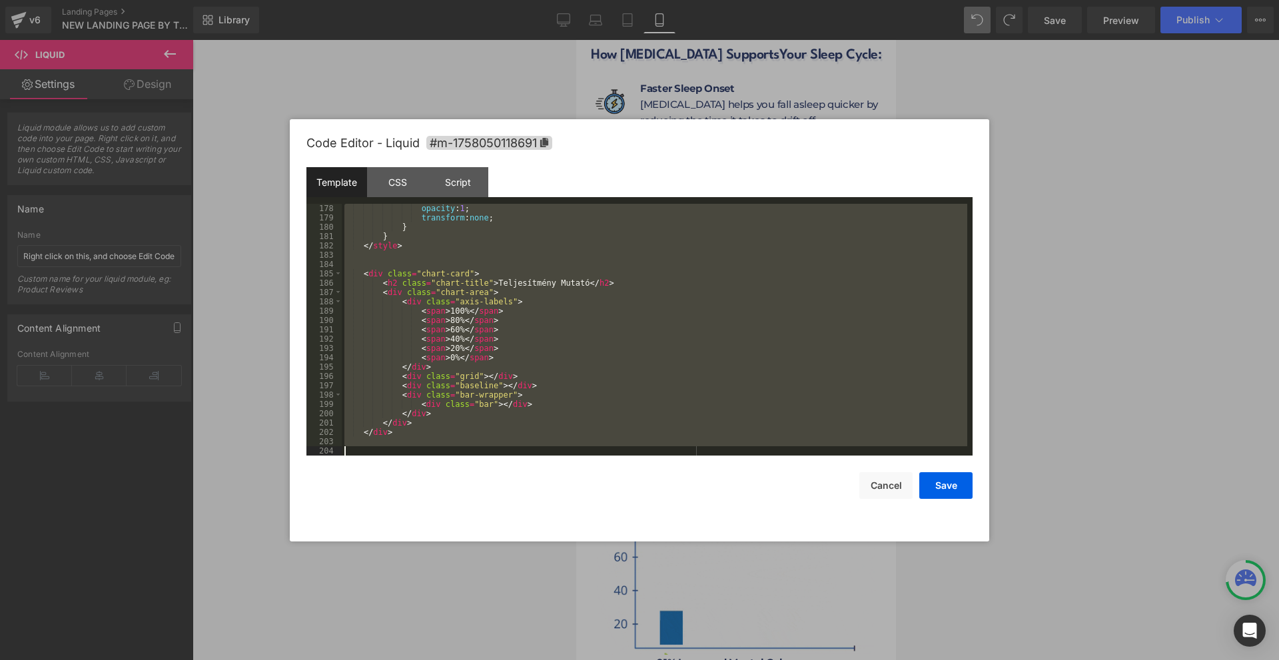
scroll to position [1650, 0]
drag, startPoint x: 364, startPoint y: 206, endPoint x: 675, endPoint y: 607, distance: 506.9
click at [675, 607] on body "Liquid You are previewing how the will restyle your page. You can not edit Elem…" at bounding box center [639, 330] width 1279 height 660
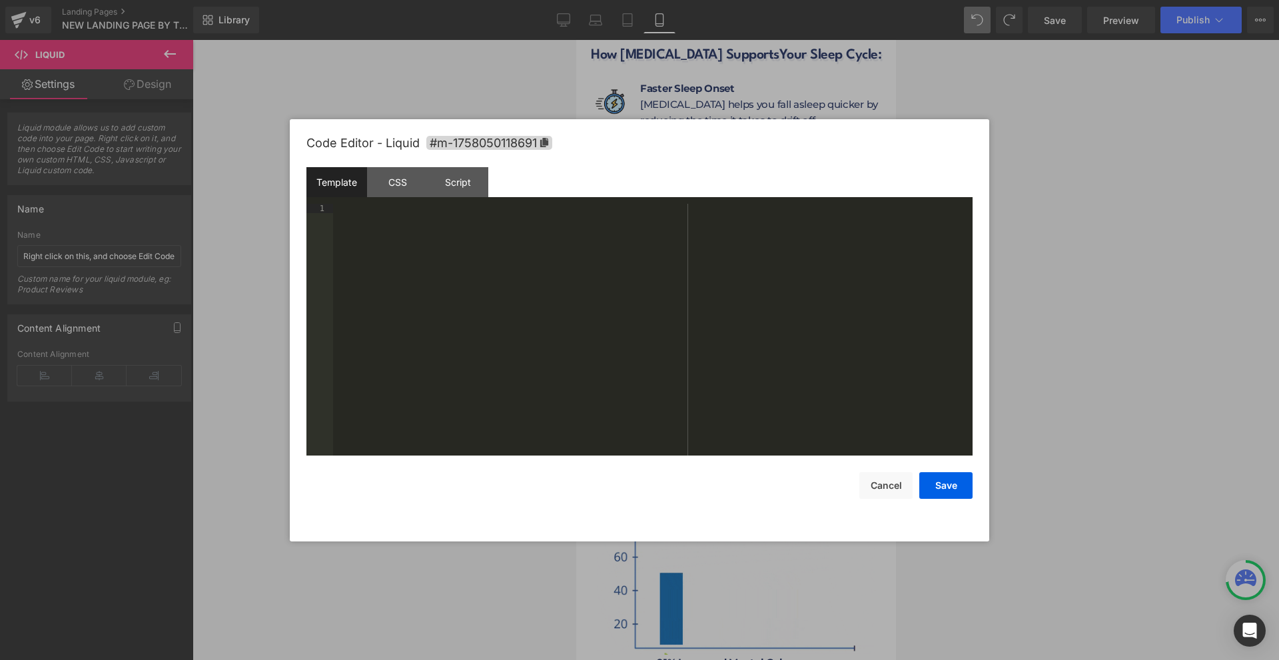
scroll to position [1072, 0]
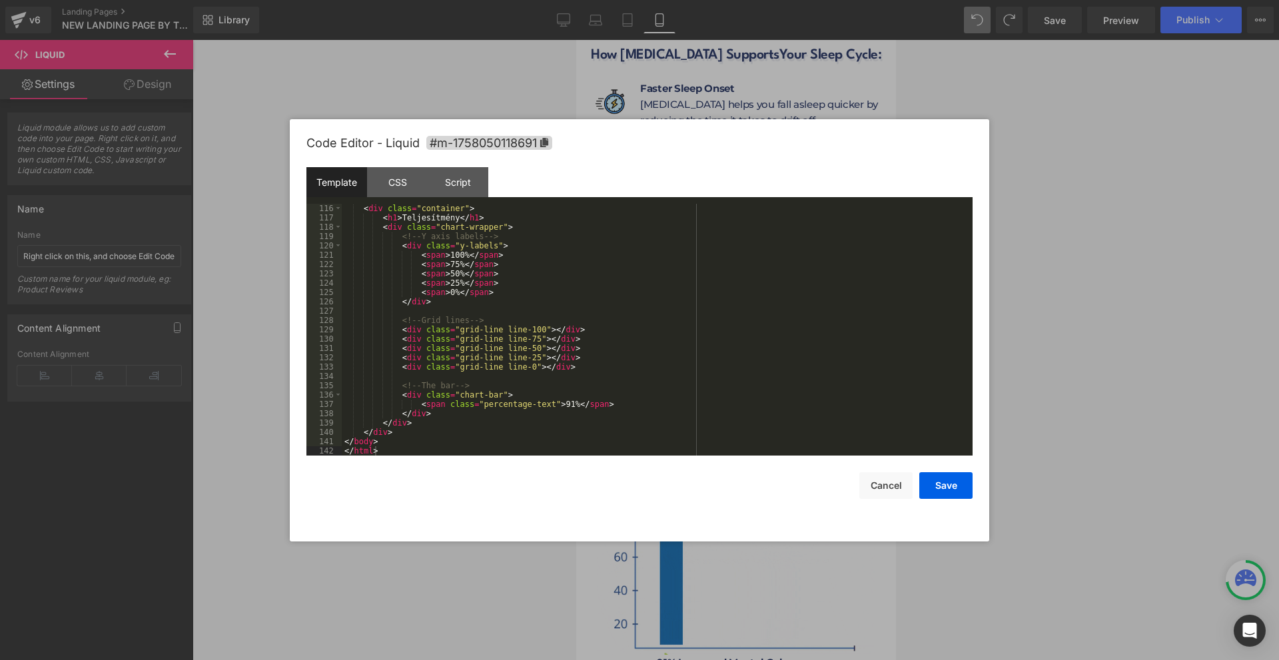
drag, startPoint x: 954, startPoint y: 488, endPoint x: 968, endPoint y: 461, distance: 30.4
click at [952, 489] on button "Save" at bounding box center [945, 485] width 53 height 27
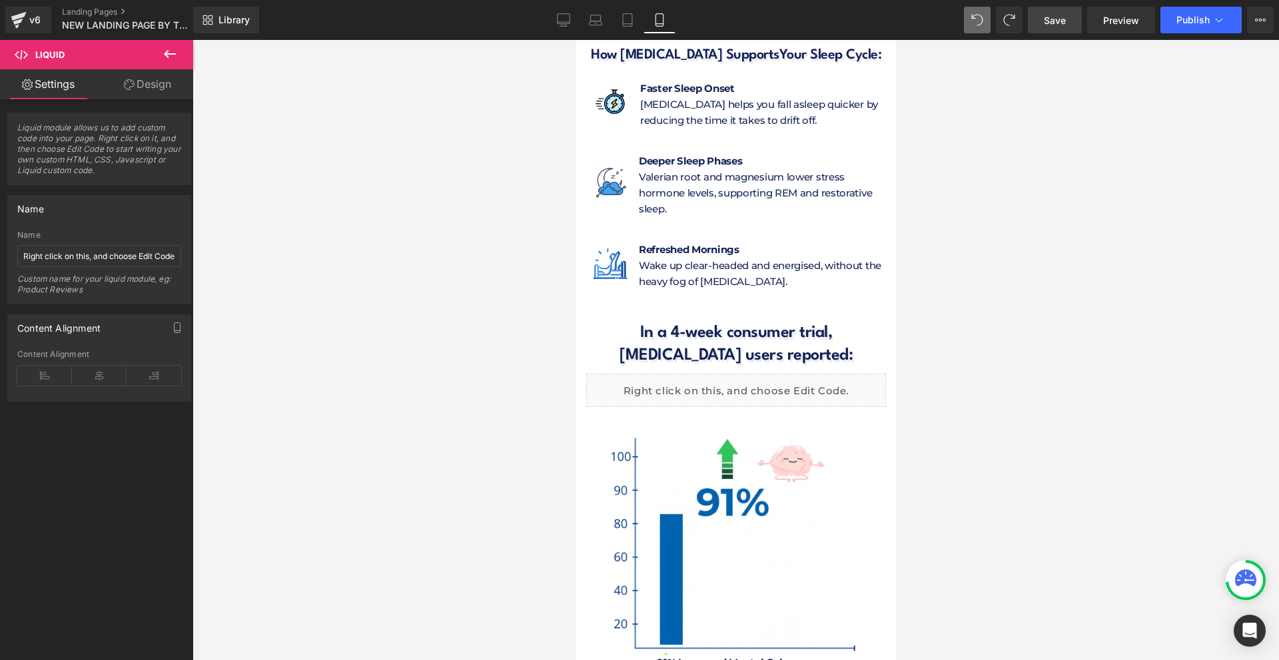
click at [1039, 23] on link "Save" at bounding box center [1055, 20] width 54 height 27
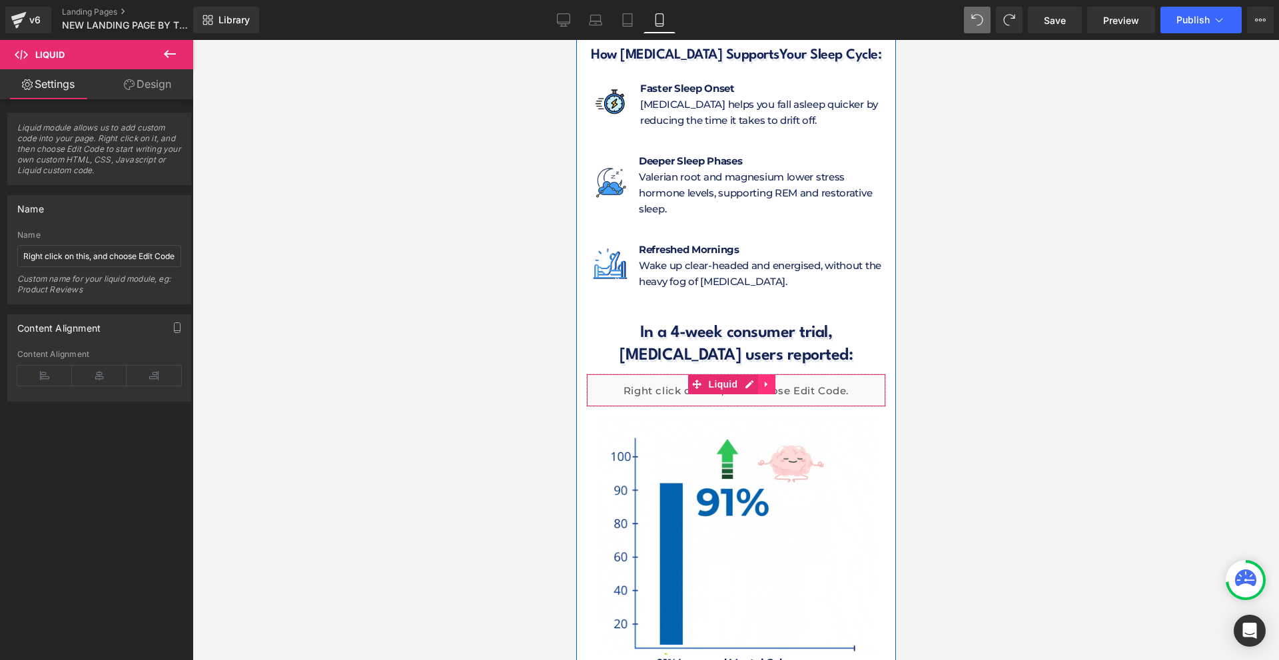
click at [760, 374] on link at bounding box center [765, 384] width 17 height 20
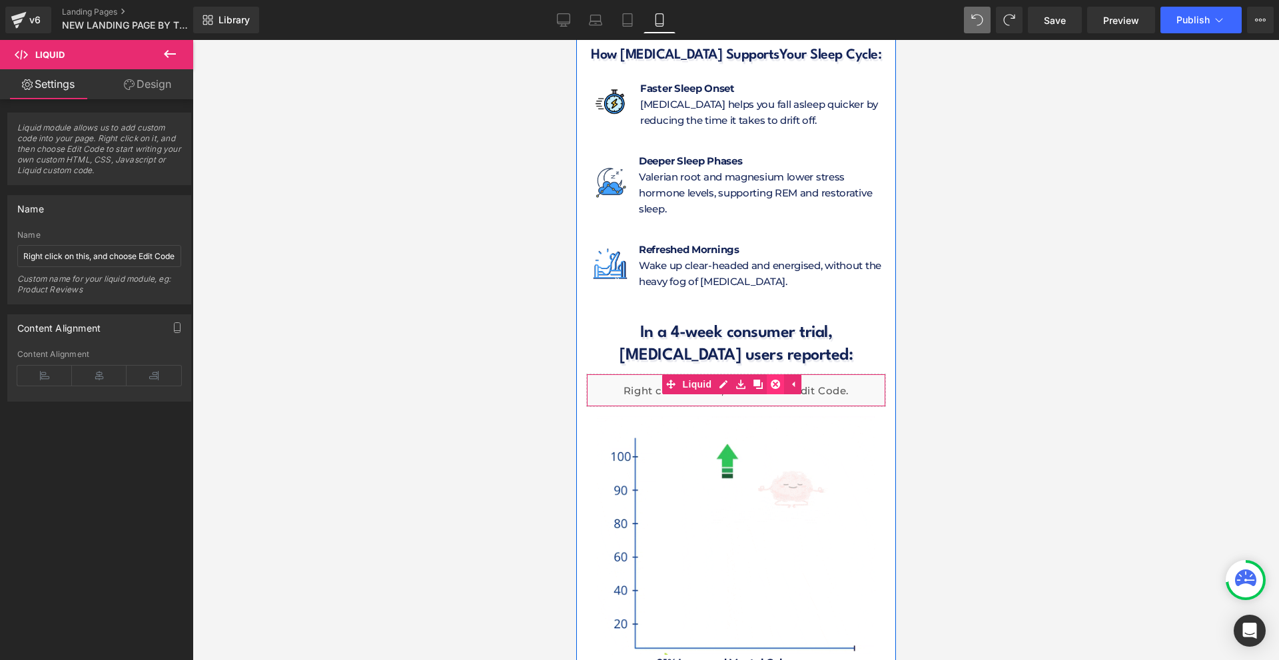
click at [771, 380] on icon at bounding box center [774, 384] width 9 height 9
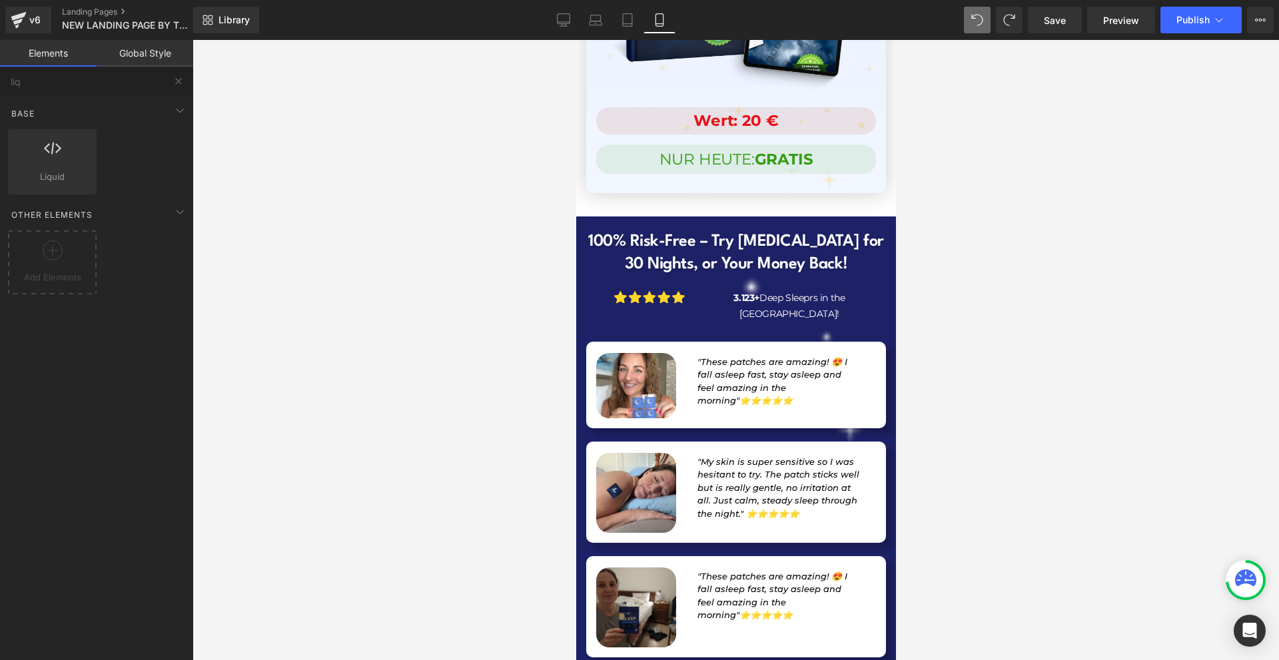
scroll to position [13188, 0]
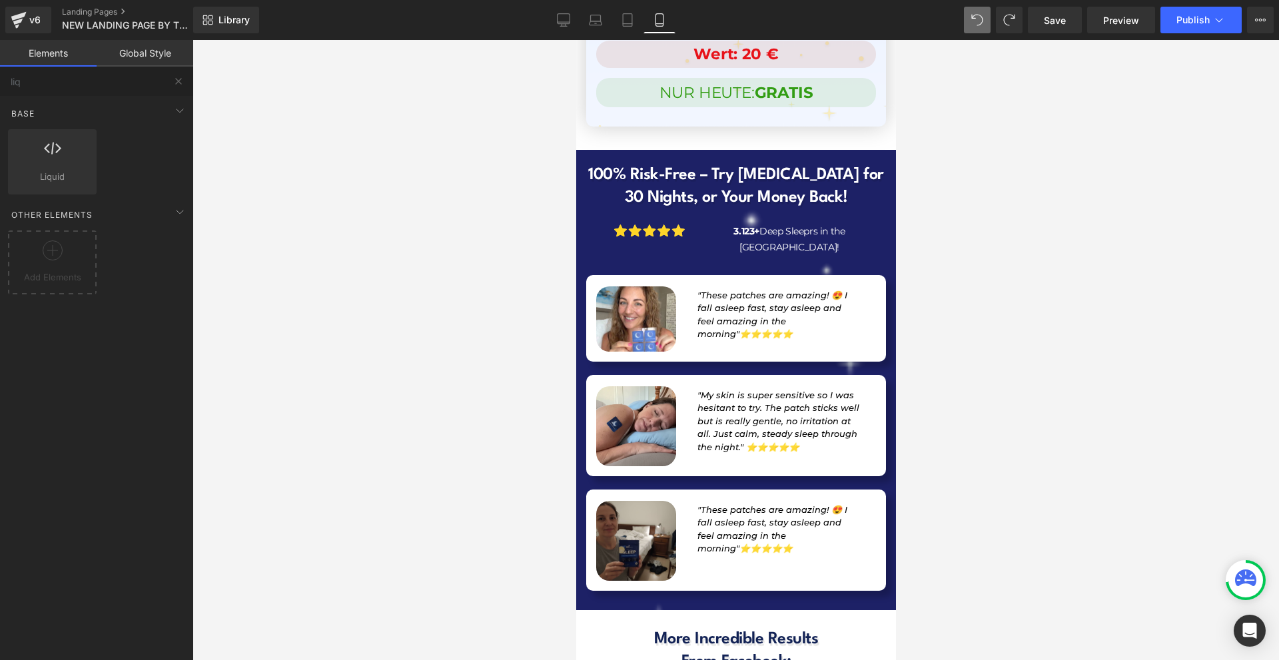
click at [575, 40] on div at bounding box center [575, 40] width 0 height 0
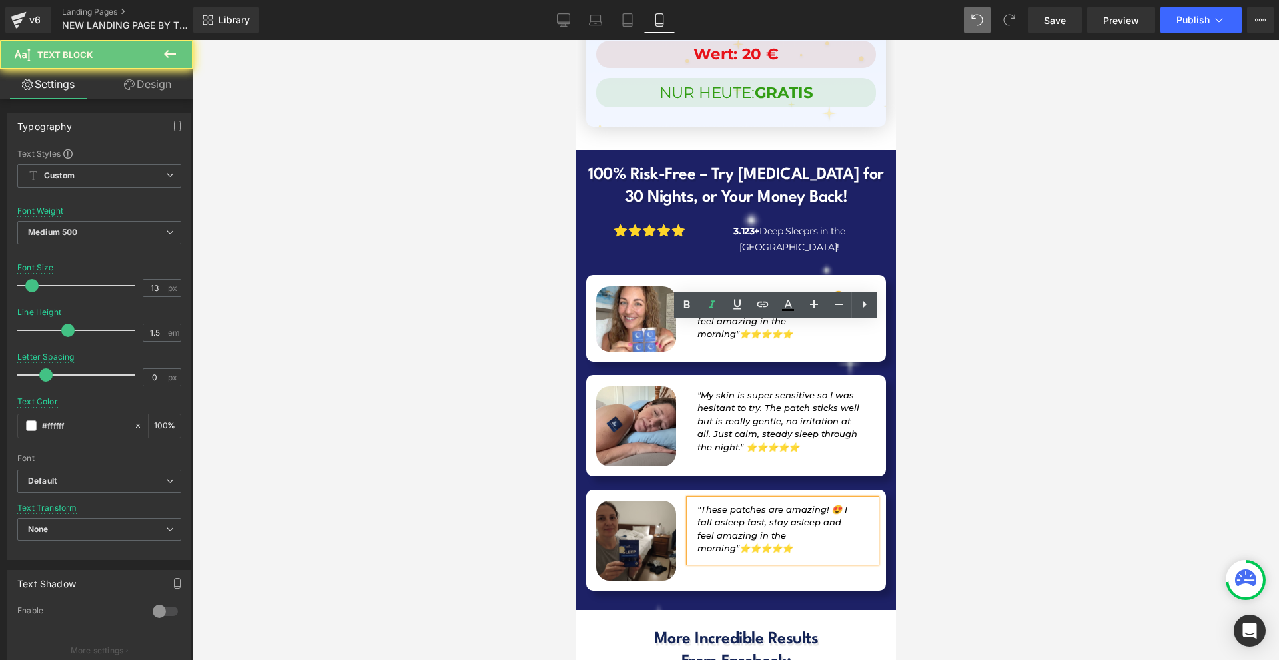
click at [703, 504] on icon ""These patches are amazing! 😍 I fall asleep fast, stay asleep and feel amazing …" at bounding box center [772, 529] width 150 height 50
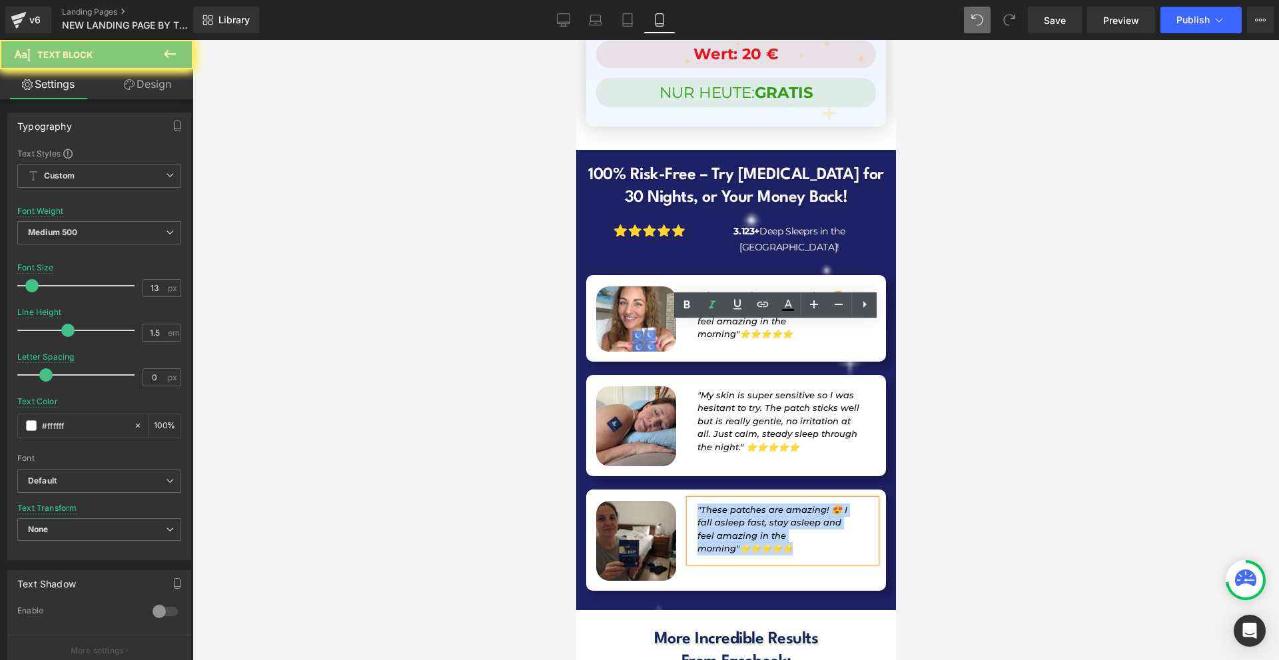
click at [703, 504] on icon ""These patches are amazing! 😍 I fall asleep fast, stay asleep and feel amazing …" at bounding box center [772, 529] width 150 height 50
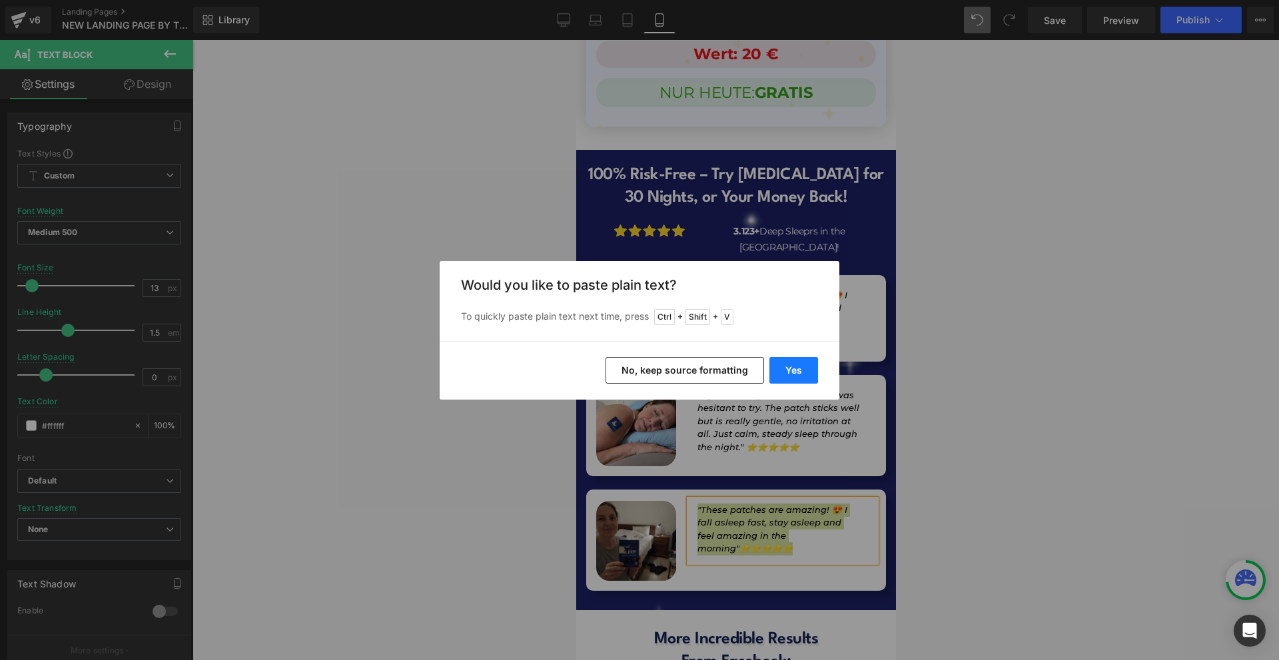
click at [781, 380] on button "Yes" at bounding box center [793, 370] width 49 height 27
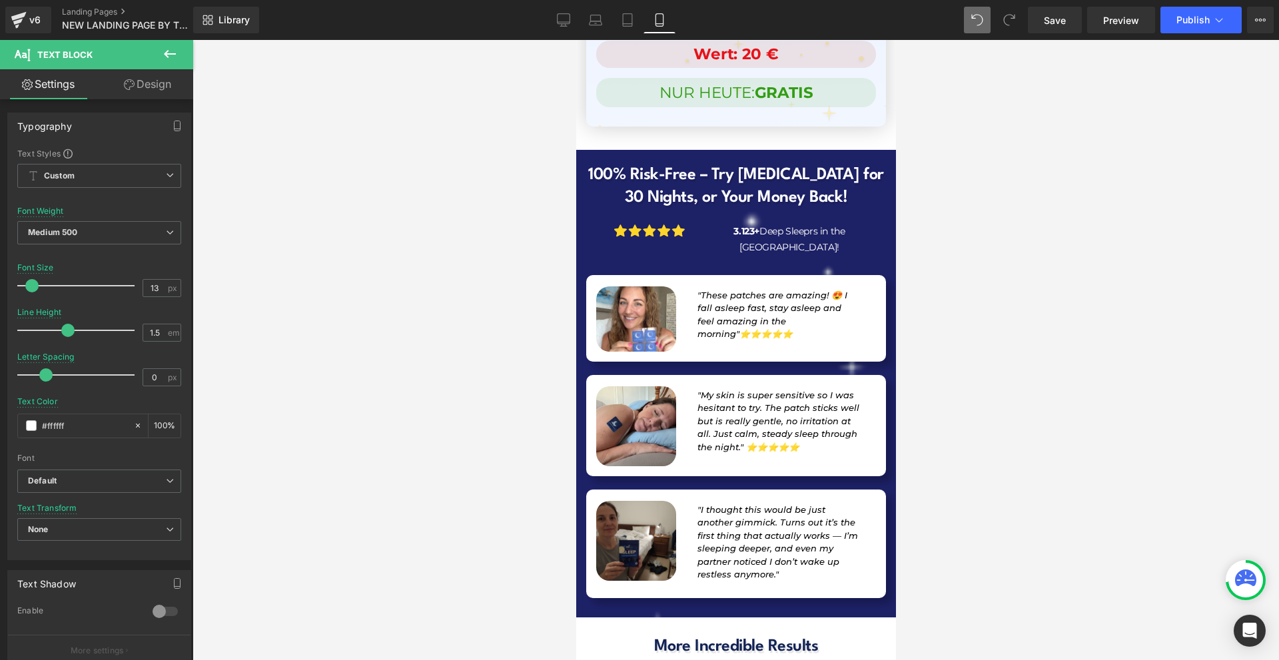
click at [841, 504] on span ""I thought this would be just another gimmick. Turns out it’s the first thing t…" at bounding box center [777, 542] width 161 height 76
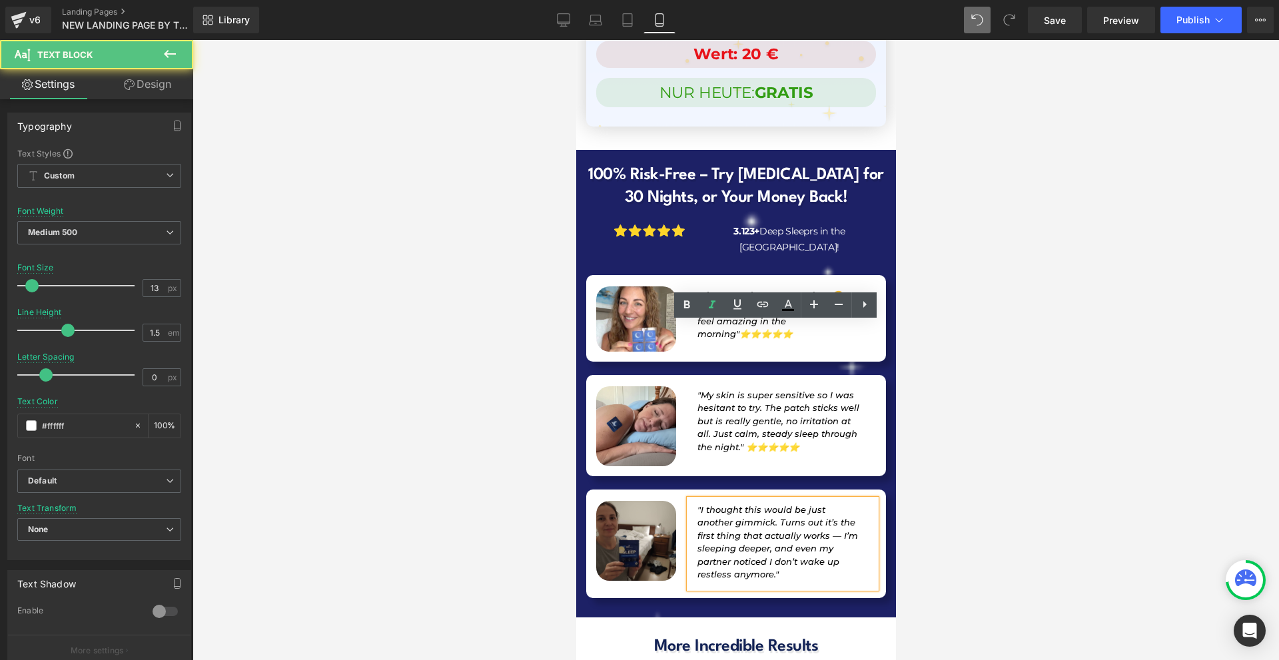
click at [846, 504] on p ""I thought this would be just another gimmick. Turns out it’s the first thing t…" at bounding box center [778, 543] width 162 height 78
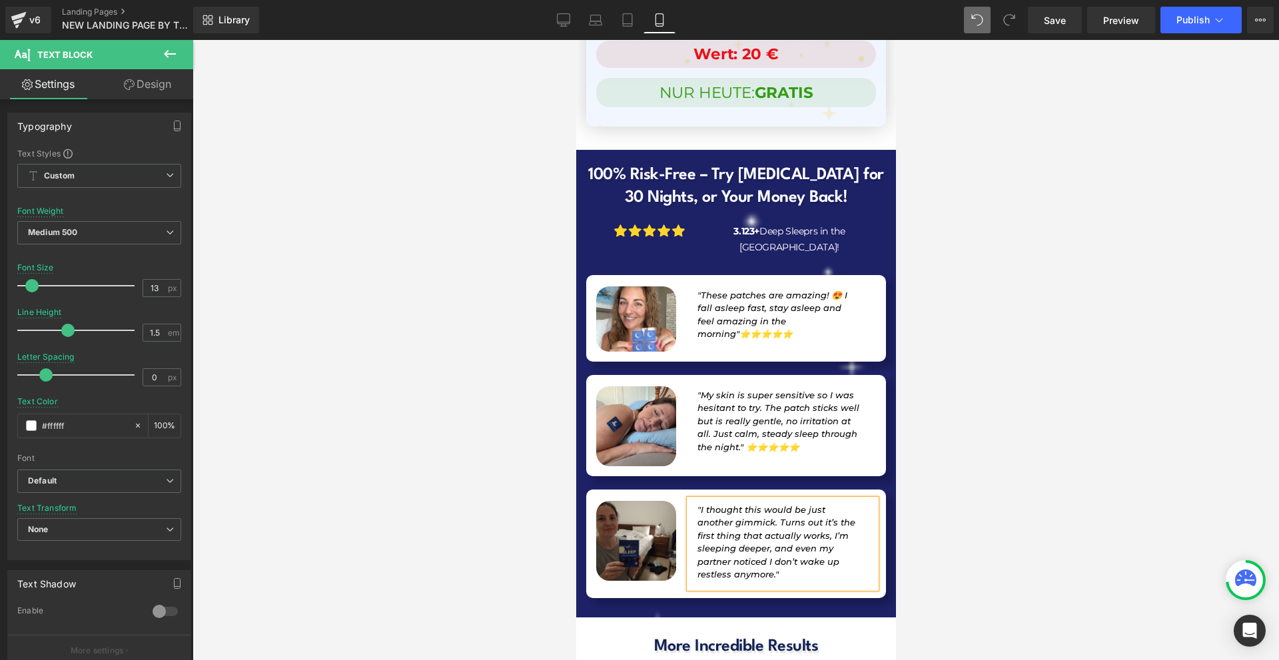
click at [986, 359] on div at bounding box center [735, 350] width 1086 height 620
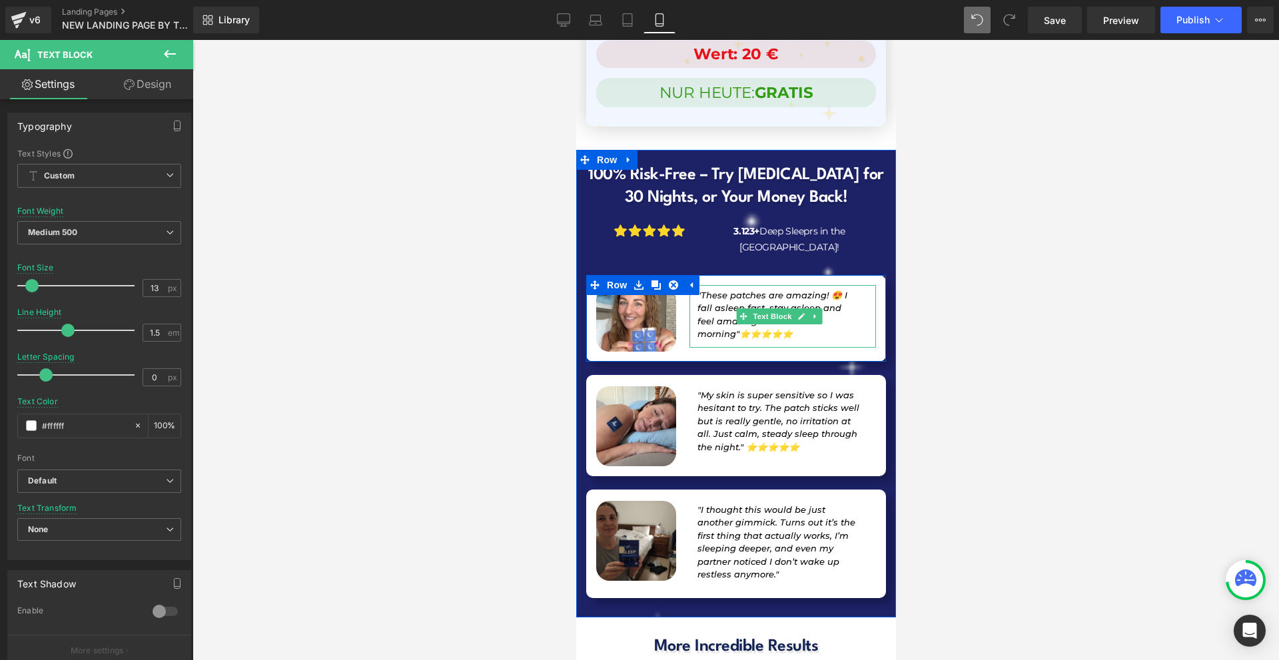
click at [766, 289] on p ""These patches are amazing! 😍 I fall asleep fast, stay asleep and feel amazing …" at bounding box center [778, 315] width 162 height 52
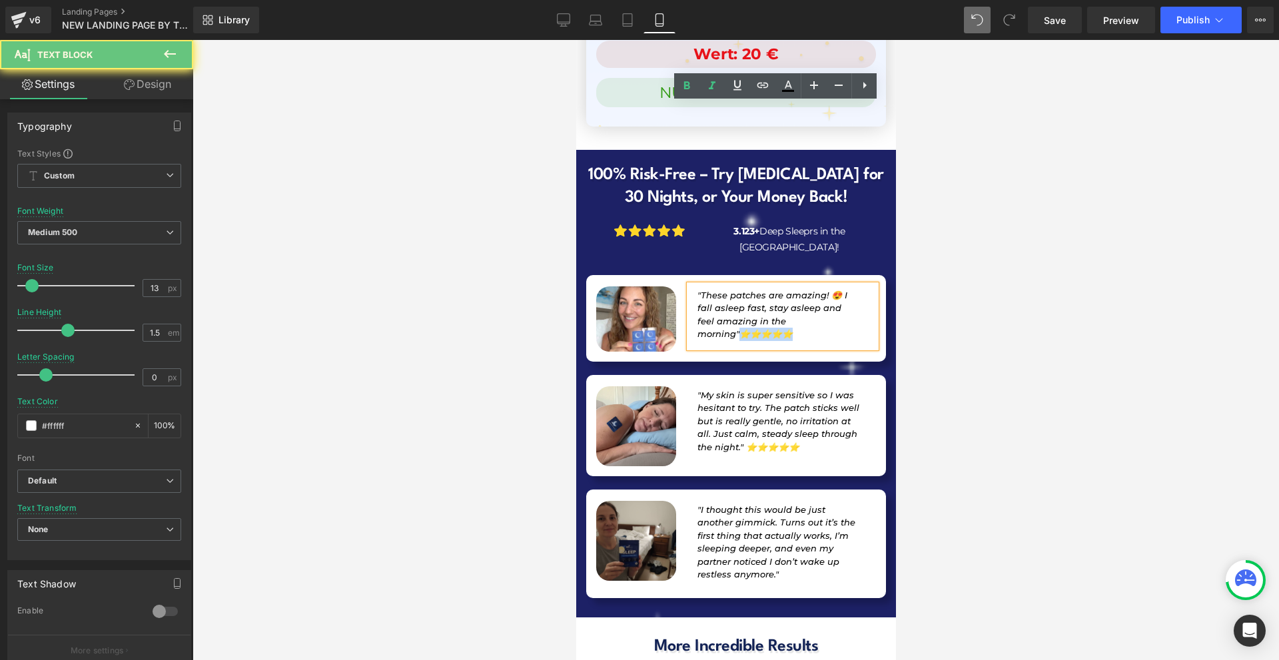
drag, startPoint x: 759, startPoint y: 155, endPoint x: 697, endPoint y: 157, distance: 62.7
click at [697, 289] on p ""These patches are amazing! 😍 I fall asleep fast, stay asleep and feel amazing …" at bounding box center [778, 315] width 162 height 52
copy span "⭐⭐⭐⭐⭐"
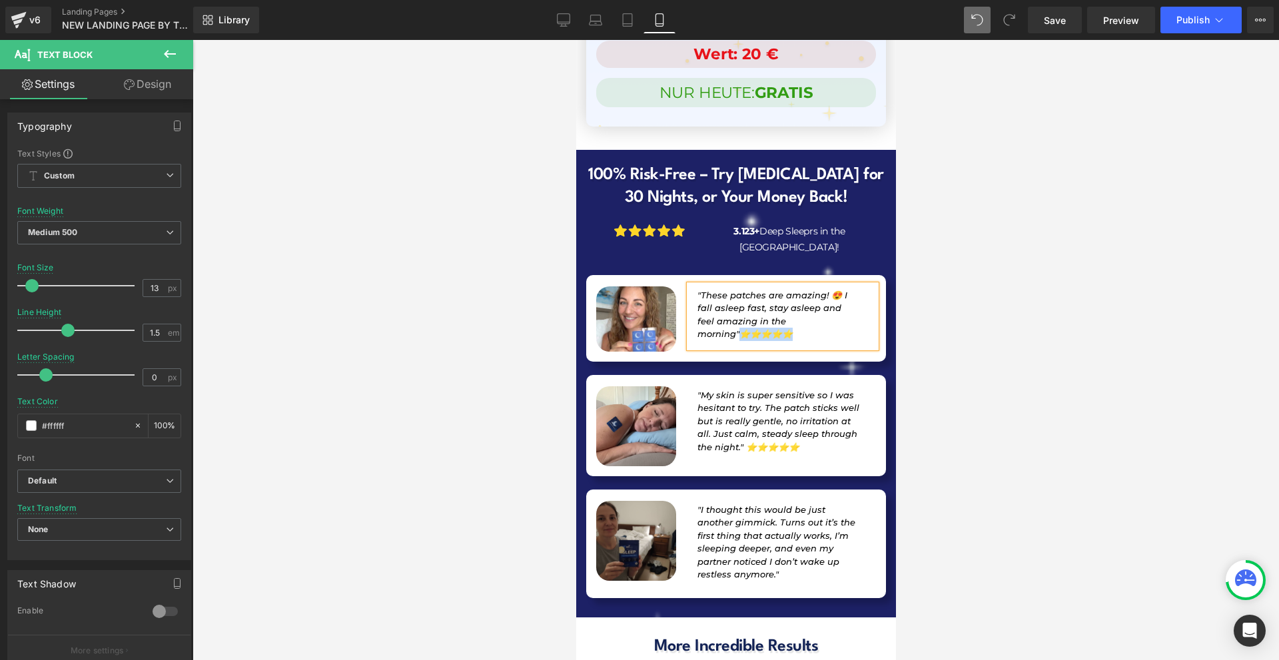
click at [797, 504] on p ""I thought this would be just another gimmick. Turns out it’s the first thing t…" at bounding box center [778, 543] width 162 height 78
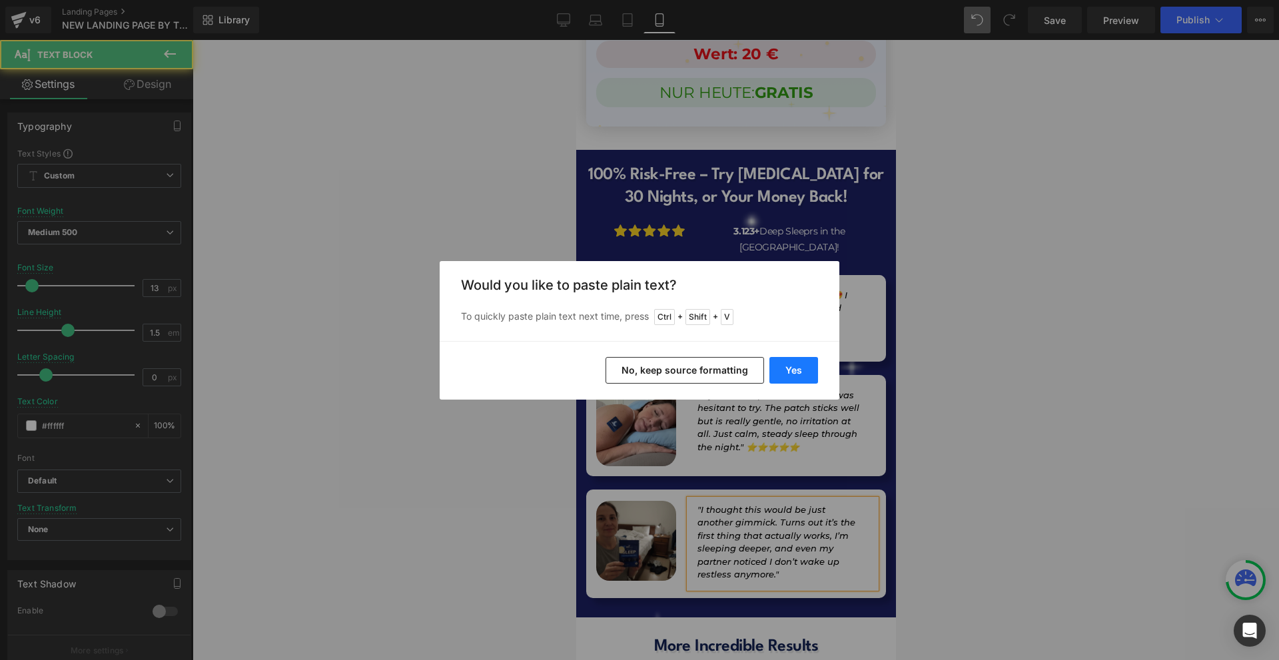
click at [811, 368] on button "Yes" at bounding box center [793, 370] width 49 height 27
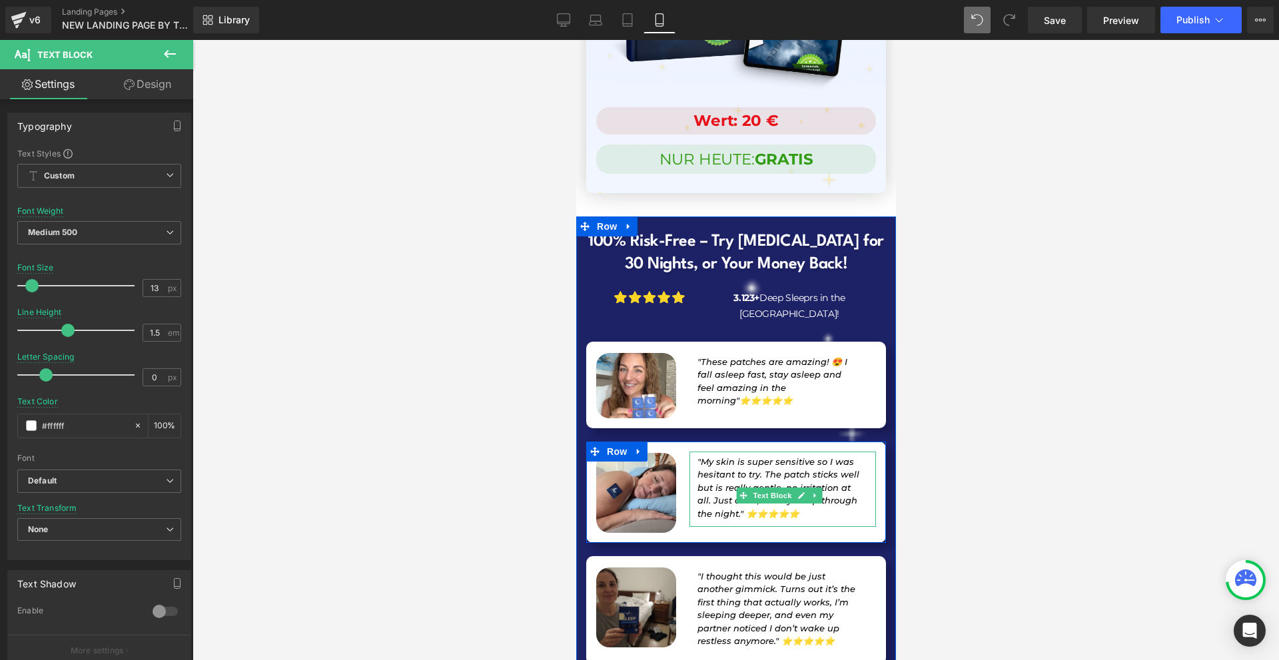
scroll to position [12988, 0]
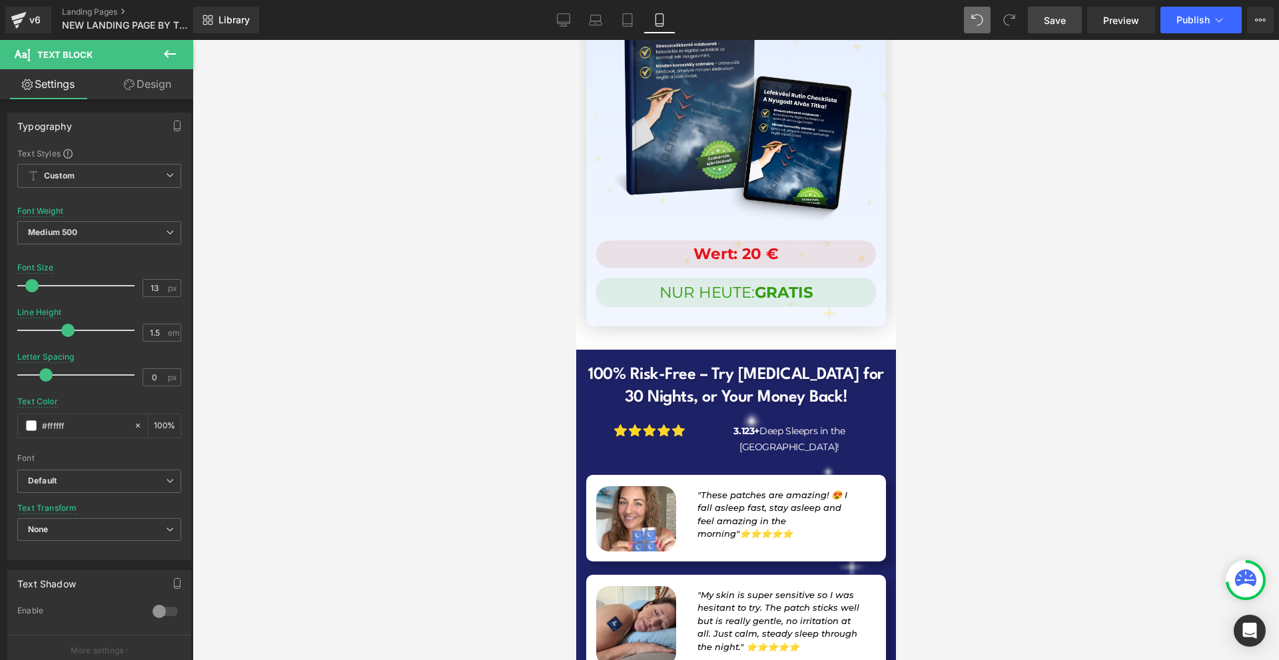
click at [1054, 19] on span "Save" at bounding box center [1055, 20] width 22 height 14
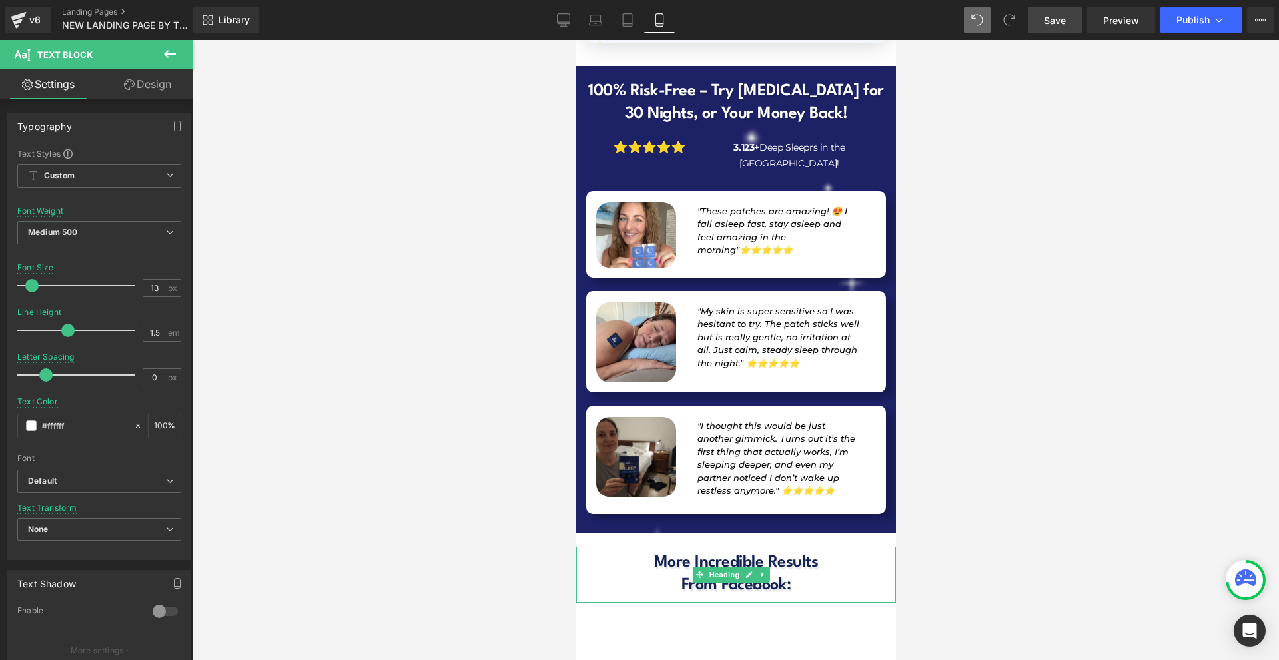
scroll to position [13138, 0]
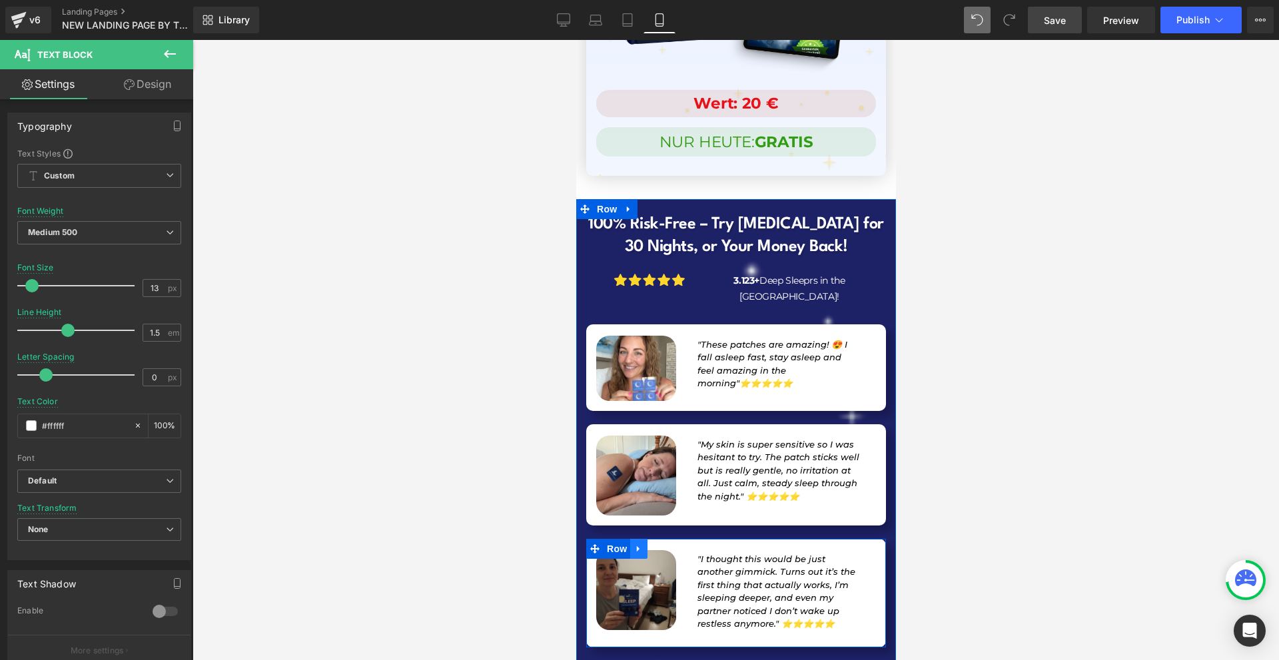
click at [637, 543] on icon at bounding box center [637, 548] width 9 height 10
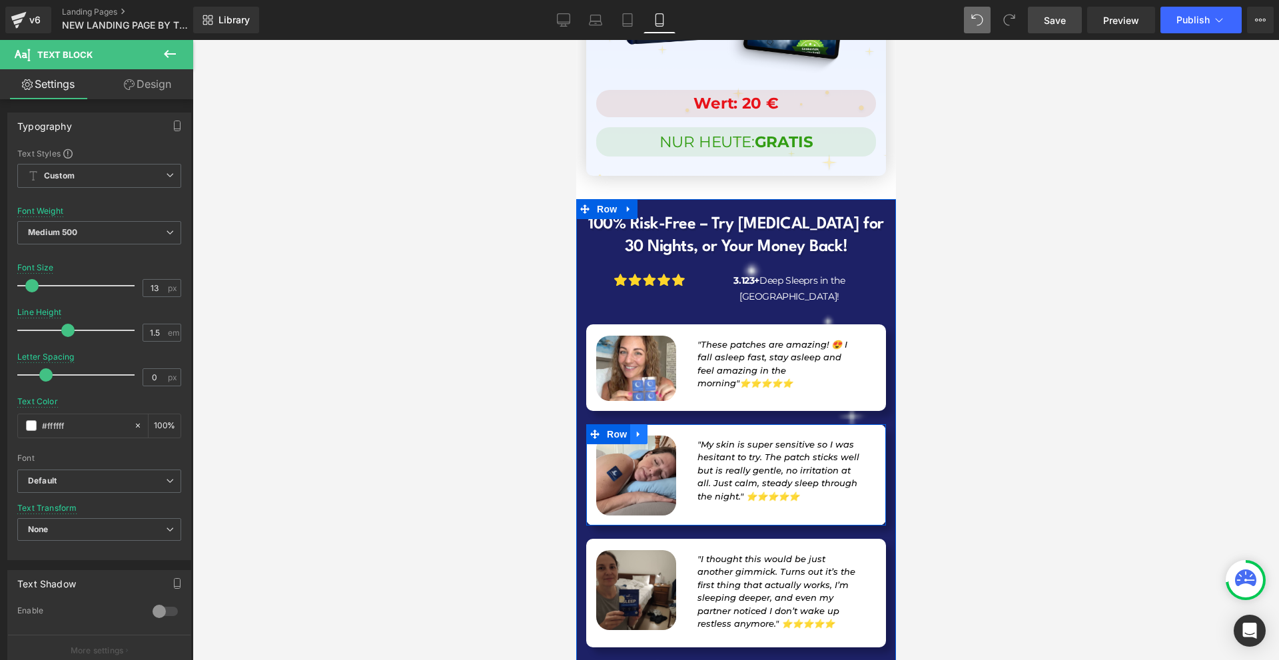
click at [636, 432] on icon at bounding box center [637, 435] width 3 height 6
click at [657, 430] on icon at bounding box center [655, 434] width 9 height 9
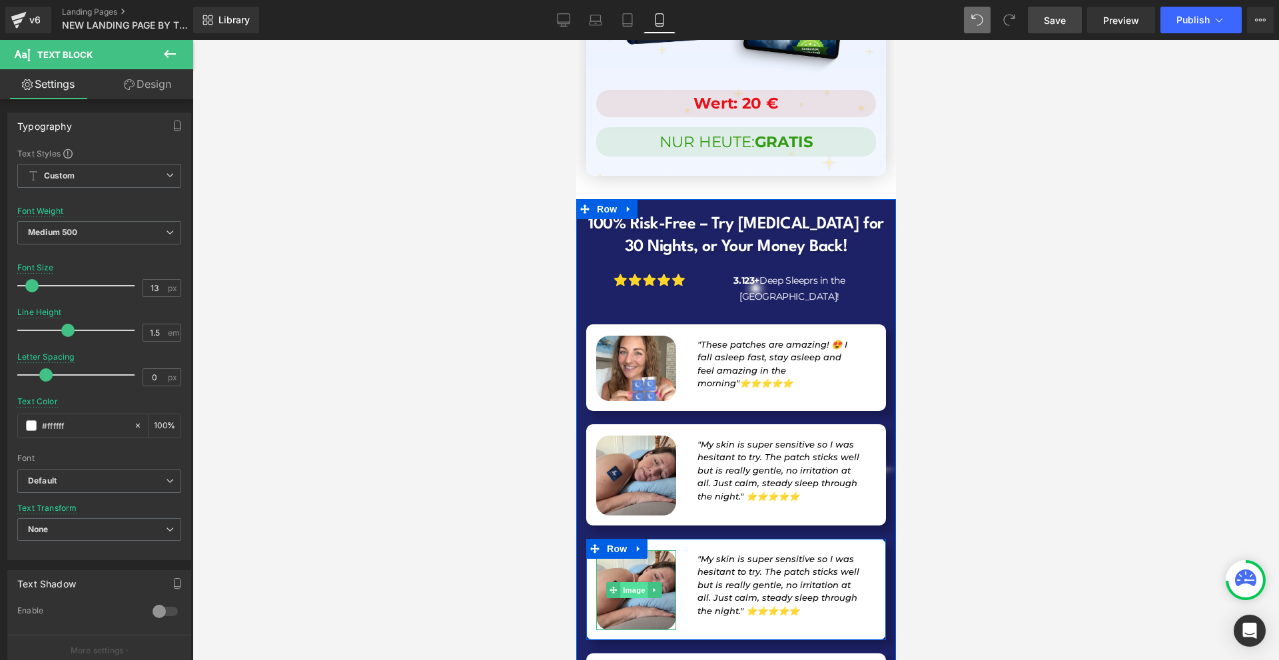
click at [630, 582] on span "Image" at bounding box center [634, 590] width 28 height 16
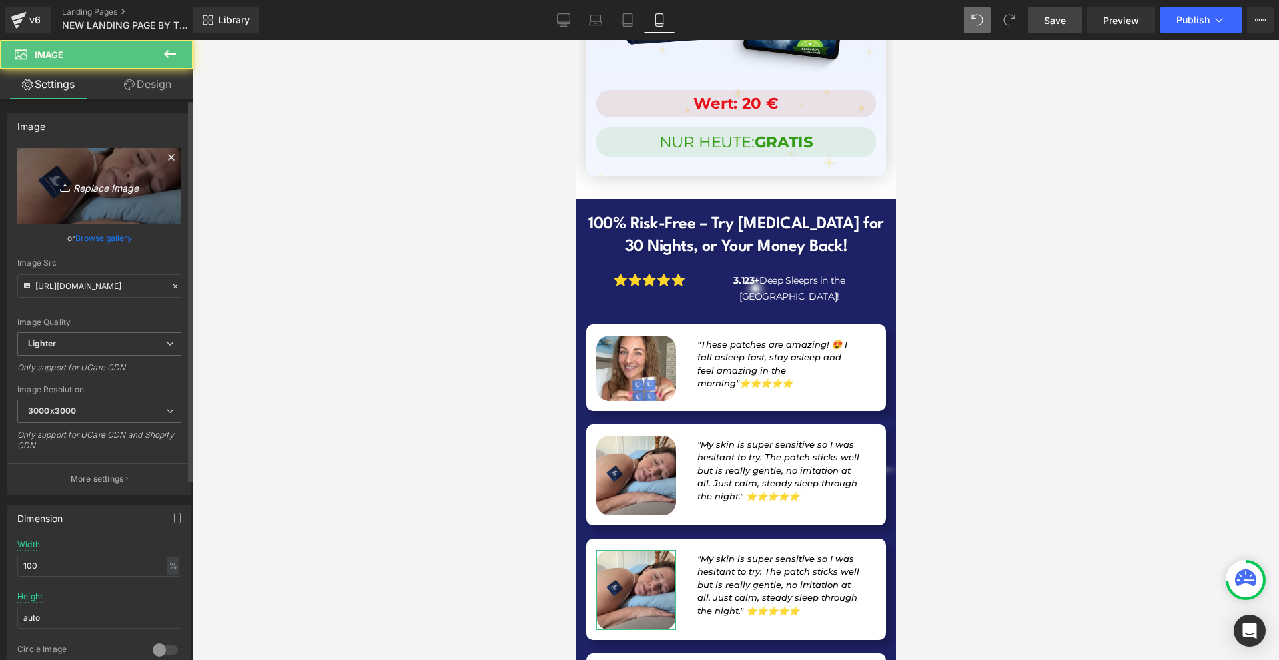
click at [115, 200] on link "Replace Image" at bounding box center [99, 186] width 164 height 77
type input "C:\fakepath\Névtelen terv - 2025-09-16T212200.026.png"
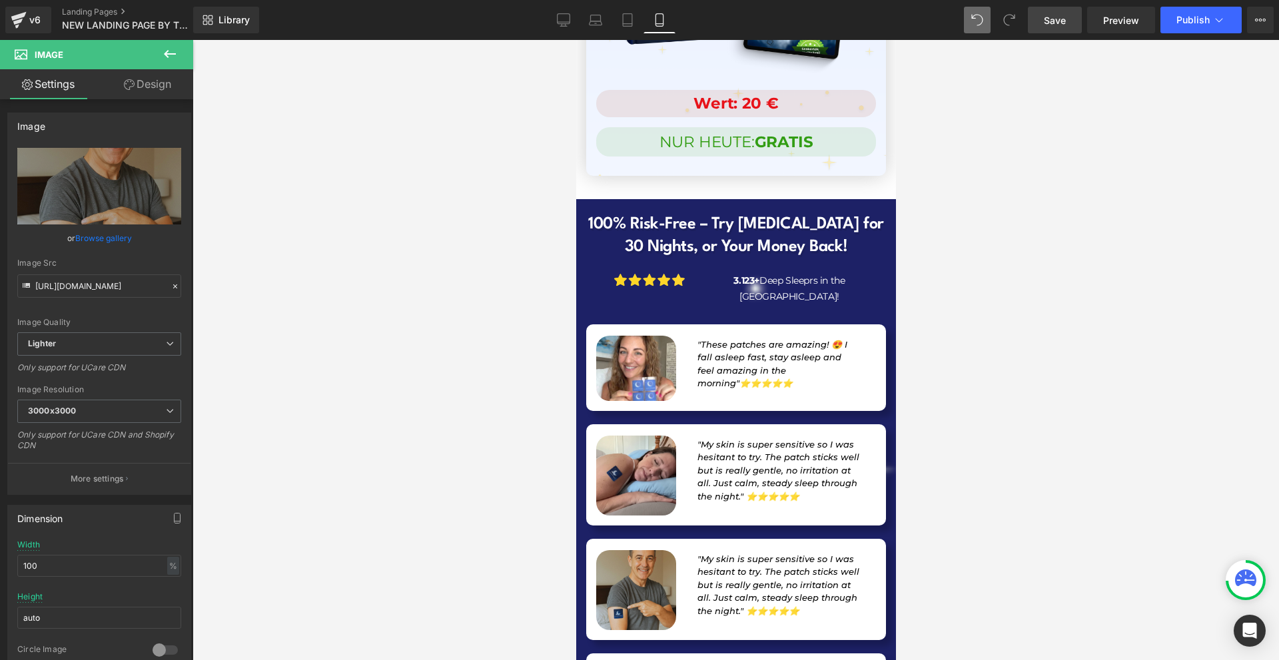
type input "https://ucarecdn.com/6bf39481-1434-48f2-9dd6-6fdc50232238/-/format/auto/-/previ…"
click at [995, 436] on div at bounding box center [735, 350] width 1086 height 620
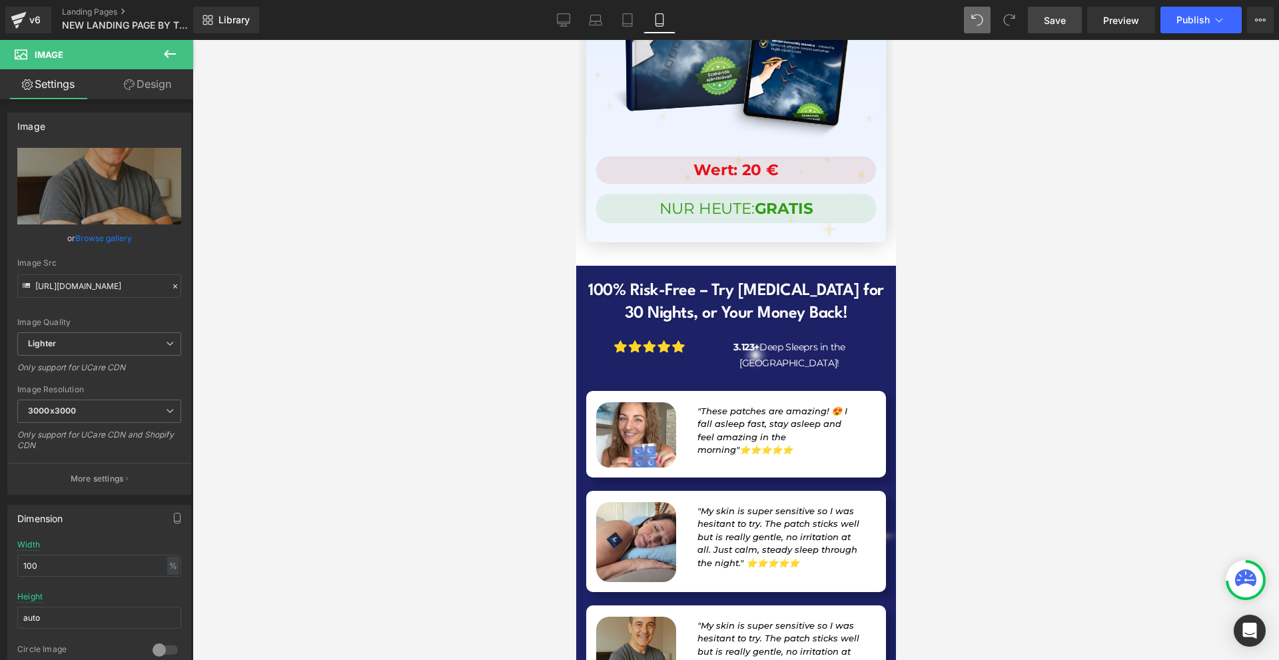
scroll to position [13005, 0]
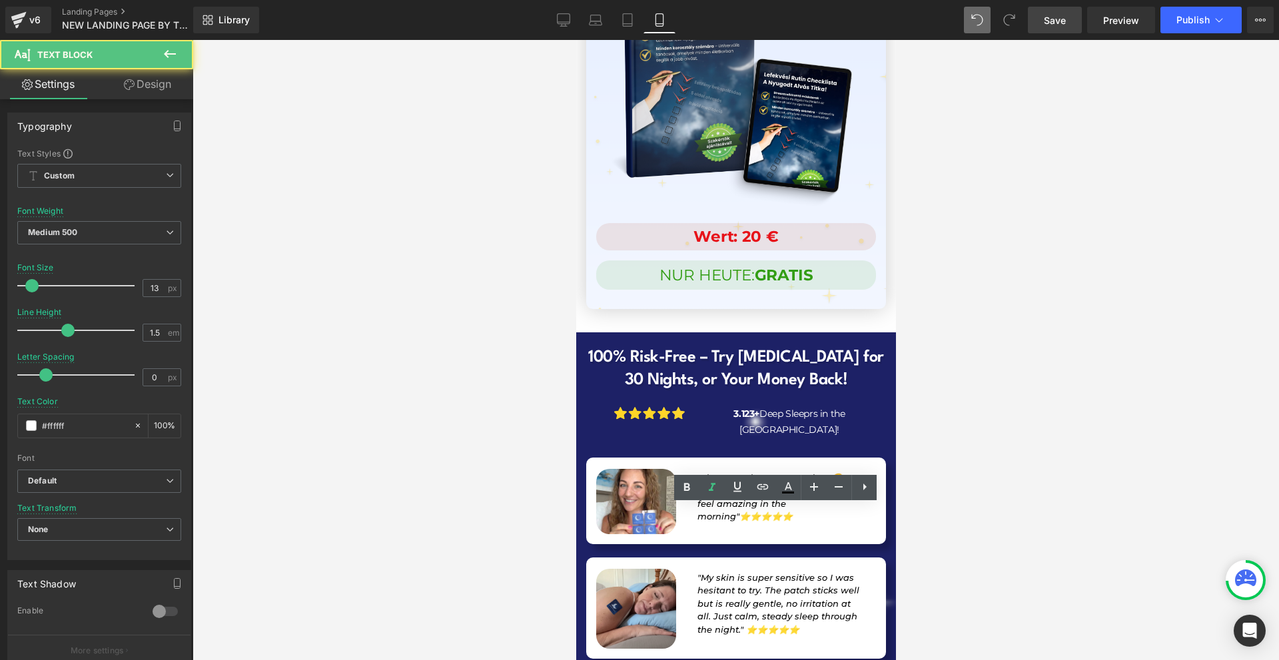
drag, startPoint x: 803, startPoint y: 565, endPoint x: 688, endPoint y: 520, distance: 124.1
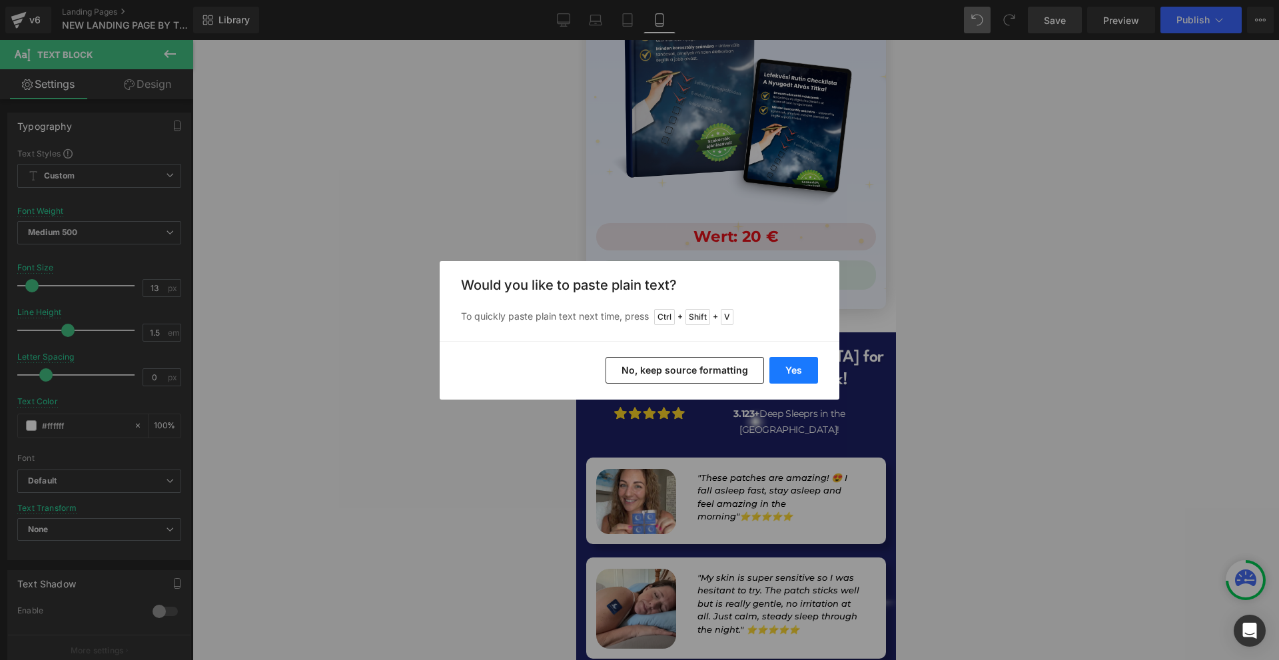
click at [796, 362] on button "Yes" at bounding box center [793, 370] width 49 height 27
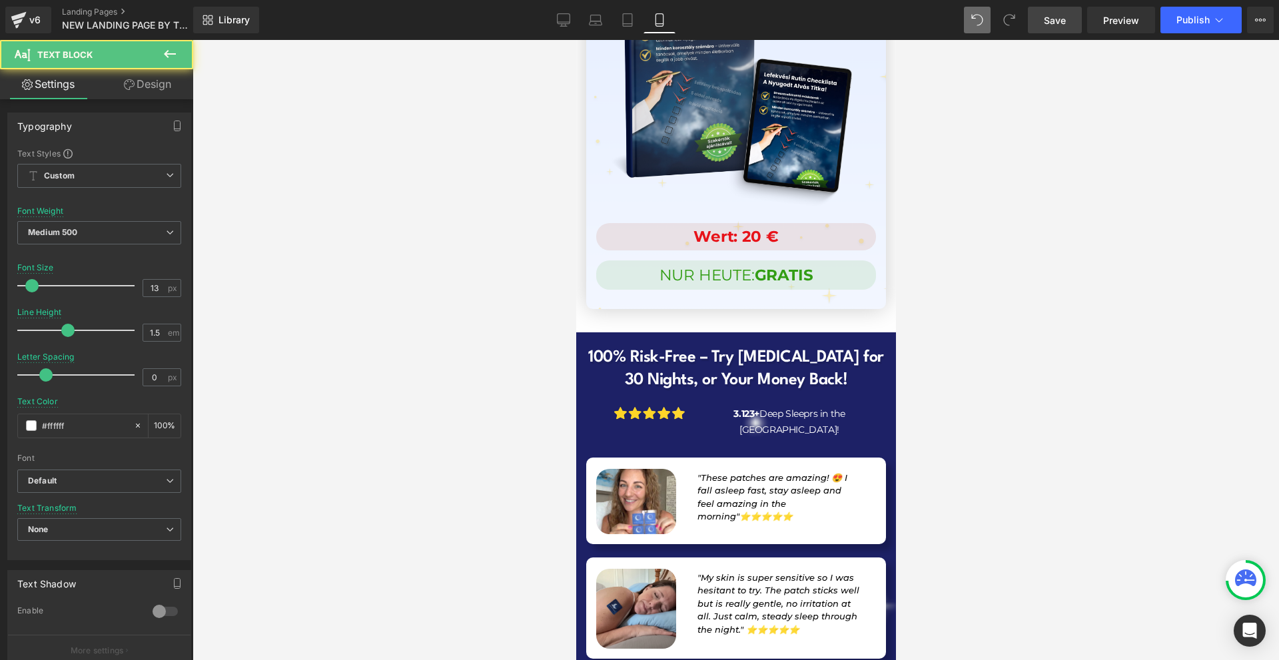
click at [1000, 536] on div at bounding box center [735, 350] width 1086 height 620
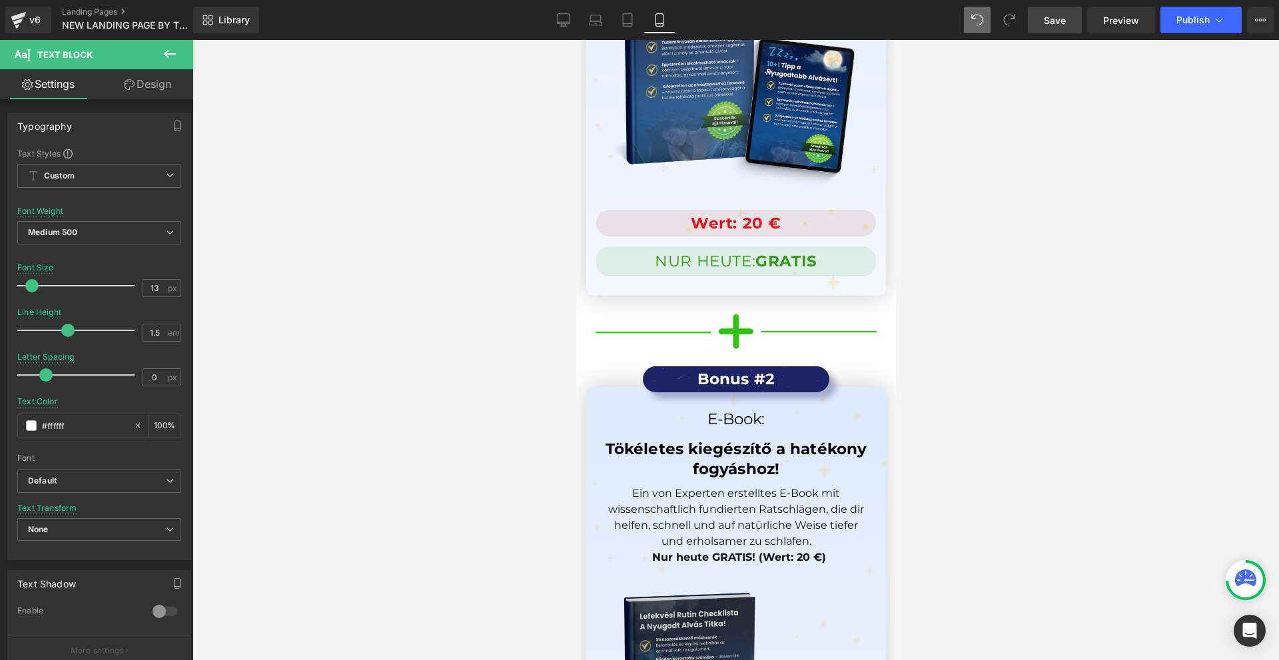
scroll to position [12328, 0]
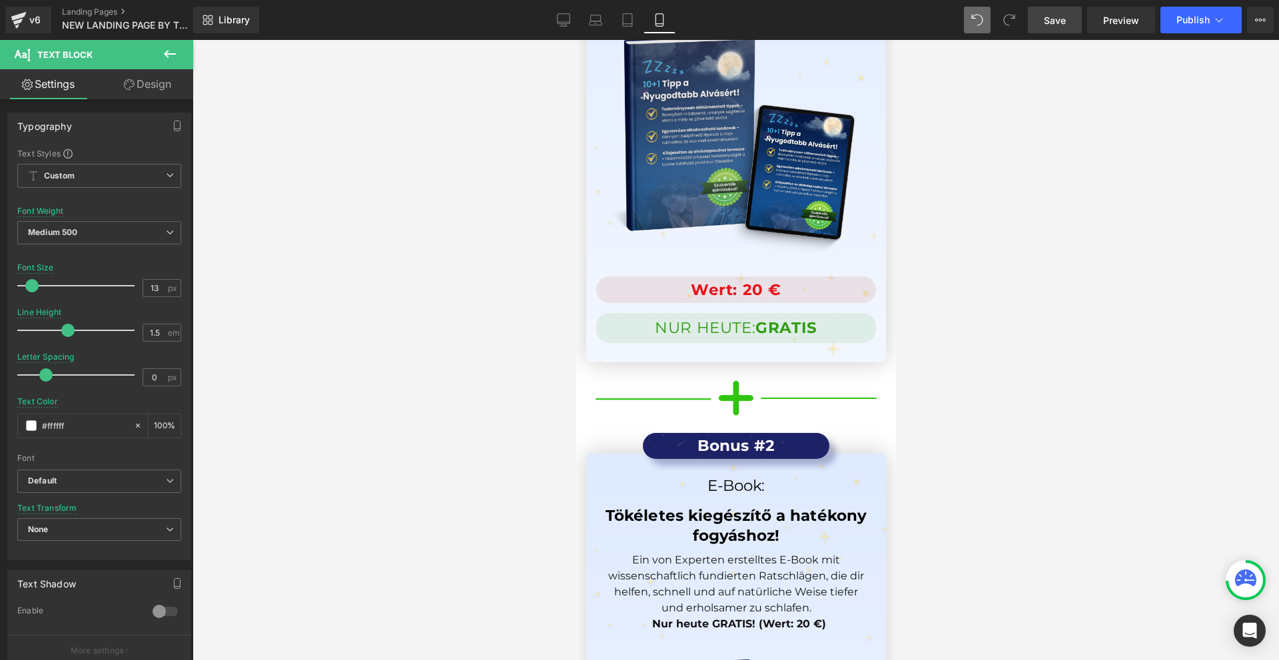
click at [1067, 26] on link "Save" at bounding box center [1055, 20] width 54 height 27
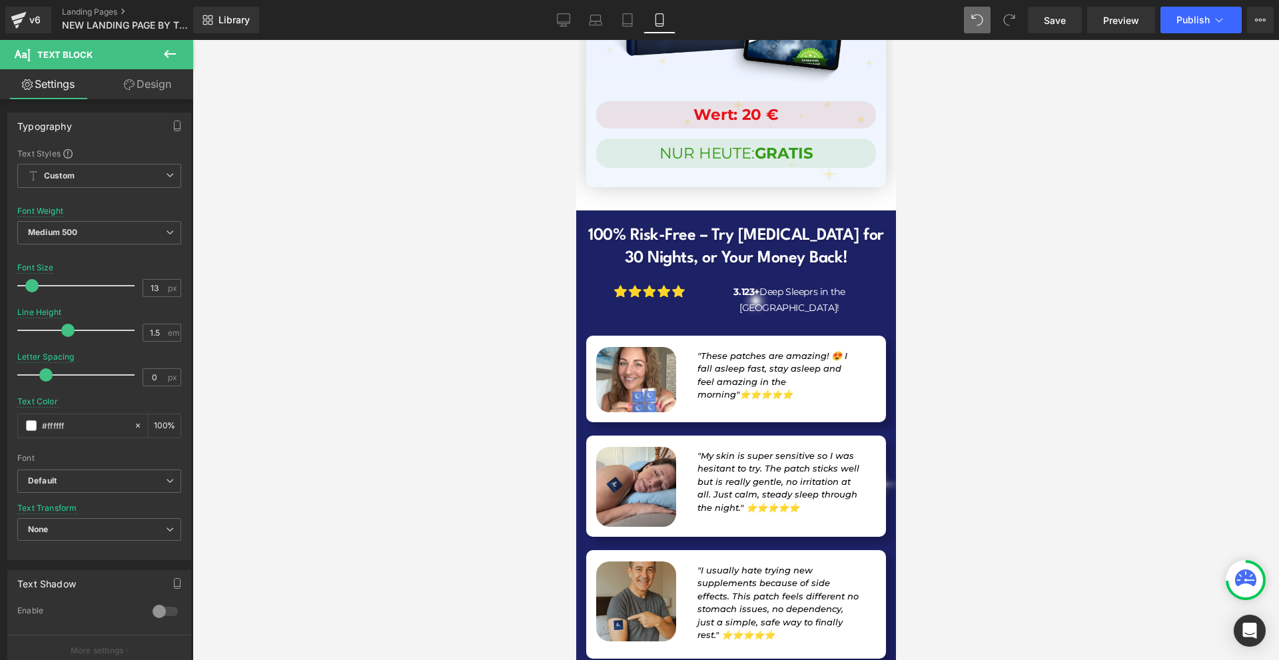
scroll to position [13327, 0]
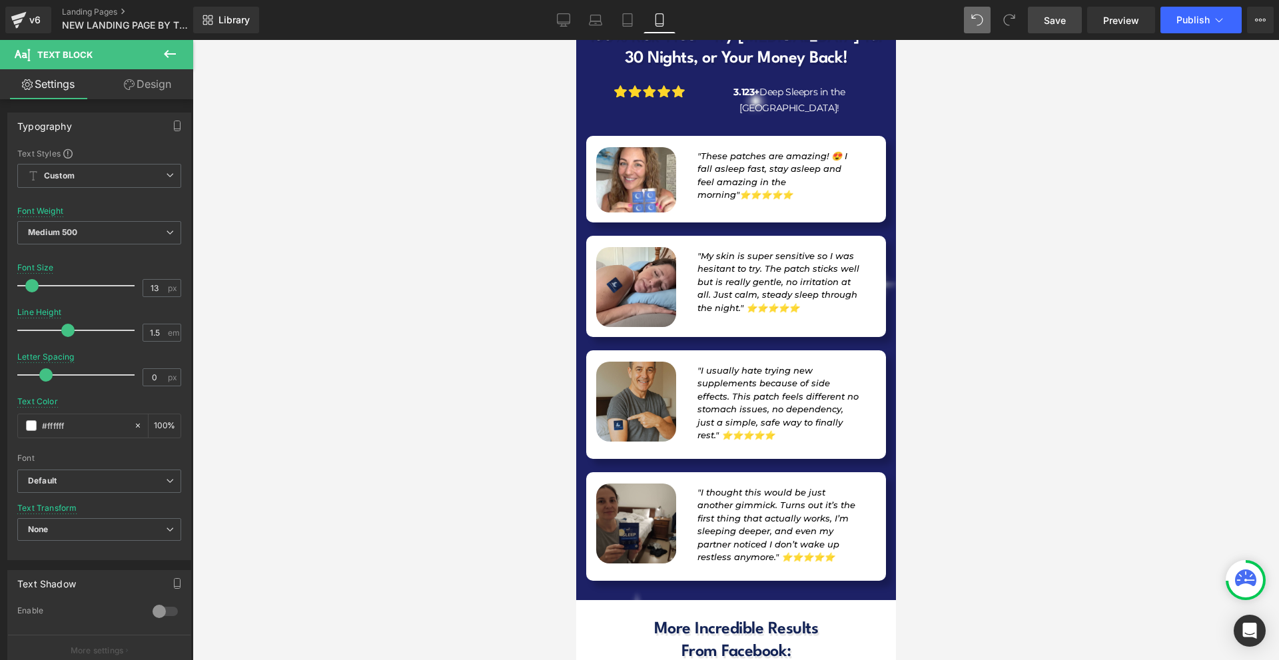
click at [1062, 16] on span "Save" at bounding box center [1055, 20] width 22 height 14
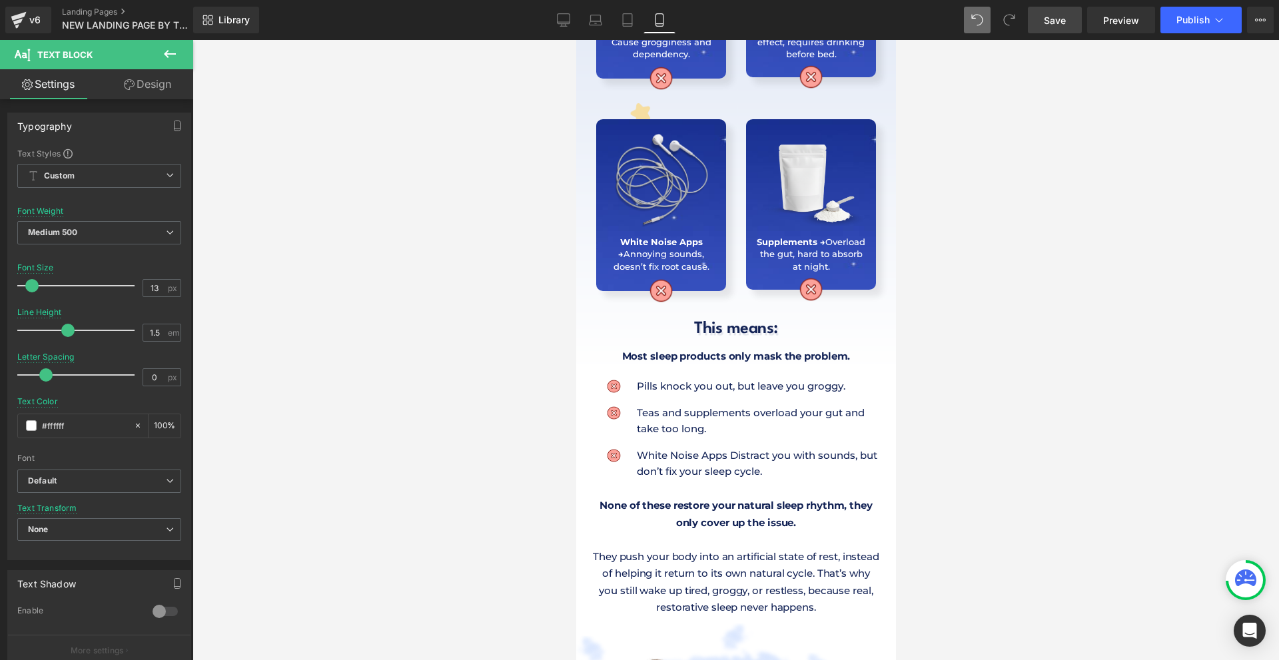
scroll to position [0, 0]
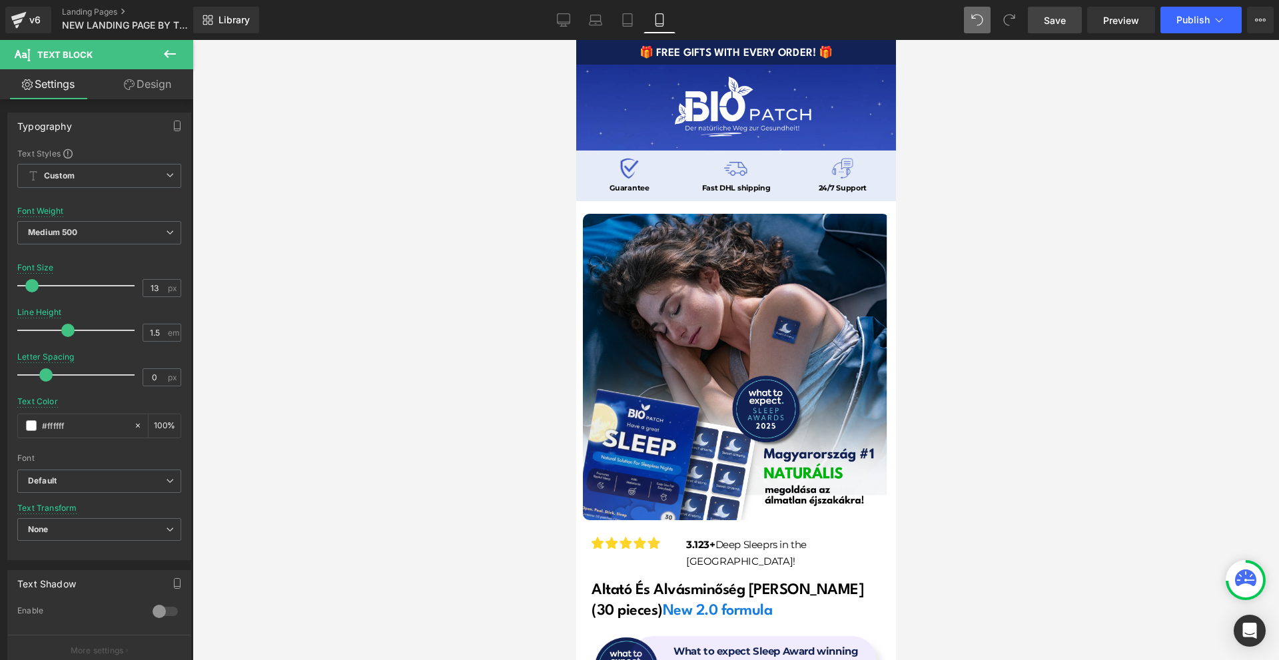
click at [1060, 27] on span "Save" at bounding box center [1055, 20] width 22 height 14
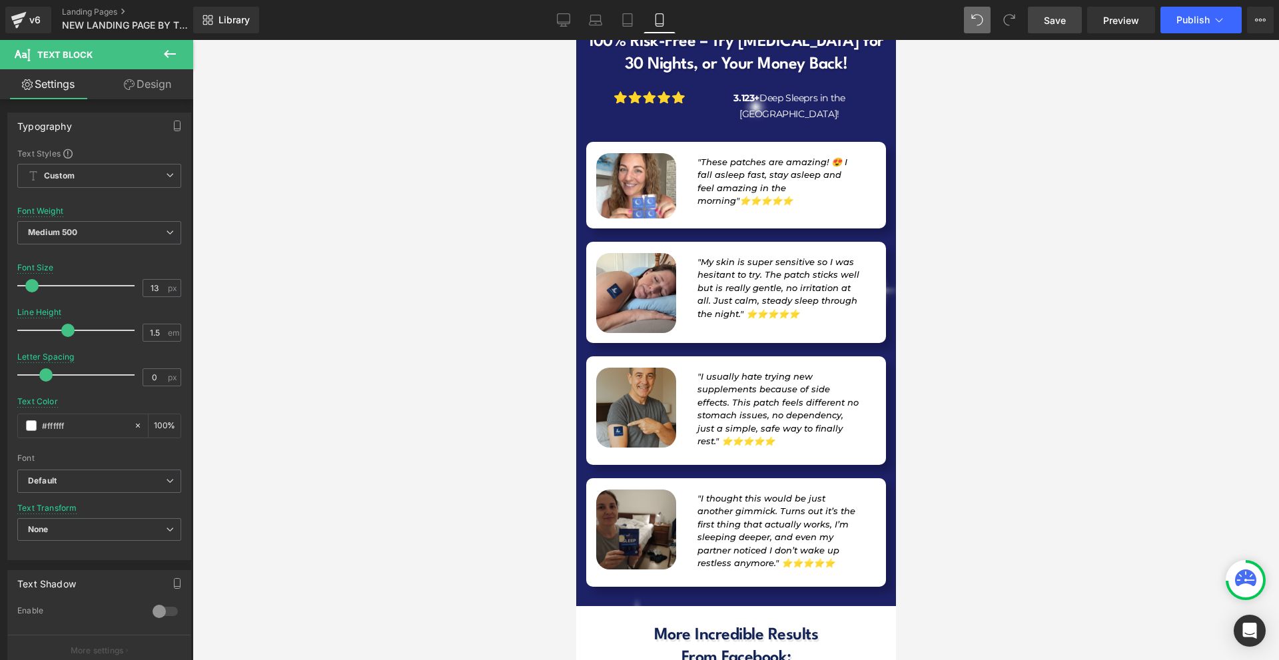
scroll to position [13393, 0]
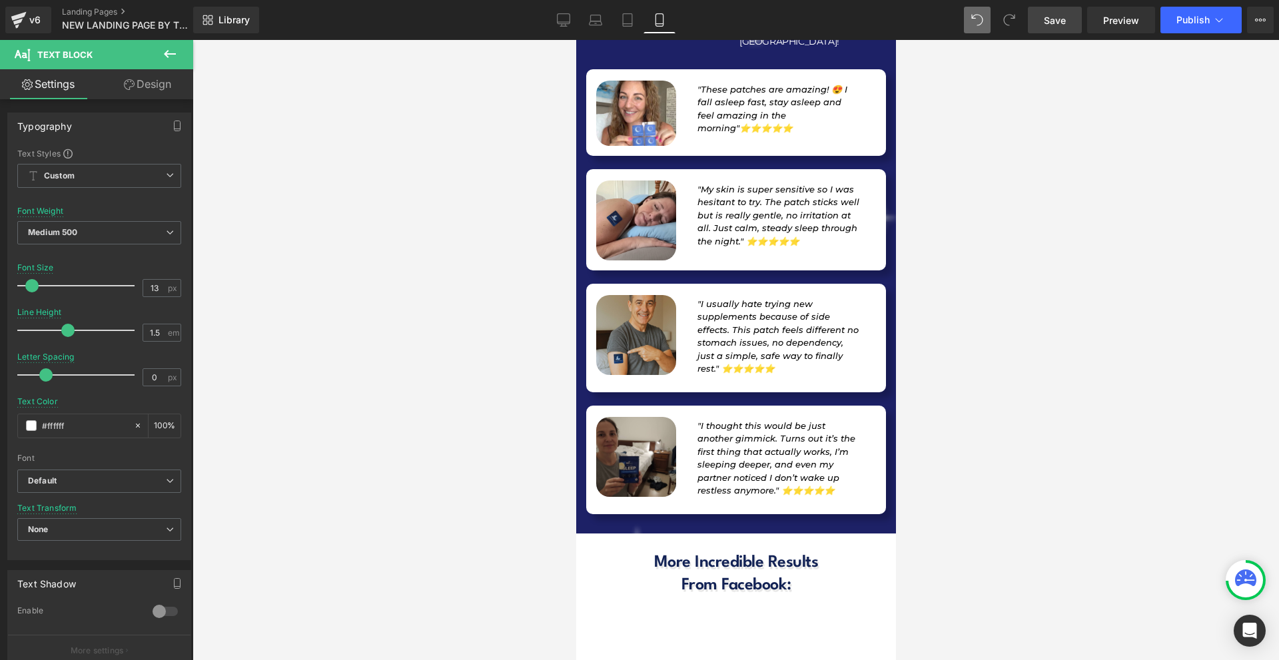
click at [188, 41] on button at bounding box center [170, 54] width 47 height 29
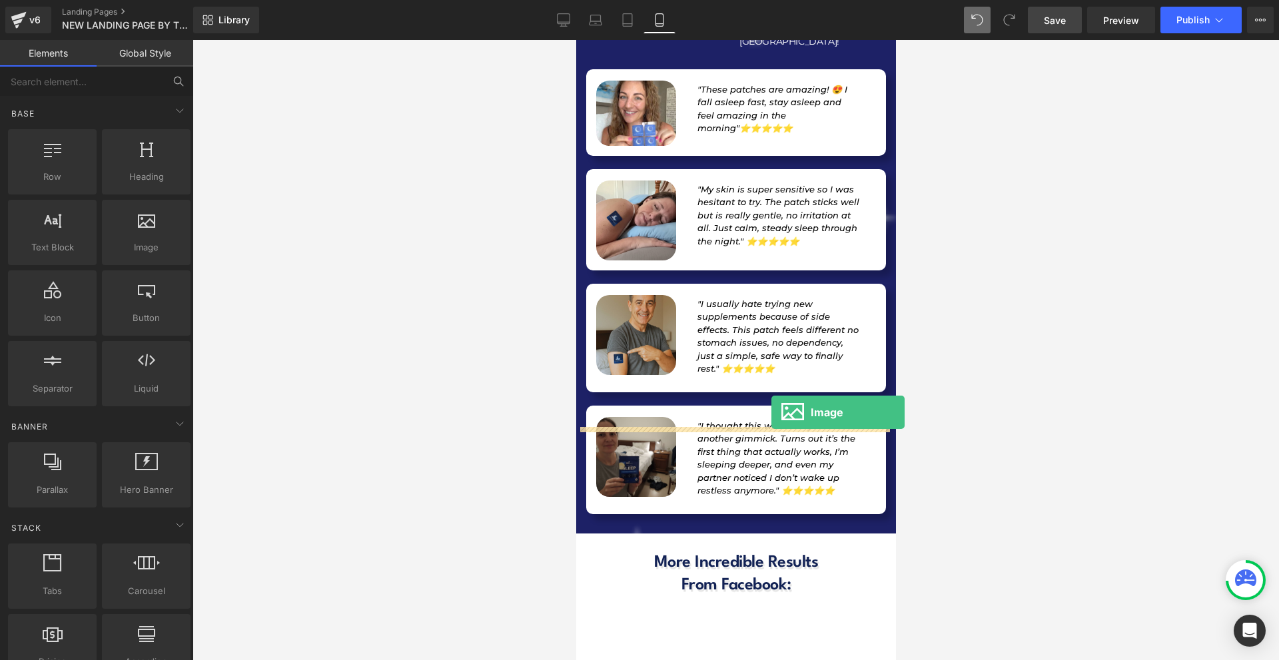
drag, startPoint x: 721, startPoint y: 272, endPoint x: 771, endPoint y: 412, distance: 148.9
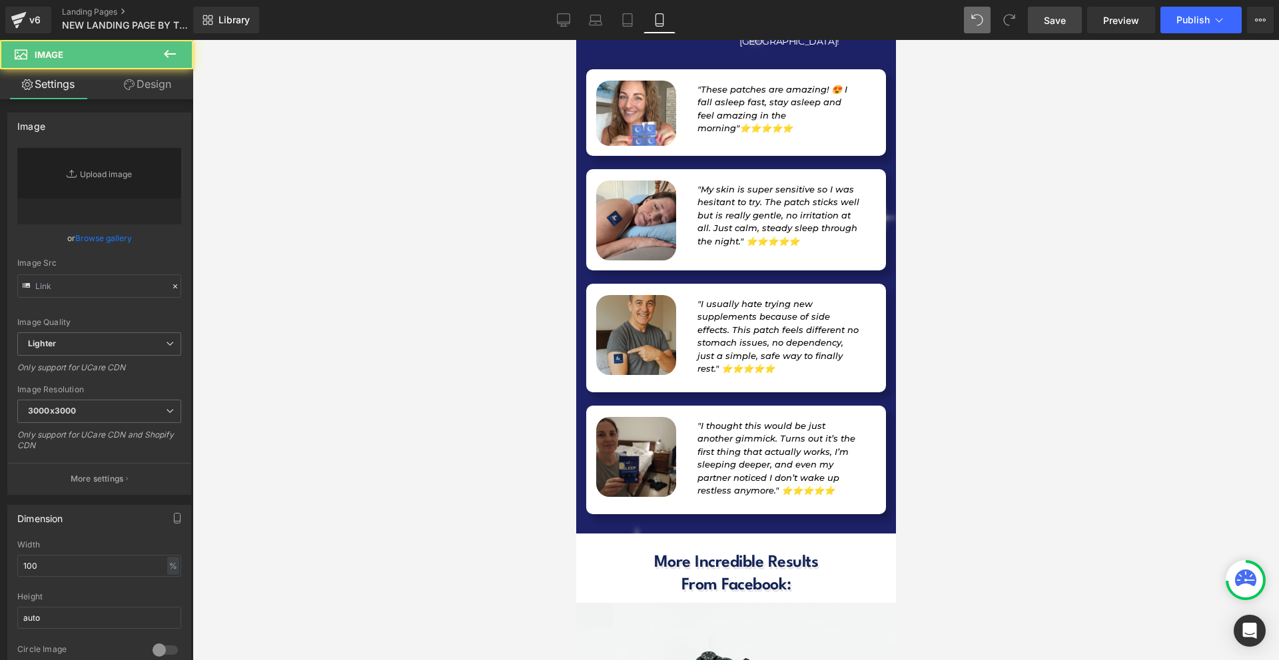
type input "//d1um8515vdn9kb.cloudfront.net/images/parallax.jpg"
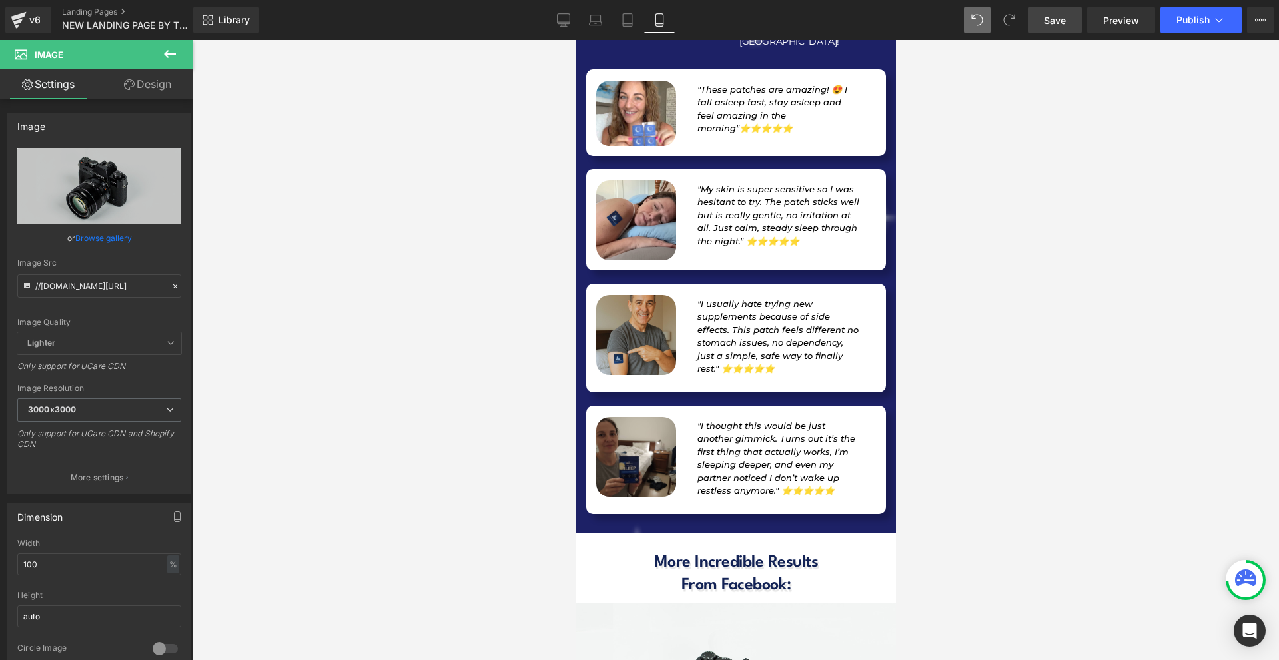
click at [184, 49] on button at bounding box center [170, 54] width 47 height 29
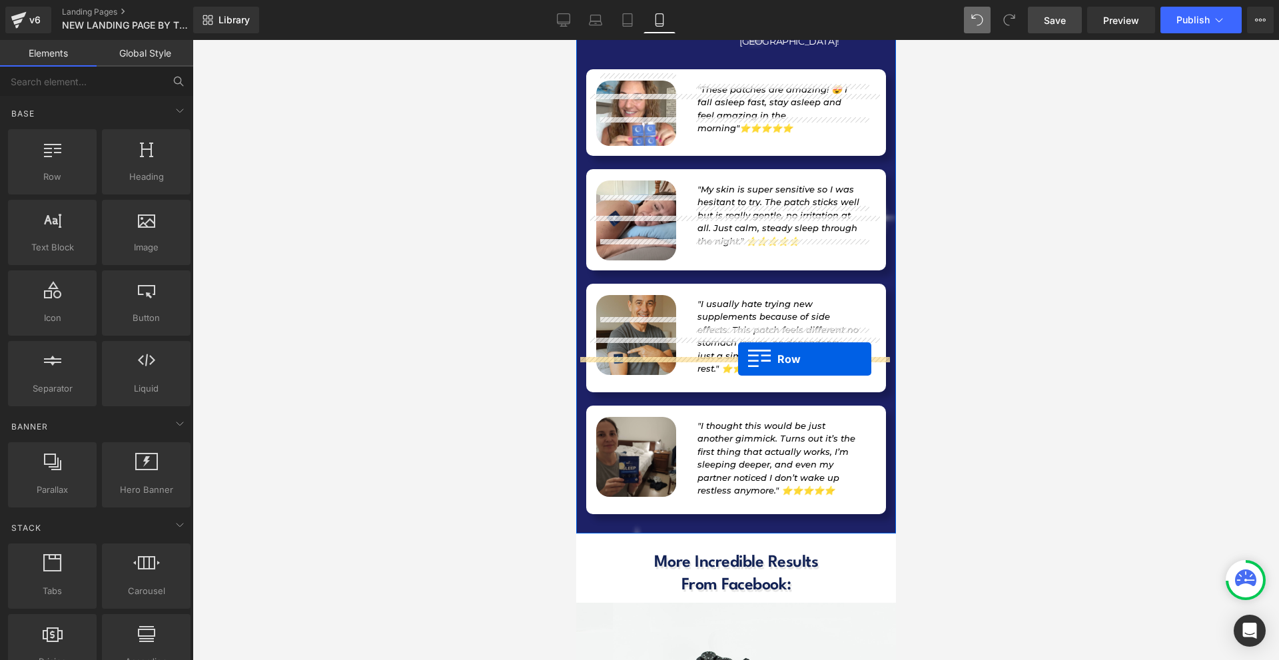
drag, startPoint x: 621, startPoint y: 223, endPoint x: 737, endPoint y: 359, distance: 178.6
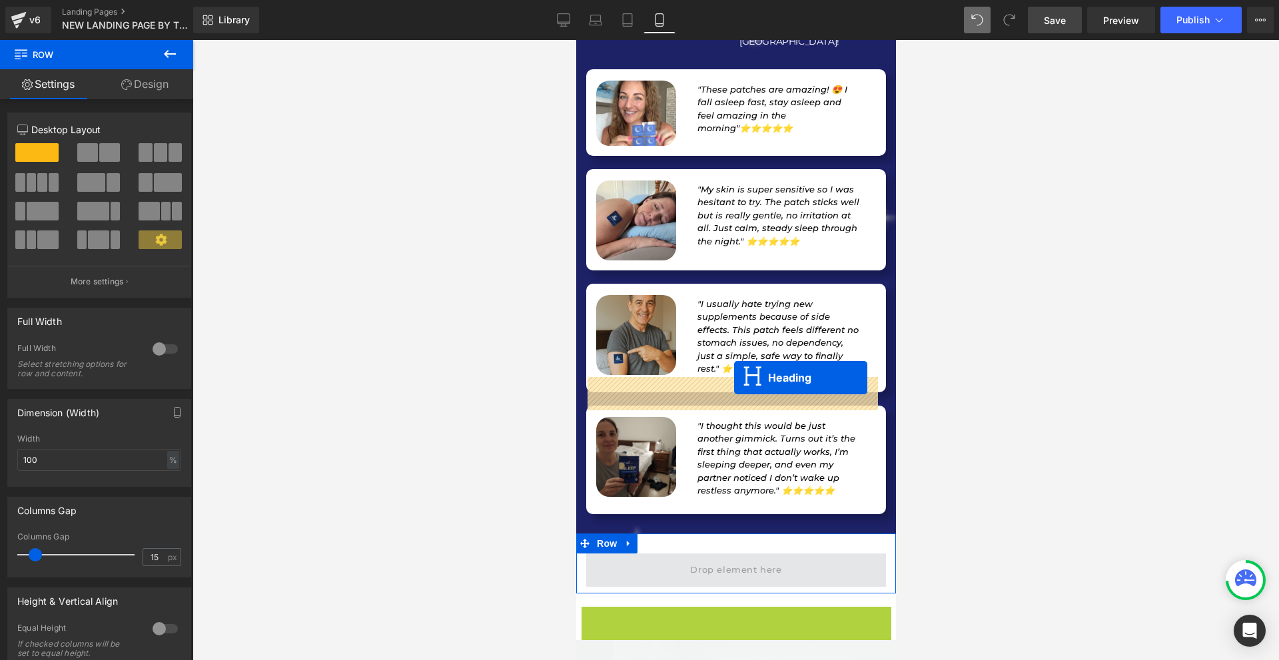
drag, startPoint x: 723, startPoint y: 461, endPoint x: 732, endPoint y: 385, distance: 76.5
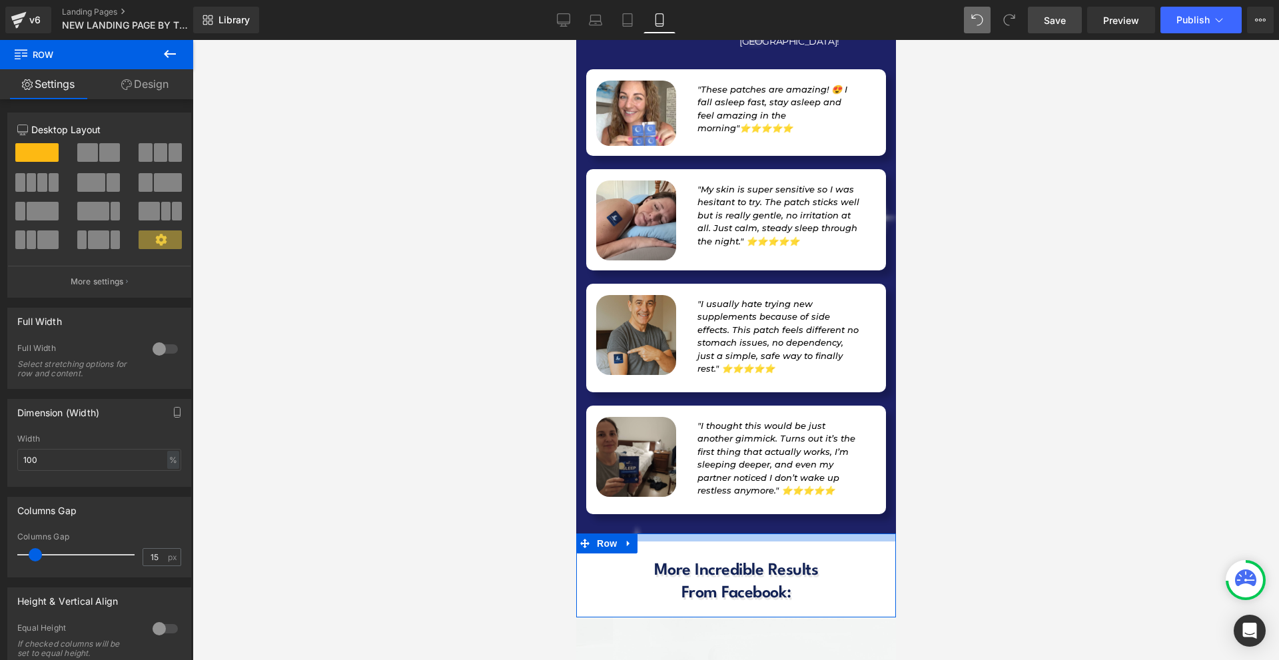
drag, startPoint x: 739, startPoint y: 360, endPoint x: 747, endPoint y: 348, distance: 14.8
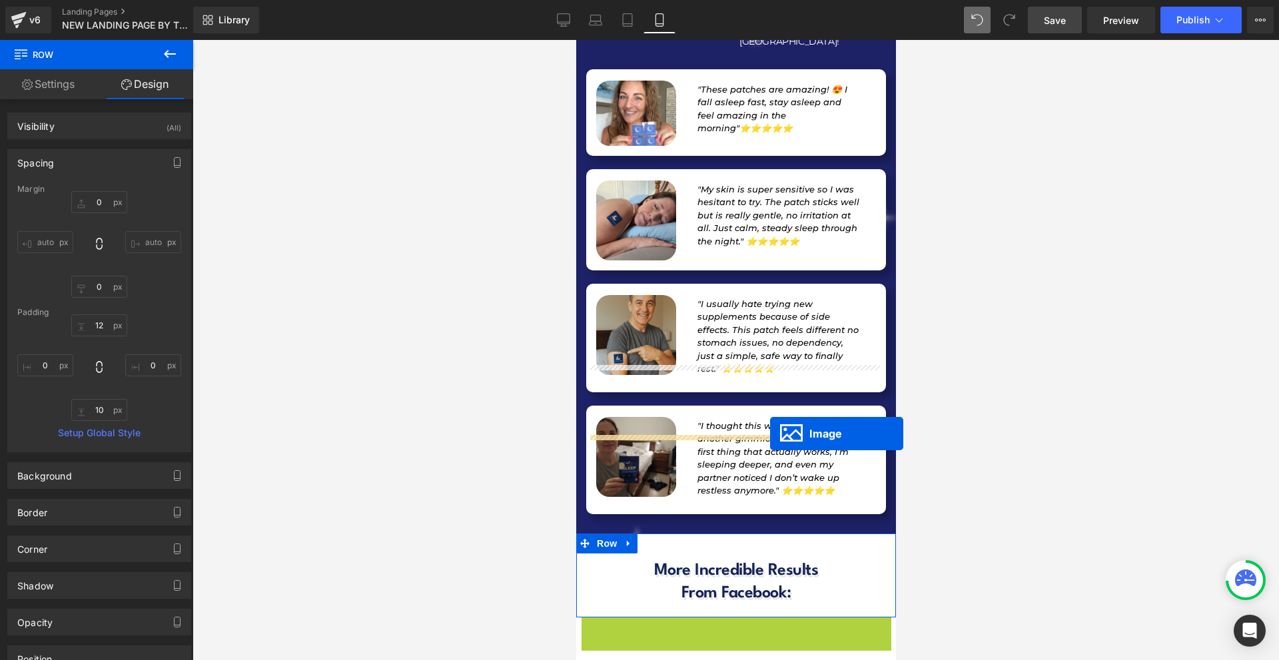
drag, startPoint x: 776, startPoint y: 478, endPoint x: 769, endPoint y: 434, distance: 45.1
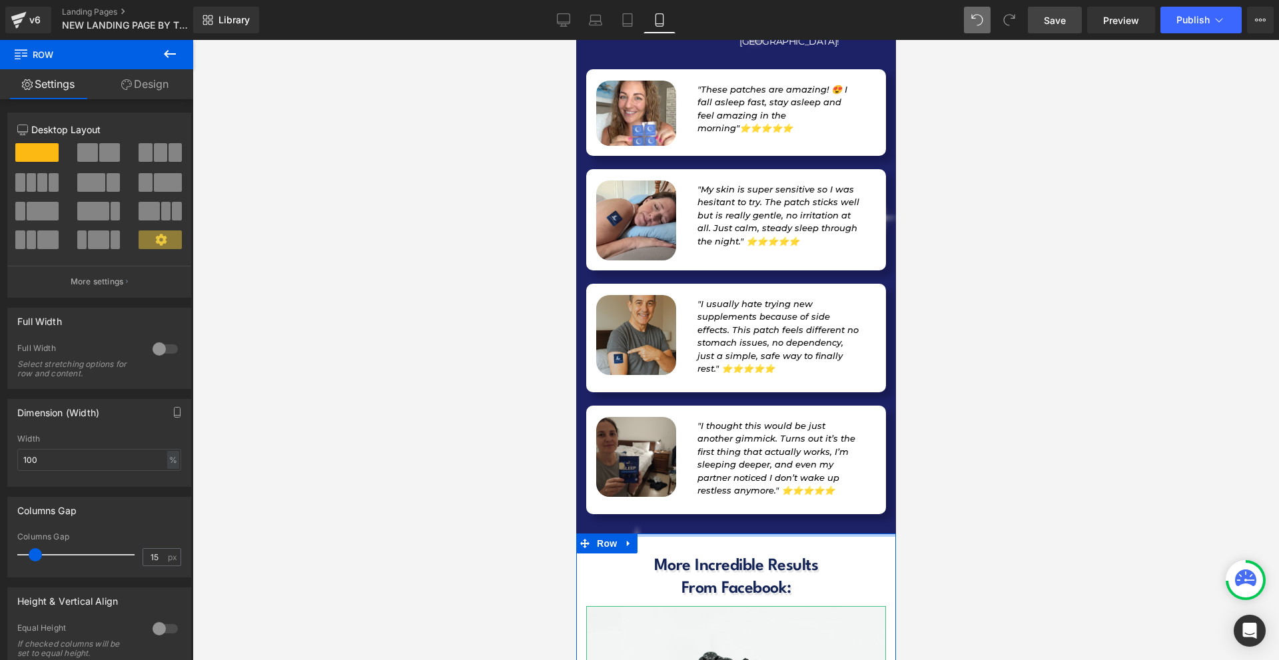
click at [752, 534] on div at bounding box center [735, 535] width 320 height 3
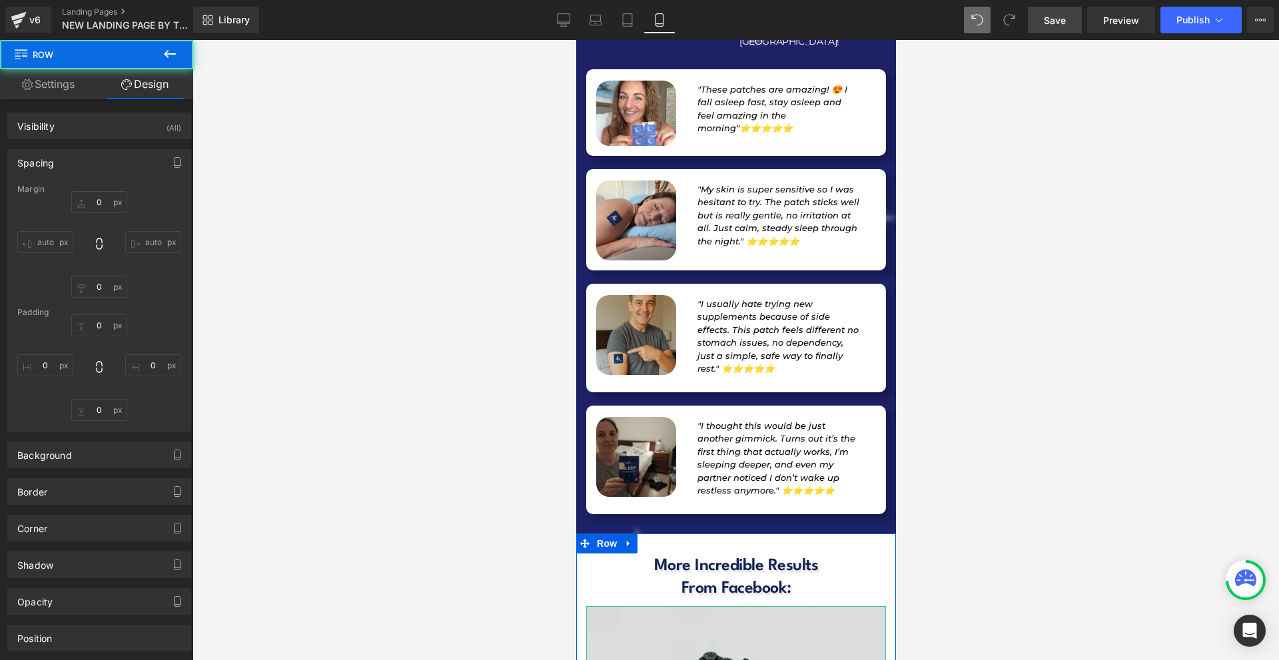
type input "0"
type input "5"
type input "0"
type input "10"
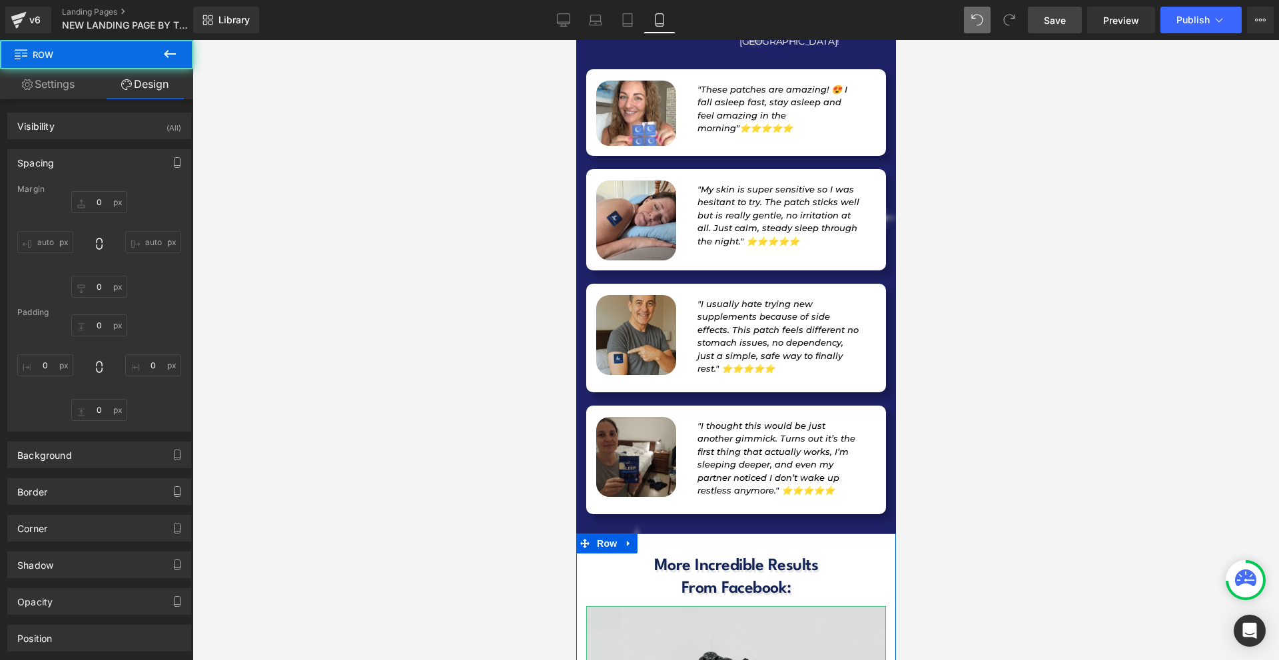
type input "0"
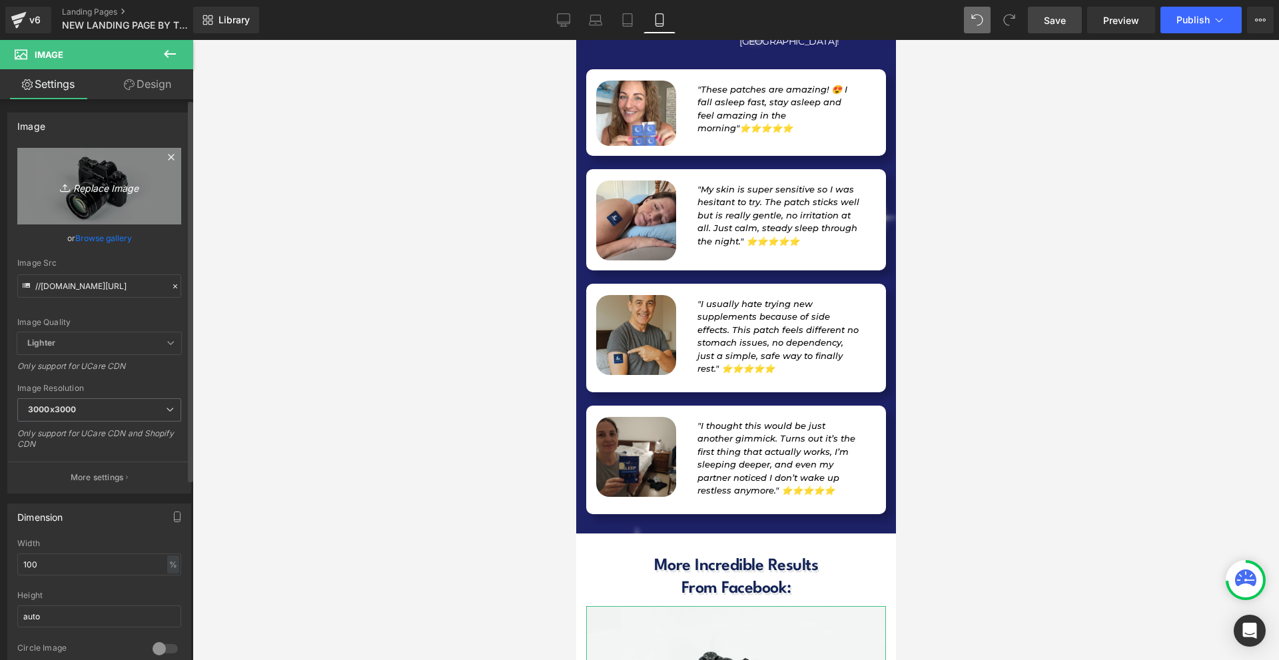
click at [111, 217] on link "Replace Image" at bounding box center [99, 186] width 164 height 77
type input "C:\fakepath\Facebook comments.png"
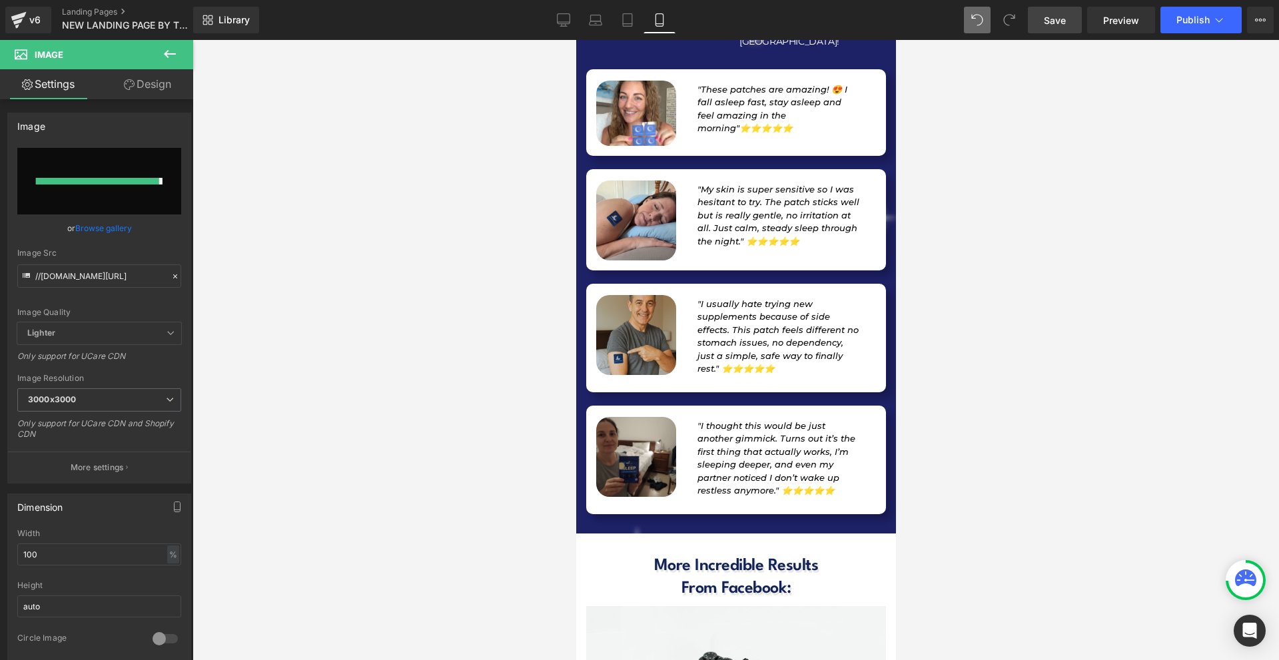
type input "https://ucarecdn.com/37cc46c5-3087-4a3a-8078-05d83e15e496/-/format/auto/-/previ…"
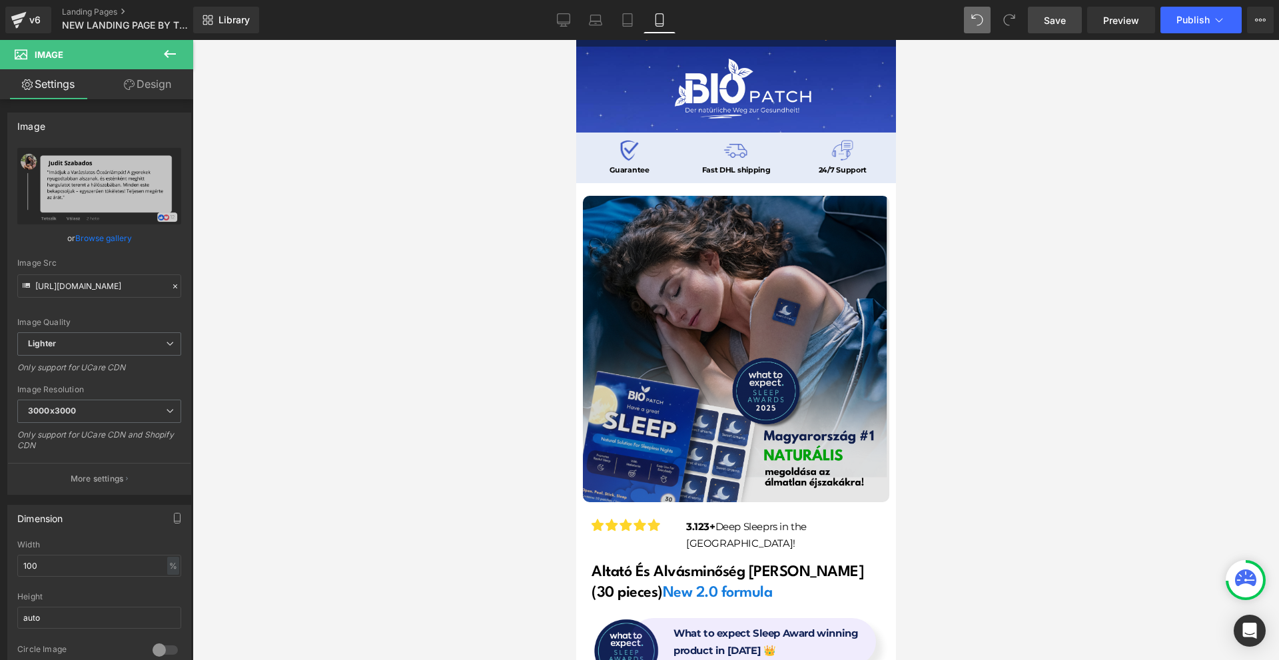
scroll to position [0, 0]
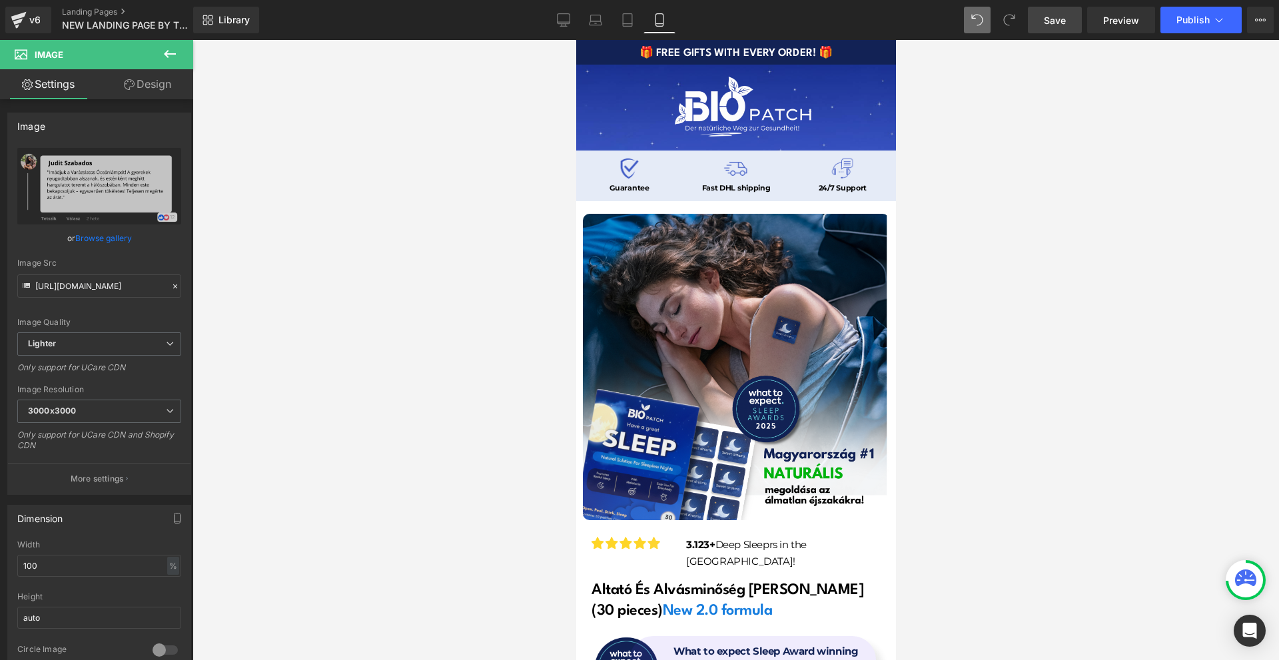
click at [1042, 26] on link "Save" at bounding box center [1055, 20] width 54 height 27
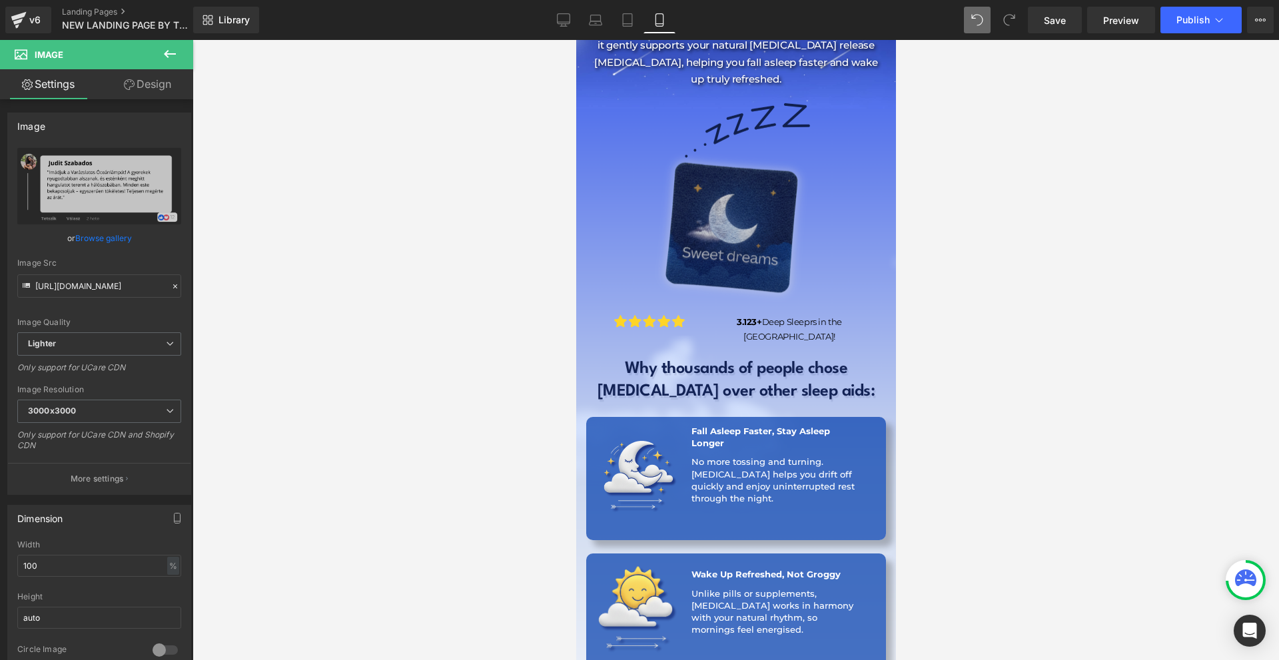
scroll to position [1865, 0]
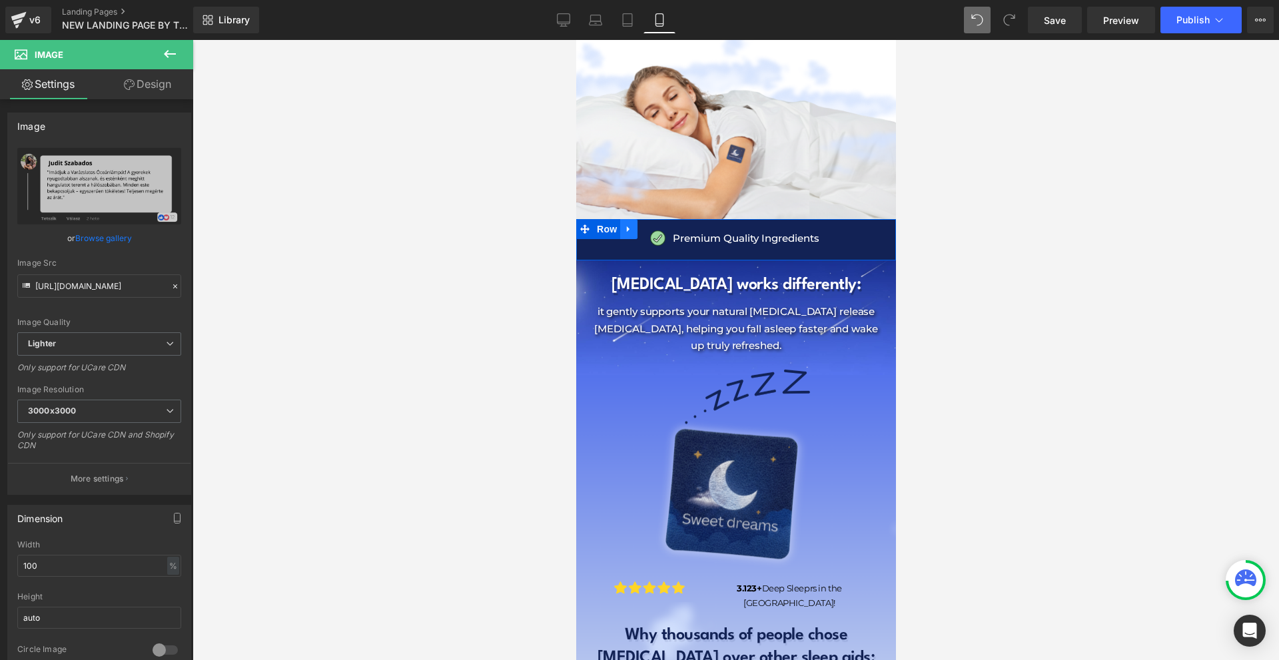
click at [629, 224] on icon at bounding box center [627, 229] width 9 height 10
click at [639, 219] on link at bounding box center [645, 229] width 17 height 20
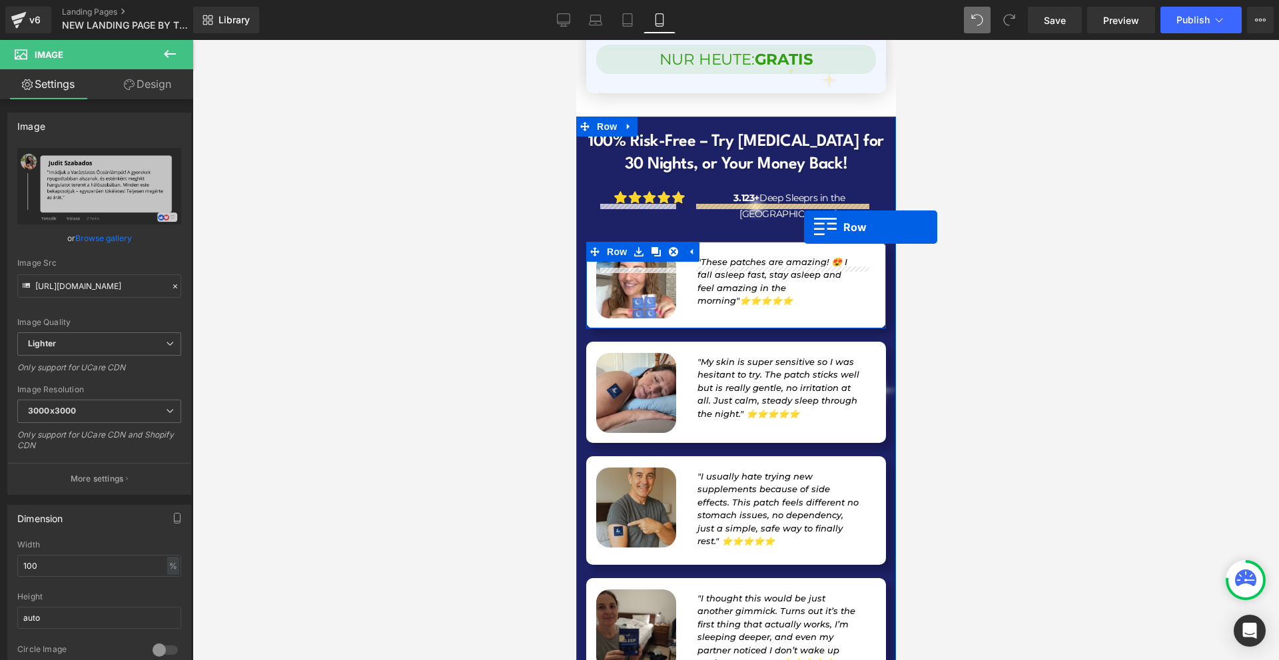
scroll to position [13388, 0]
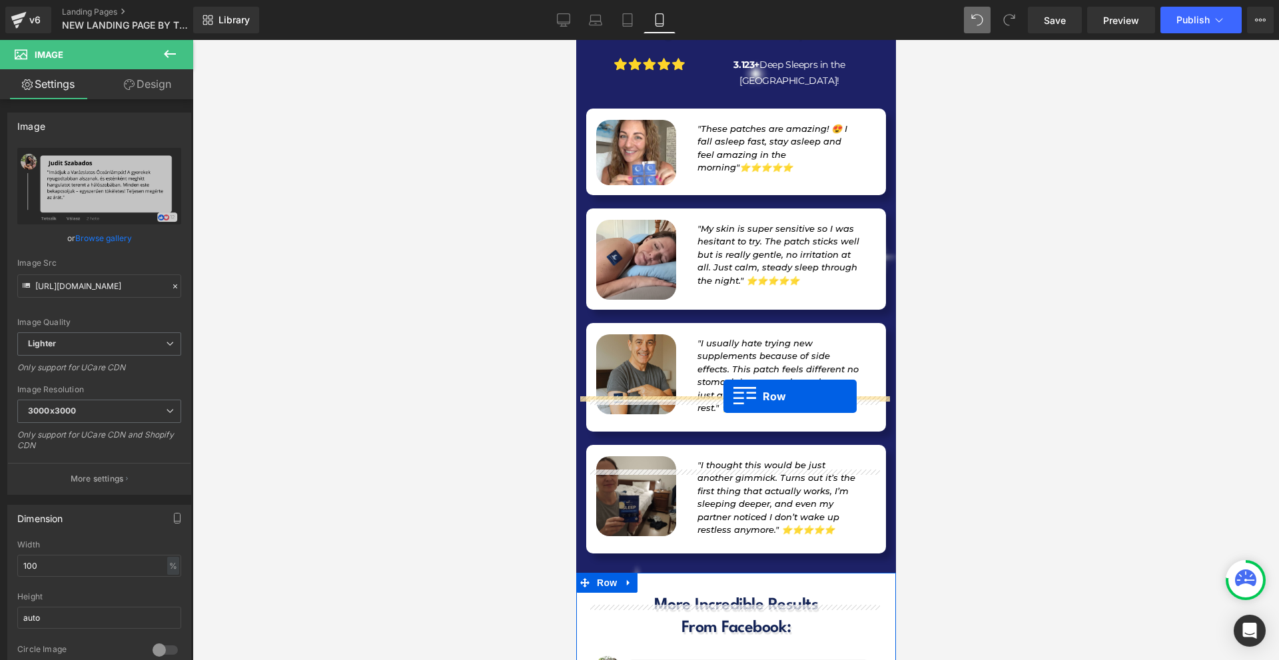
drag, startPoint x: 599, startPoint y: 215, endPoint x: 723, endPoint y: 396, distance: 219.5
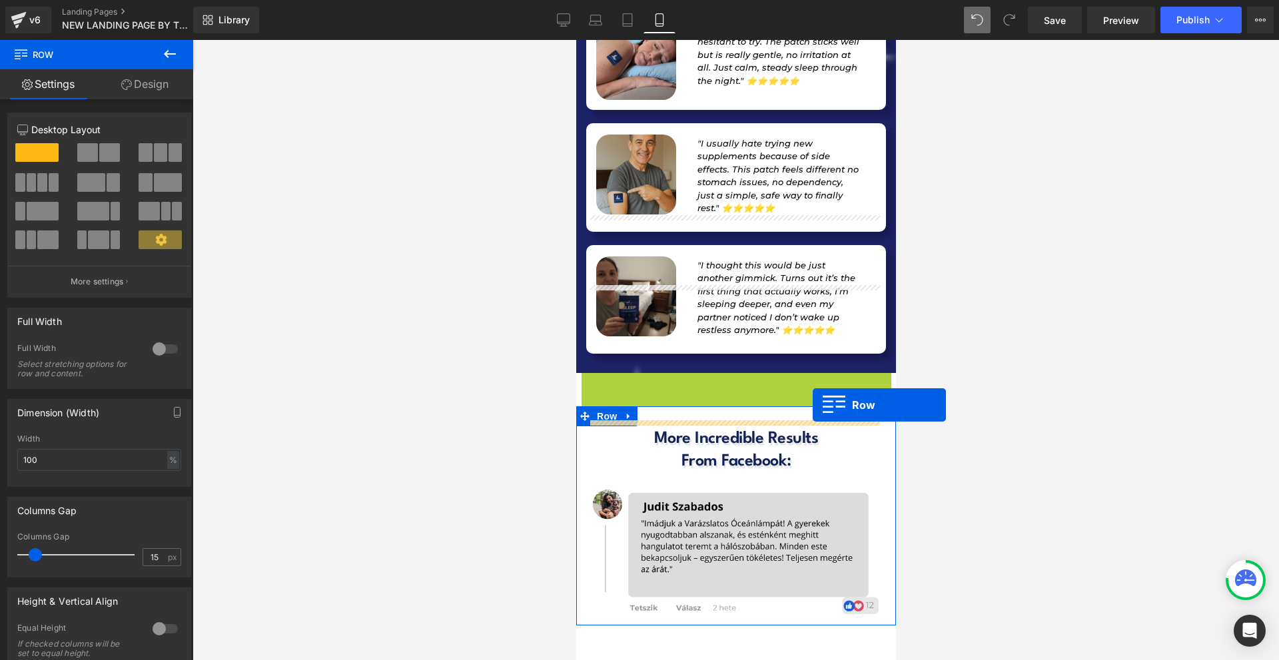
scroll to position [13572, 0]
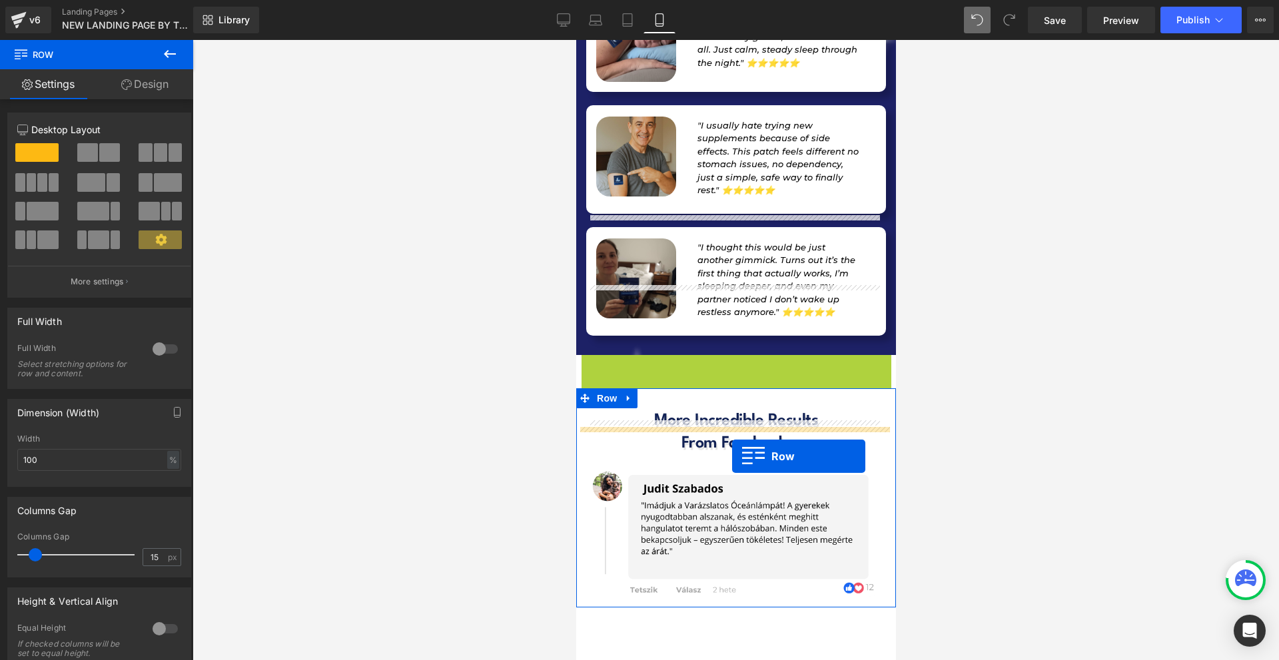
drag, startPoint x: 609, startPoint y: 409, endPoint x: 731, endPoint y: 456, distance: 130.7
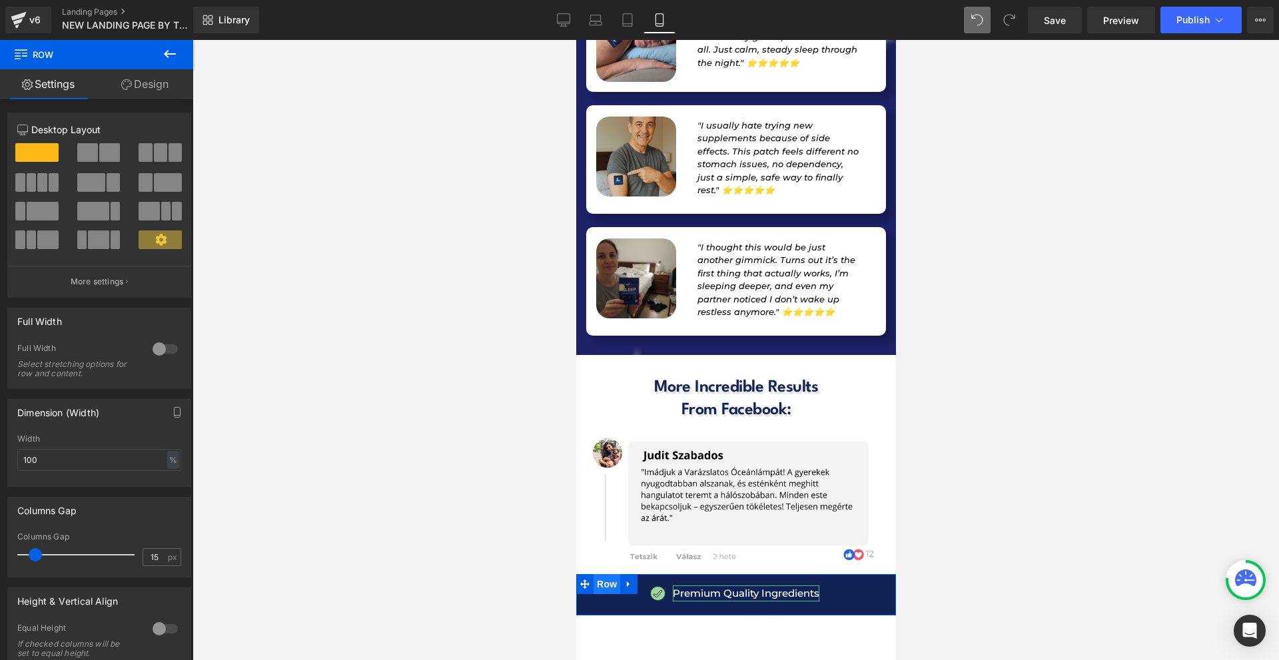
click at [605, 574] on span "Row" at bounding box center [606, 584] width 27 height 20
click at [140, 90] on link "Design" at bounding box center [145, 84] width 97 height 30
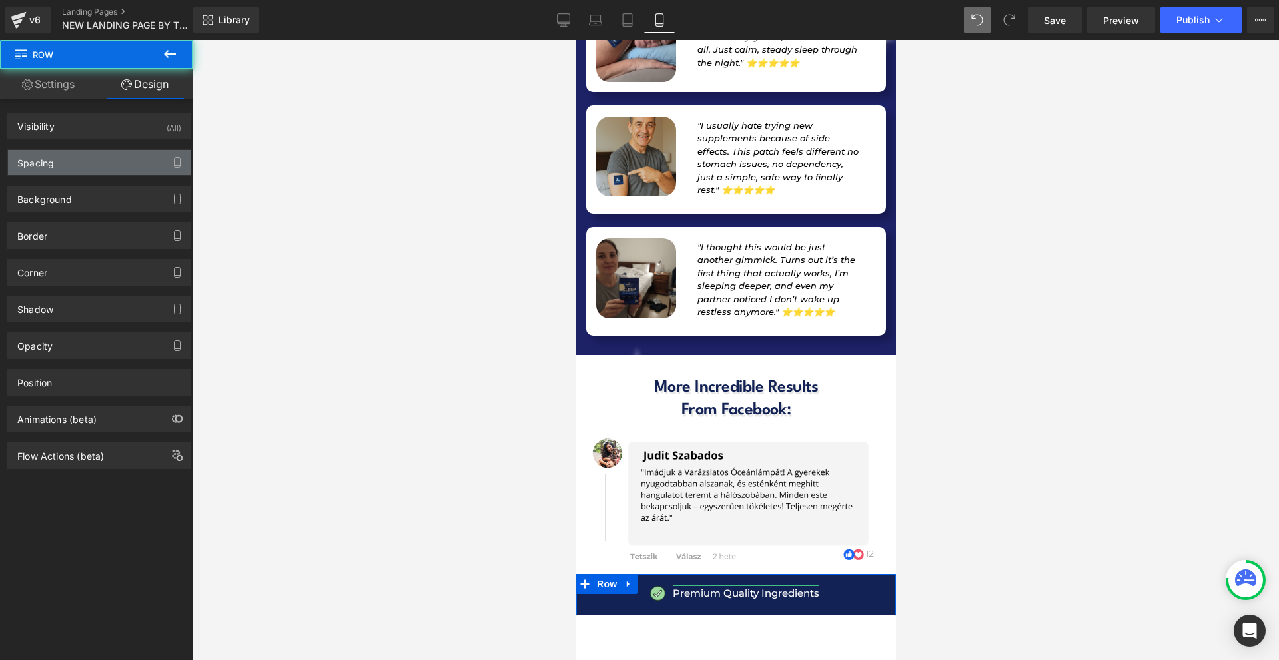
type input "0"
type input "6"
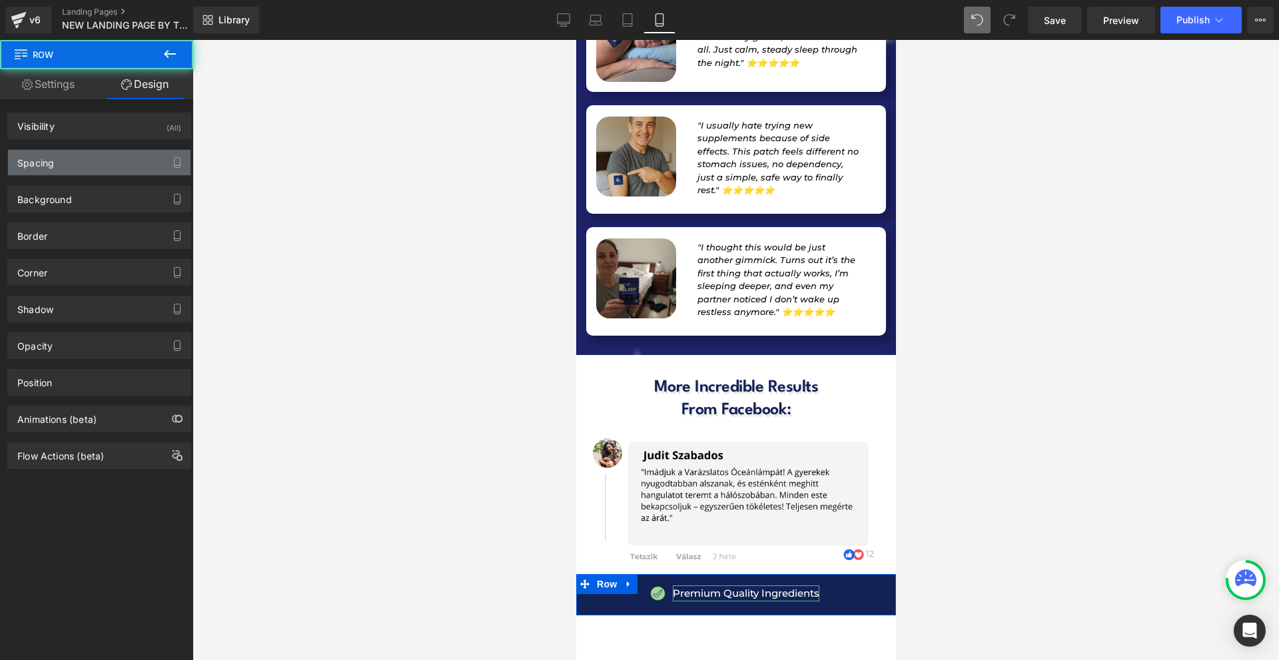
type input "0"
click at [103, 152] on div "Spacing" at bounding box center [99, 162] width 182 height 25
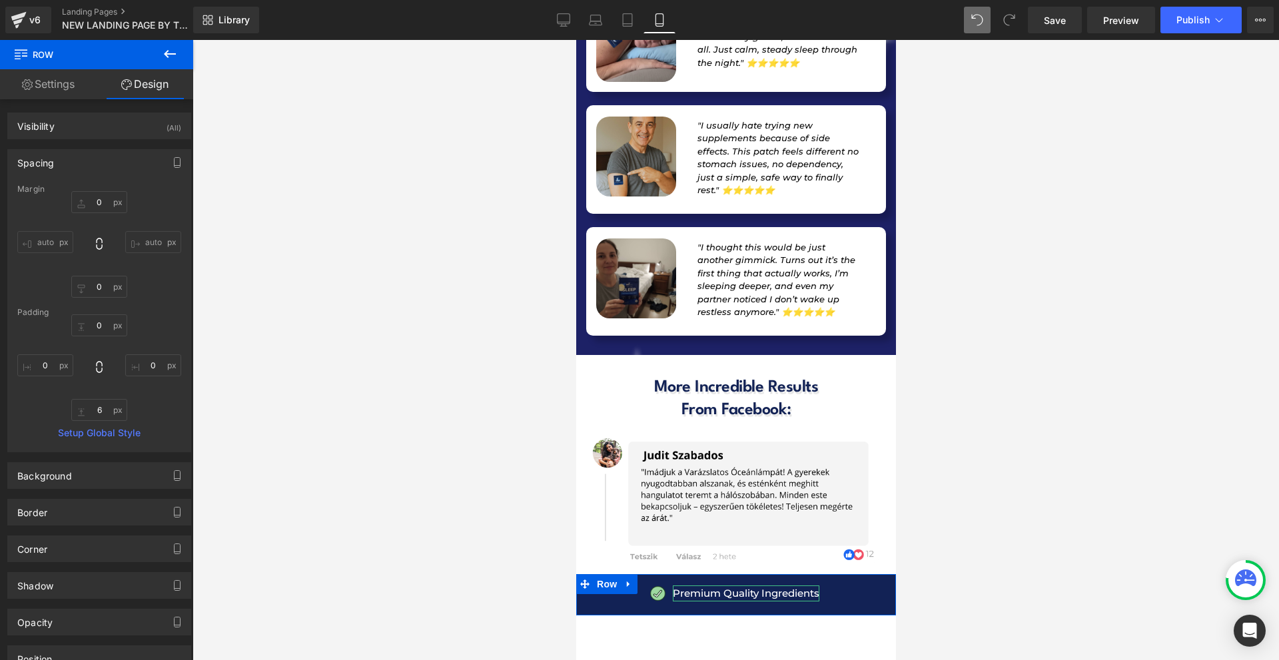
click at [106, 192] on div "Margin" at bounding box center [99, 188] width 164 height 9
click at [106, 197] on input "0" at bounding box center [99, 202] width 56 height 22
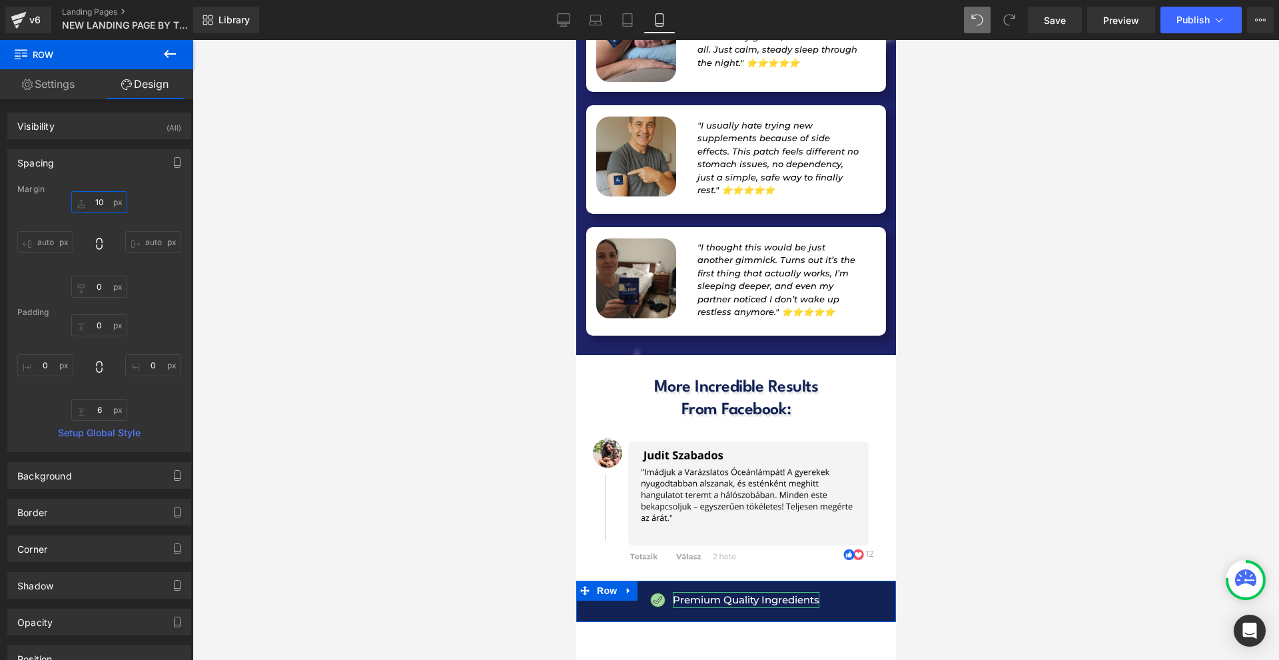
click at [90, 205] on input "10" at bounding box center [99, 202] width 56 height 22
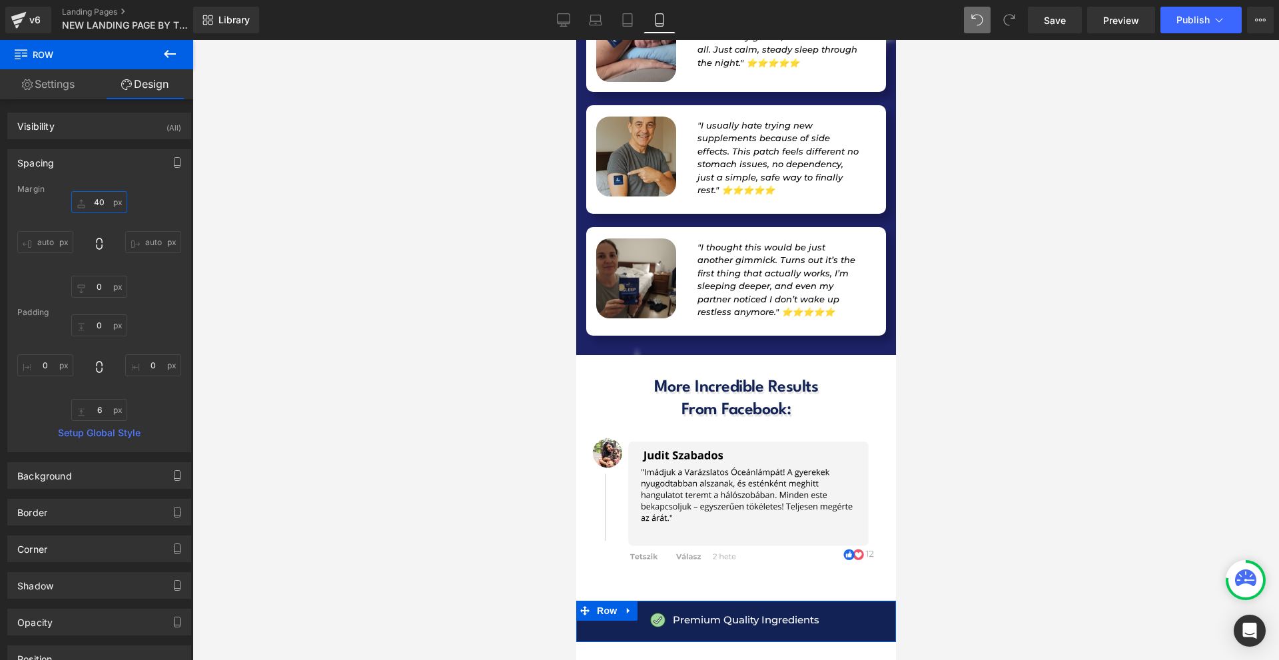
click at [107, 200] on input "40" at bounding box center [99, 202] width 56 height 22
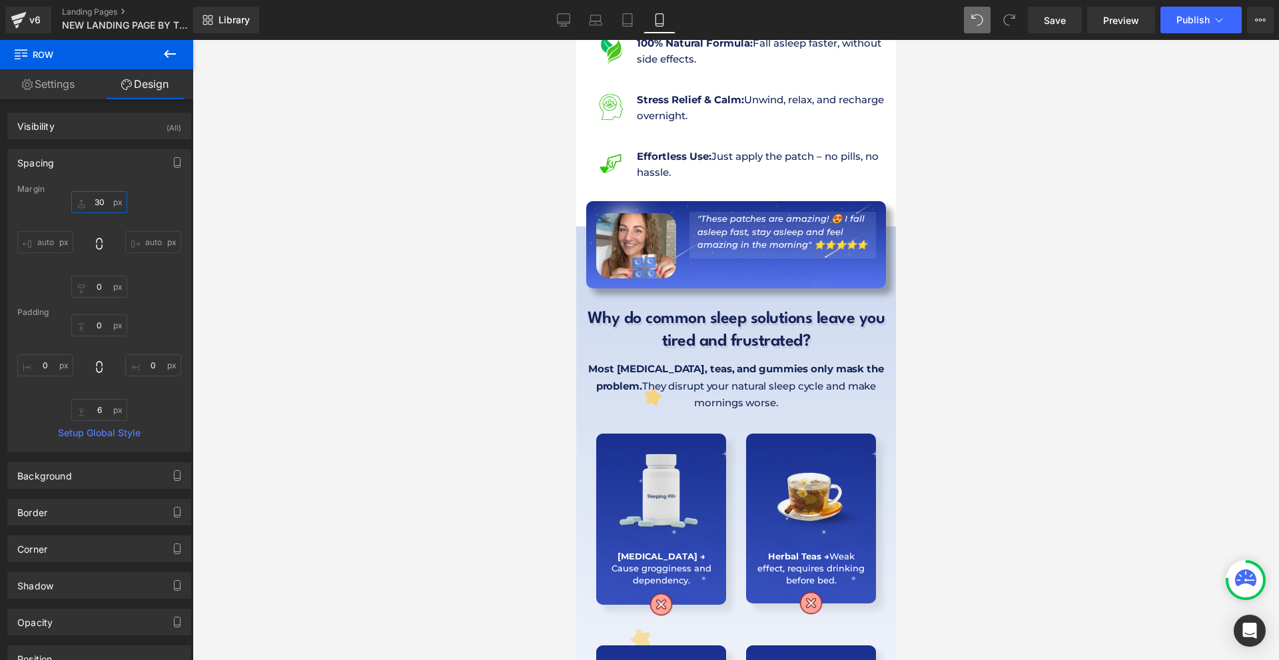
scroll to position [0, 0]
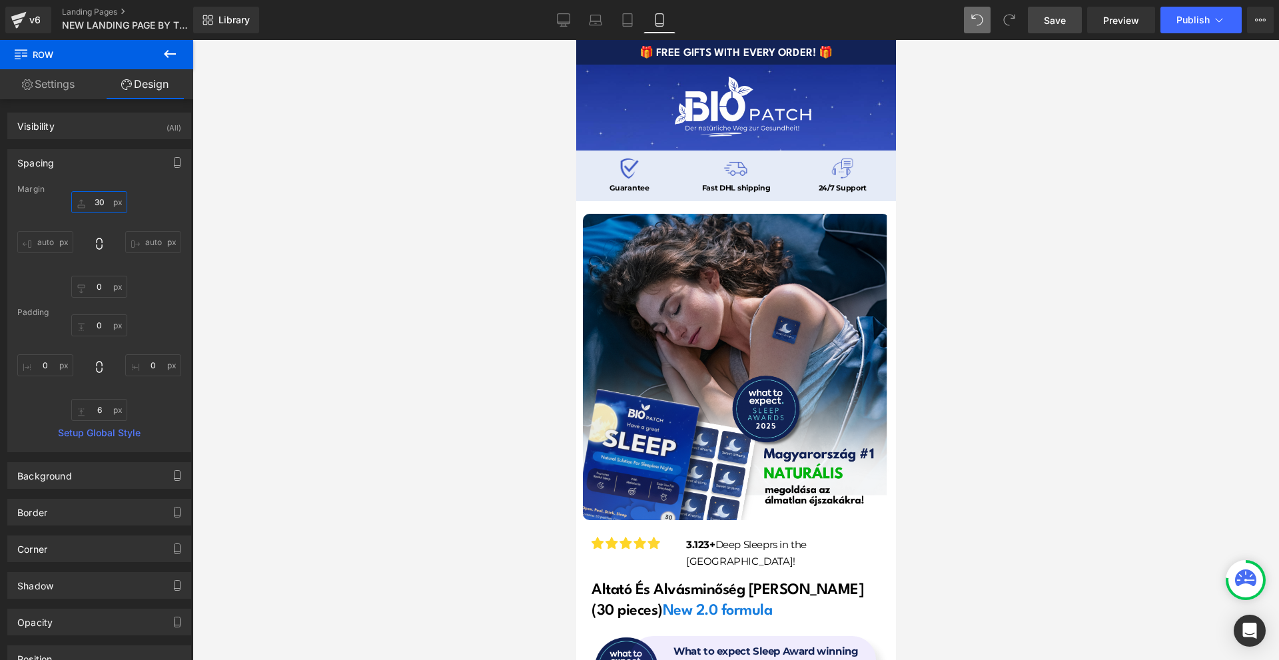
type input "30"
click at [1051, 15] on span "Save" at bounding box center [1055, 20] width 22 height 14
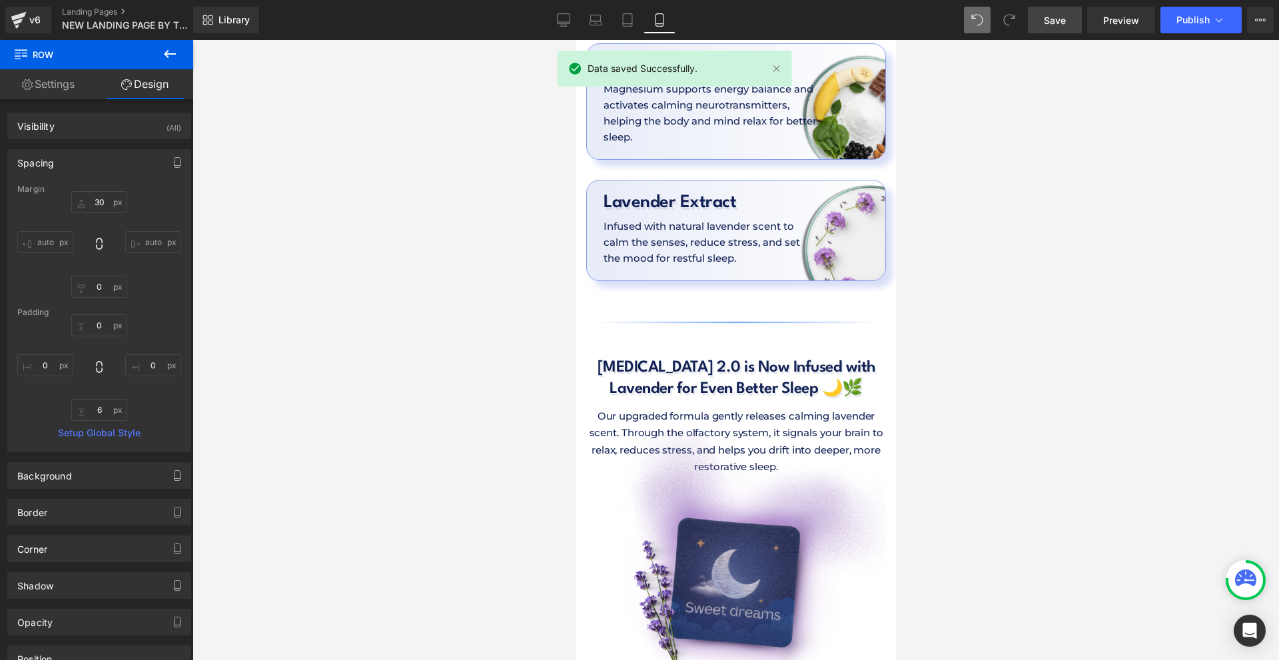
scroll to position [4396, 0]
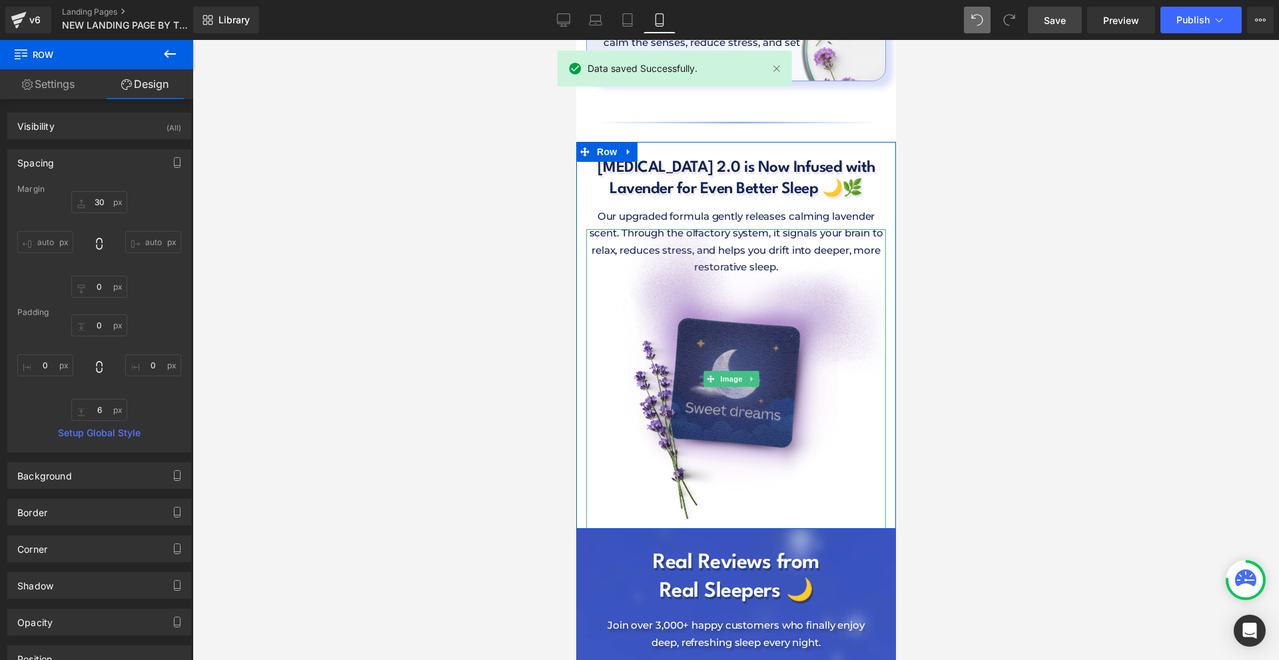
click at [771, 229] on img at bounding box center [735, 379] width 300 height 300
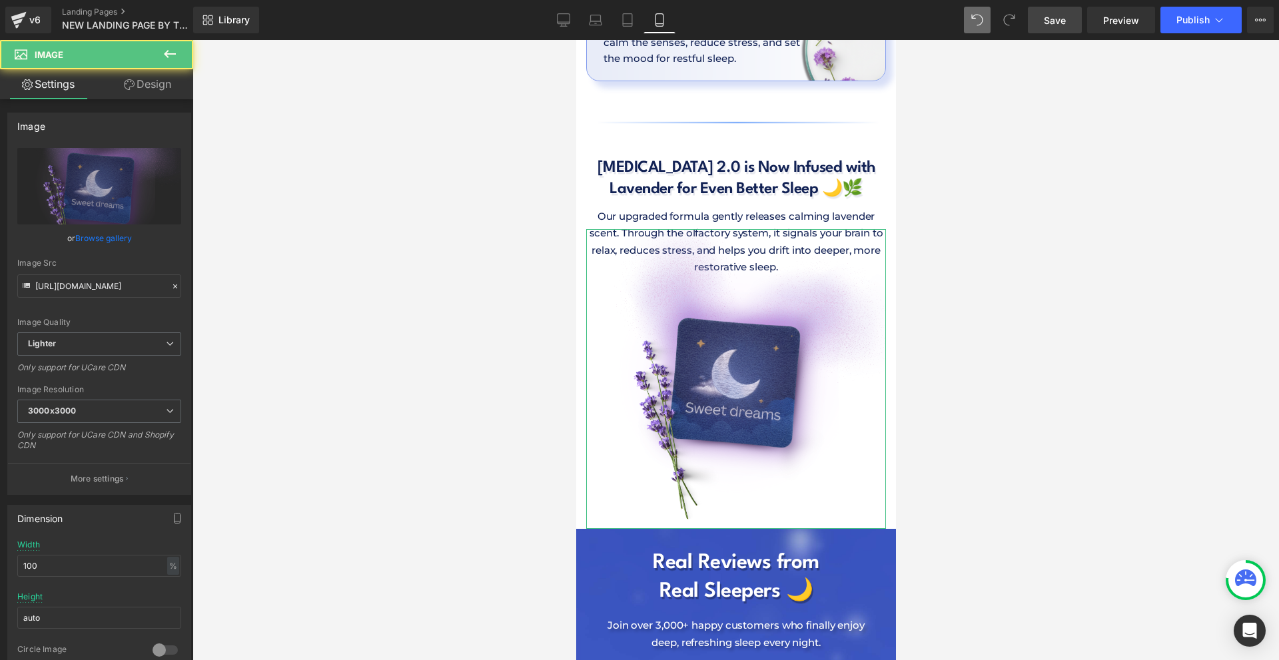
click at [135, 79] on link "Design" at bounding box center [147, 84] width 97 height 30
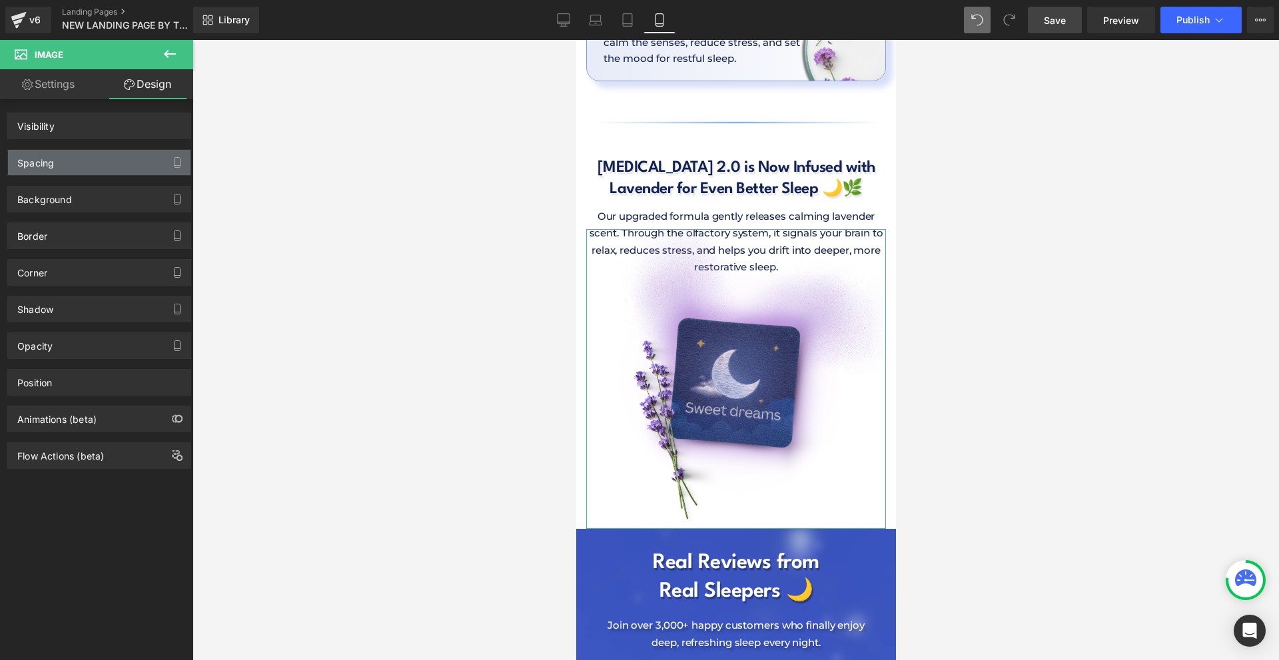
click at [53, 153] on div "Spacing" at bounding box center [35, 159] width 37 height 19
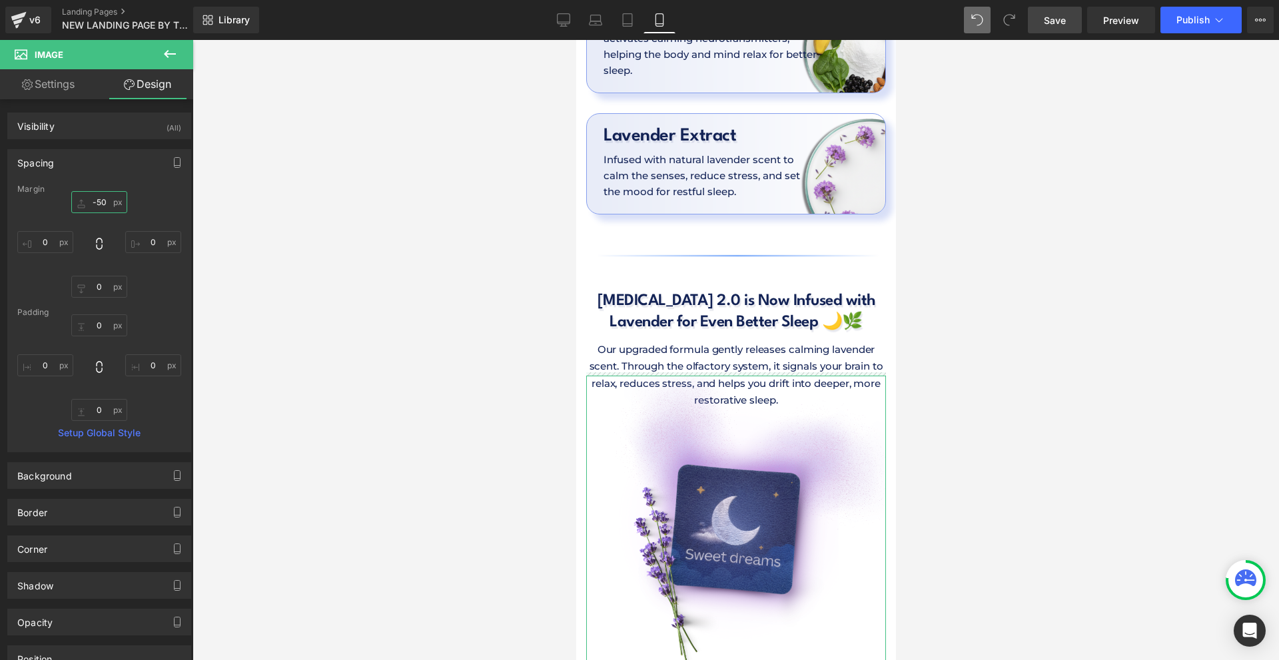
scroll to position [4463, 0]
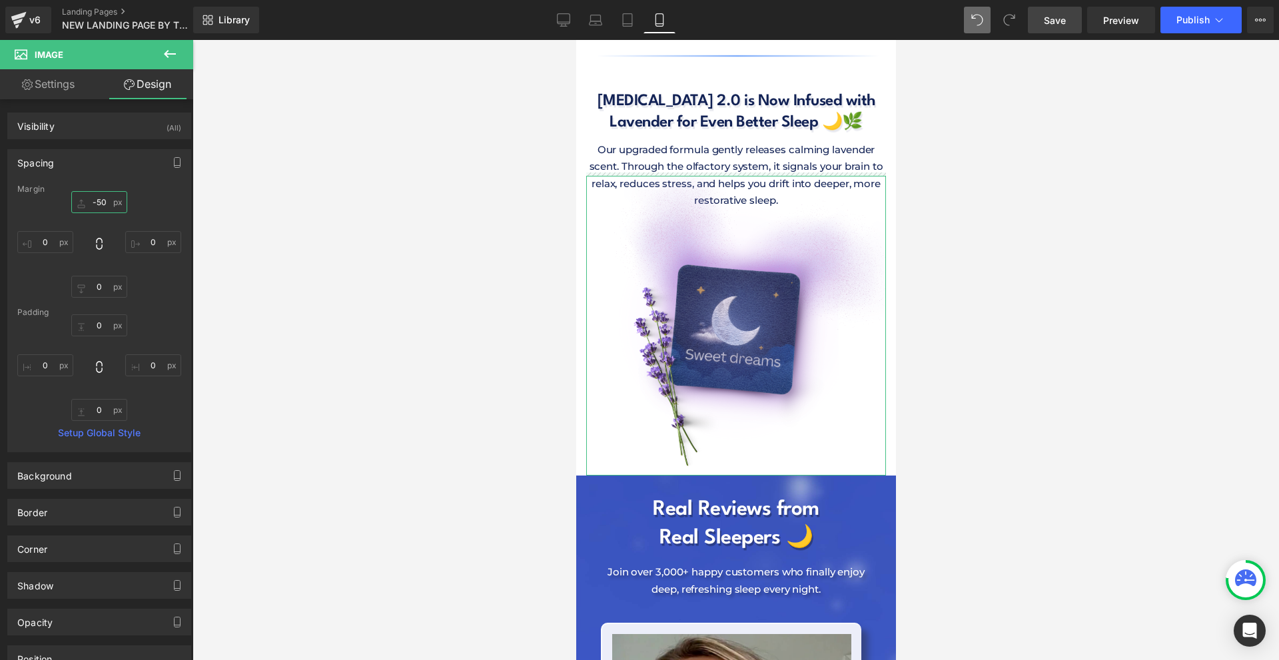
type input "-50"
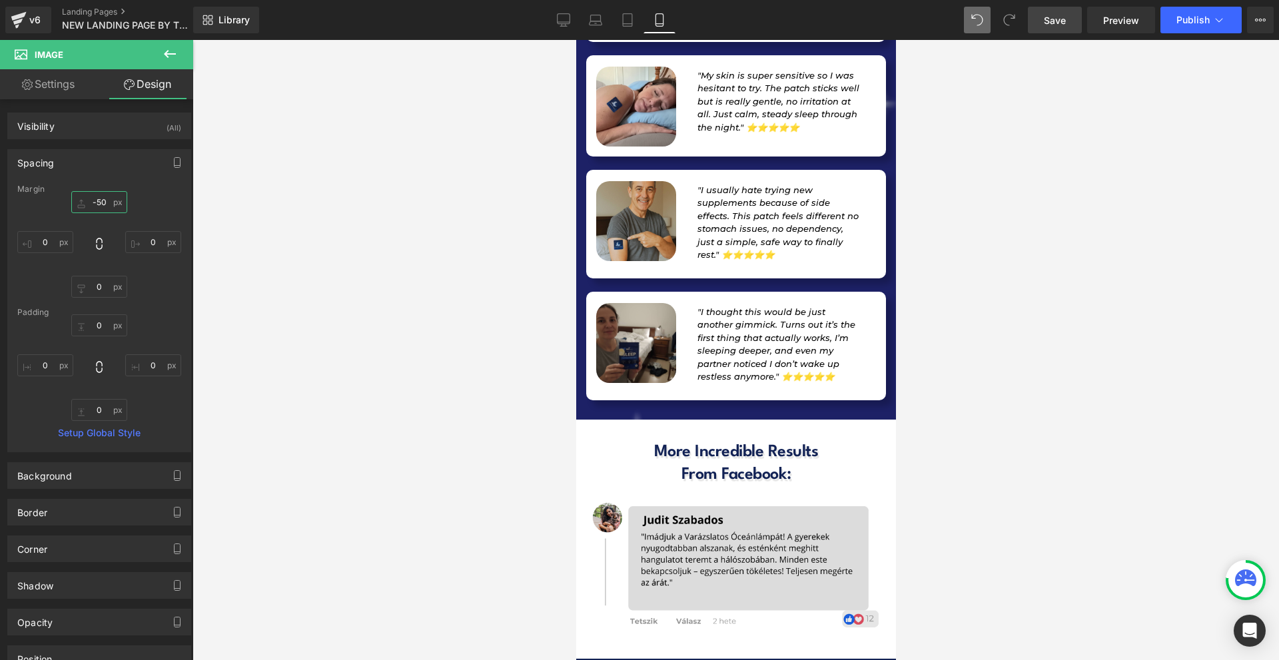
scroll to position [13613, 0]
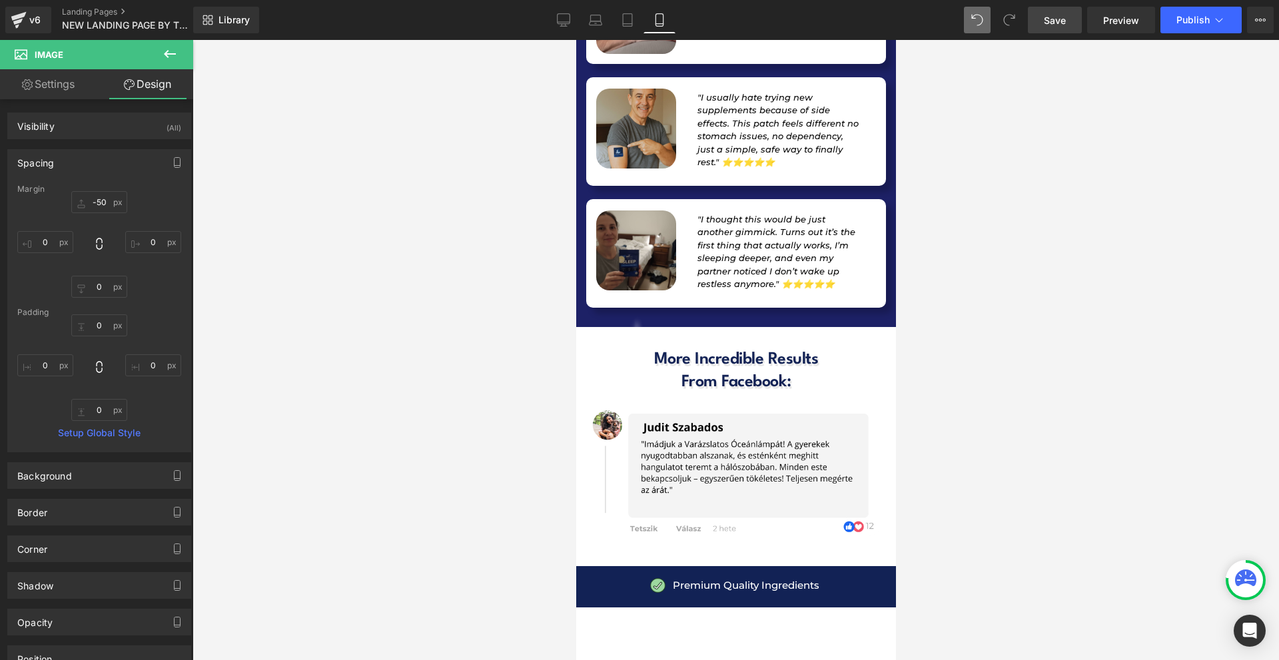
click at [1062, 19] on span "Save" at bounding box center [1055, 20] width 22 height 14
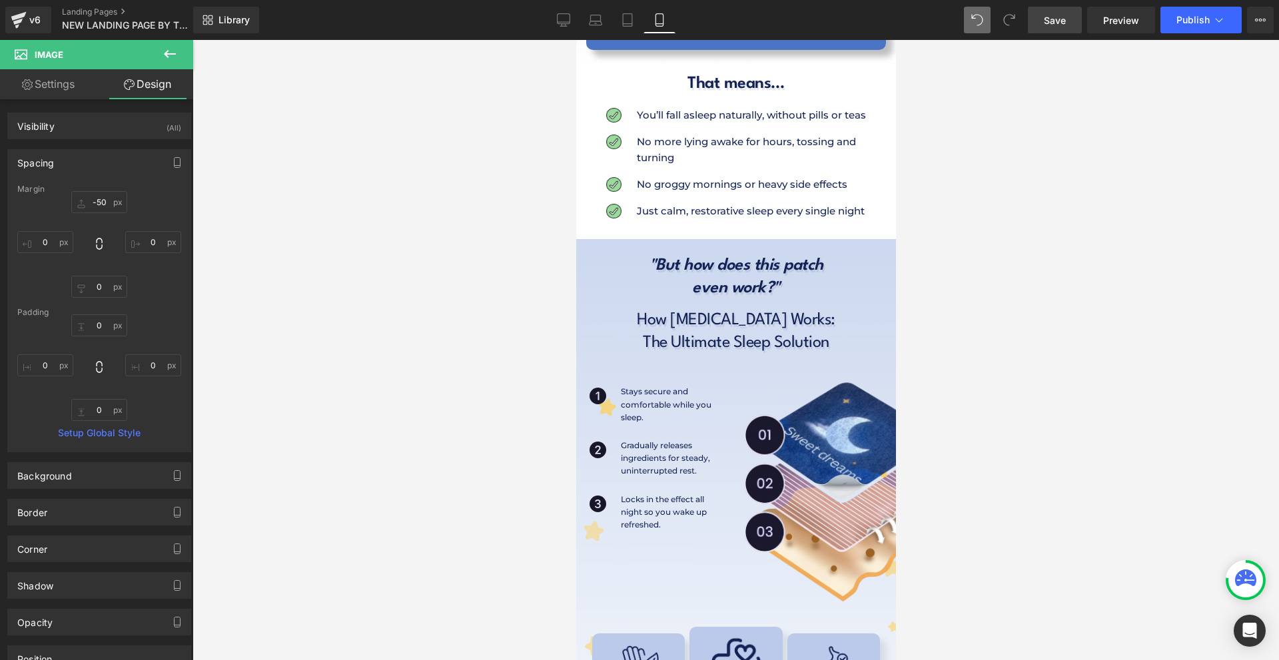
scroll to position [0, 0]
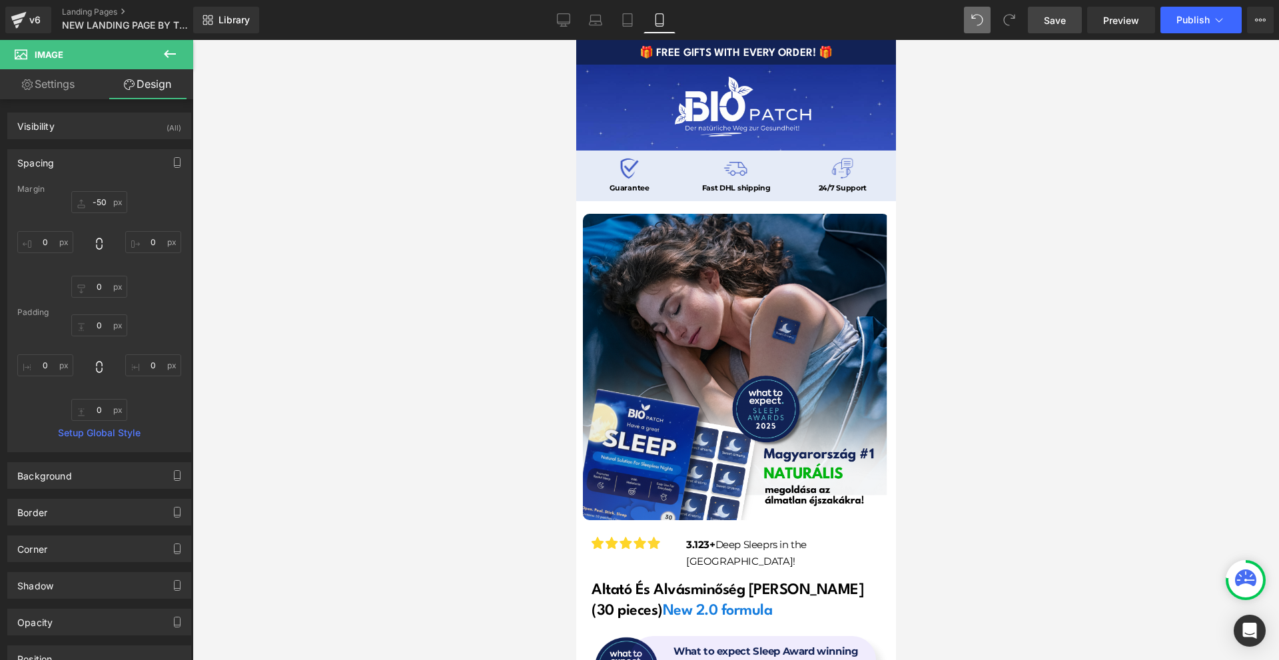
click at [1047, 27] on link "Save" at bounding box center [1055, 20] width 54 height 27
click at [711, 536] on p "3.123+ Deep Sleeprs in the UK!" at bounding box center [780, 553] width 190 height 34
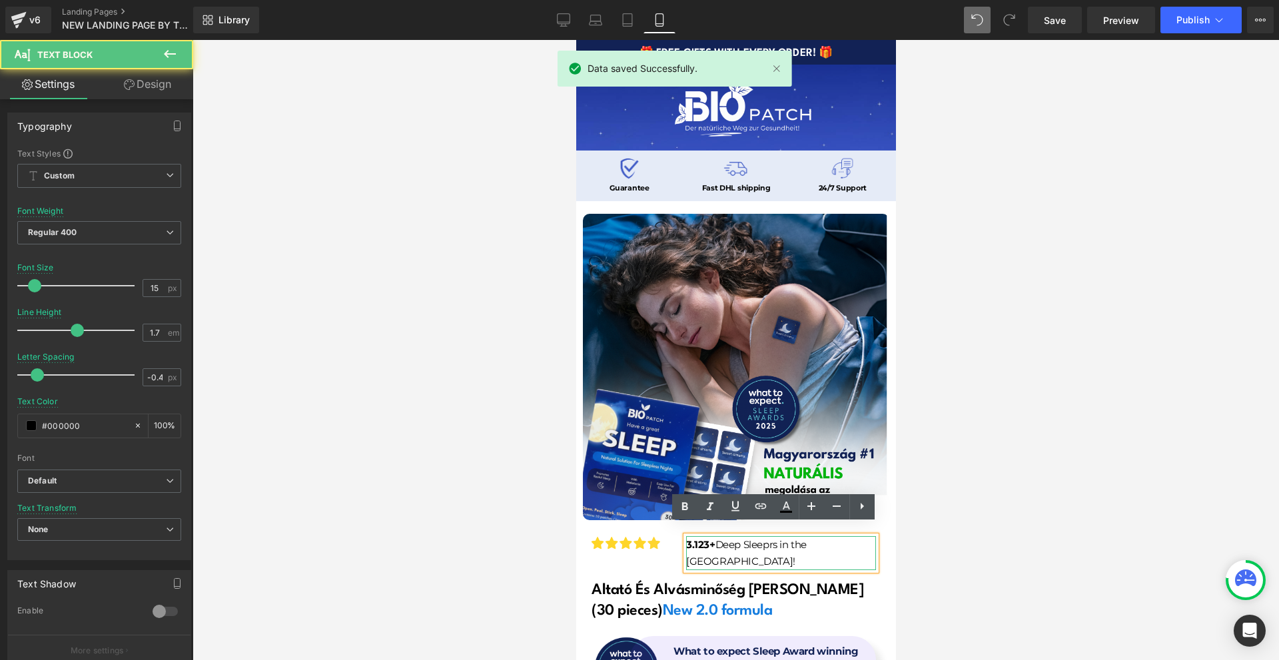
click at [829, 538] on div "3.123+ Deep Sleeprs in the UK! Text Block" at bounding box center [780, 553] width 190 height 34
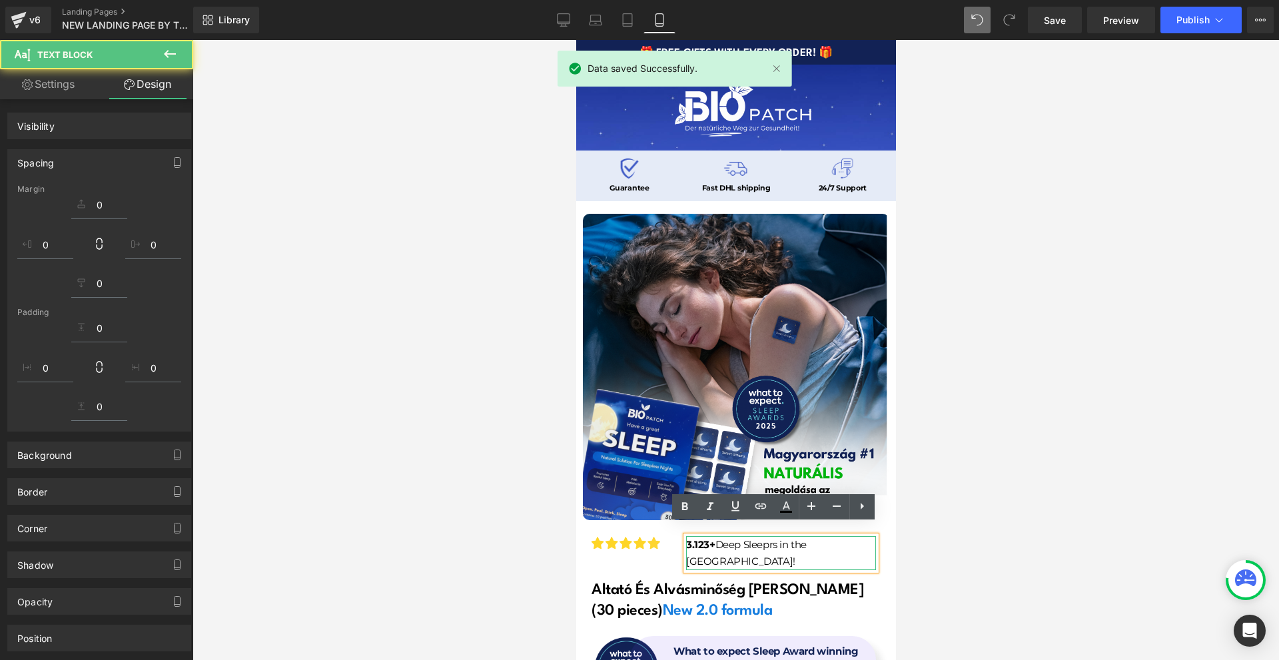
click at [915, 533] on div at bounding box center [735, 350] width 1086 height 620
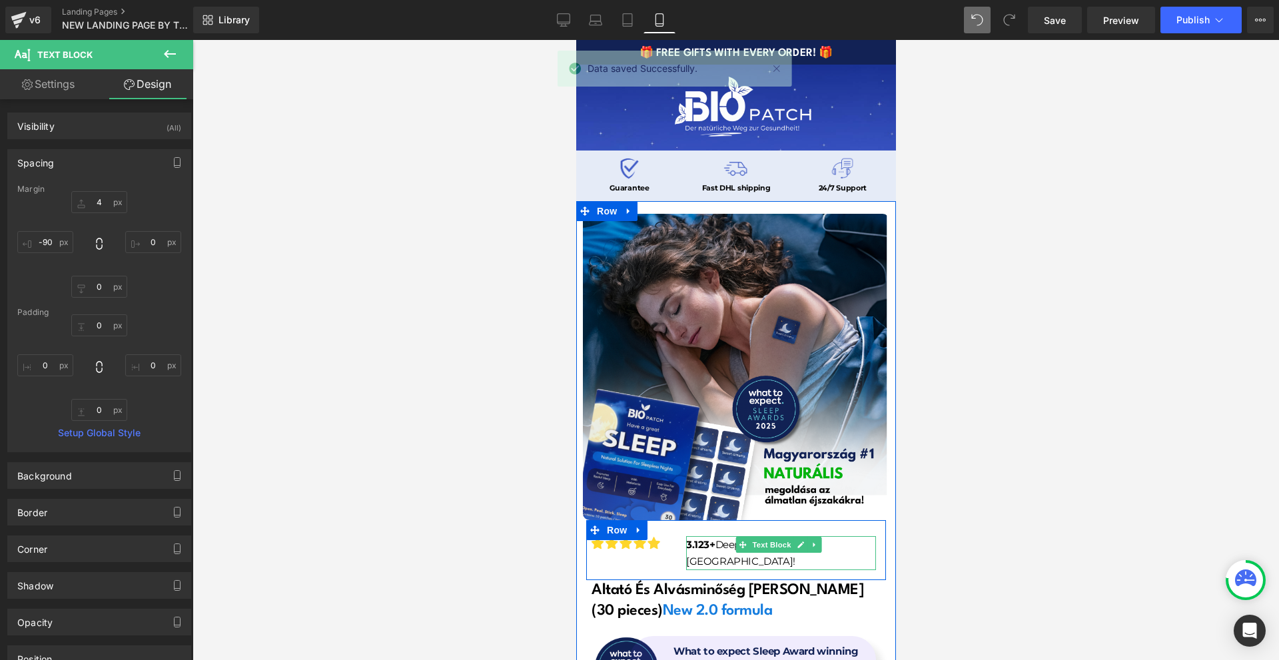
click at [705, 538] on strong "3.123+" at bounding box center [699, 544] width 29 height 13
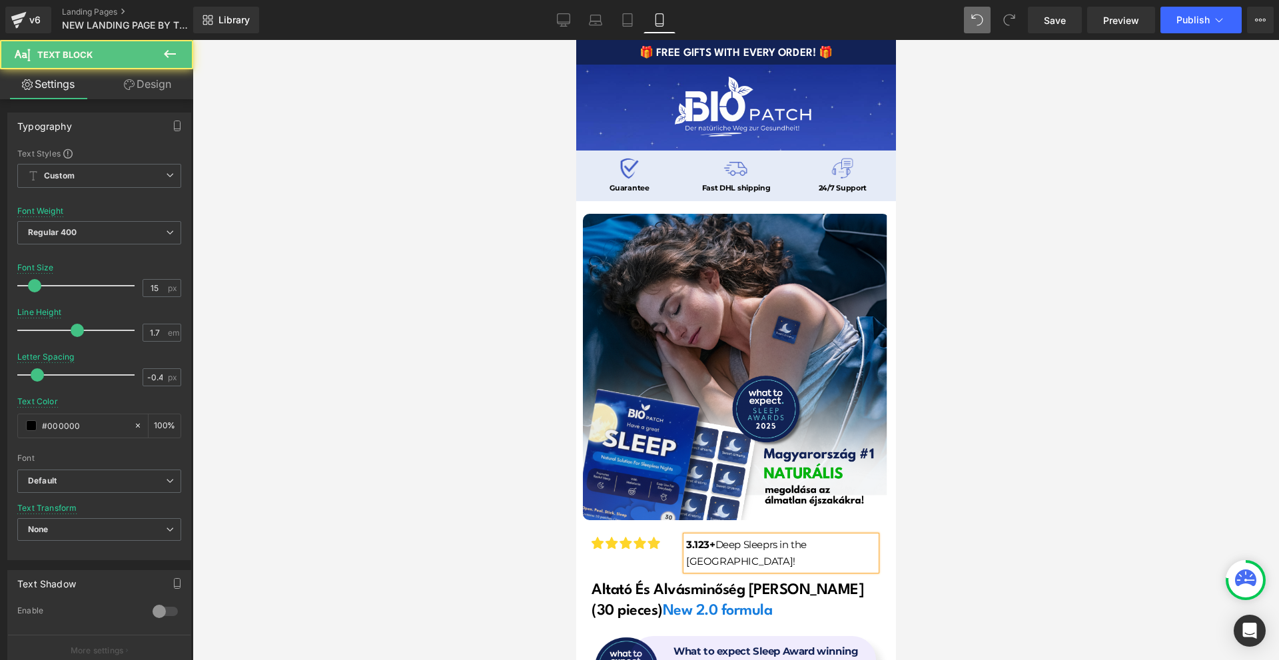
click at [934, 530] on div at bounding box center [735, 350] width 1086 height 620
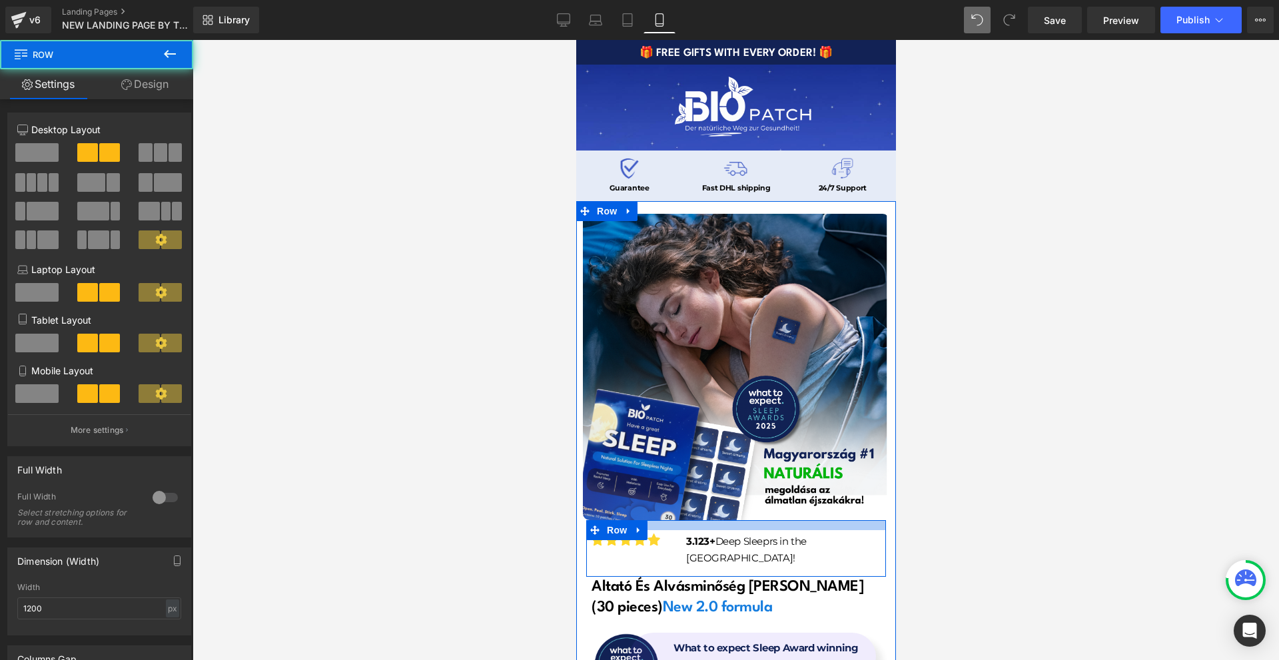
drag, startPoint x: 738, startPoint y: 517, endPoint x: 748, endPoint y: 514, distance: 10.5
click at [748, 520] on div at bounding box center [735, 525] width 300 height 10
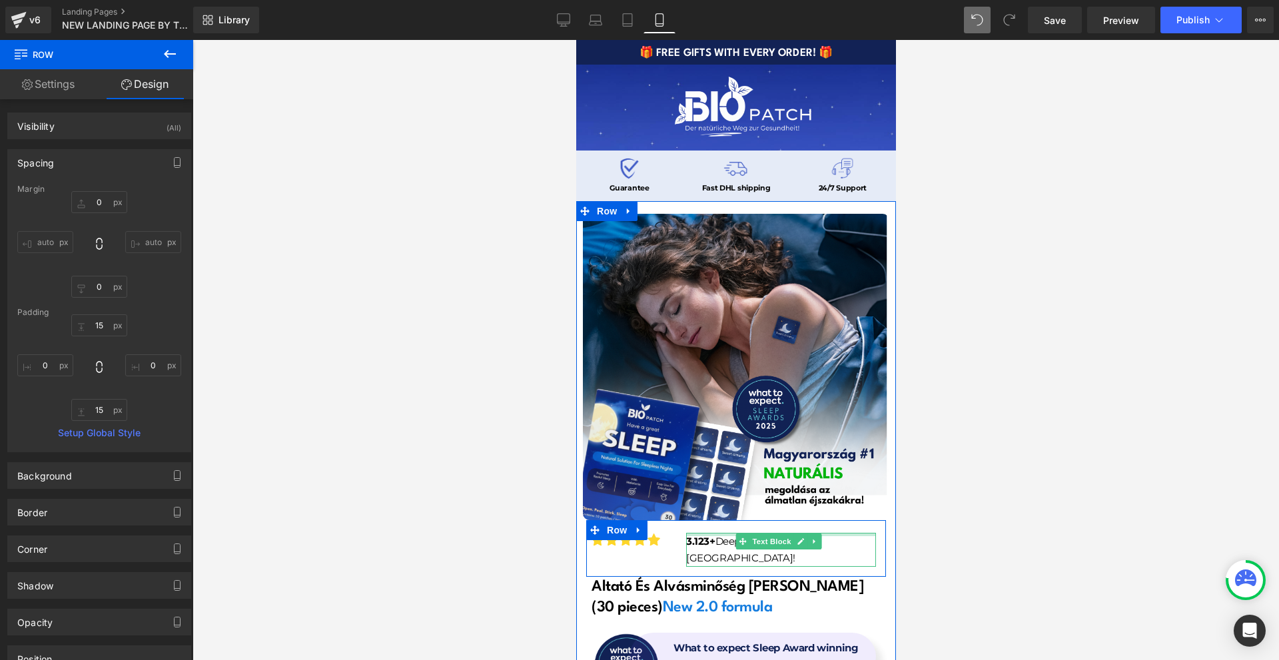
scroll to position [133, 0]
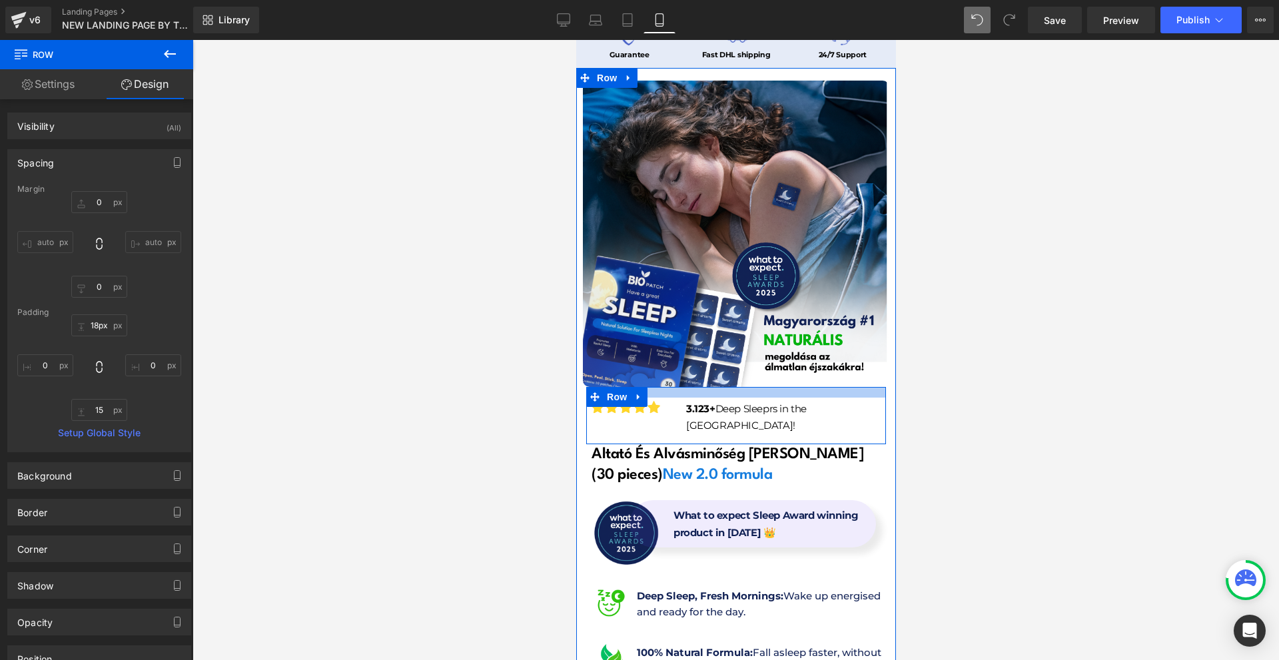
type input "19px"
click at [816, 387] on div at bounding box center [735, 392] width 300 height 11
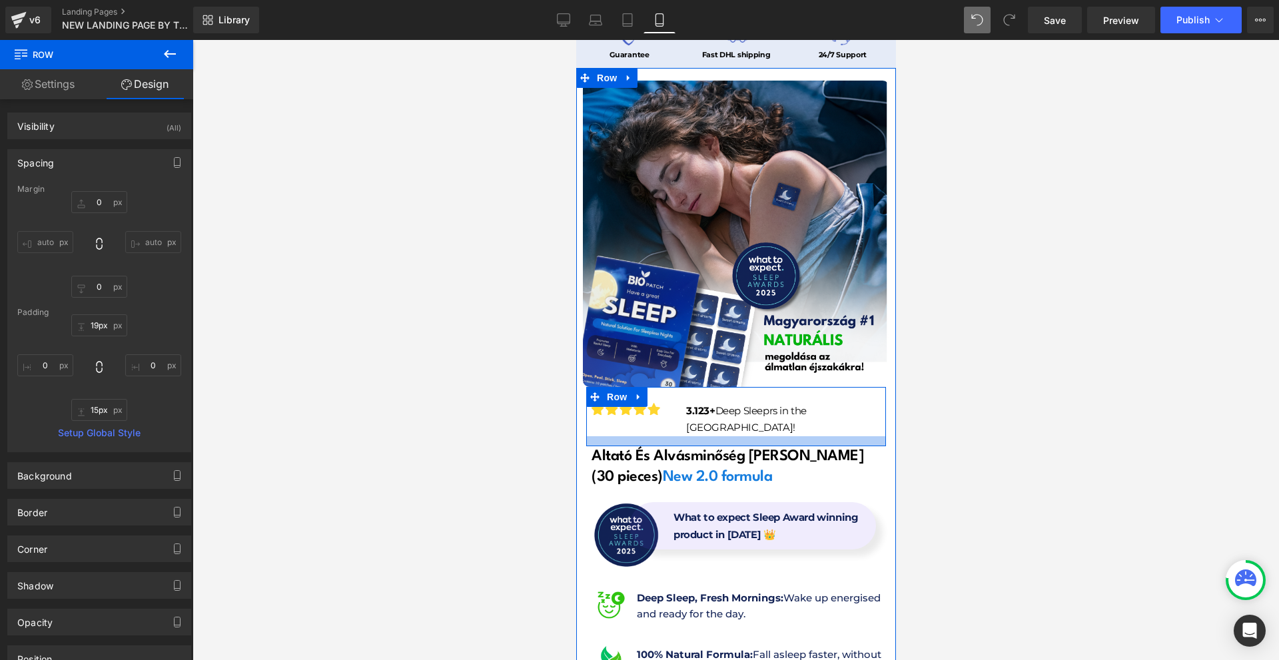
type input "14px"
click at [700, 436] on div at bounding box center [735, 441] width 300 height 10
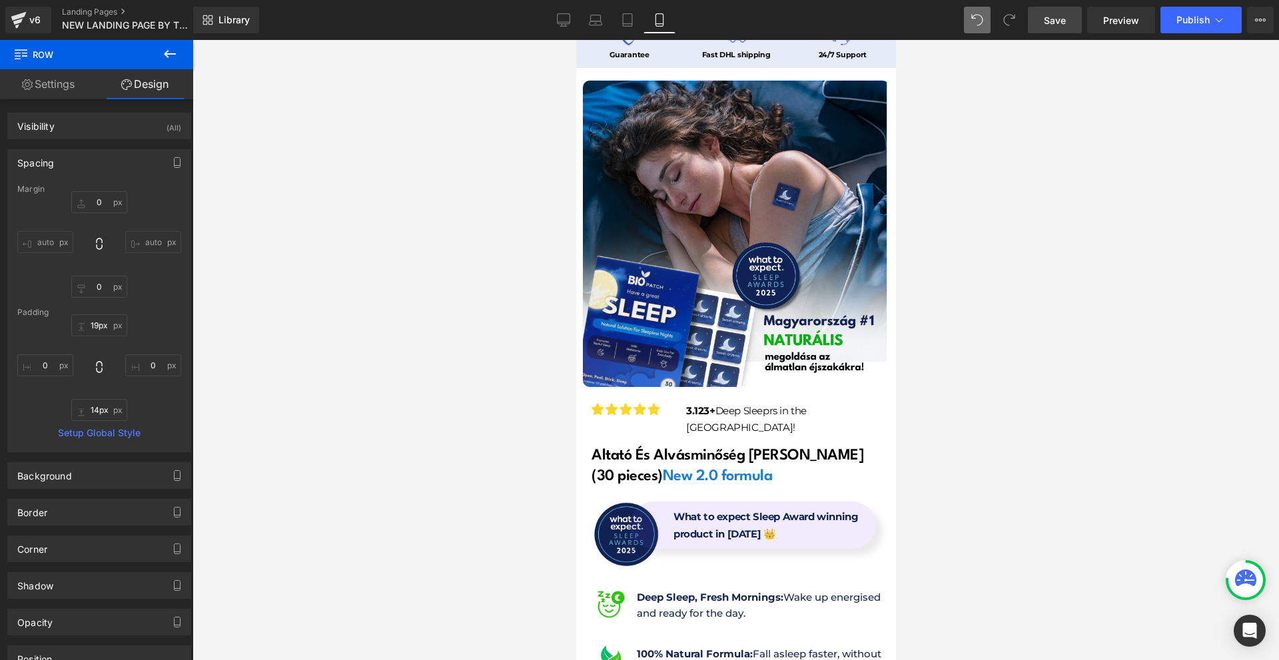
click at [1063, 17] on span "Save" at bounding box center [1055, 20] width 22 height 14
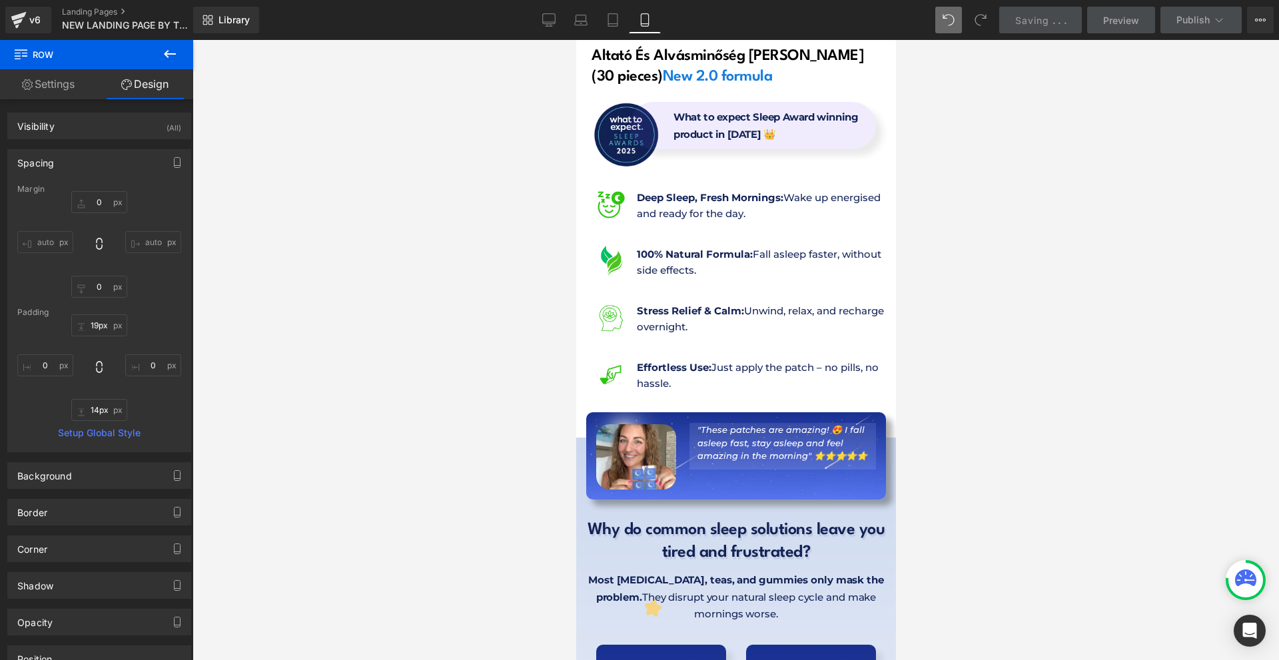
scroll to position [666, 0]
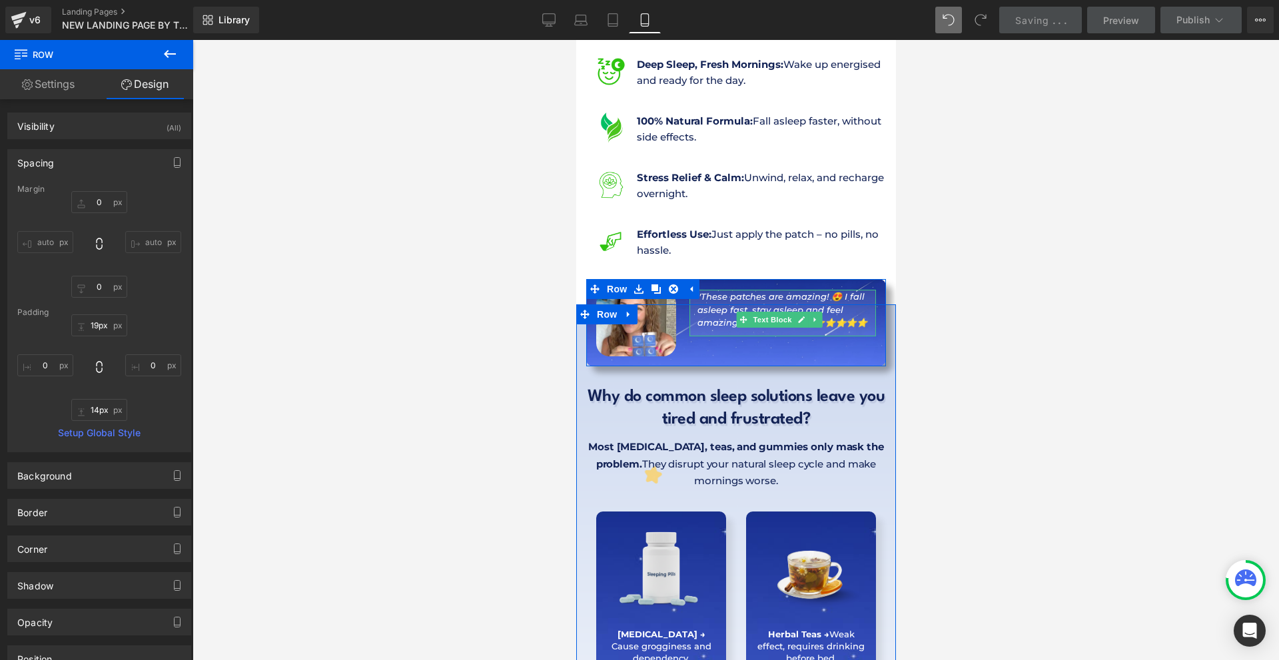
click at [829, 291] on icon ""These patches are amazing! 😍 I fall asleep fast, stay asleep and feel amazing …" at bounding box center [782, 309] width 170 height 37
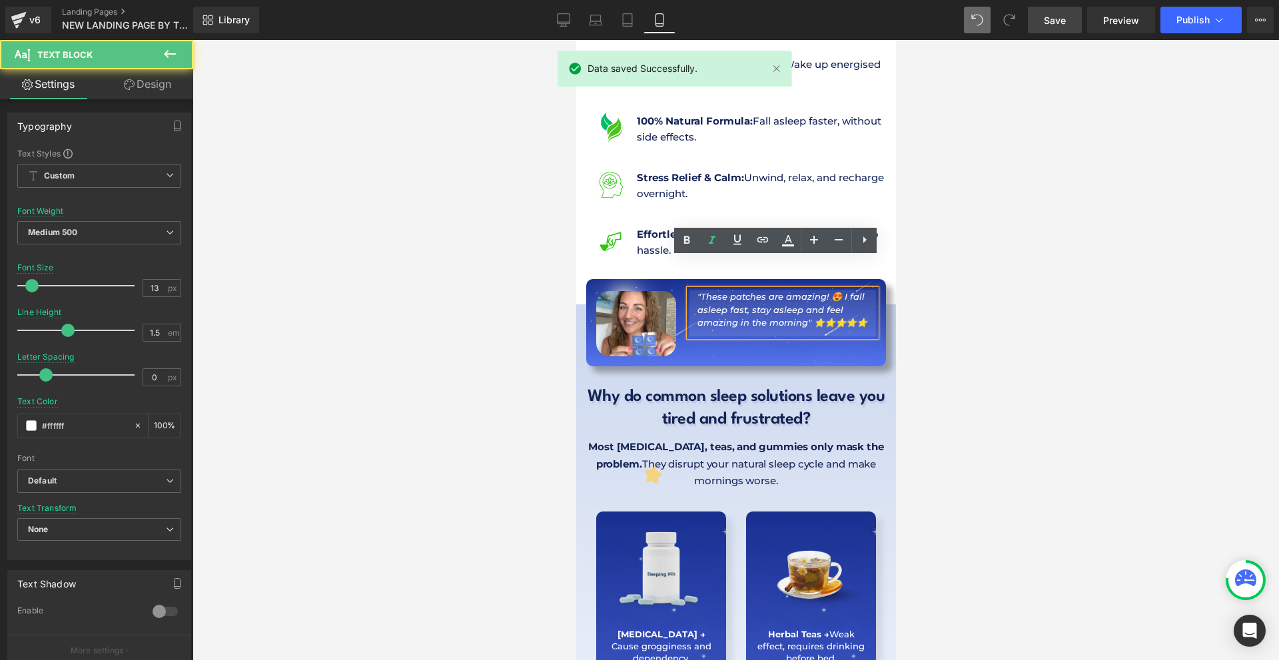
click at [960, 294] on div at bounding box center [735, 350] width 1086 height 620
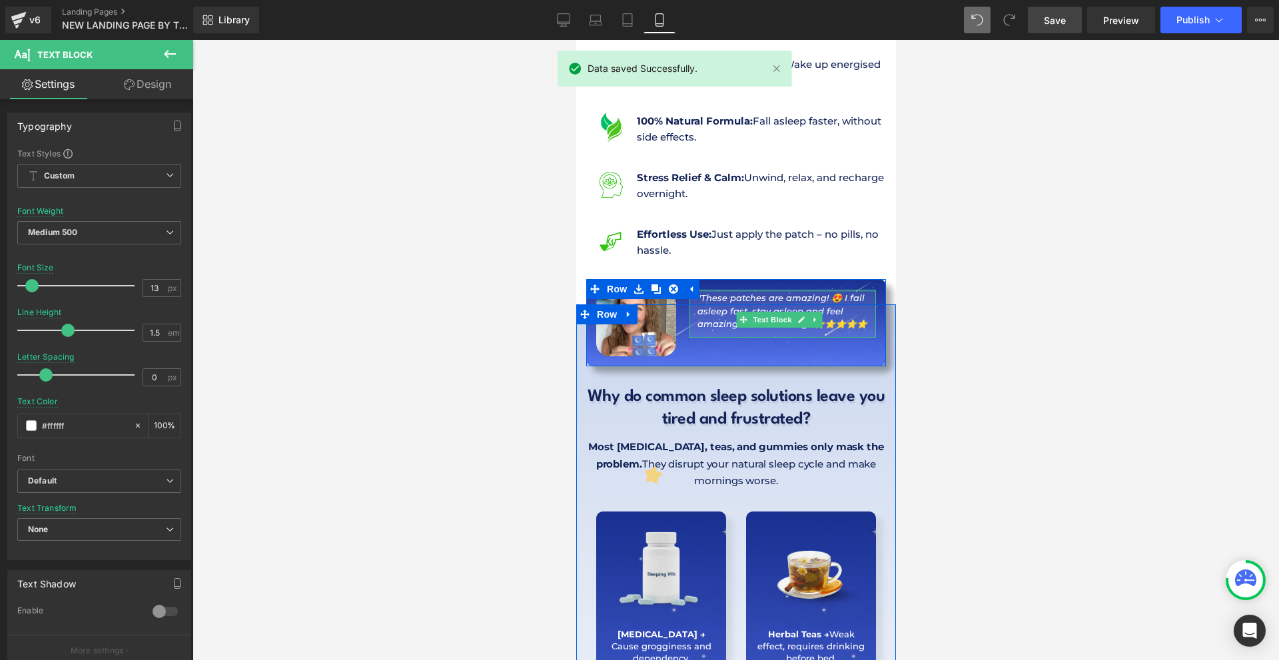
click at [763, 290] on div ""These patches are amazing! 😍 I fall asleep fast, stay asleep and feel amazing …" at bounding box center [782, 314] width 186 height 48
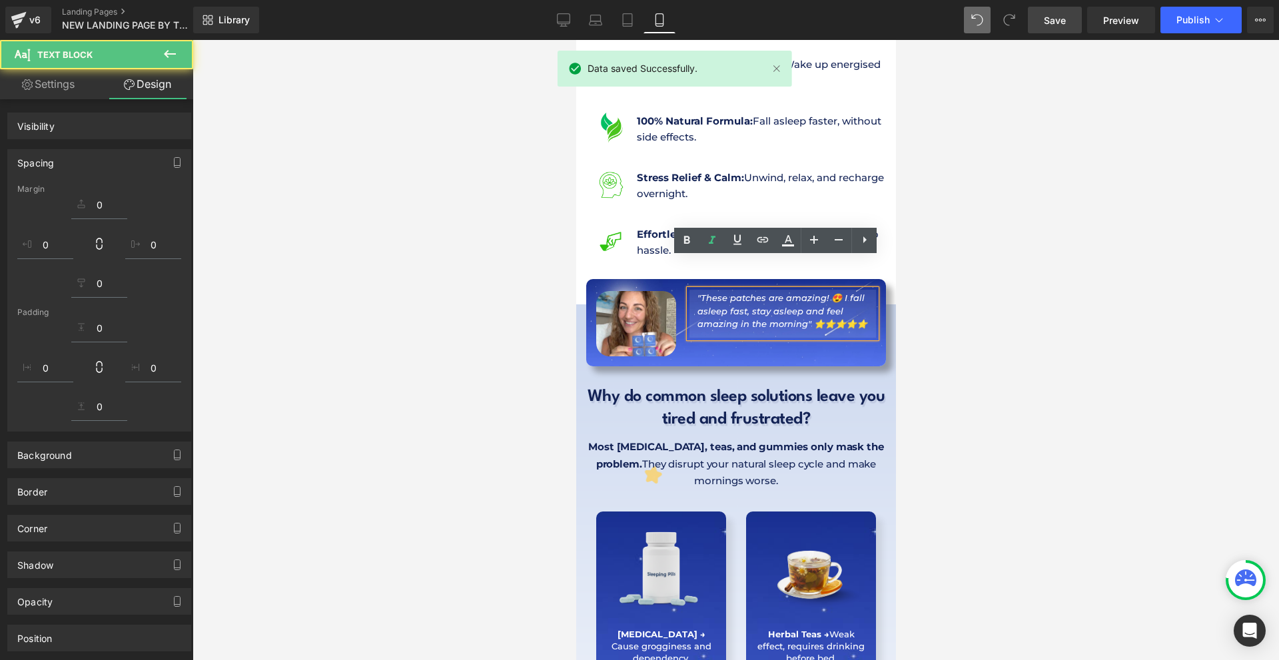
click at [1031, 294] on div at bounding box center [735, 350] width 1086 height 620
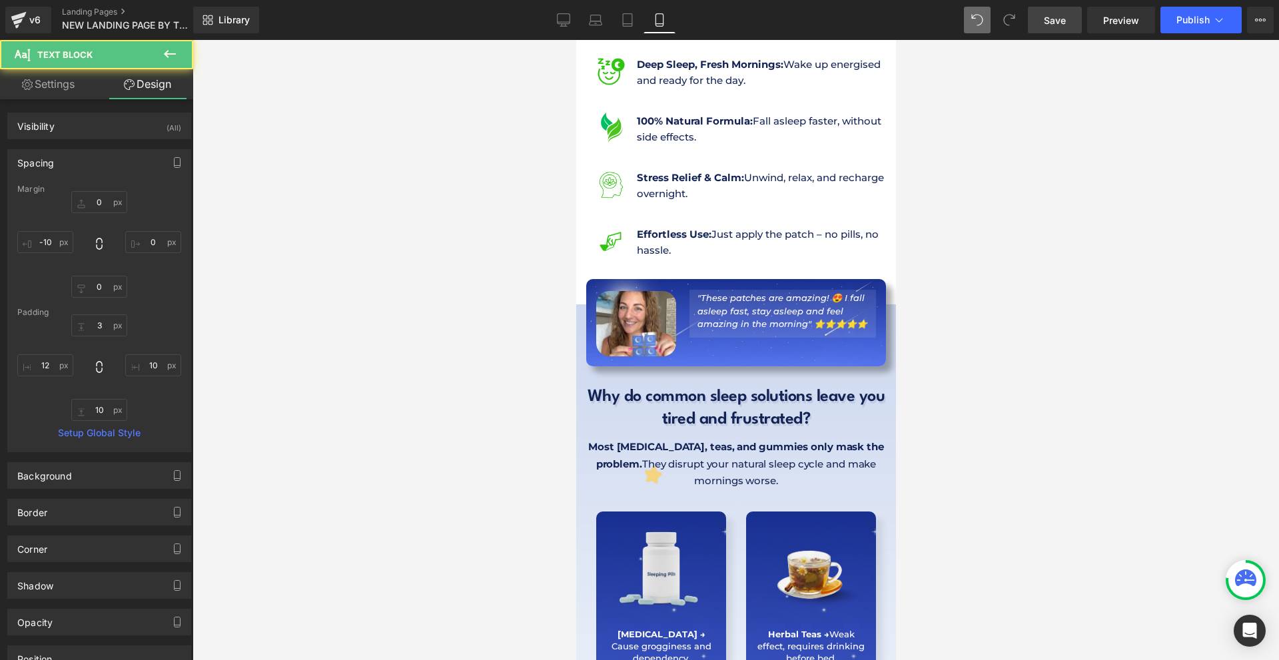
click at [1031, 294] on div at bounding box center [735, 350] width 1086 height 620
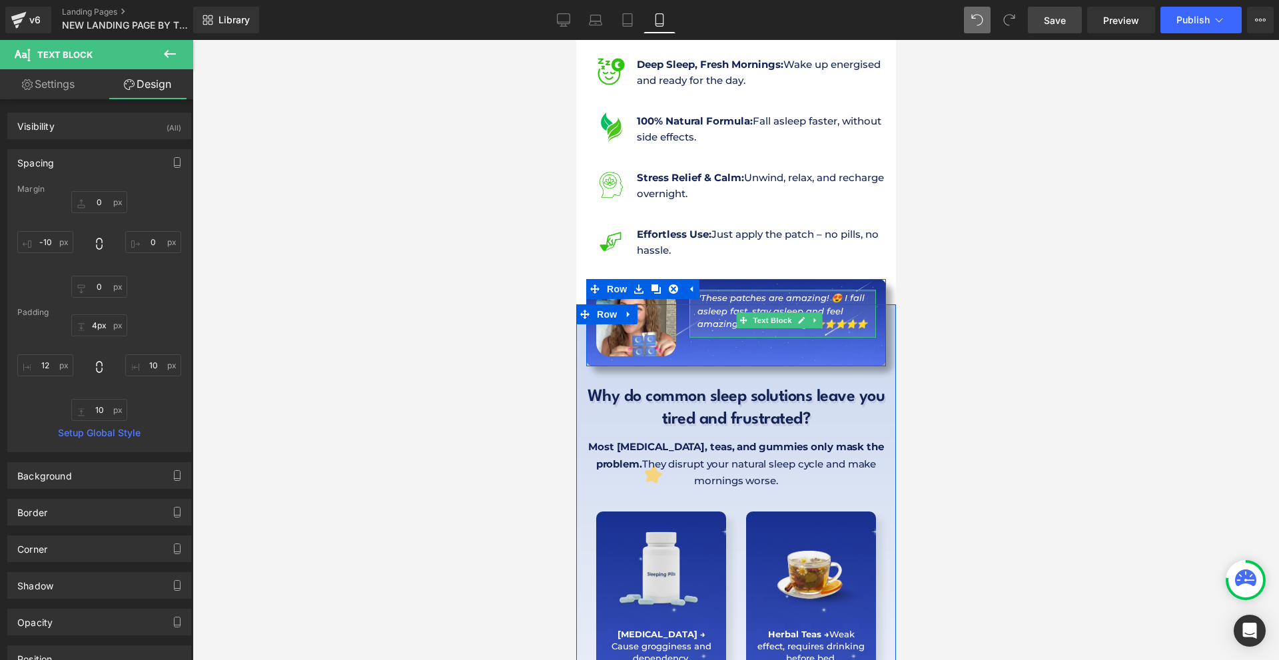
type input "5px"
click at [783, 290] on div at bounding box center [782, 291] width 186 height 3
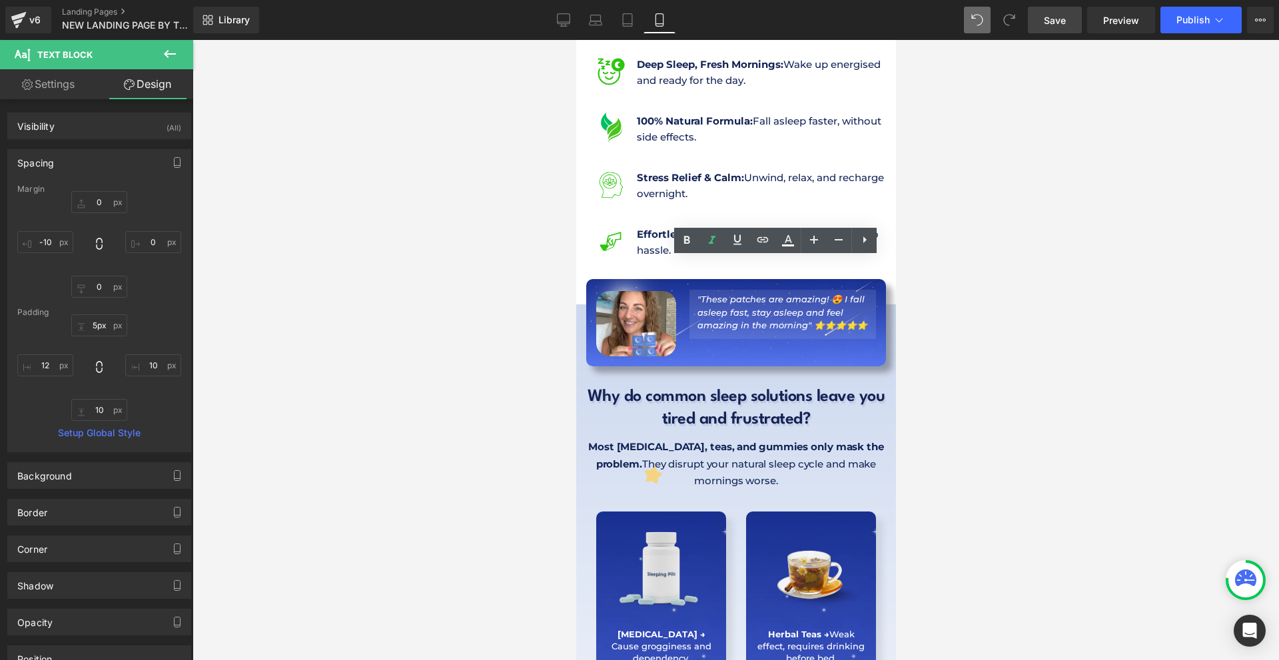
click at [1015, 303] on div at bounding box center [735, 350] width 1086 height 620
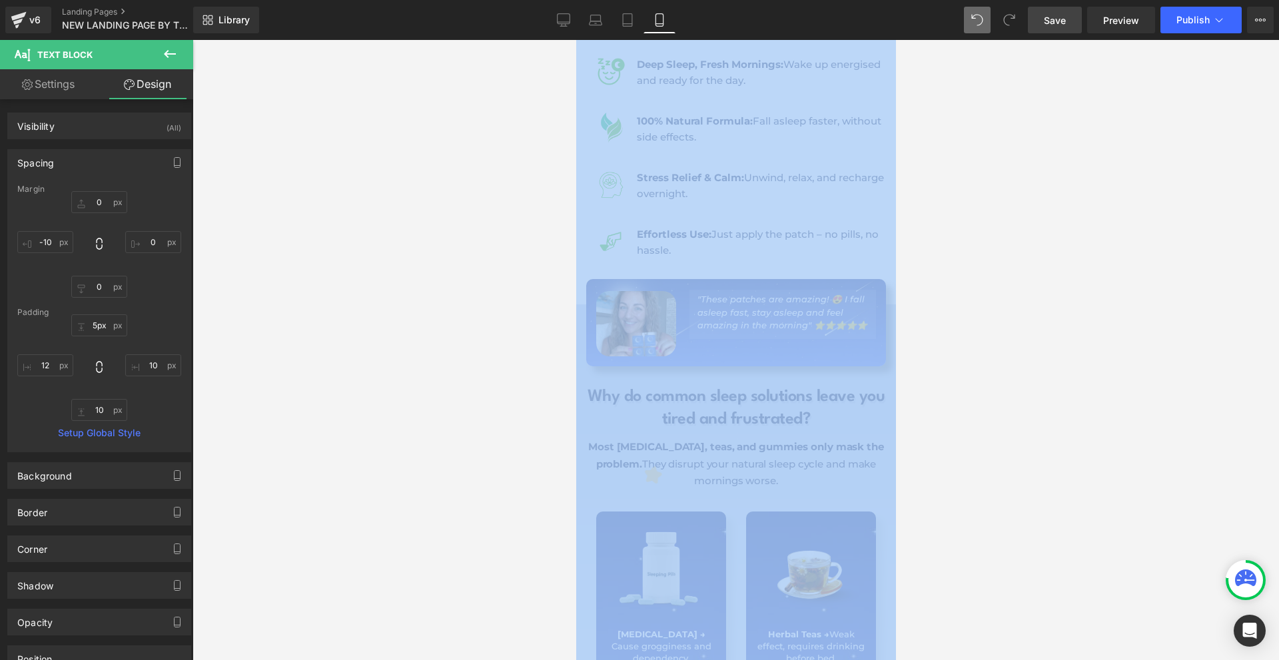
click at [1015, 303] on div at bounding box center [735, 350] width 1086 height 620
click at [1023, 302] on div at bounding box center [735, 350] width 1086 height 620
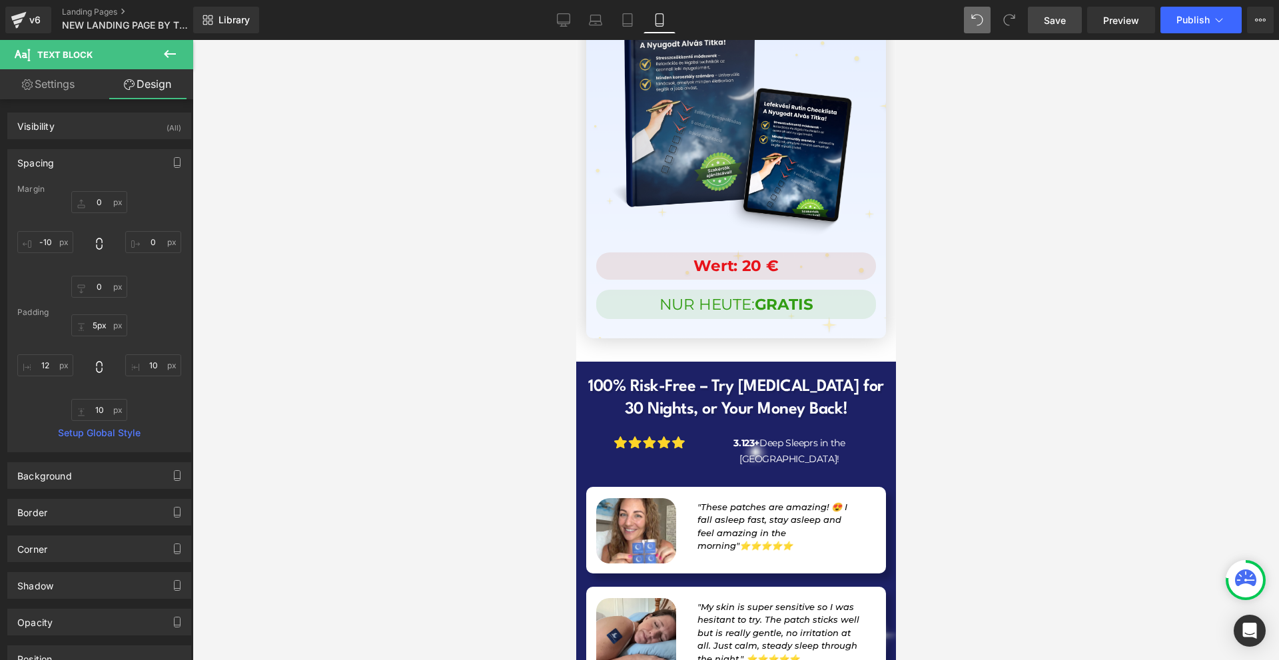
scroll to position [13612, 0]
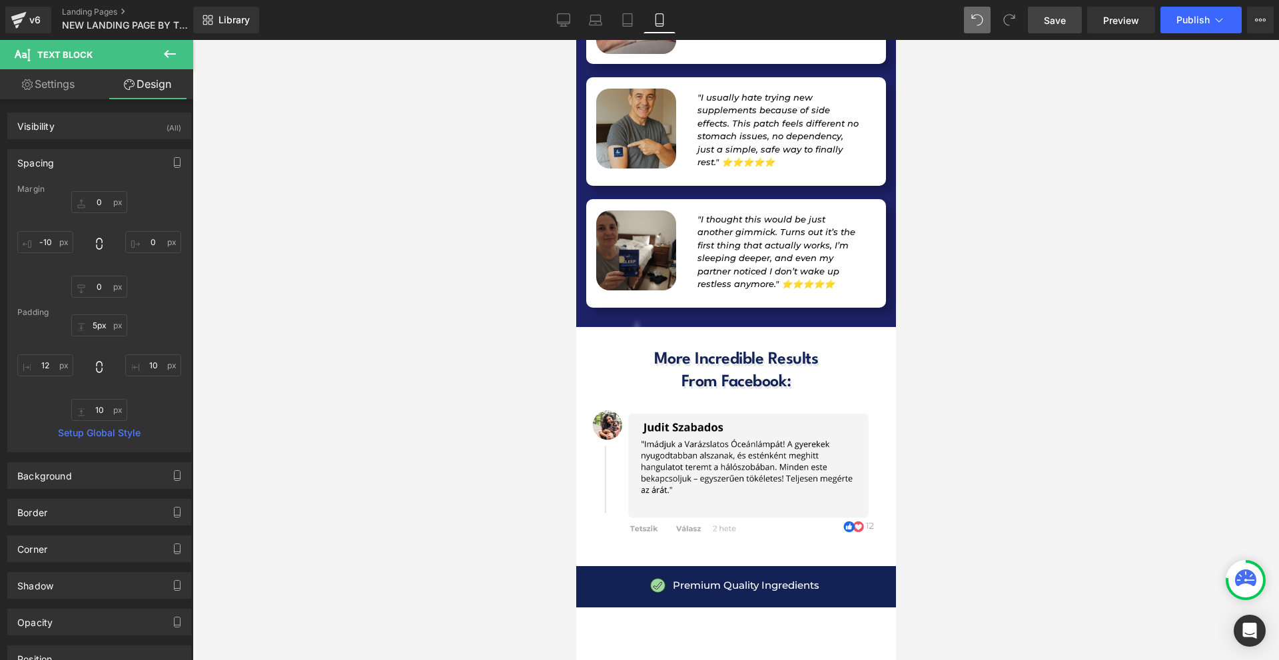
click at [1052, 9] on link "Save" at bounding box center [1055, 20] width 54 height 27
drag, startPoint x: 1068, startPoint y: 35, endPoint x: 1061, endPoint y: 30, distance: 8.1
click at [1068, 34] on div "Library Mobile Desktop Laptop Tablet Mobile Save Preview Publish Scheduled View…" at bounding box center [736, 20] width 1086 height 40
click at [1060, 27] on link "Save" at bounding box center [1055, 20] width 54 height 27
click at [683, 577] on p "Premium Quality Ingredients" at bounding box center [745, 585] width 147 height 16
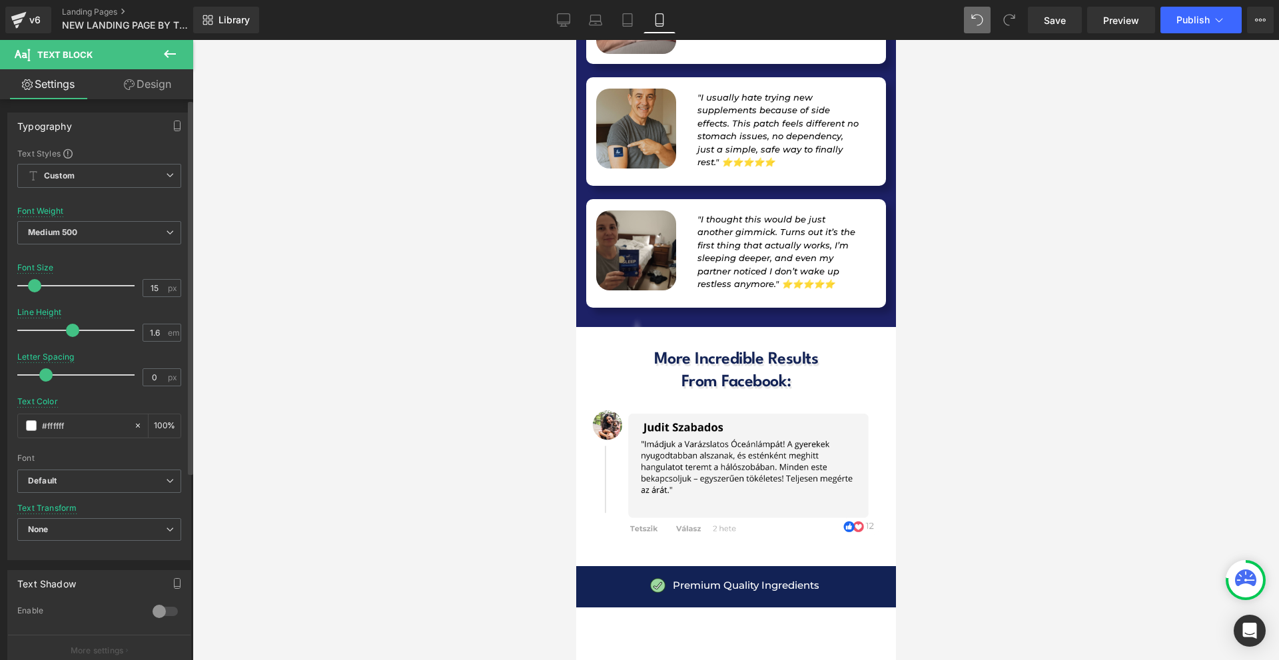
type input "16"
click at [38, 288] on span at bounding box center [35, 285] width 13 height 13
drag, startPoint x: 743, startPoint y: 396, endPoint x: 1145, endPoint y: 375, distance: 402.8
click at [743, 567] on span "Carousel" at bounding box center [730, 577] width 48 height 20
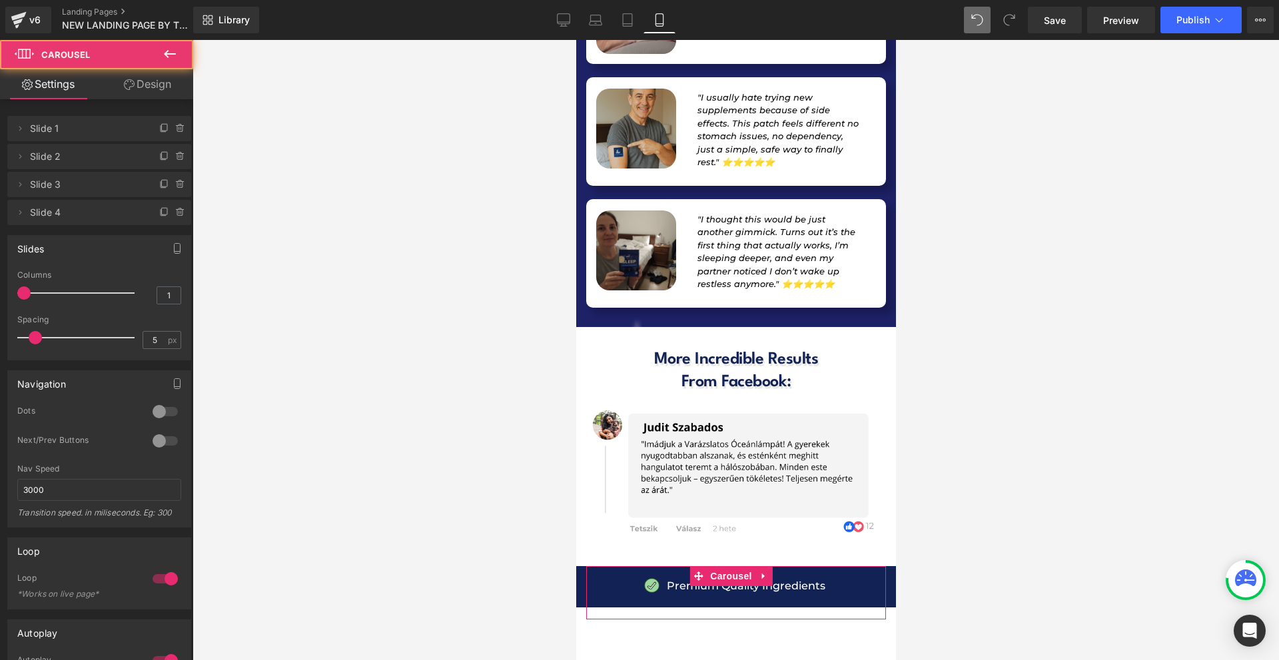
click at [183, 216] on li "Delete Cancel Slide 4 Slide 4 Name Slide 4" at bounding box center [99, 212] width 184 height 25
click at [175, 212] on icon at bounding box center [180, 212] width 11 height 11
click at [173, 212] on button "Delete" at bounding box center [170, 212] width 42 height 17
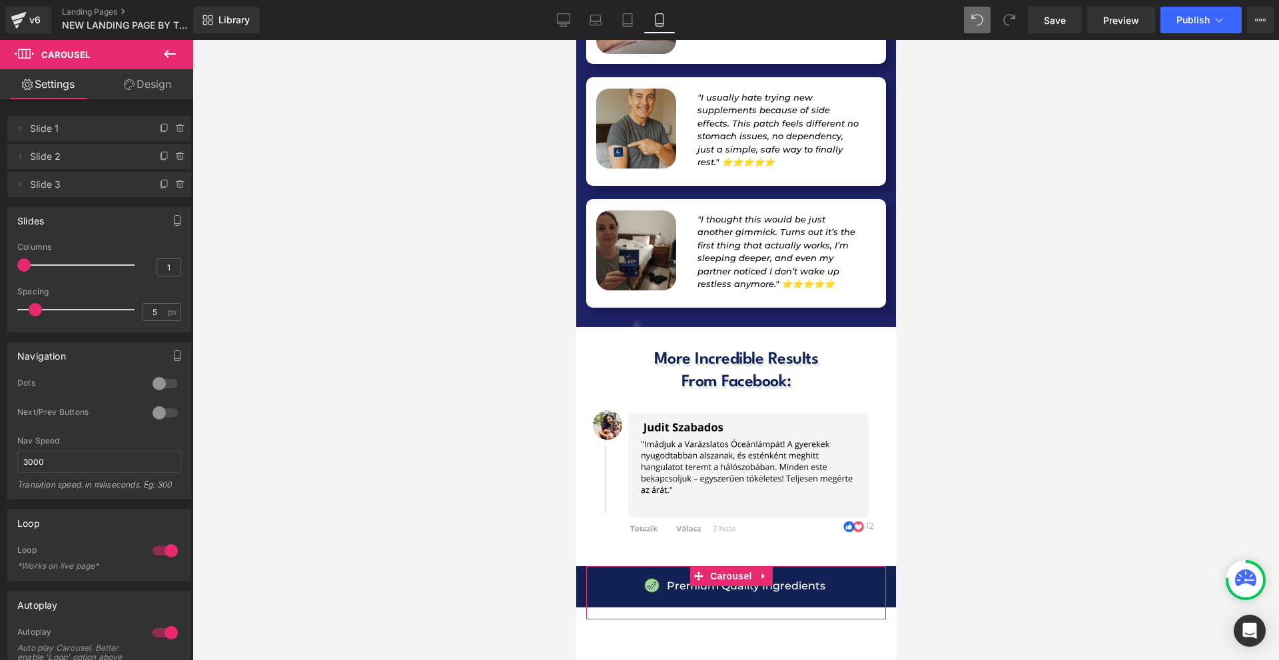
click at [177, 187] on icon at bounding box center [179, 185] width 5 height 6
click at [175, 187] on button "Delete" at bounding box center [166, 185] width 42 height 17
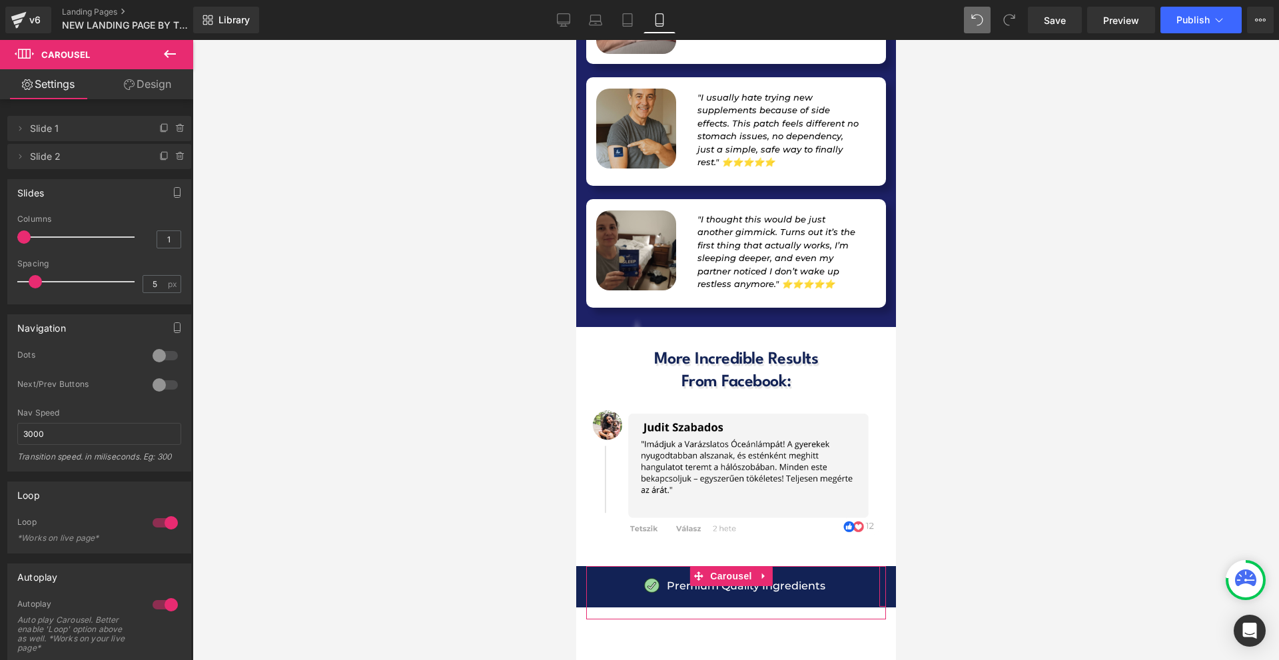
click at [173, 165] on li "Delete Cancel Slide 2 Slide 2" at bounding box center [99, 156] width 184 height 25
click at [179, 158] on icon at bounding box center [179, 156] width 0 height 3
click at [174, 158] on button "Delete" at bounding box center [166, 157] width 42 height 17
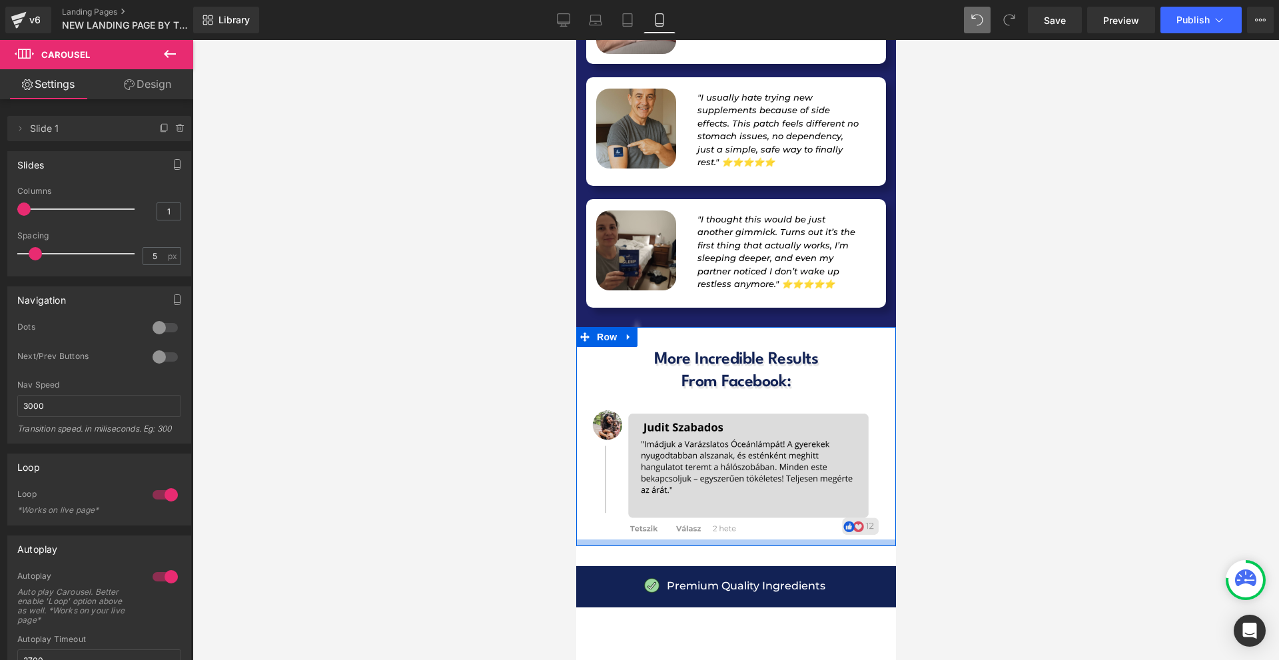
scroll to position [13605, 0]
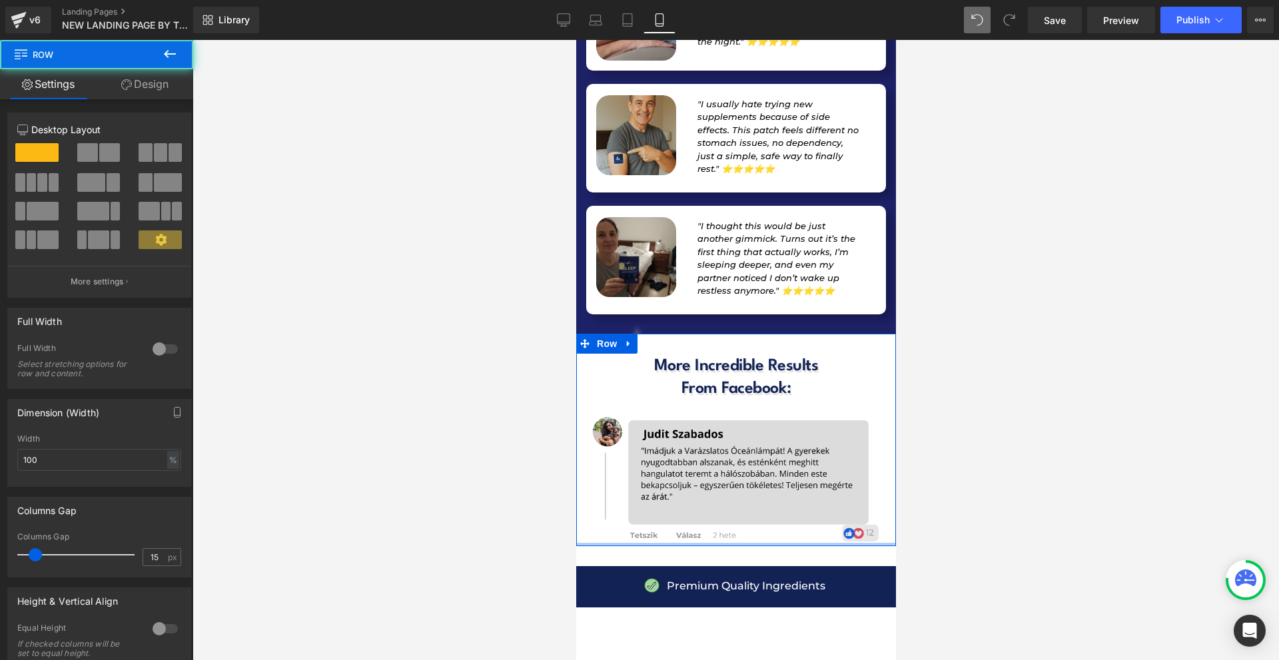
drag, startPoint x: 757, startPoint y: 361, endPoint x: 775, endPoint y: 344, distance: 25.4
click at [767, 346] on div "More Incredible Results From Facebook:  Heading Image Row" at bounding box center [735, 440] width 320 height 213
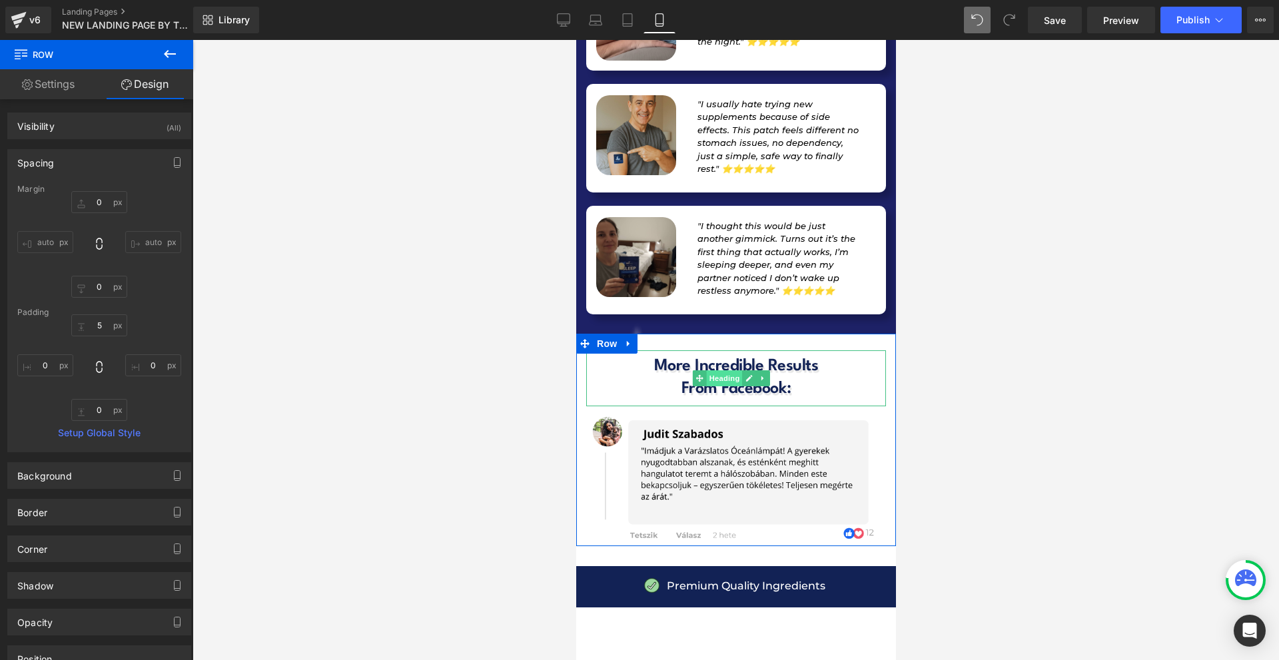
click at [735, 370] on span "Heading" at bounding box center [723, 378] width 36 height 16
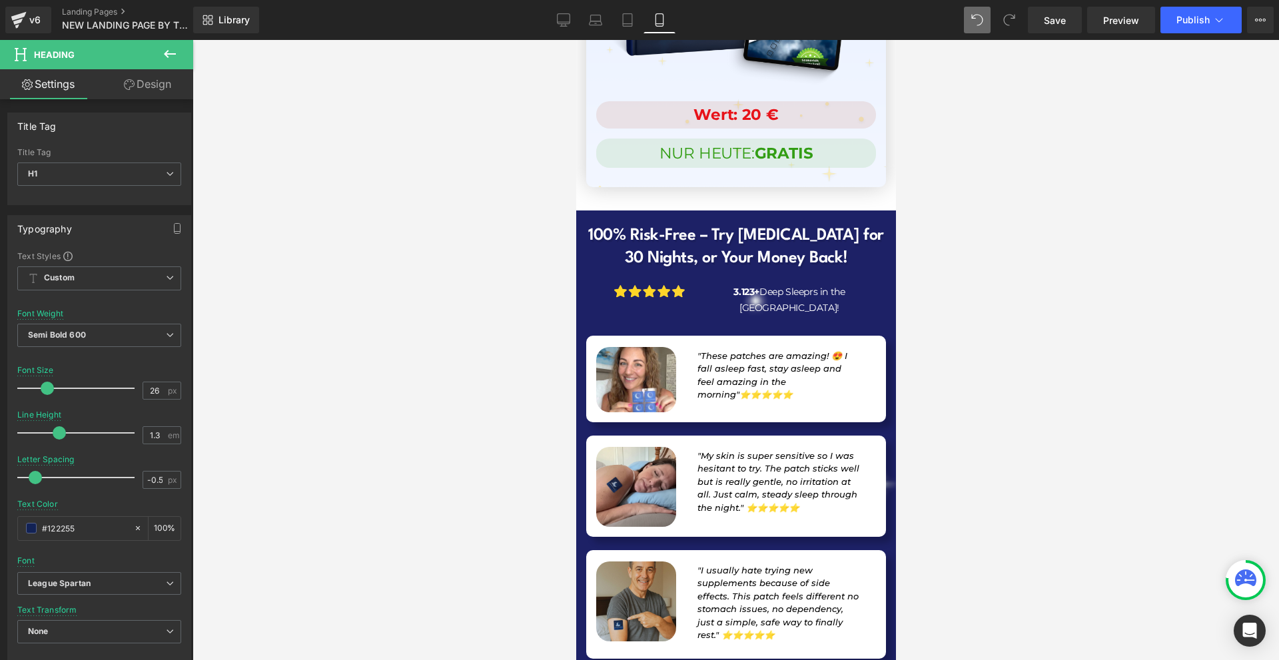
scroll to position [12939, 0]
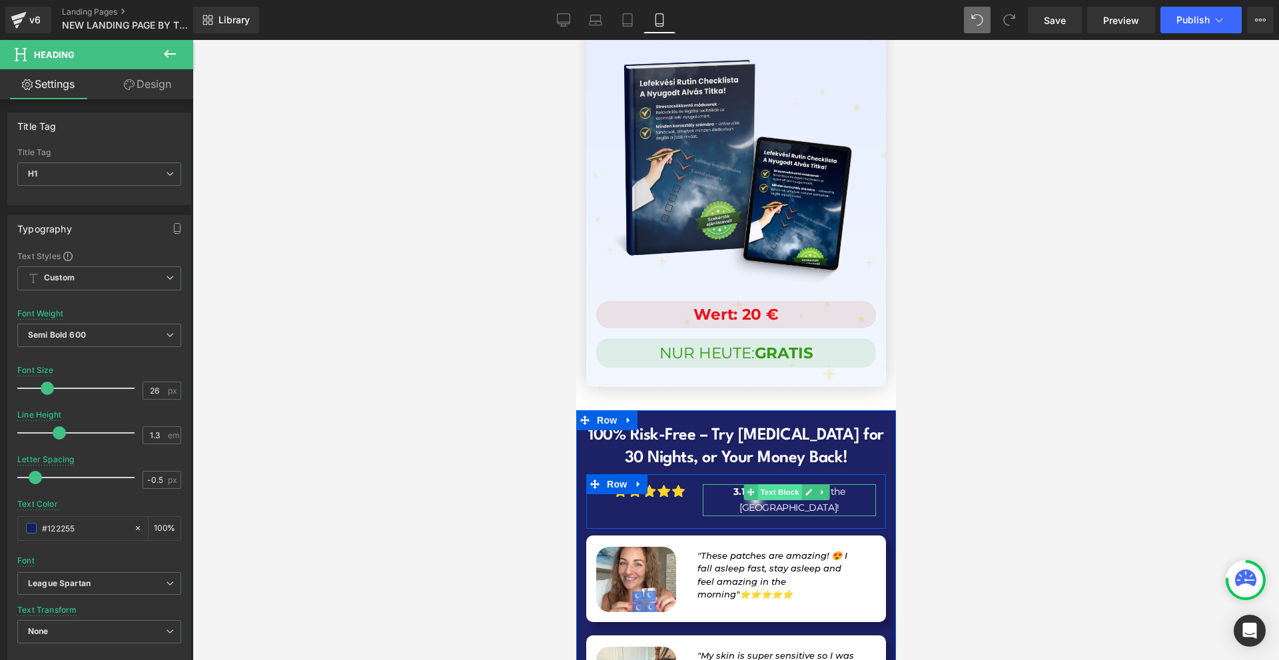
click at [777, 484] on span "Text Block" at bounding box center [779, 492] width 44 height 16
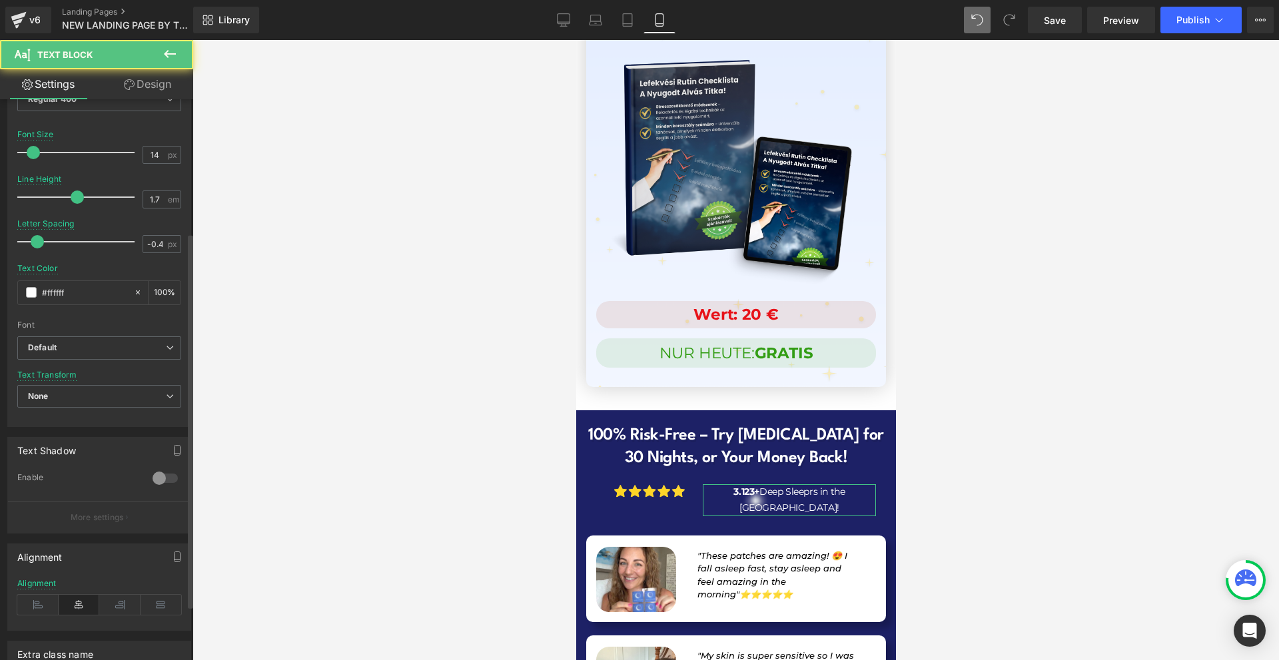
scroll to position [200, 0]
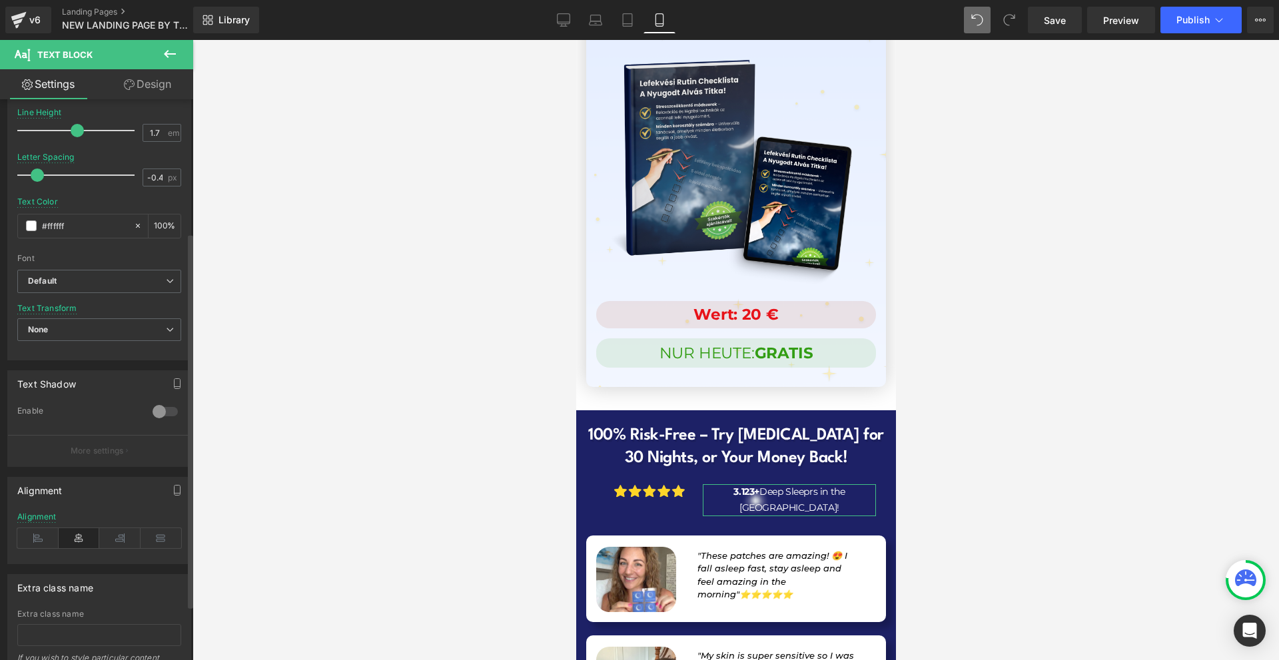
click at [155, 408] on div at bounding box center [165, 411] width 32 height 21
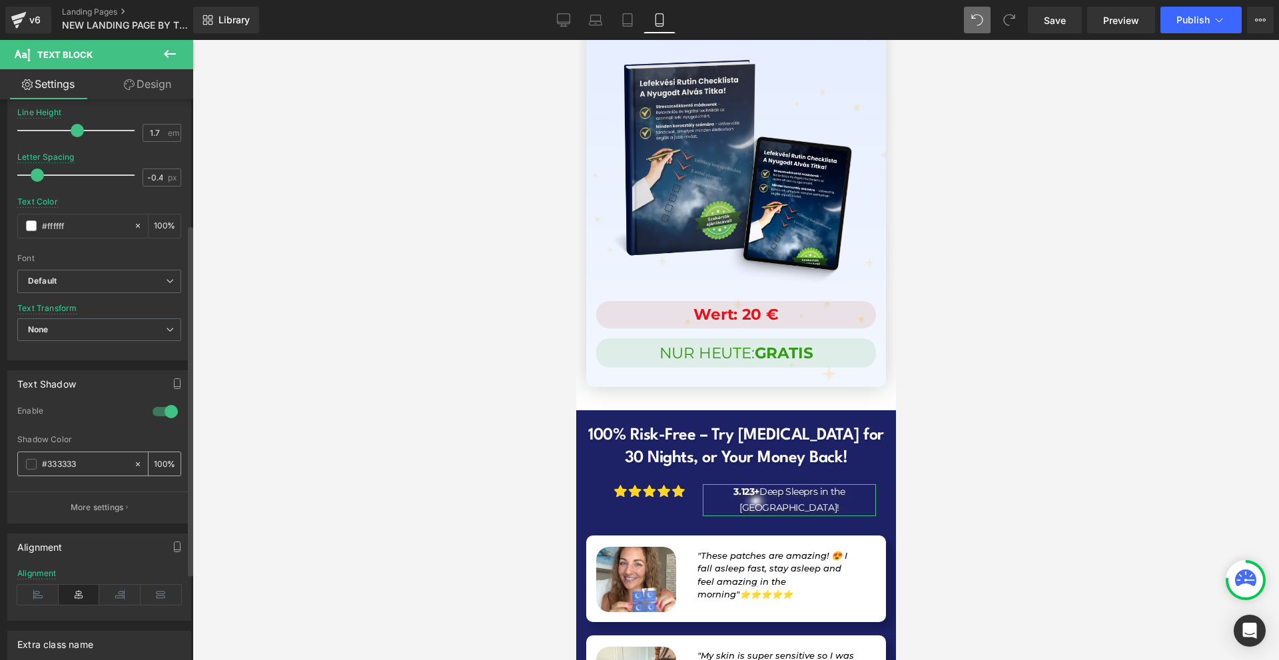
click at [33, 460] on span at bounding box center [31, 464] width 11 height 11
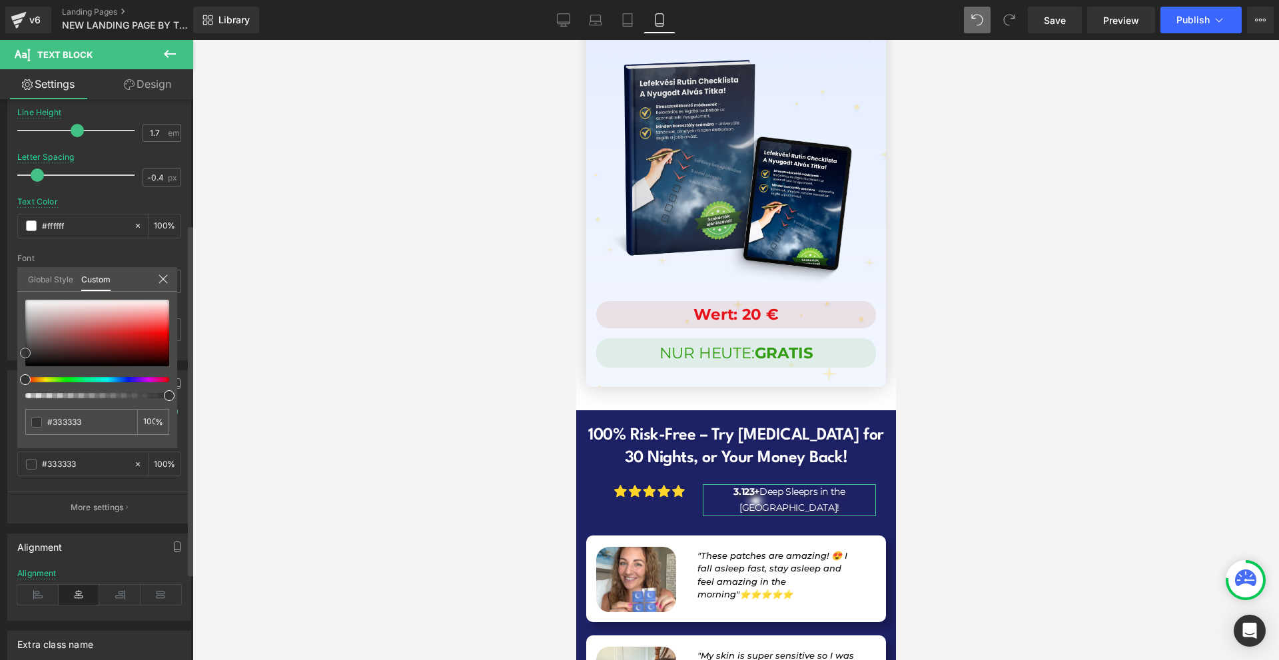
type input "#303030"
type input "#212121"
type input "#070707"
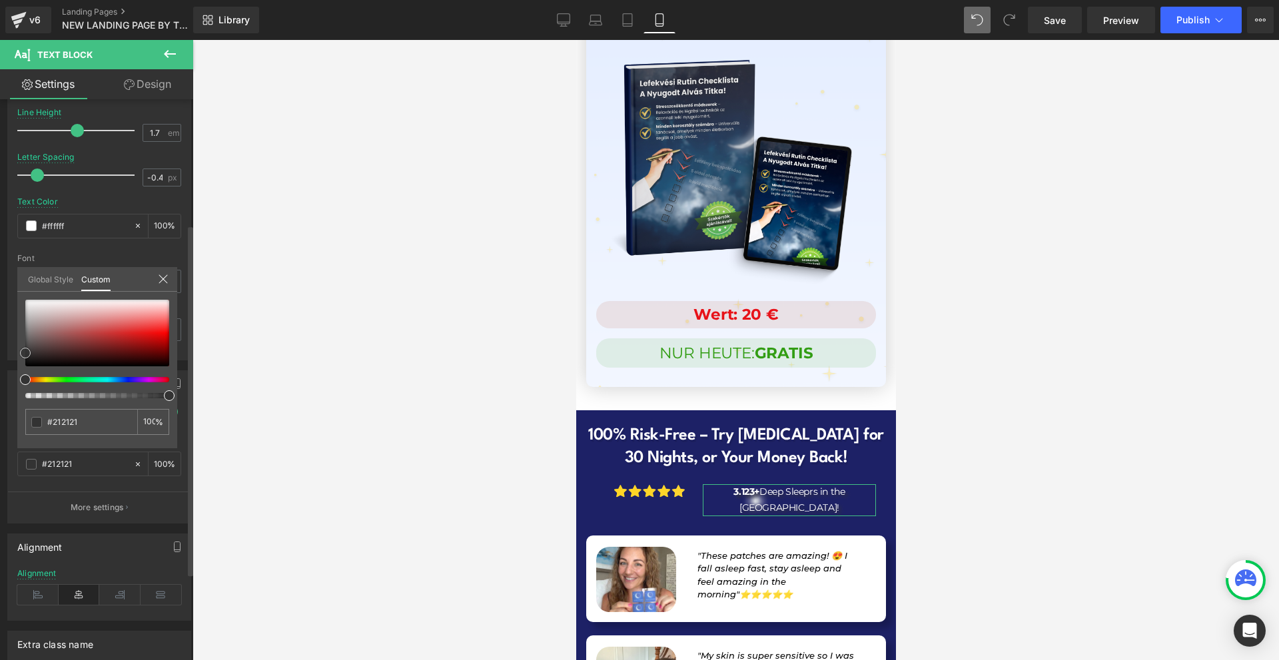
type input "#070707"
type input "#000000"
type input "#161616"
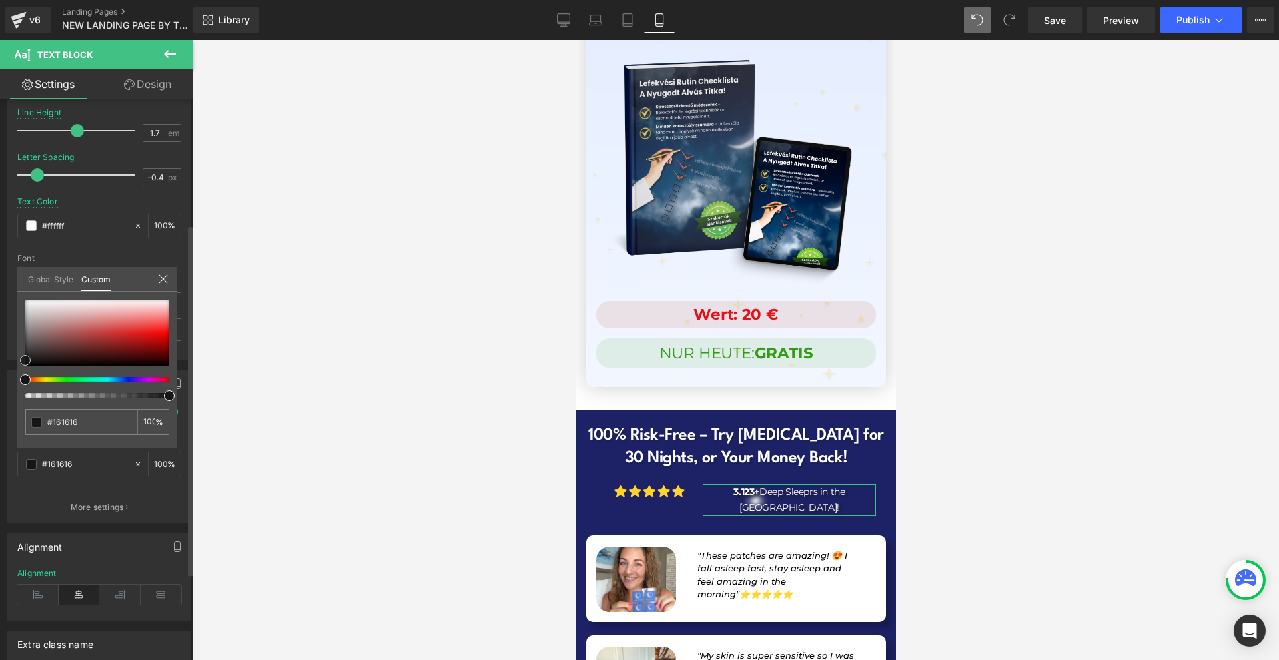
type input "#191919"
type input "#212121"
drag, startPoint x: 26, startPoint y: 351, endPoint x: 17, endPoint y: 354, distance: 9.9
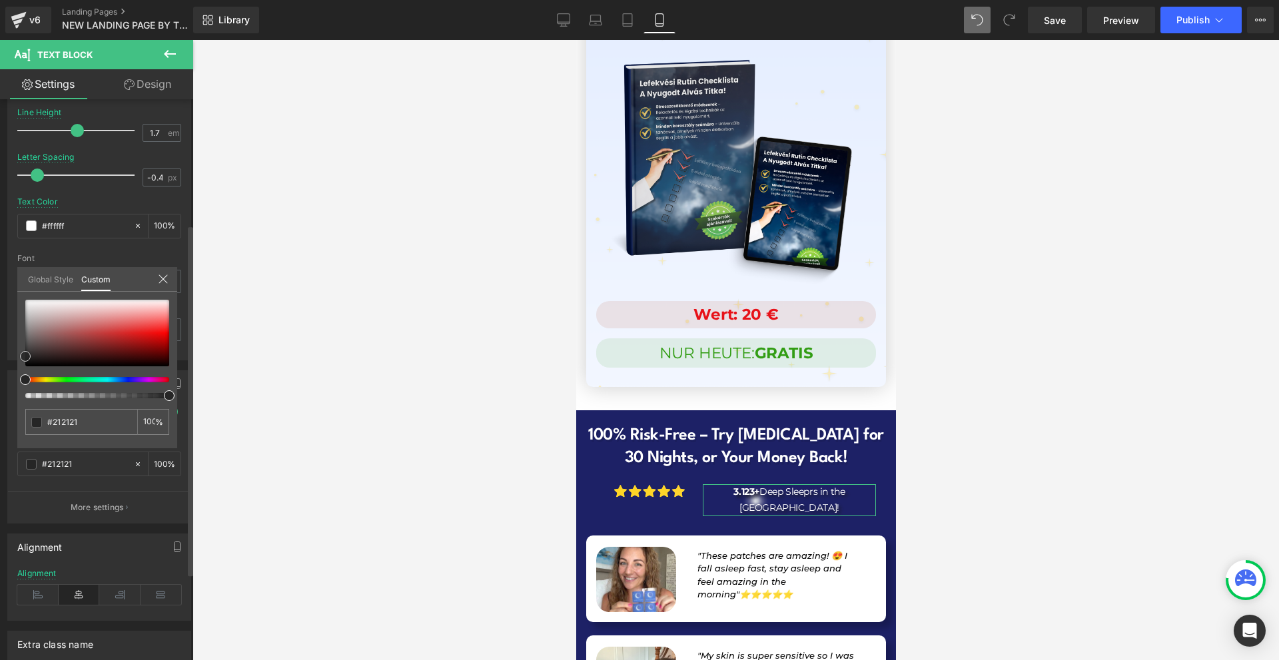
click at [17, 360] on div "Text Shadow 1 Enable rgba(33, 33, 33, 1) Shadow Color #212121 100 % More settin…" at bounding box center [99, 441] width 199 height 163
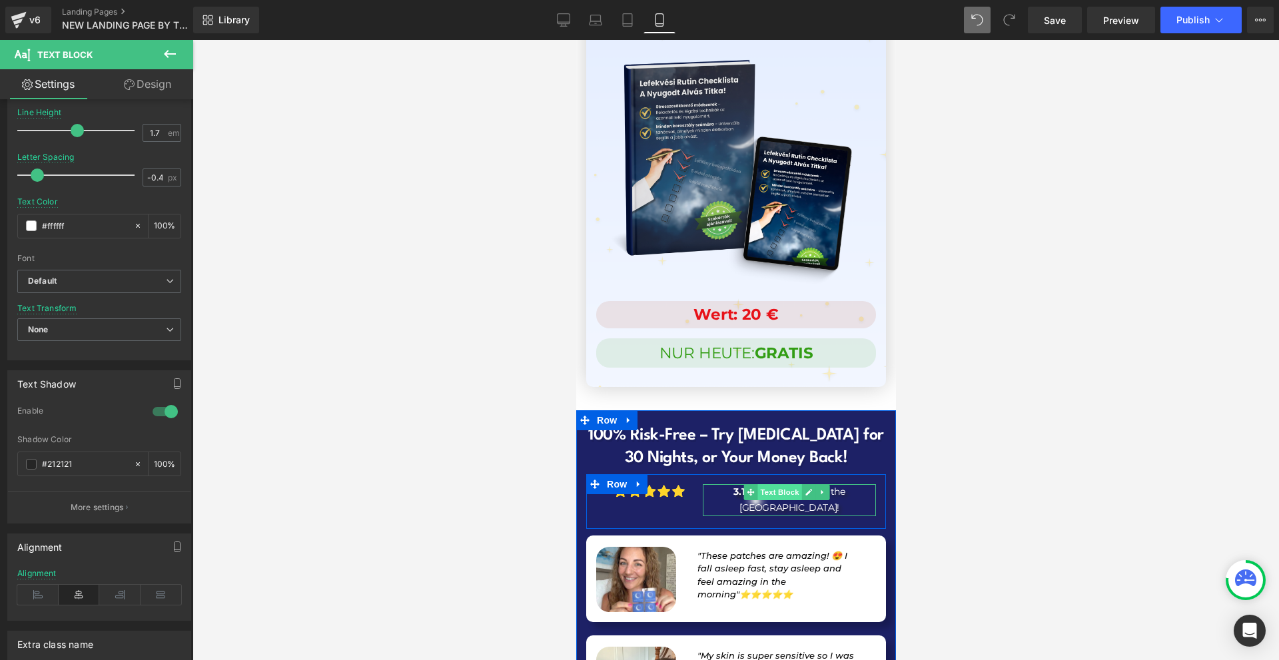
click at [765, 484] on span "Text Block" at bounding box center [779, 492] width 44 height 16
click at [757, 484] on span "Text Block" at bounding box center [779, 492] width 44 height 16
drag, startPoint x: 35, startPoint y: 174, endPoint x: 43, endPoint y: 174, distance: 7.3
click at [1054, 21] on span "Save" at bounding box center [1055, 20] width 22 height 14
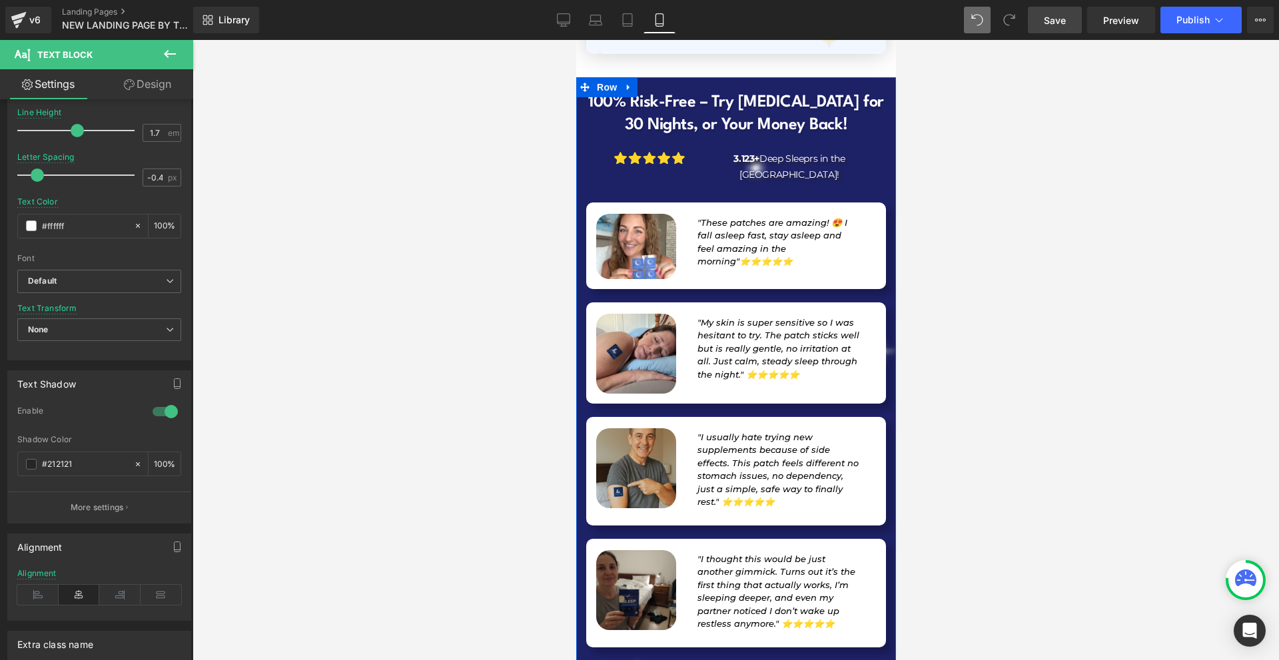
scroll to position [13605, 0]
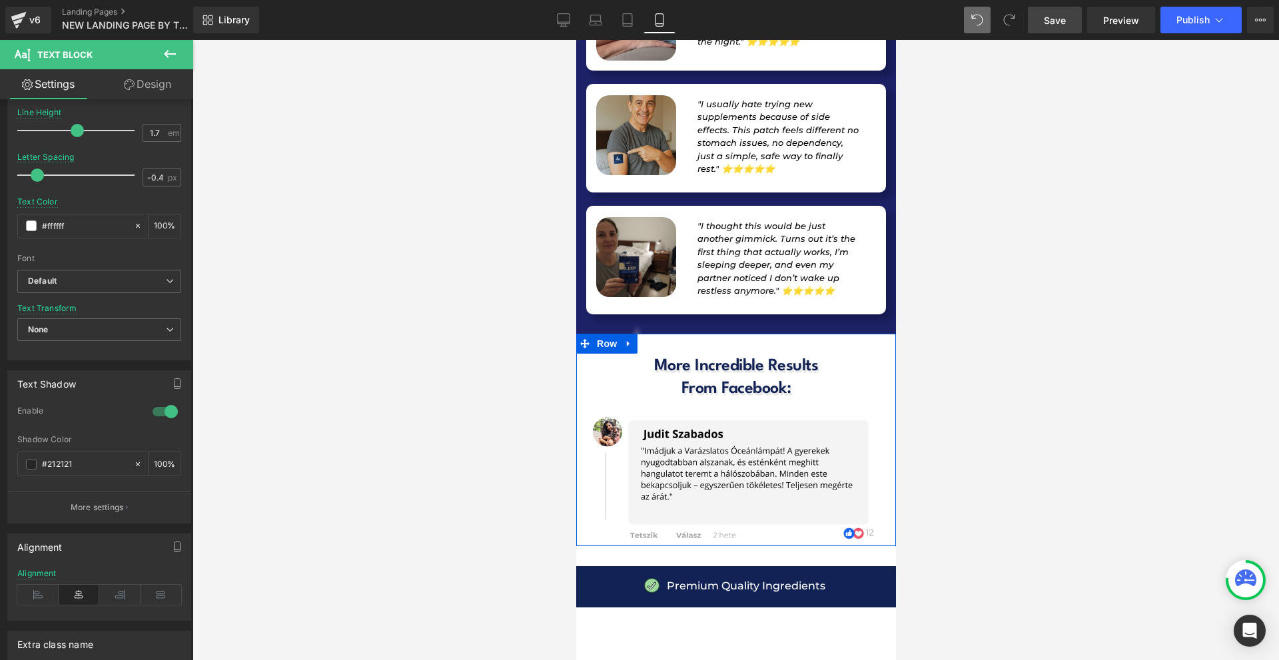
click at [725, 370] on span "Heading" at bounding box center [723, 378] width 36 height 16
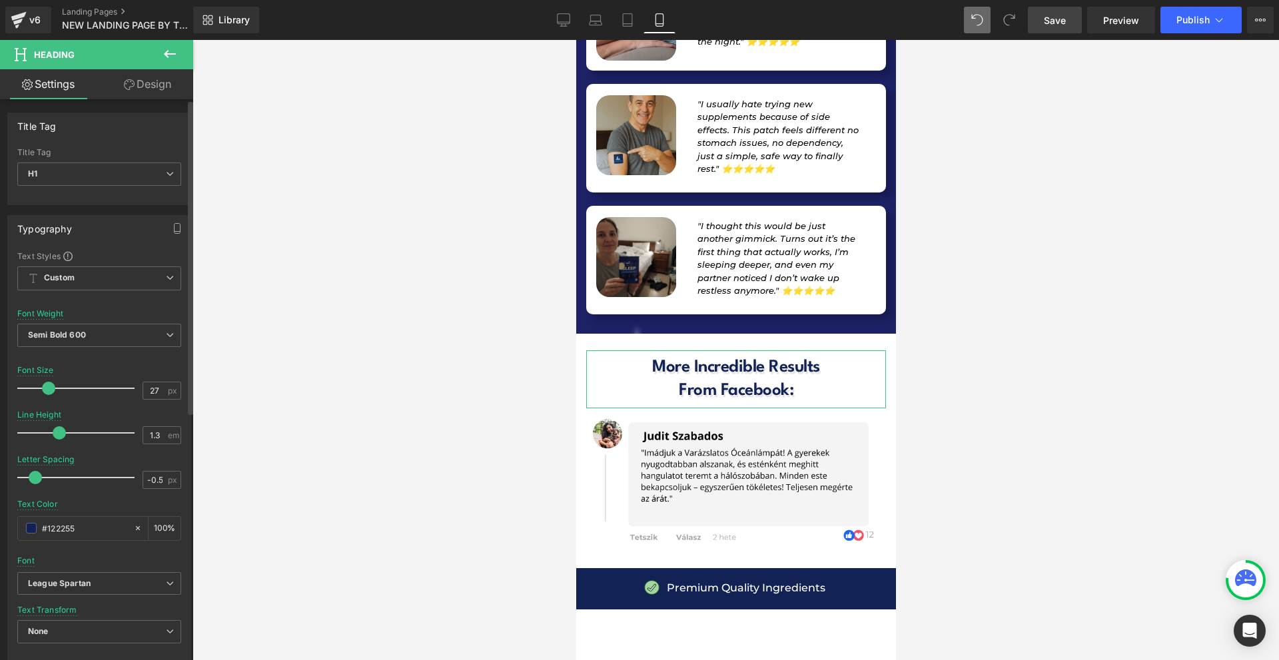
type input "28"
click at [49, 386] on span at bounding box center [49, 388] width 13 height 13
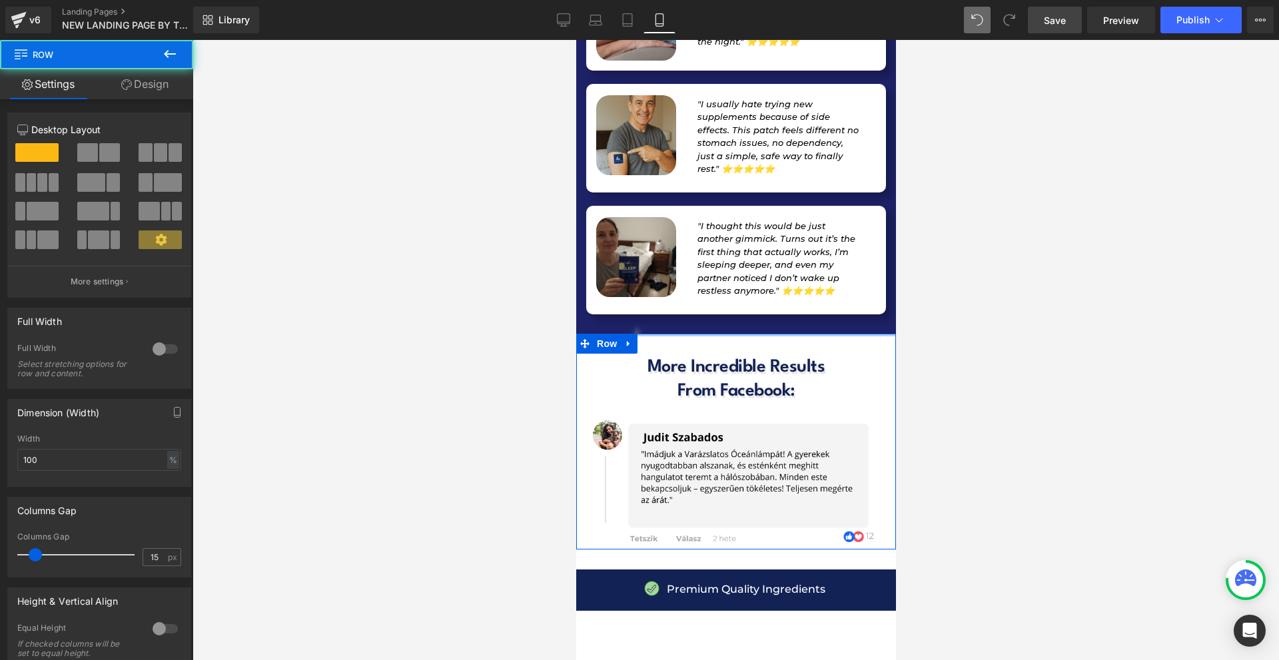
click at [814, 334] on div at bounding box center [735, 335] width 320 height 3
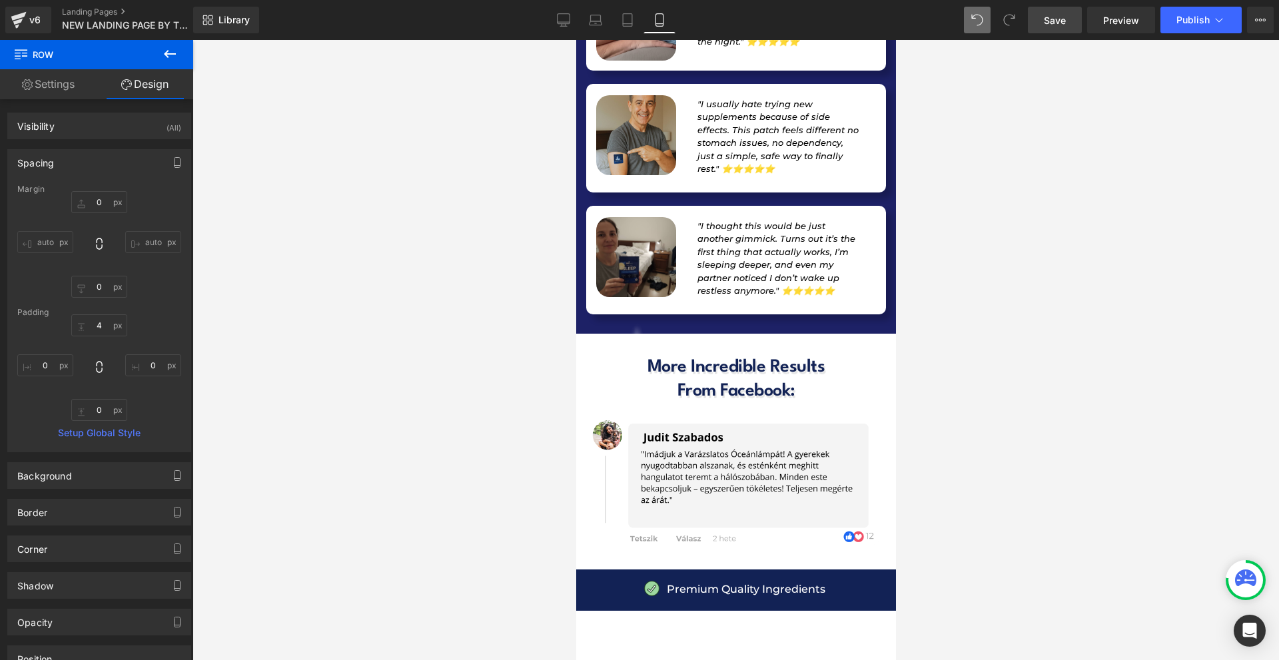
click at [1065, 29] on link "Save" at bounding box center [1055, 20] width 54 height 27
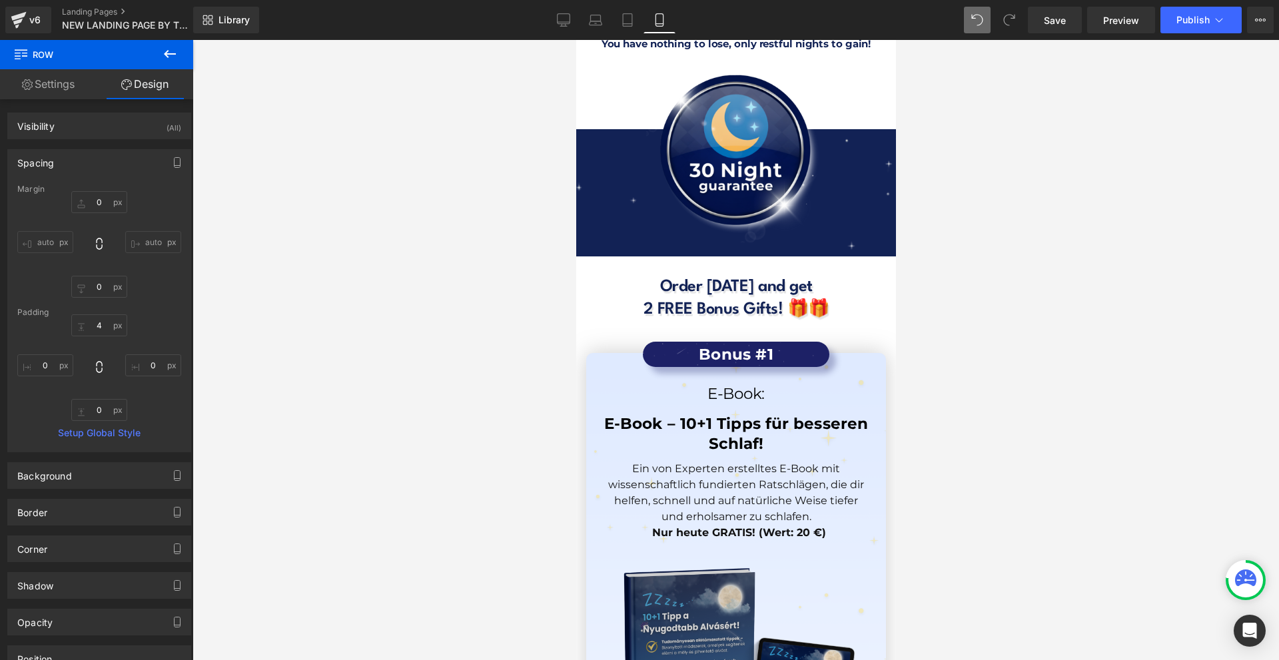
scroll to position [11740, 0]
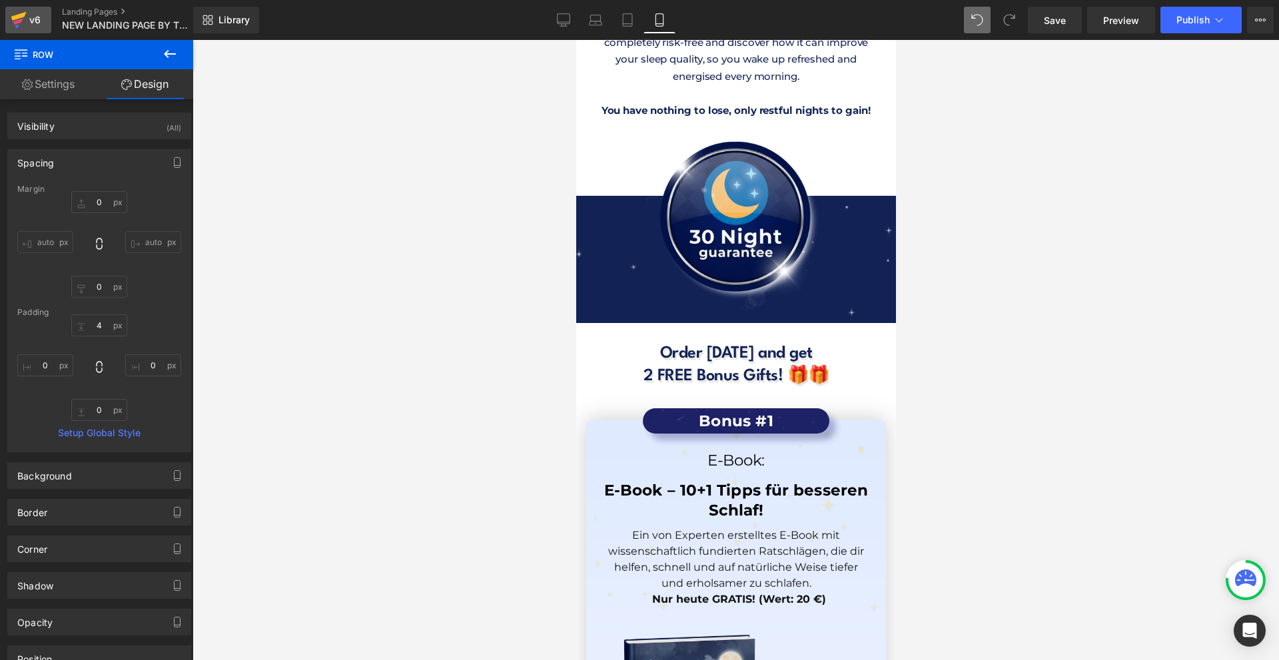
click at [39, 24] on div "v6" at bounding box center [35, 19] width 17 height 17
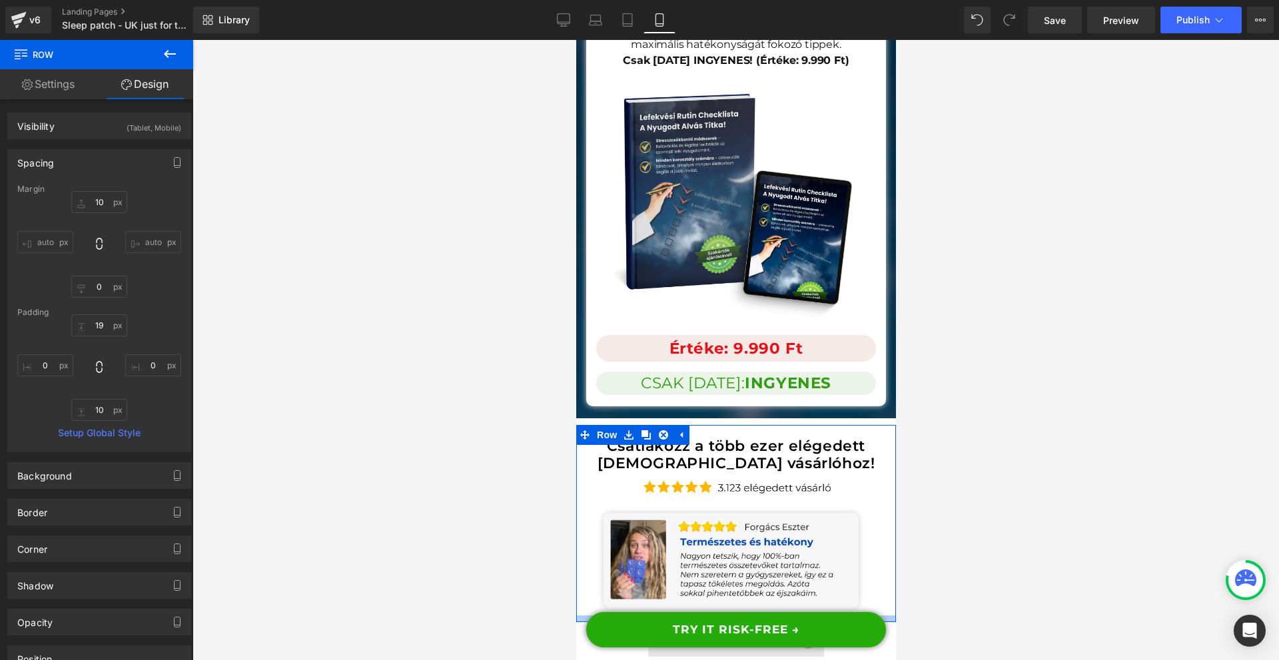
scroll to position [14653, 0]
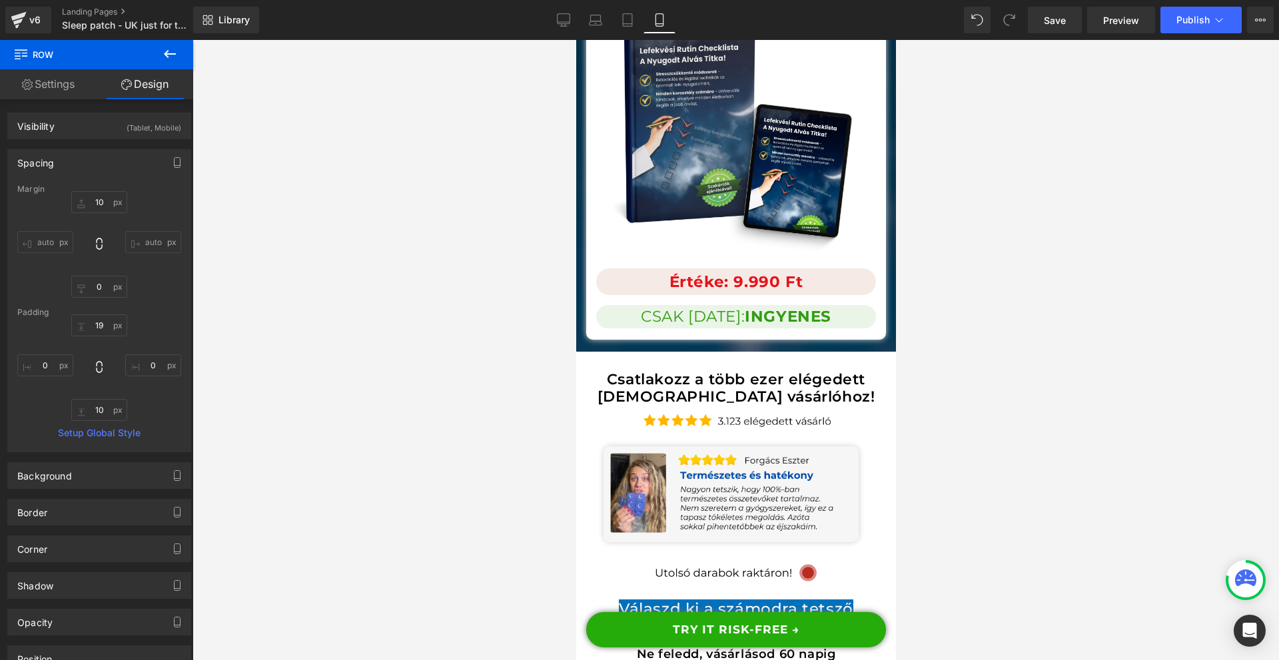
click at [824, 599] on span "Válaszd ki a számodra tetsző ajánlatot!" at bounding box center [735, 617] width 234 height 37
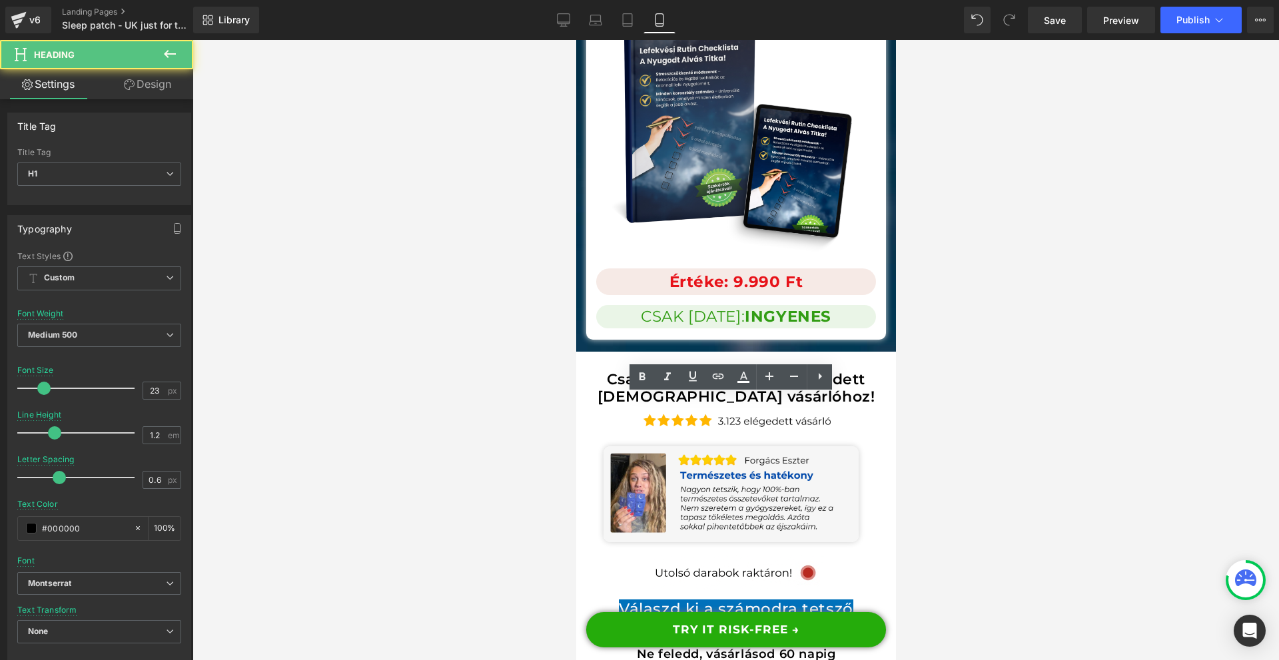
click at [977, 422] on div at bounding box center [735, 350] width 1086 height 620
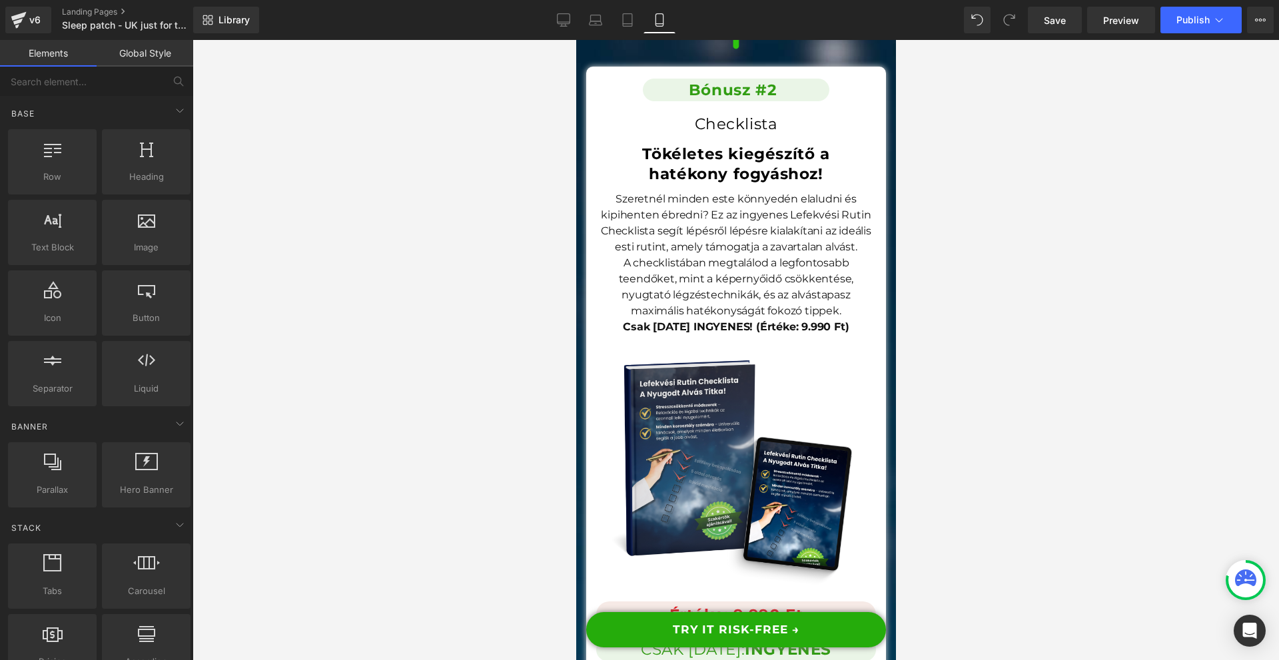
scroll to position [14120, 0]
